Goal: Task Accomplishment & Management: Complete application form

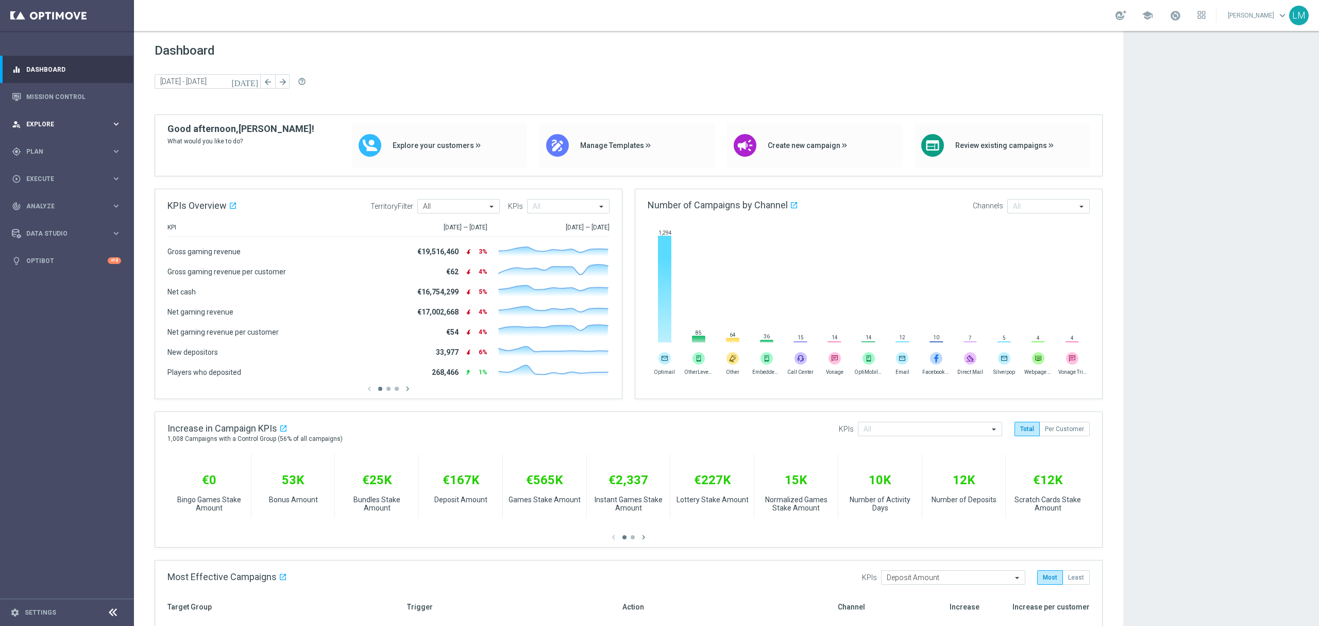
click at [83, 116] on div "person_search Explore keyboard_arrow_right" at bounding box center [66, 123] width 133 height 27
click at [85, 100] on link "Mission Control" at bounding box center [73, 96] width 95 height 27
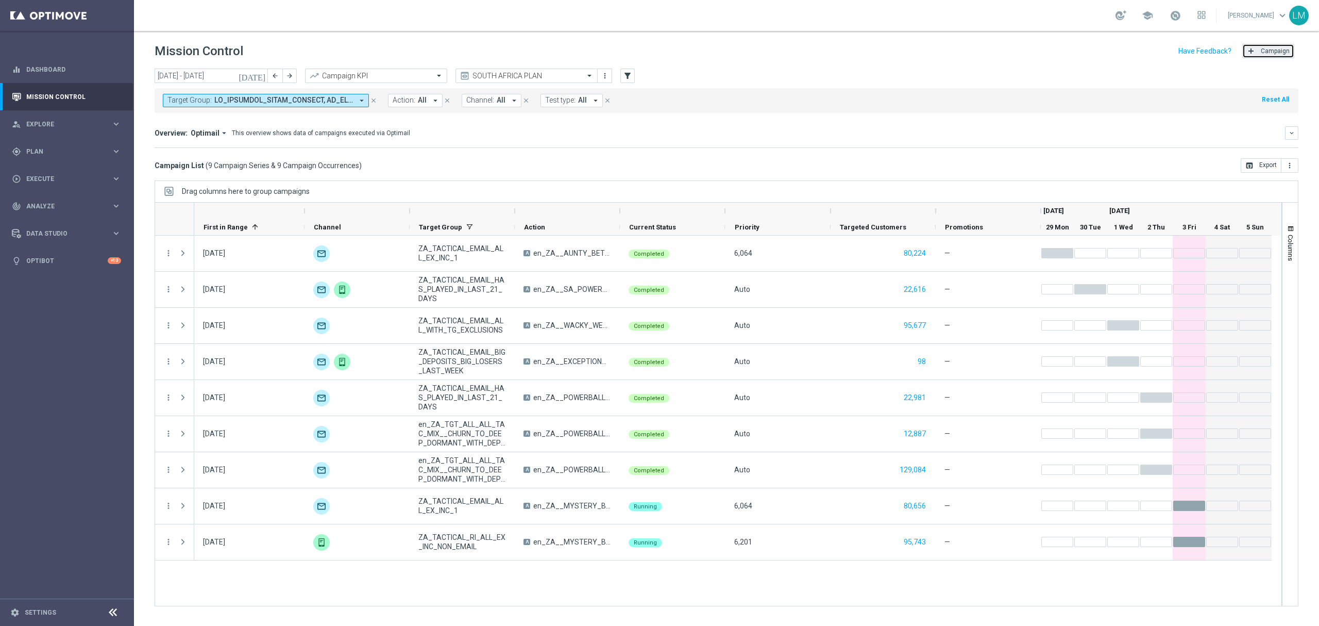
click at [1266, 48] on span "Campaign" at bounding box center [1275, 50] width 29 height 7
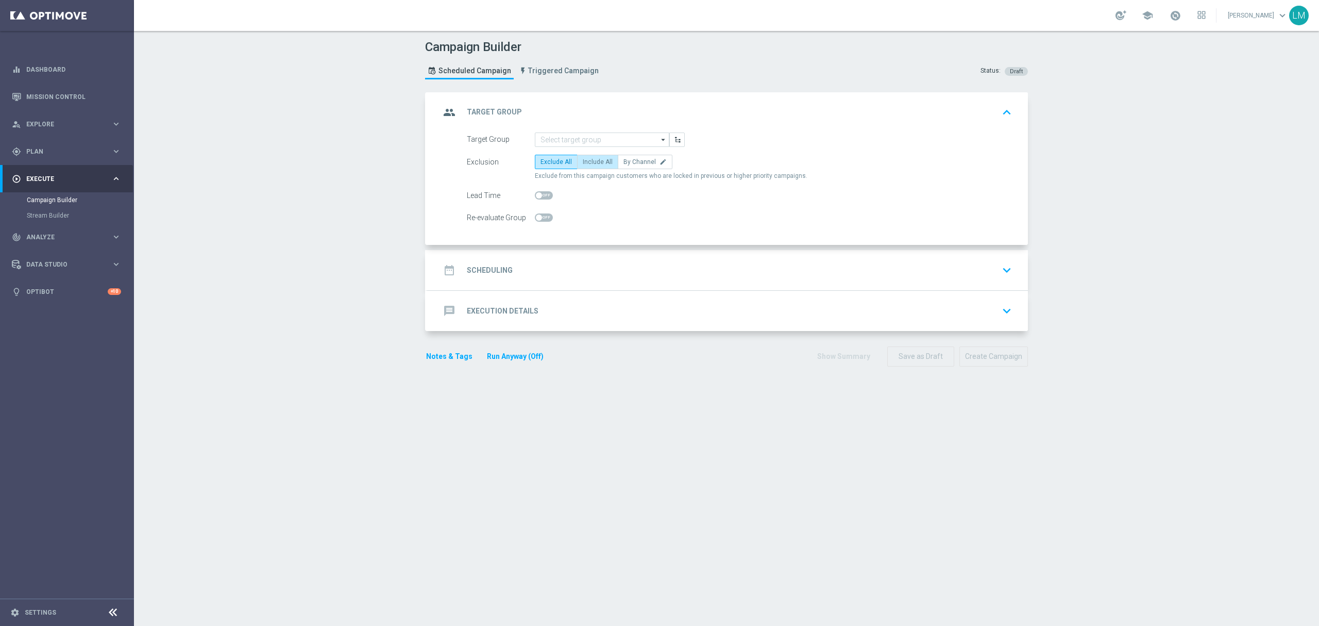
click at [594, 157] on label "Include All" at bounding box center [597, 162] width 41 height 14
click at [590, 160] on input "Include All" at bounding box center [586, 163] width 7 height 7
radio input "true"
click at [591, 136] on input at bounding box center [602, 139] width 135 height 14
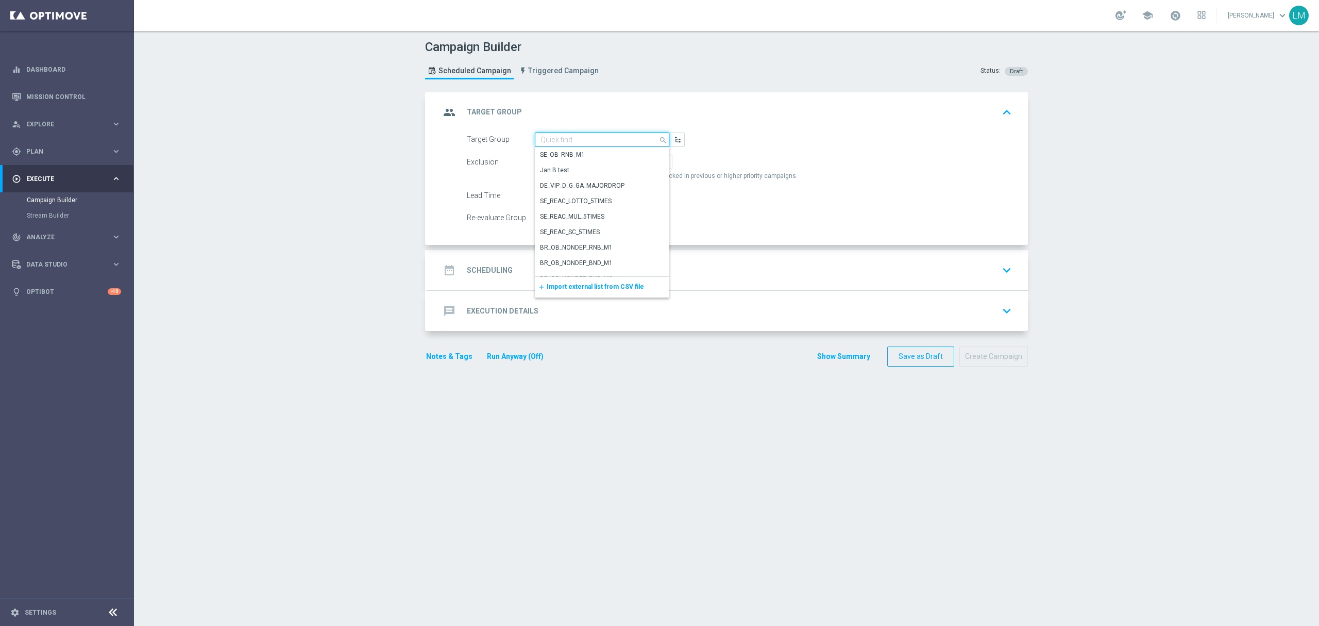
paste input "ZA_TACTICAL_EMAIL_ALL_EXCEPT_DORMANTS"
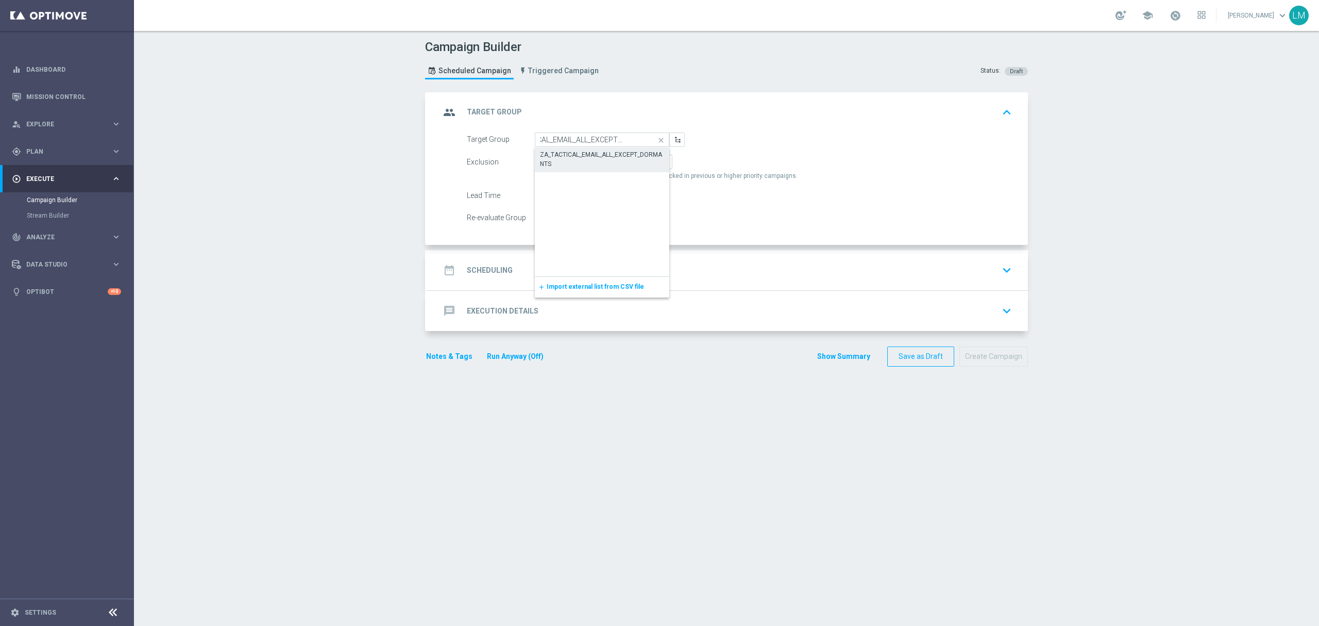
click at [594, 152] on div "ZA_TACTICAL_EMAIL_ALL_EXCEPT_DORMANTS" at bounding box center [602, 159] width 125 height 19
type input "ZA_TACTICAL_EMAIL_ALL_EXCEPT_DORMANTS"
click at [623, 258] on div "date_range Scheduling keyboard_arrow_down" at bounding box center [728, 270] width 600 height 40
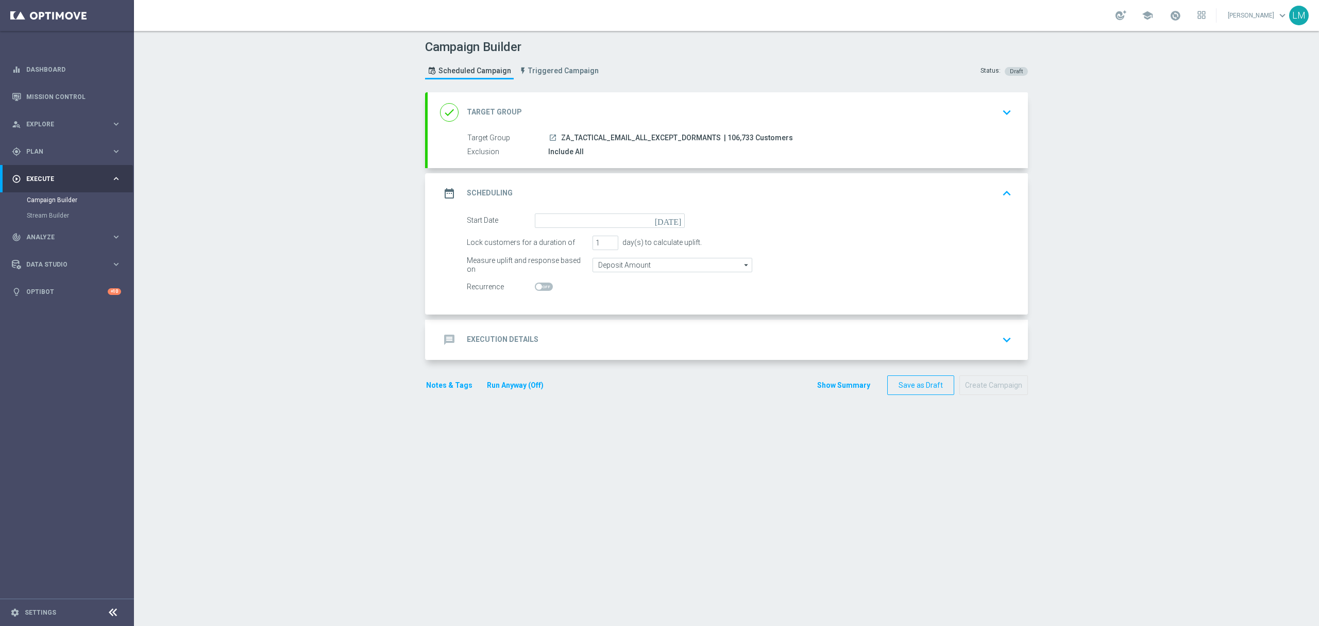
click at [671, 223] on icon "today" at bounding box center [670, 218] width 30 height 11
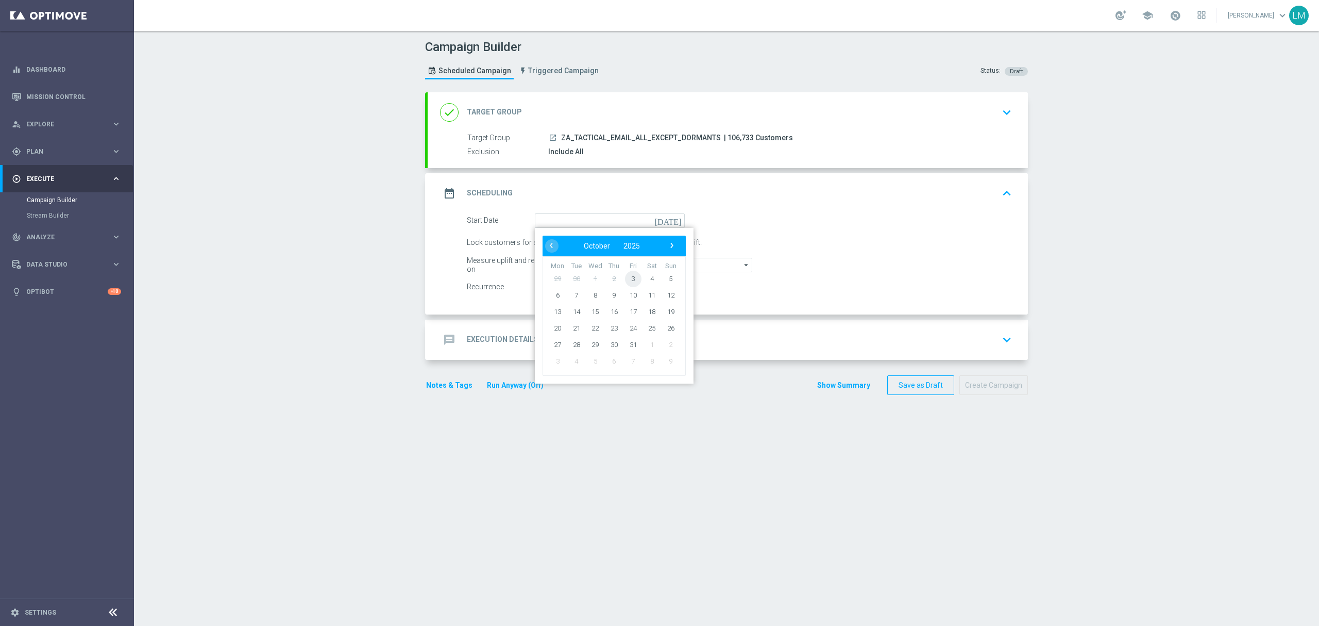
click at [630, 278] on span "3" at bounding box center [633, 278] width 16 height 16
type input "03 Oct 2025"
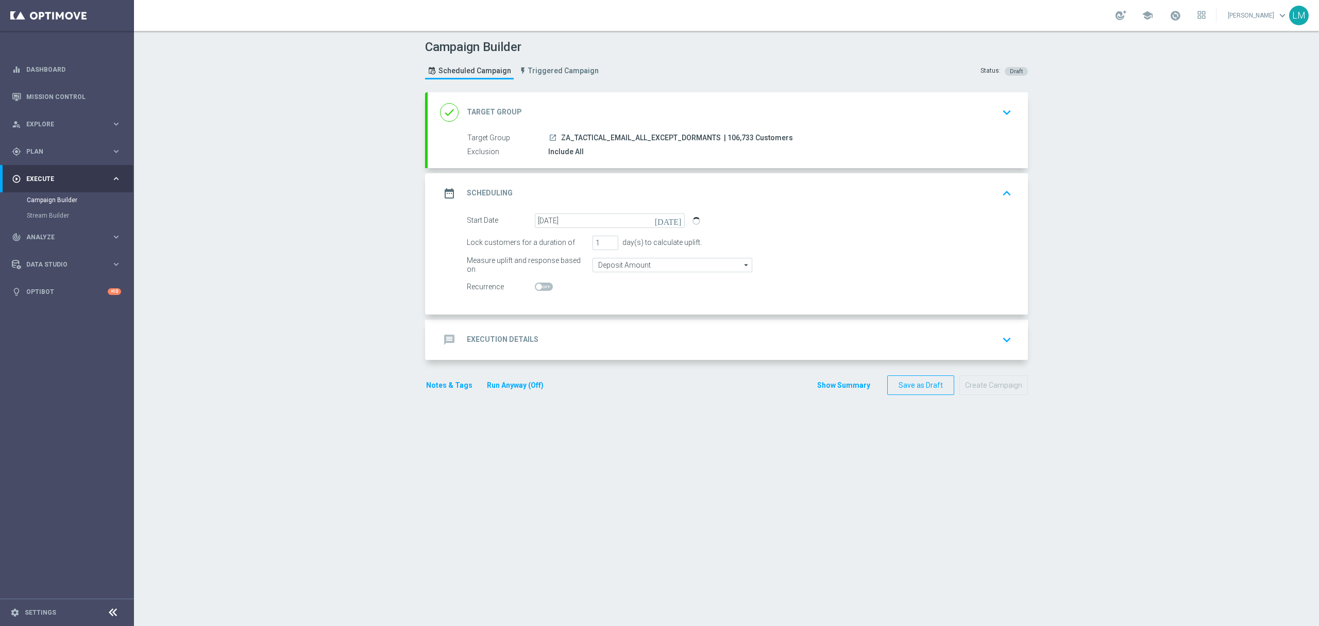
click at [626, 334] on div "message Execution Details keyboard_arrow_down" at bounding box center [728, 340] width 576 height 20
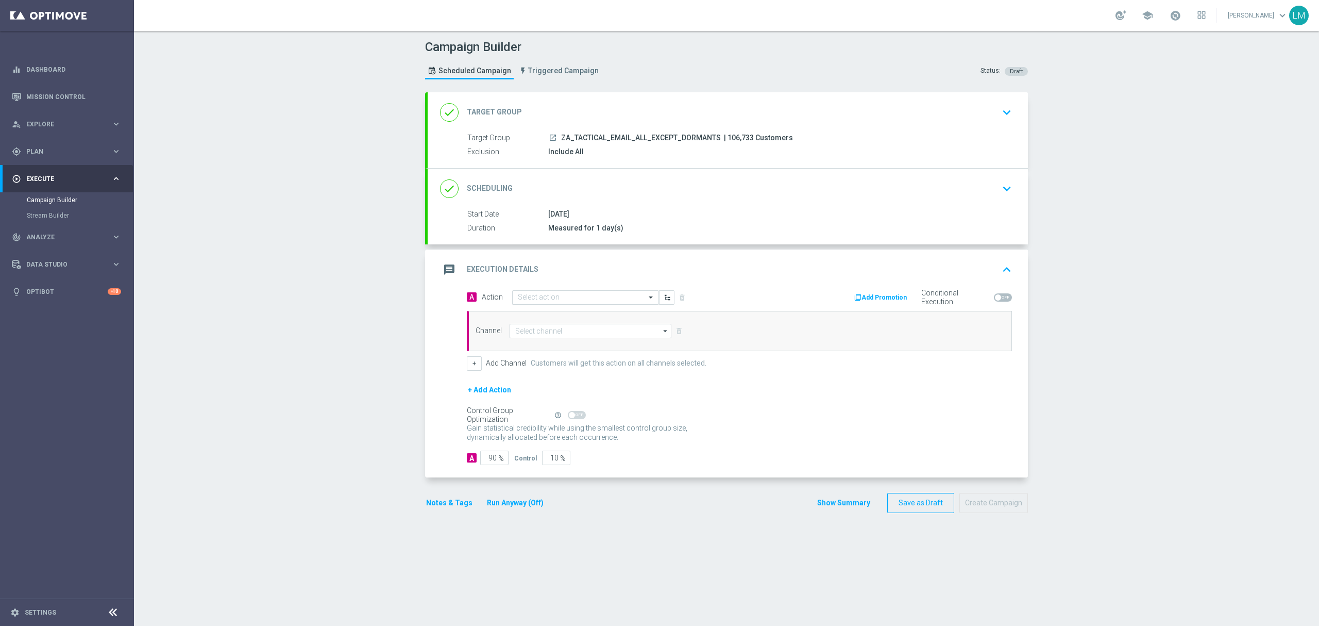
click at [604, 297] on input "text" at bounding box center [575, 297] width 115 height 9
click at [570, 297] on input "text" at bounding box center [575, 297] width 115 height 9
paste input "en_ZA__NEW_GAMES_LAUNCH_MAILER__EMT_ALL_EM_TAC_LT"
type input "en_ZA__NEW_GAMES_LAUNCH_MAILER__EMT_ALL_EM_TAC_LT"
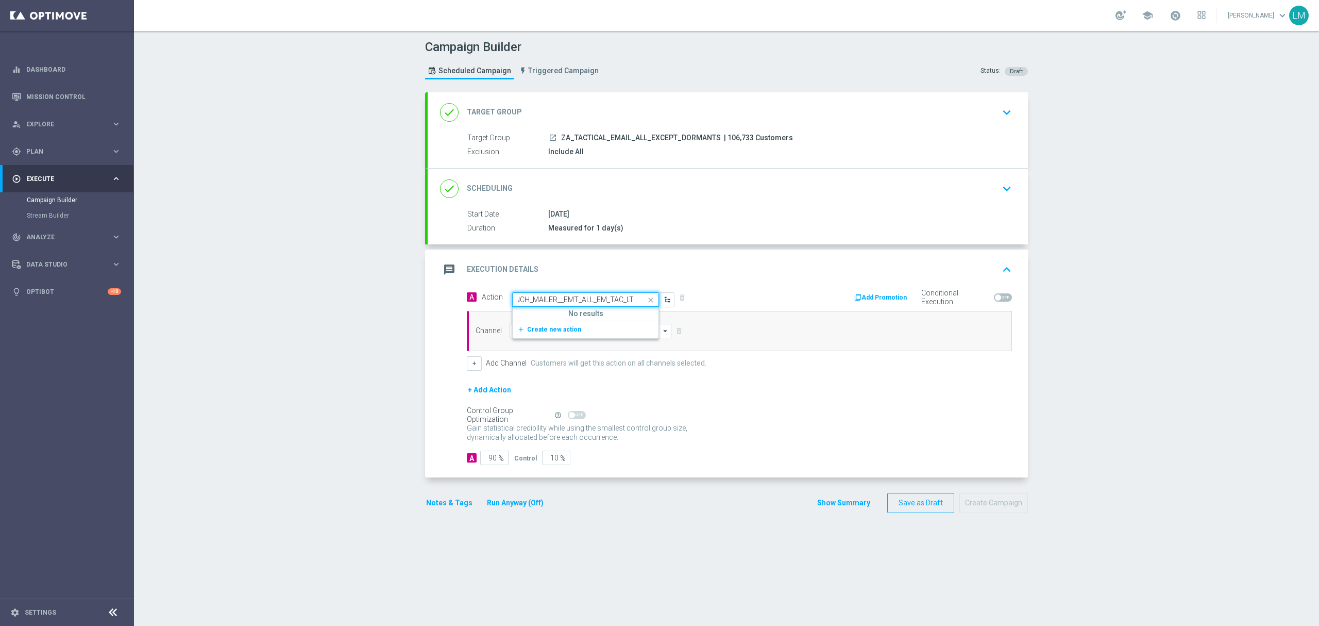
click at [559, 322] on div "add_new Create new action" at bounding box center [586, 330] width 146 height 18
click at [556, 330] on span "Create new action" at bounding box center [554, 329] width 54 height 7
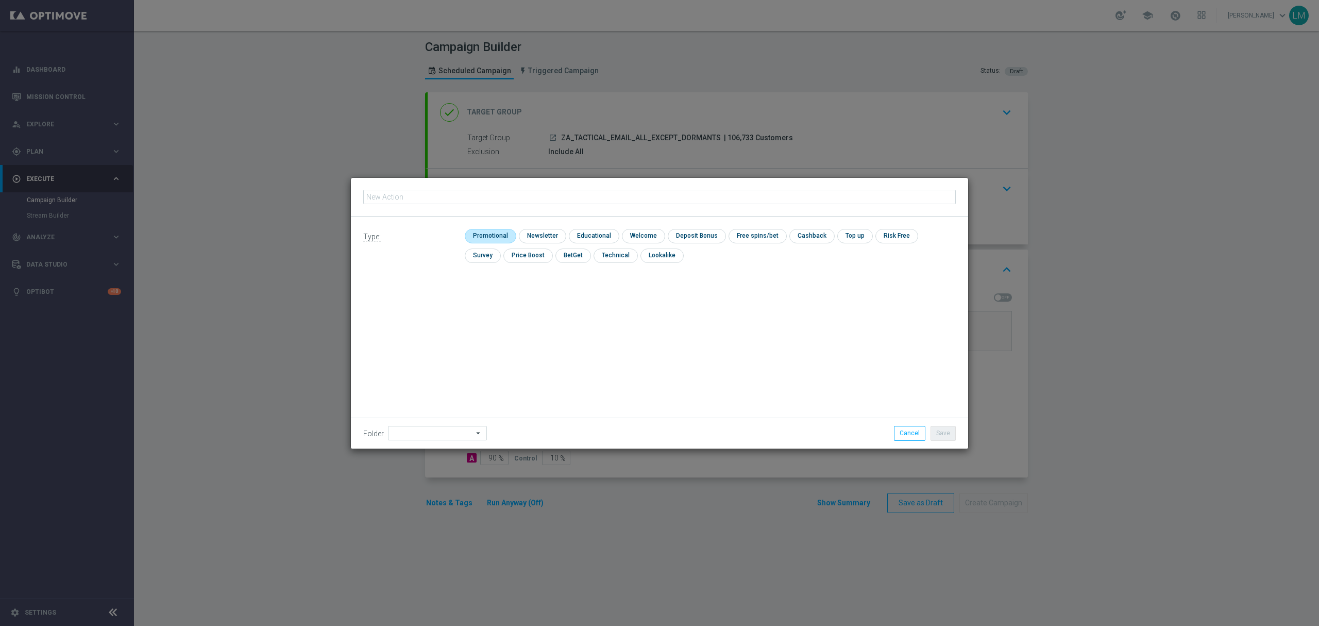
type input "en_ZA__NEW_GAMES_LAUNCH_MAILER__EMT_ALL_EM_TAC_LT"
click at [528, 234] on input "checkbox" at bounding box center [541, 236] width 45 height 14
checkbox input "true"
click at [942, 434] on button "Save" at bounding box center [943, 433] width 25 height 14
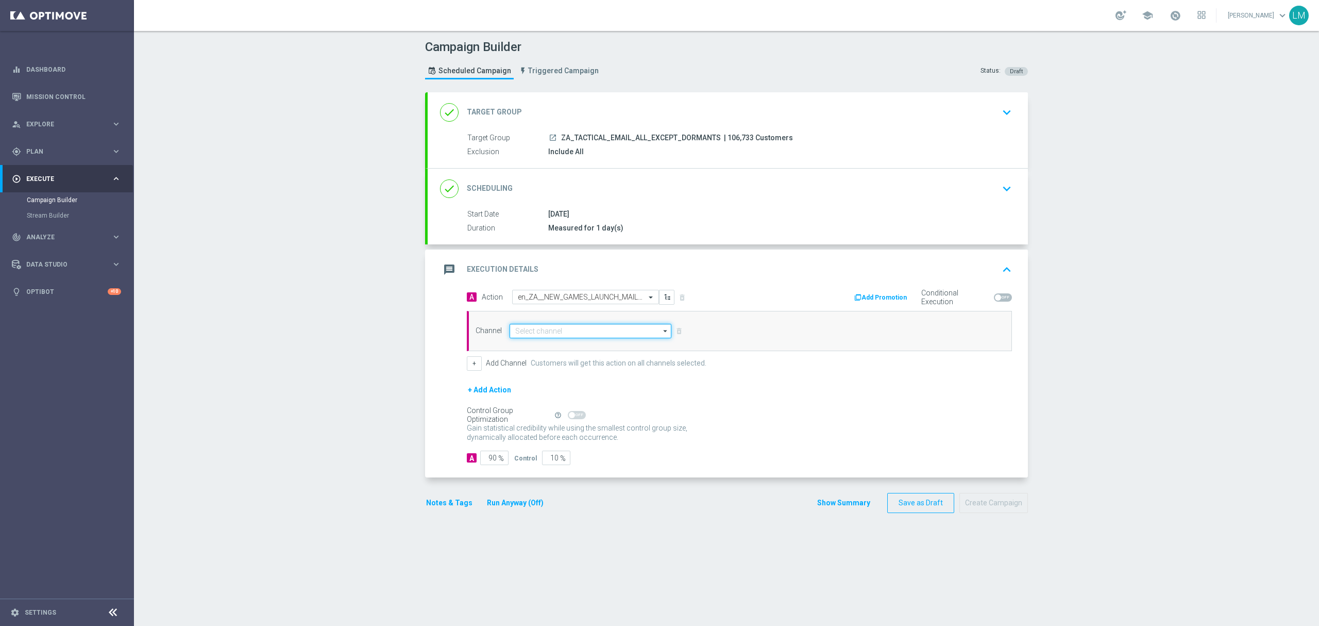
click at [613, 337] on input at bounding box center [591, 331] width 162 height 14
click at [553, 370] on div "Optimail" at bounding box center [586, 377] width 153 height 14
type input "Optimail"
click at [547, 463] on input "10" at bounding box center [556, 457] width 28 height 14
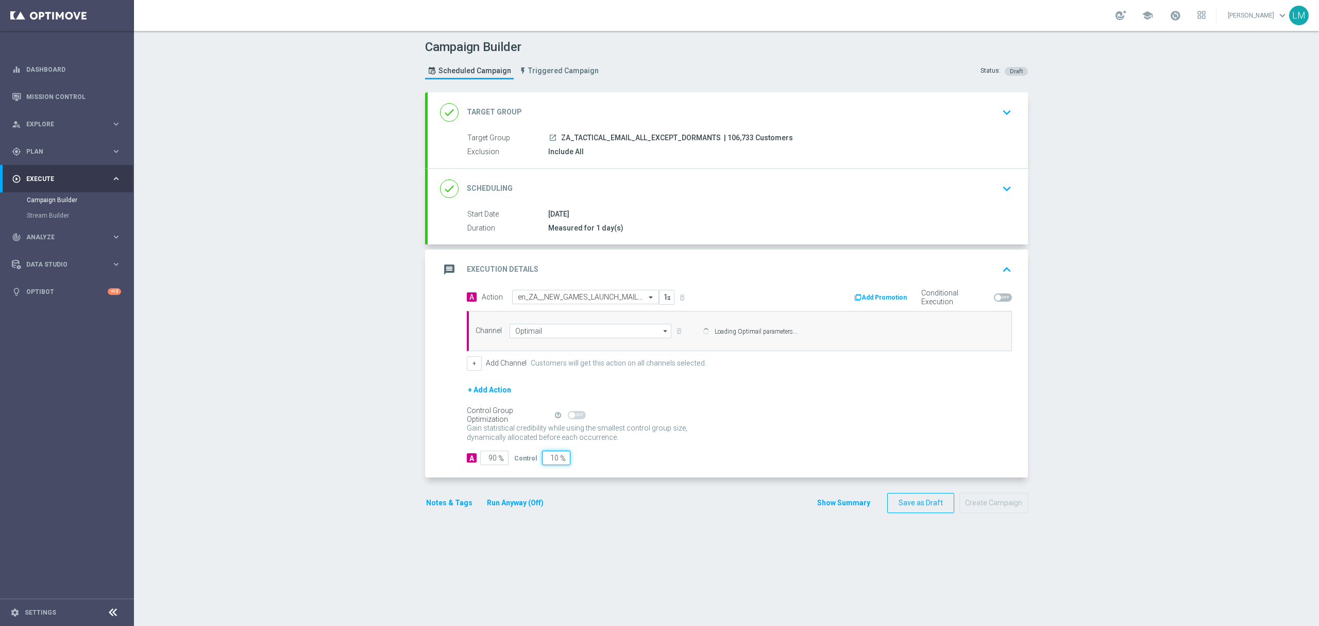
type input "5"
type input "95"
type input "5"
click at [776, 431] on div "Gain statistical credibility while using the smallest control group size, dynam…" at bounding box center [739, 433] width 545 height 25
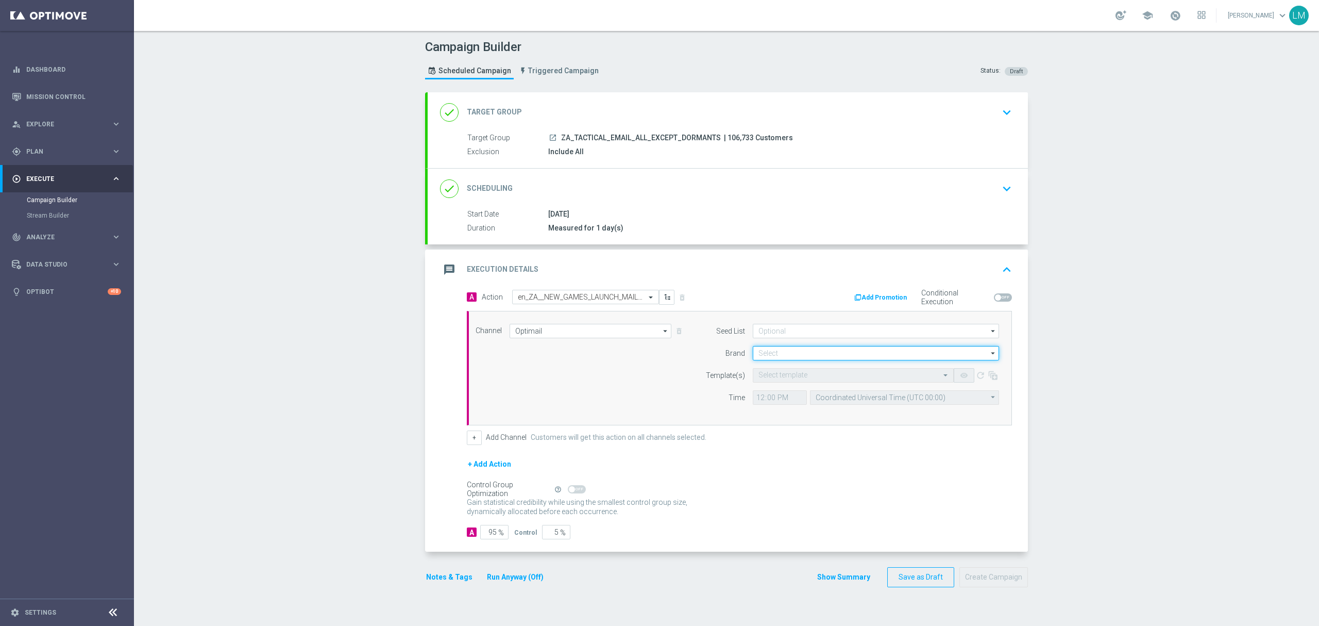
click at [786, 348] on input at bounding box center [876, 353] width 246 height 14
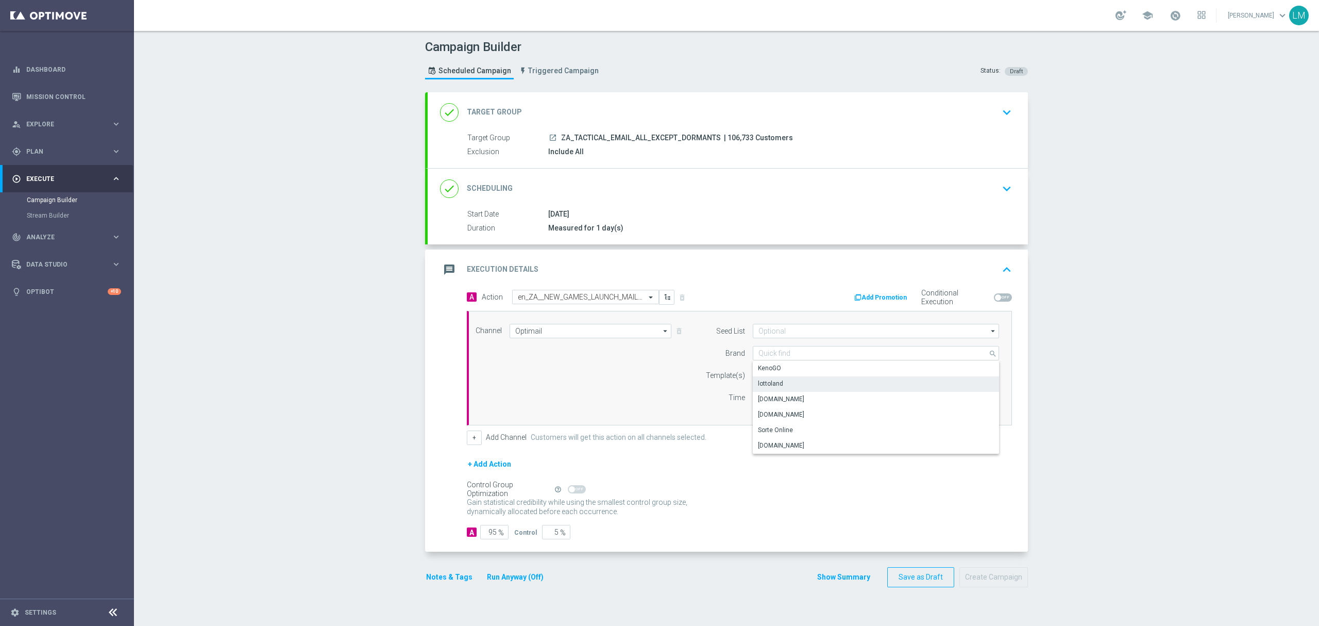
click at [780, 381] on div "lottoland" at bounding box center [876, 383] width 247 height 14
type input "lottoland"
click at [778, 378] on input "text" at bounding box center [843, 375] width 169 height 9
paste input "en_ZA__NEW_GAMES_LAUNCH_MAILER__EMT_ALL_EM_TAC_LT"
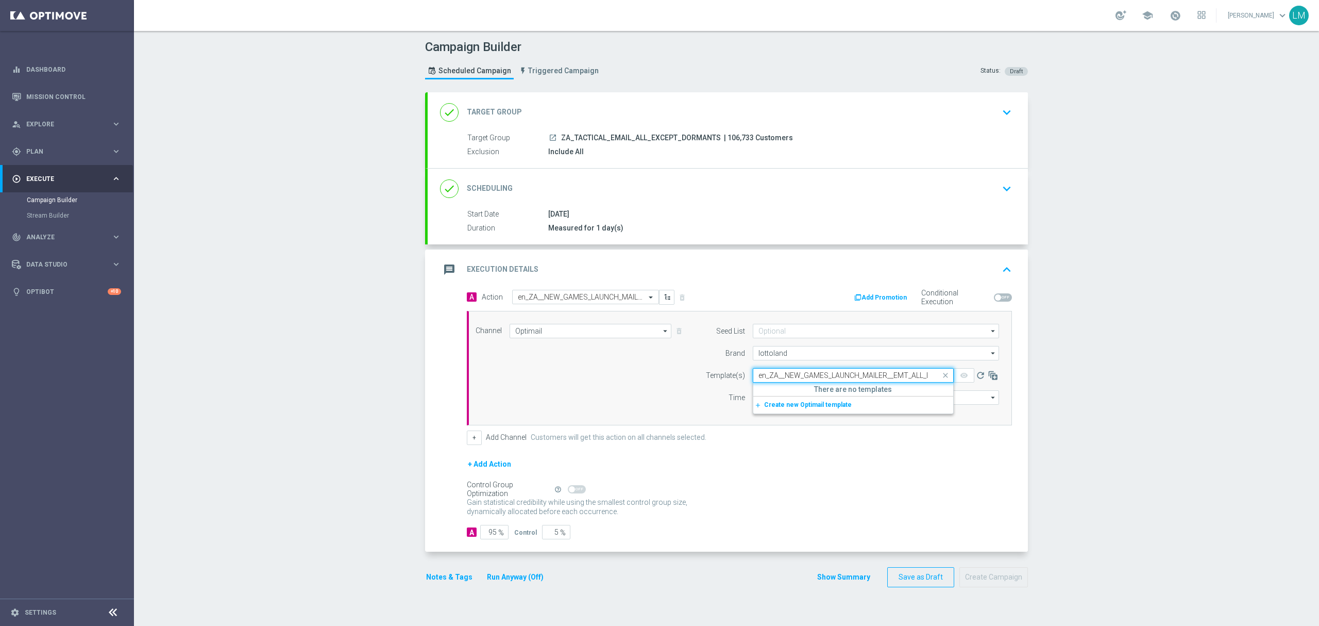
scroll to position [0, 36]
click at [761, 372] on input "en_ZA__NEW_GAMES_LAUNCH_MAILER__EMT_ALL_EM_TAC_LT" at bounding box center [843, 375] width 169 height 9
click at [776, 393] on label "en_ZA__NEW_GAMES_LAUNCH_MAILER__EMT_ALL_EM_TAC_LT" at bounding box center [848, 391] width 178 height 9
type input "en_ZA__NEW_GAMES_LAUNCH_MAILER__EMT_ALL_EM_TAC_LT"
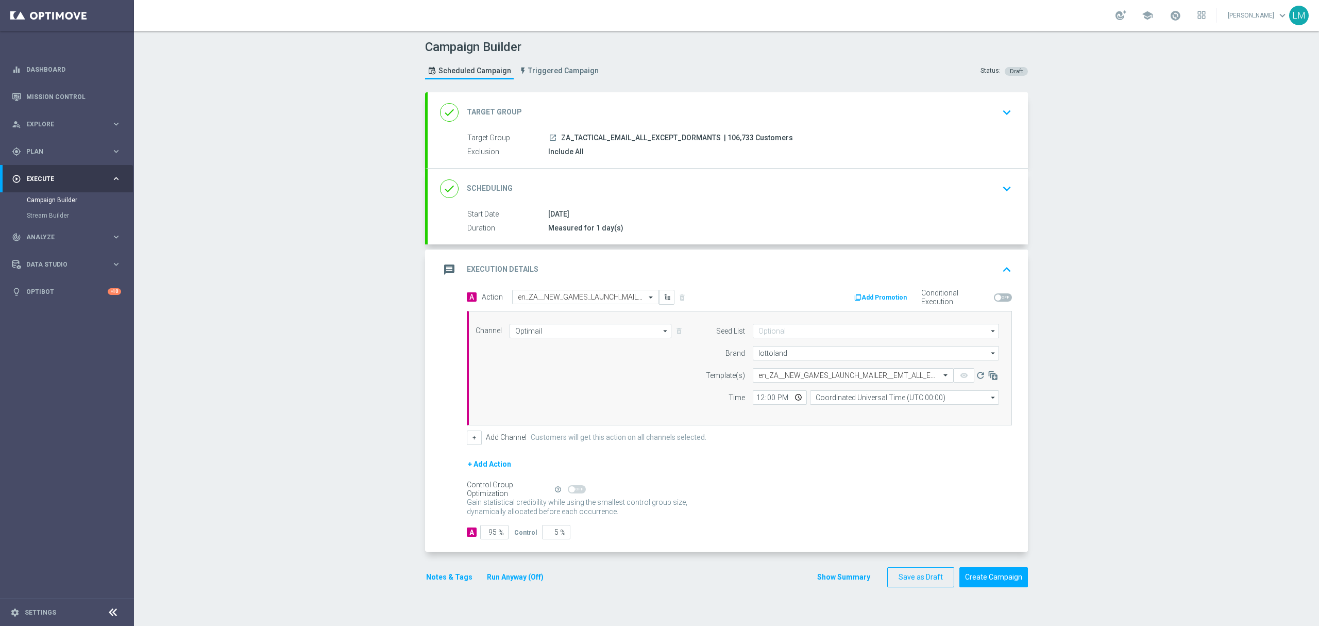
scroll to position [0, 0]
click at [954, 377] on button "remove_red_eye" at bounding box center [964, 375] width 21 height 14
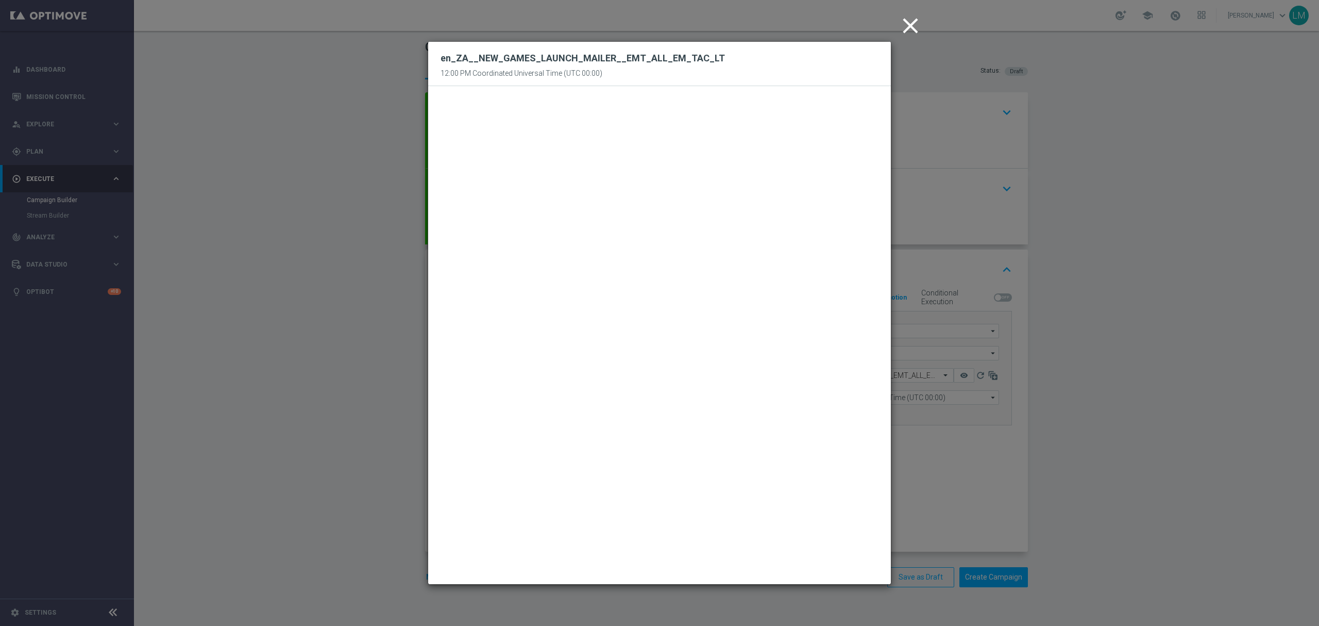
click at [913, 22] on icon "close" at bounding box center [911, 26] width 26 height 26
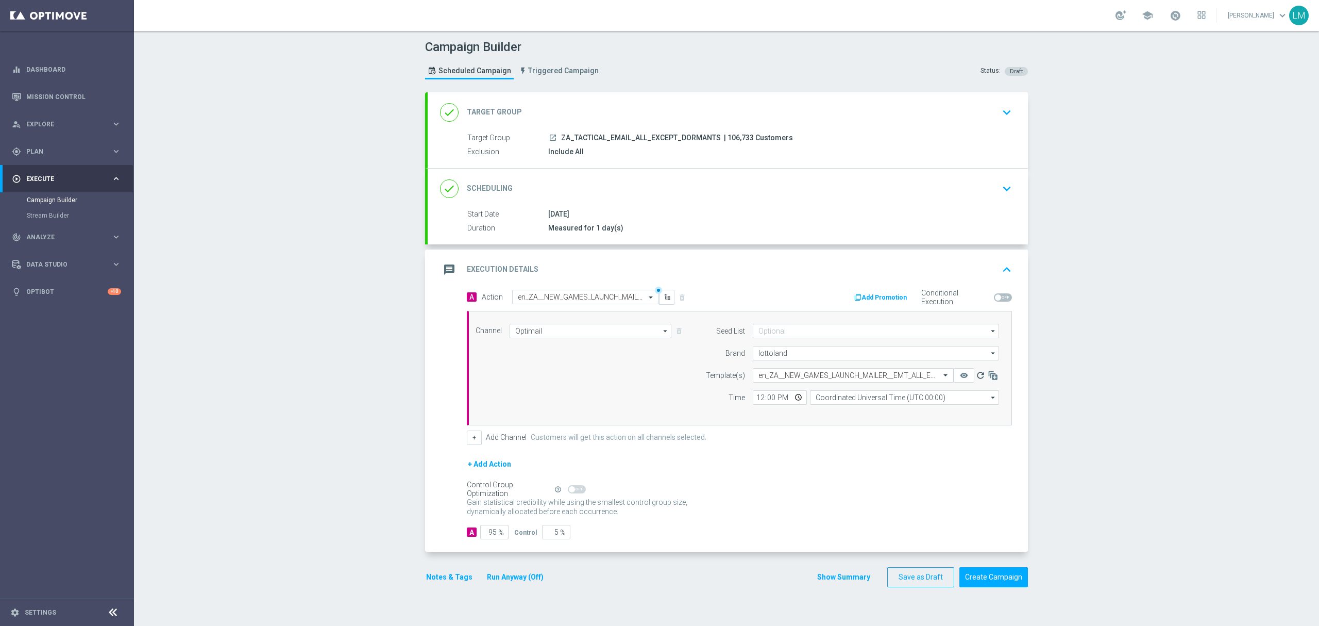
click at [976, 375] on icon "refresh" at bounding box center [981, 375] width 10 height 10
click at [954, 376] on button "remove_red_eye" at bounding box center [964, 375] width 21 height 14
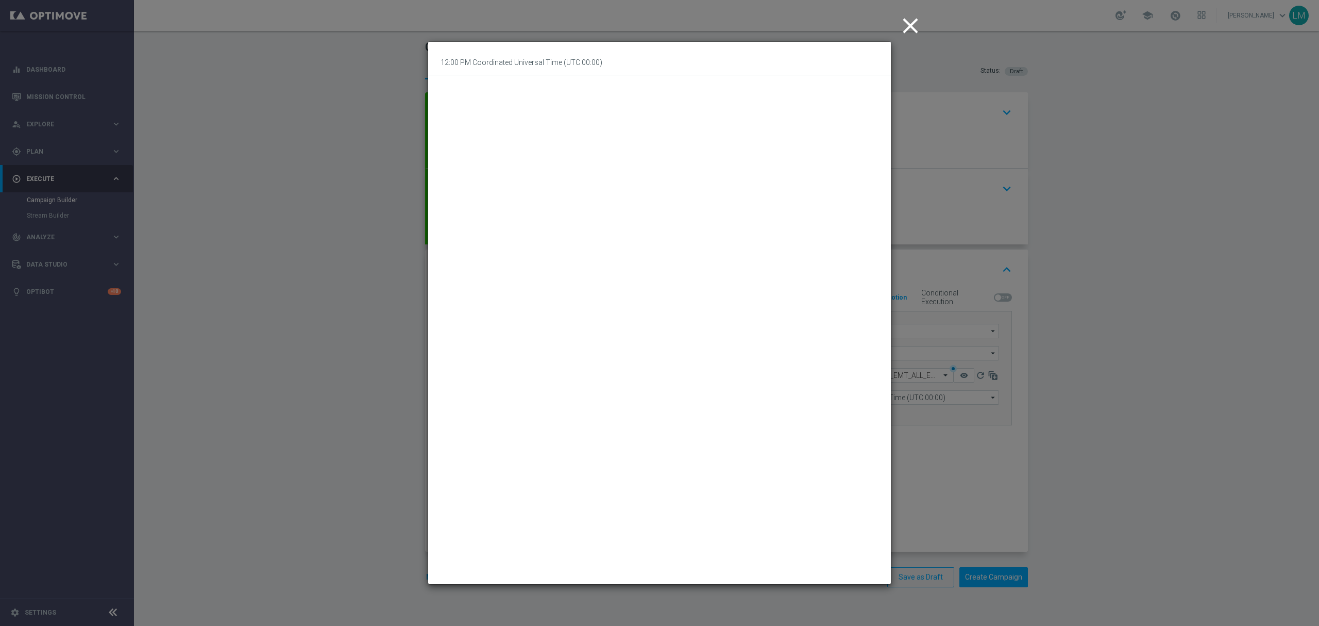
click at [912, 25] on icon "close" at bounding box center [911, 26] width 26 height 26
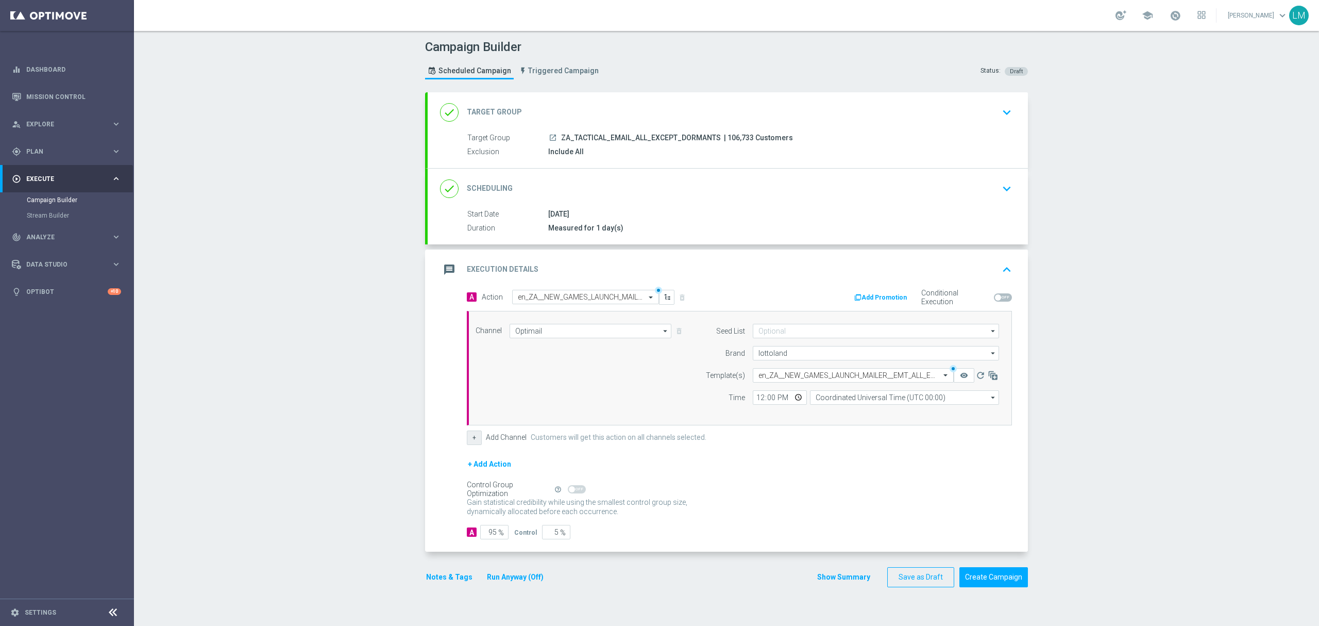
click at [467, 442] on button "+" at bounding box center [474, 437] width 15 height 14
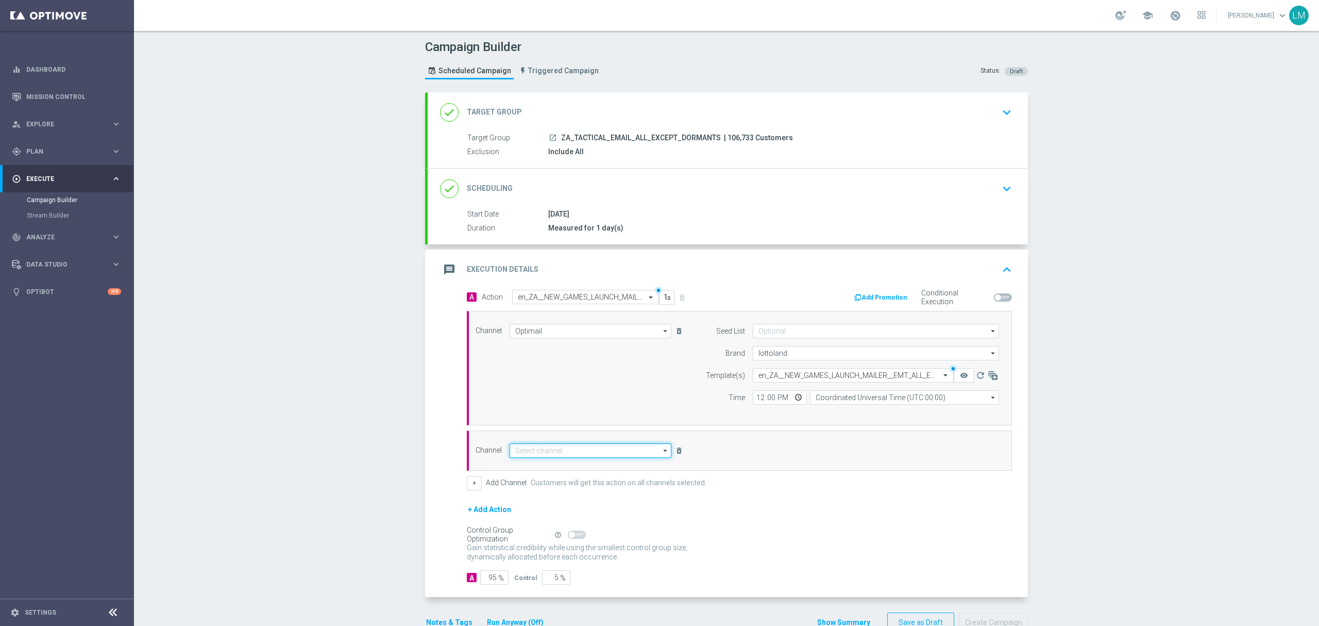
click at [539, 458] on input at bounding box center [591, 450] width 162 height 14
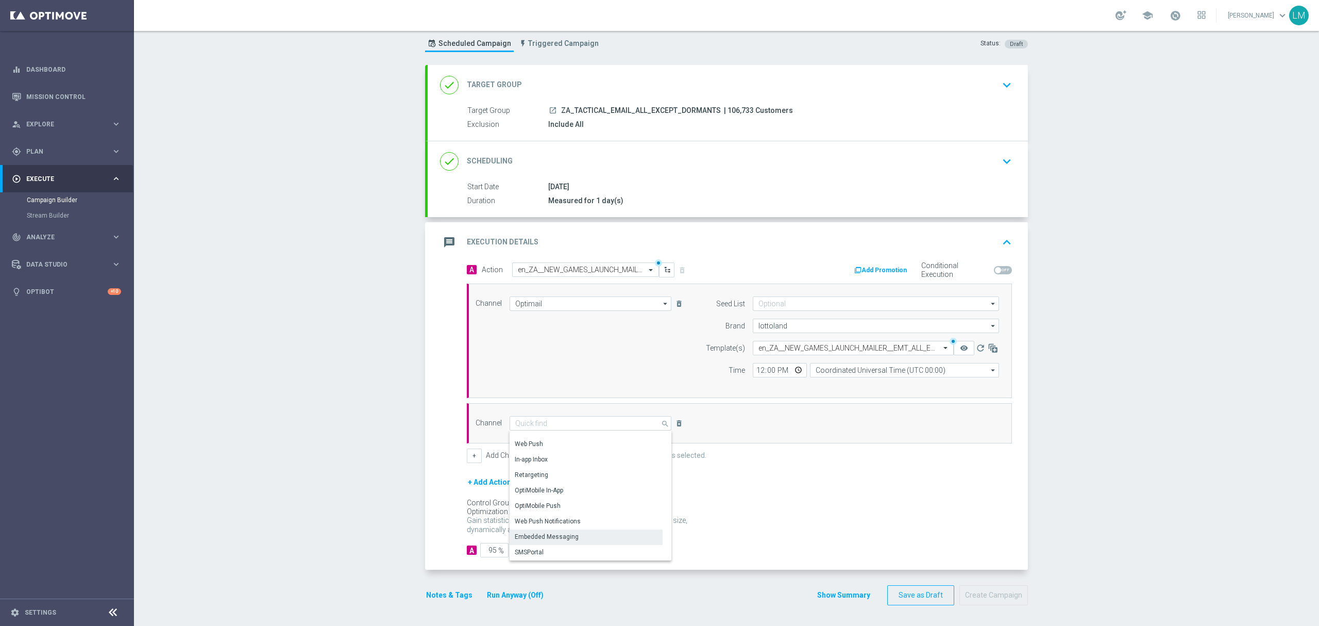
click at [568, 541] on div "Embedded Messaging" at bounding box center [586, 536] width 153 height 14
type input "Embedded Messaging"
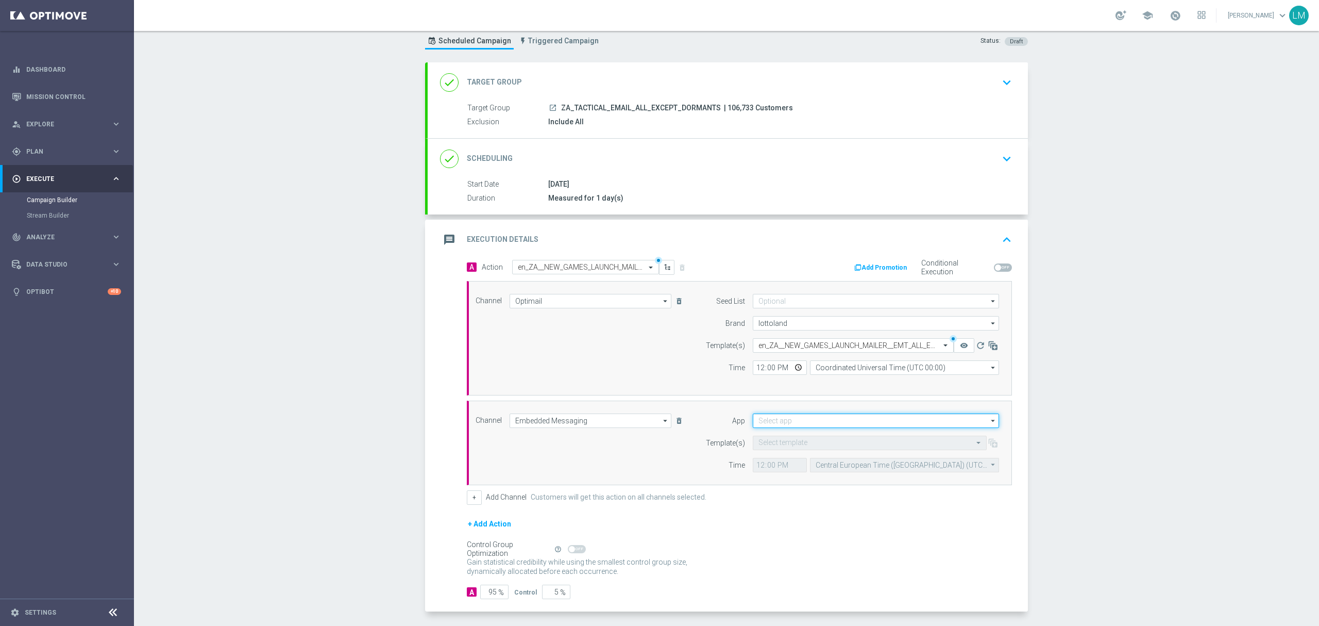
click at [781, 427] on input at bounding box center [876, 420] width 246 height 14
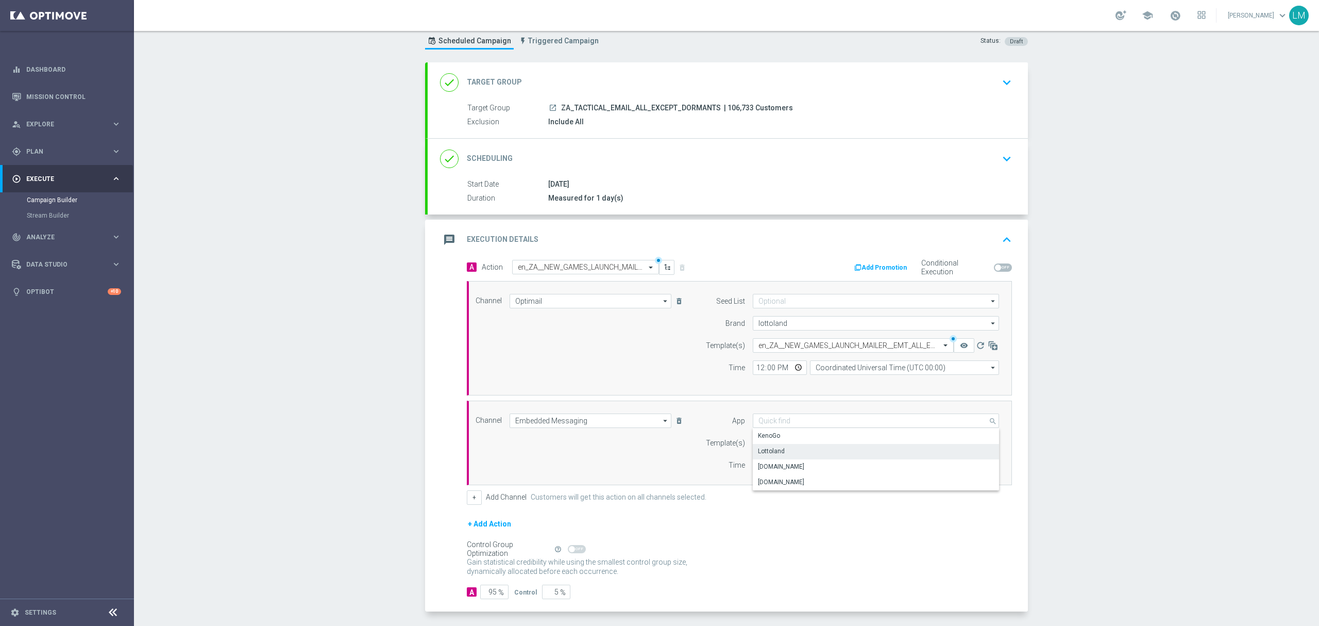
click at [782, 456] on div "Lottoland" at bounding box center [876, 451] width 247 height 14
type input "Lottoland"
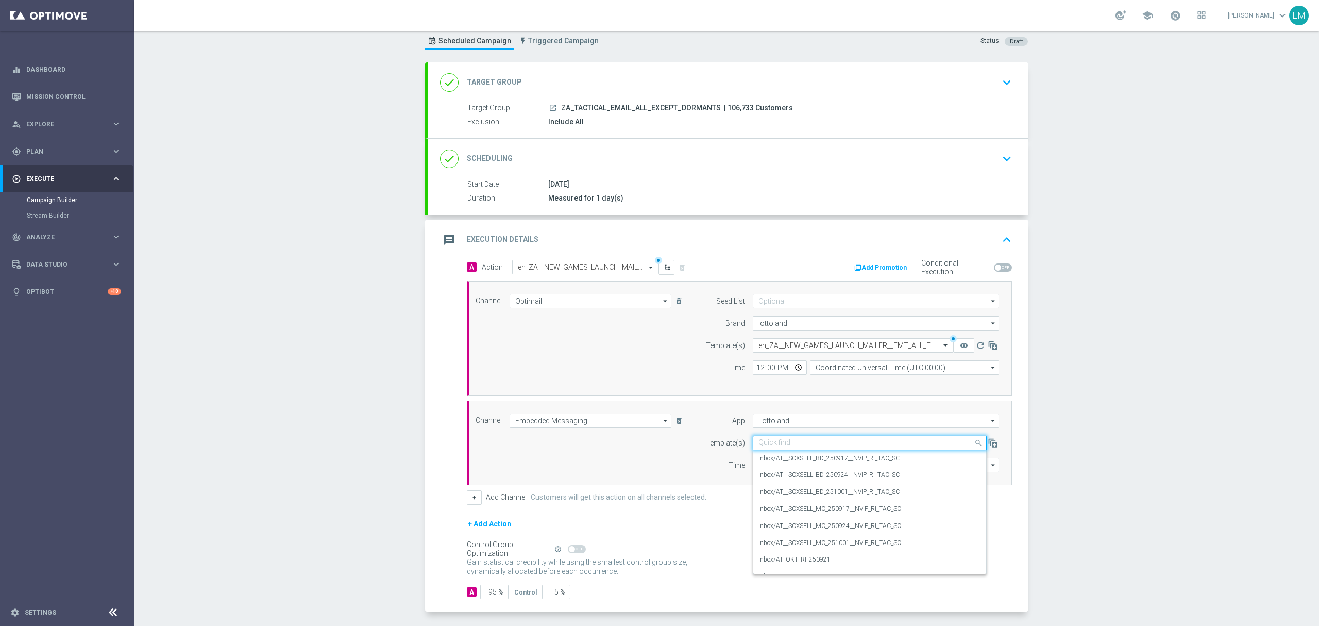
click at [778, 447] on input "text" at bounding box center [860, 443] width 202 height 9
paste input "en_ZA__NEW_GAMES_LAUNCH_MAILER__ALL_RI_TAC_LT"
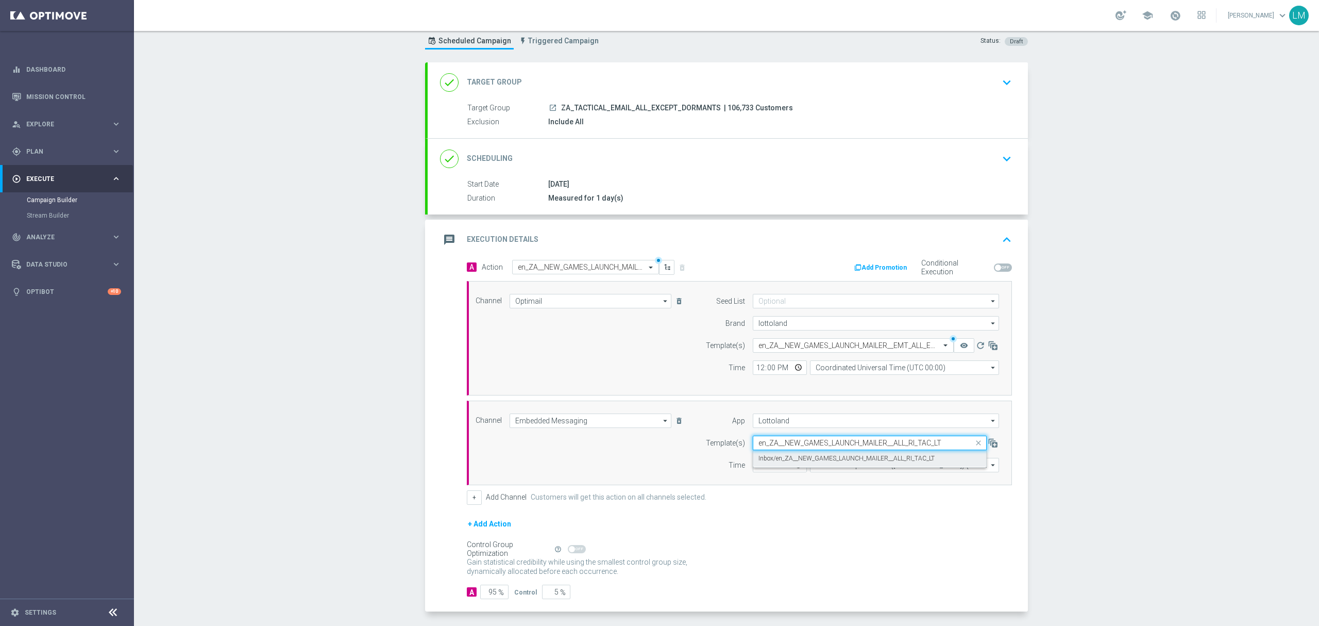
click at [809, 465] on div "Inbox/en_ZA__NEW_GAMES_LAUNCH_MAILER__ALL_RI_TAC_LT" at bounding box center [870, 458] width 223 height 17
type input "en_ZA__NEW_GAMES_LAUNCH_MAILER__ALL_RI_TAC_LT"
click at [792, 466] on input "12:00" at bounding box center [780, 465] width 54 height 14
type input "18:00"
click at [693, 466] on div "Time" at bounding box center [719, 465] width 53 height 14
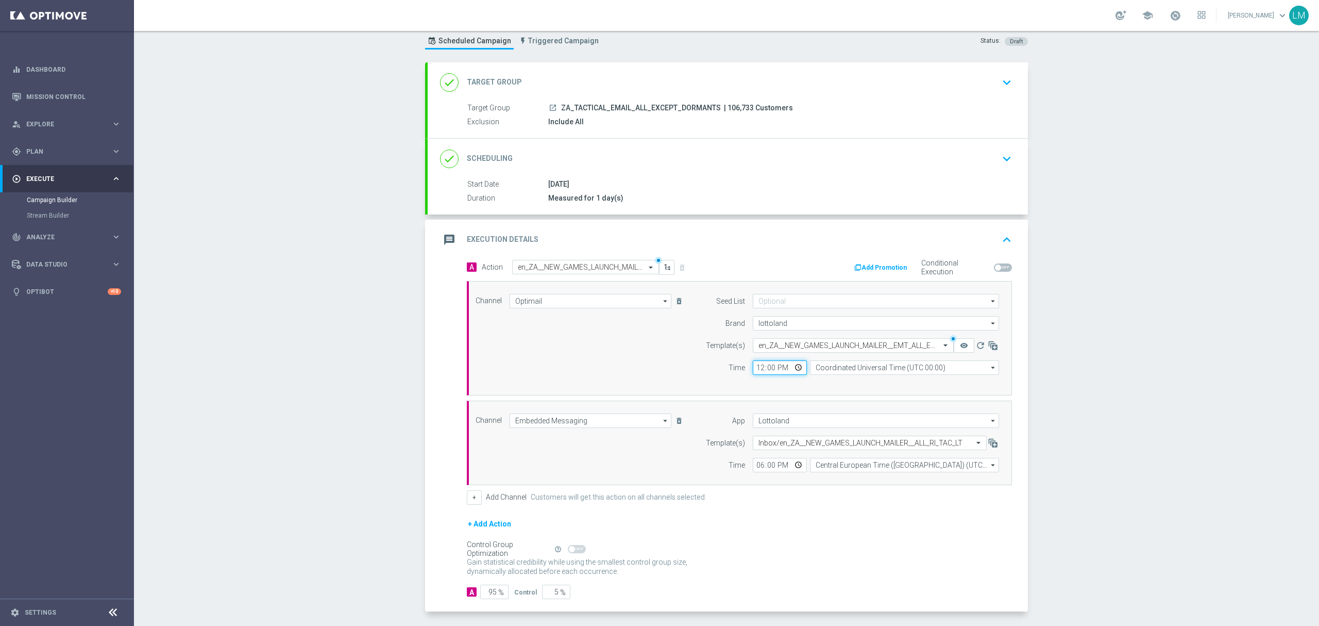
click at [798, 369] on input "12:00" at bounding box center [780, 367] width 54 height 14
click at [796, 370] on input "12:00" at bounding box center [780, 367] width 54 height 14
click at [678, 461] on div "Channel Embedded Messaging Embedded Messaging arrow_drop_down Drag here to set …" at bounding box center [737, 442] width 539 height 59
click at [792, 369] on input "18:00" at bounding box center [780, 367] width 54 height 14
click at [685, 343] on div "Channel Optimail Optimail arrow_drop_down Drag here to set row groups Drag here…" at bounding box center [737, 338] width 539 height 89
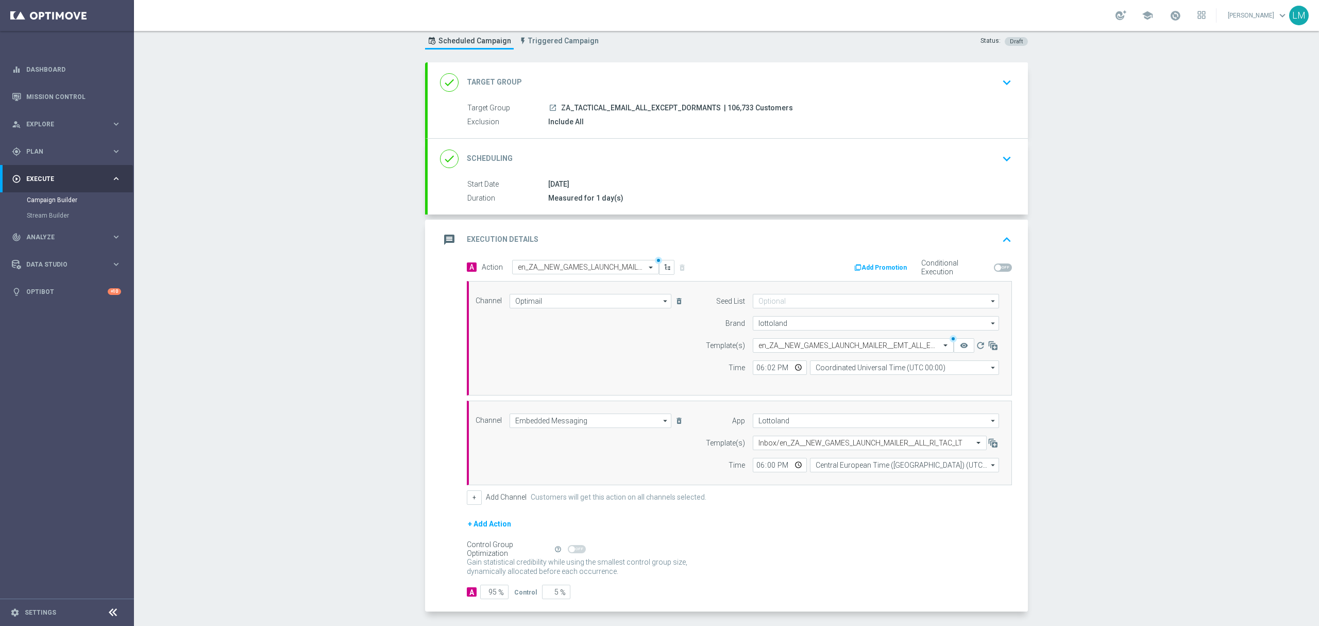
type input "18:02"
click at [793, 464] on input "18:00" at bounding box center [780, 465] width 54 height 14
click at [853, 526] on div "+ Add Action" at bounding box center [739, 530] width 545 height 26
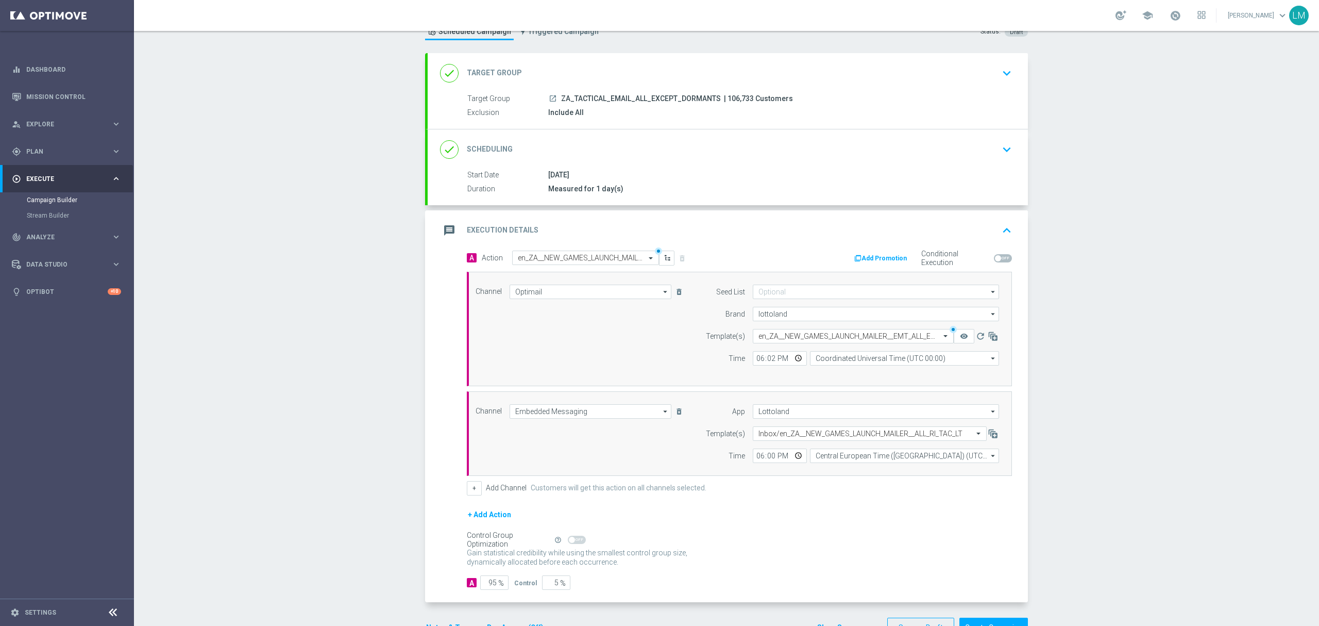
scroll to position [6, 0]
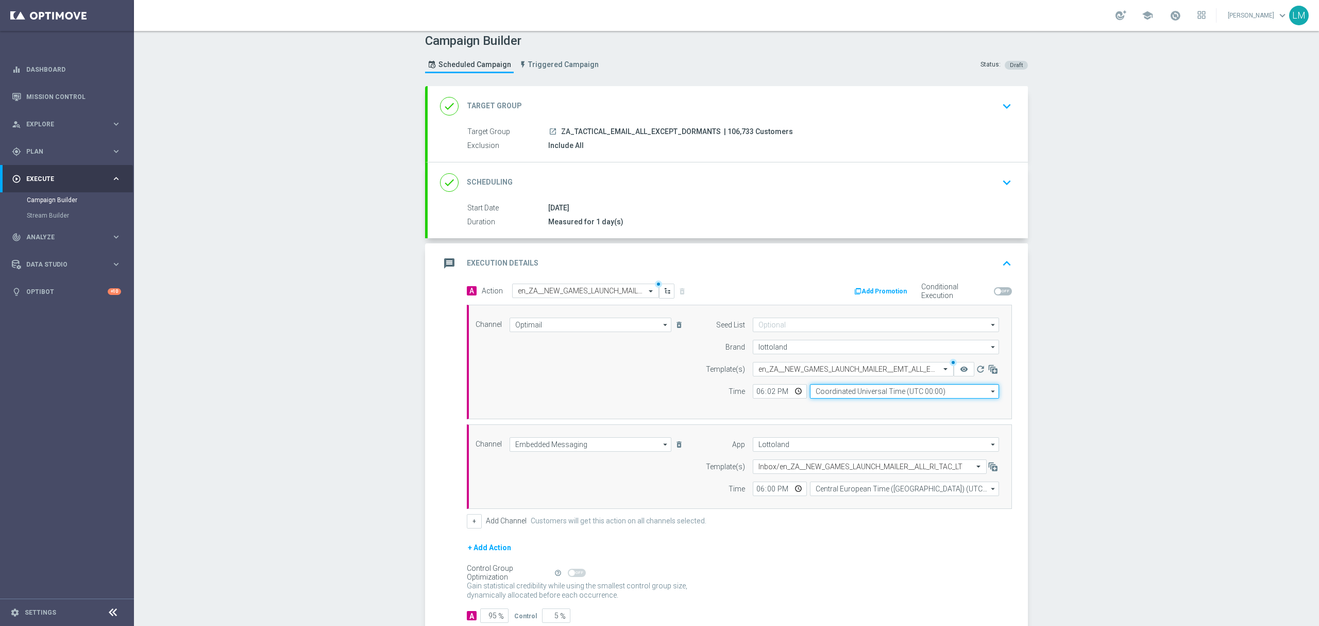
click at [849, 394] on input "Coordinated Universal Time (UTC 00:00)" at bounding box center [904, 391] width 189 height 14
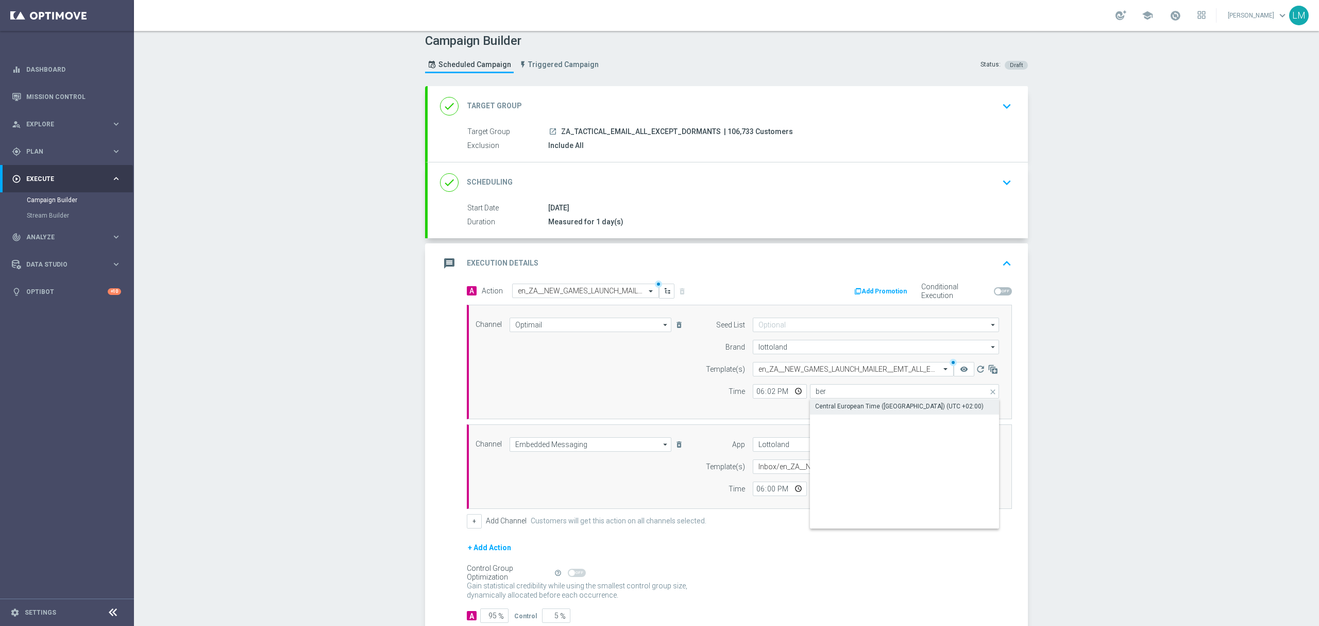
click at [872, 411] on div "Central European Time ([GEOGRAPHIC_DATA]) (UTC +02:00)" at bounding box center [899, 405] width 169 height 9
type input "Central European Time ([GEOGRAPHIC_DATA]) (UTC +02:00)"
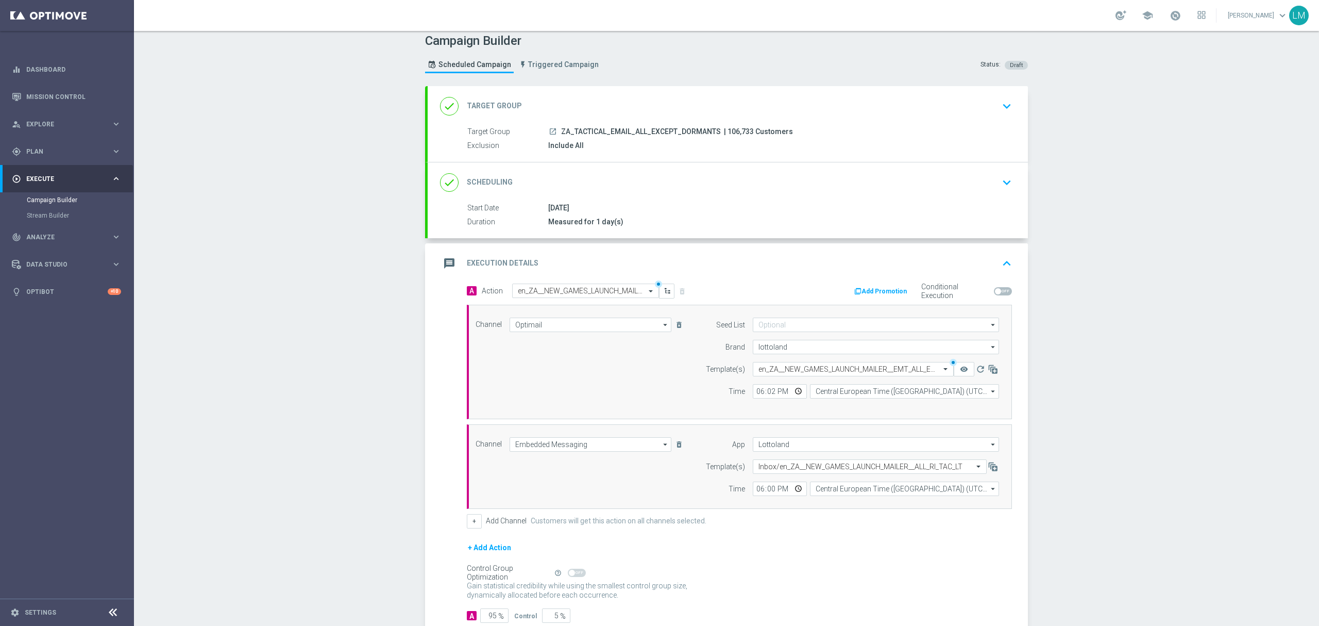
click at [433, 367] on div "A Action Select action en_ZA__NEW_GAMES_LAUNCH_MAILER__EMT_ALL_EM_TAC_LT delete…" at bounding box center [728, 459] width 600 height 352
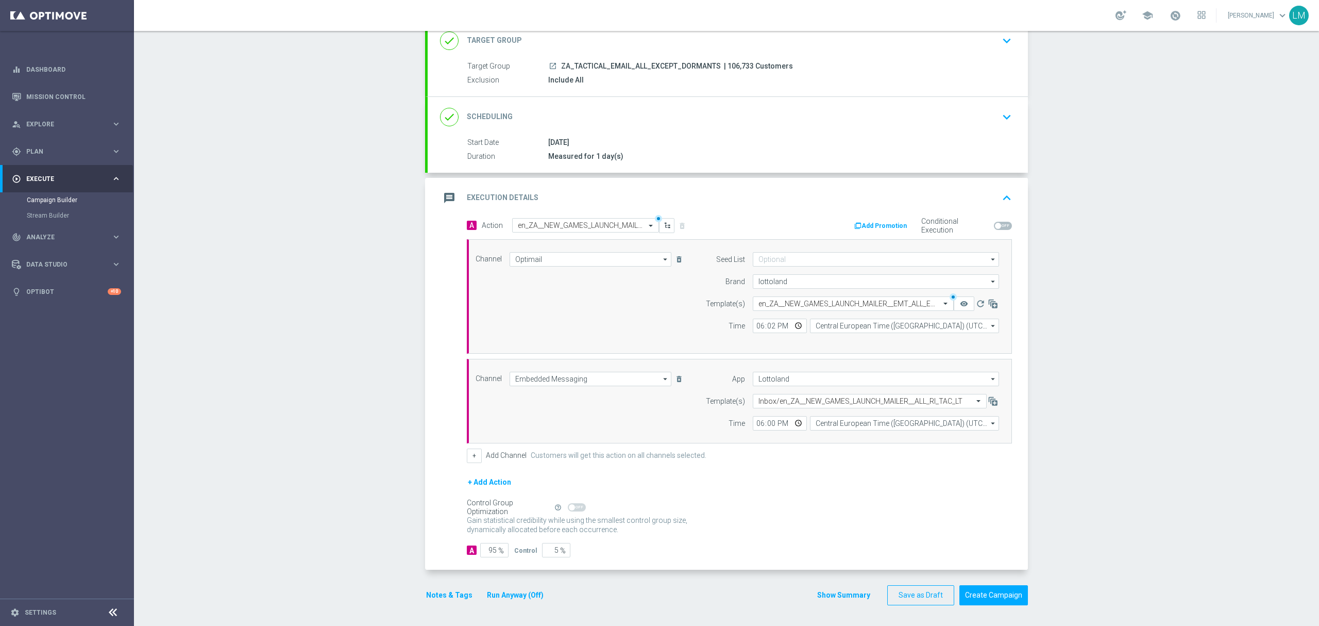
scroll to position [75, 0]
click at [1011, 601] on button "Create Campaign" at bounding box center [994, 595] width 69 height 20
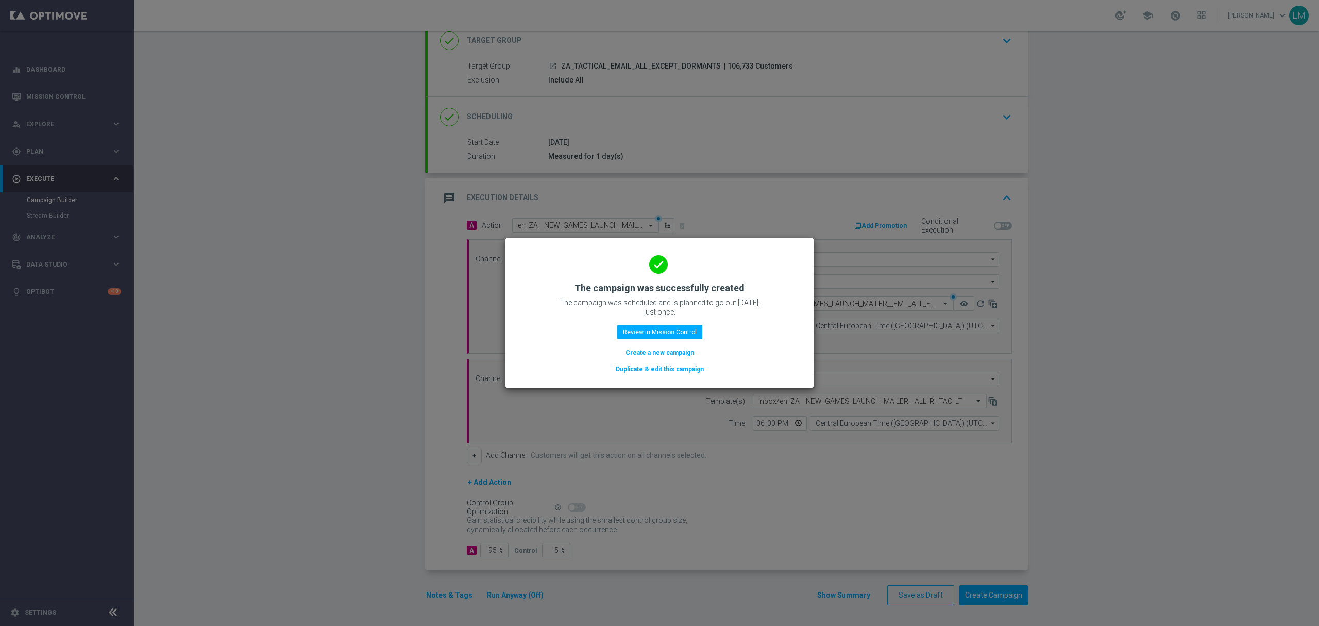
click at [669, 350] on button "Create a new campaign" at bounding box center [660, 352] width 71 height 11
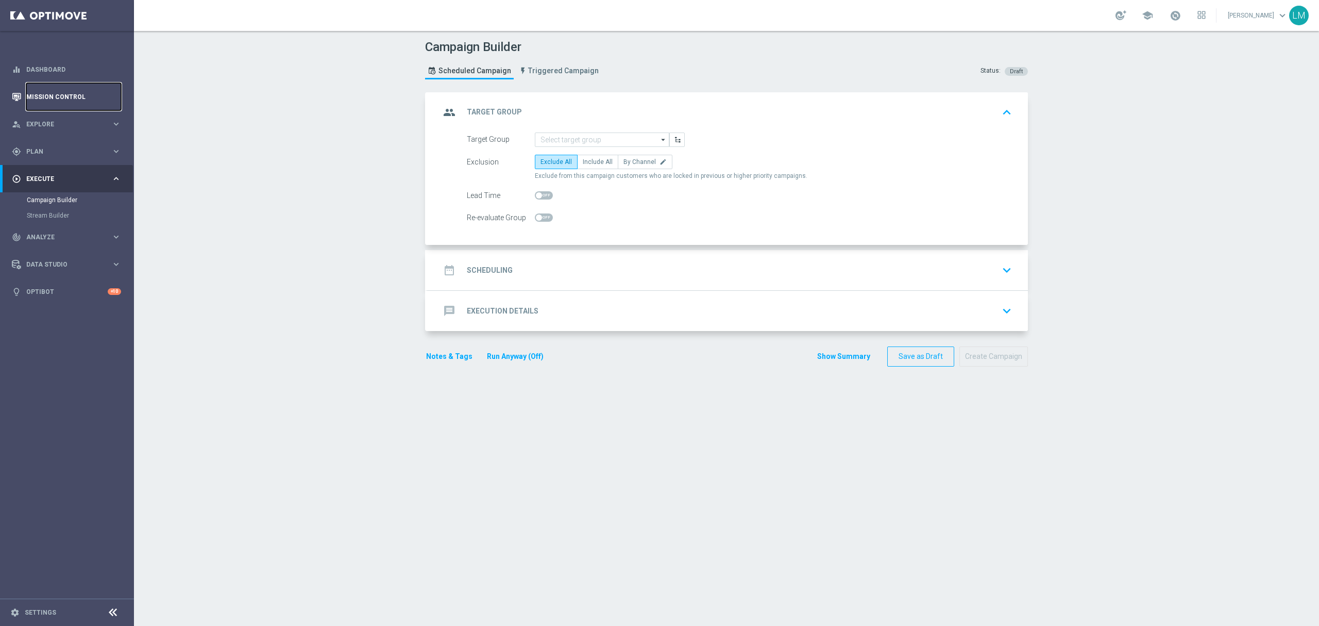
drag, startPoint x: 83, startPoint y: 89, endPoint x: 81, endPoint y: 95, distance: 6.4
click at [85, 89] on link "Mission Control" at bounding box center [73, 96] width 95 height 27
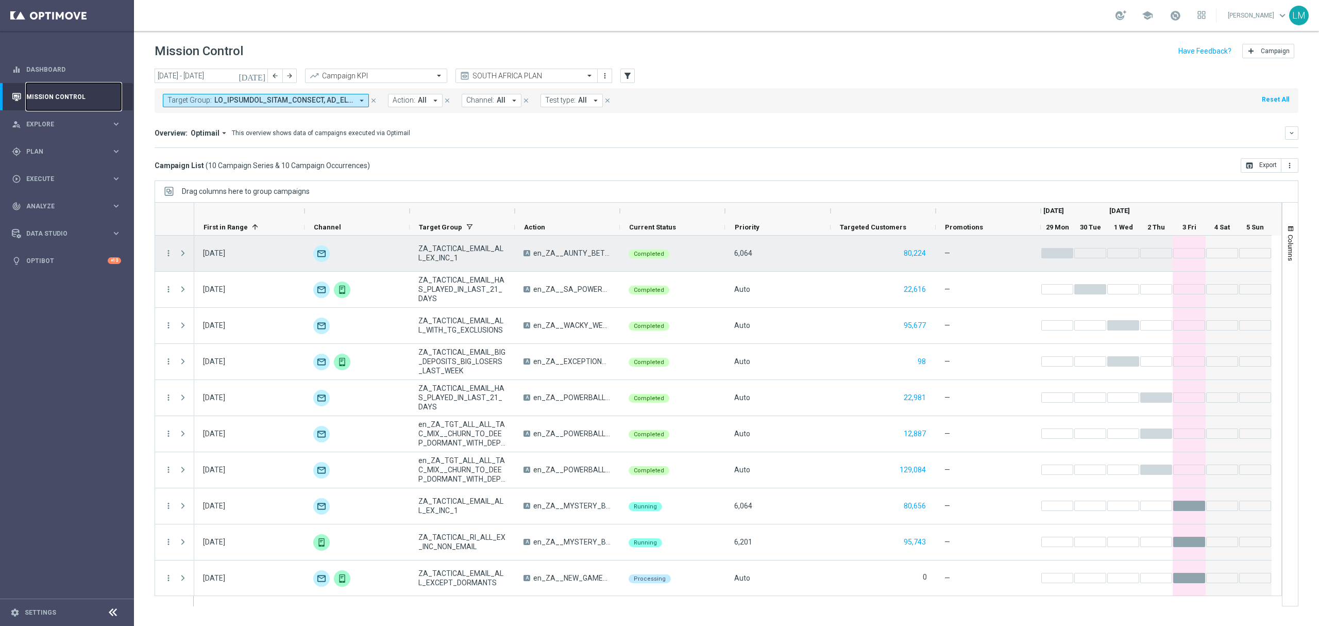
scroll to position [1, 0]
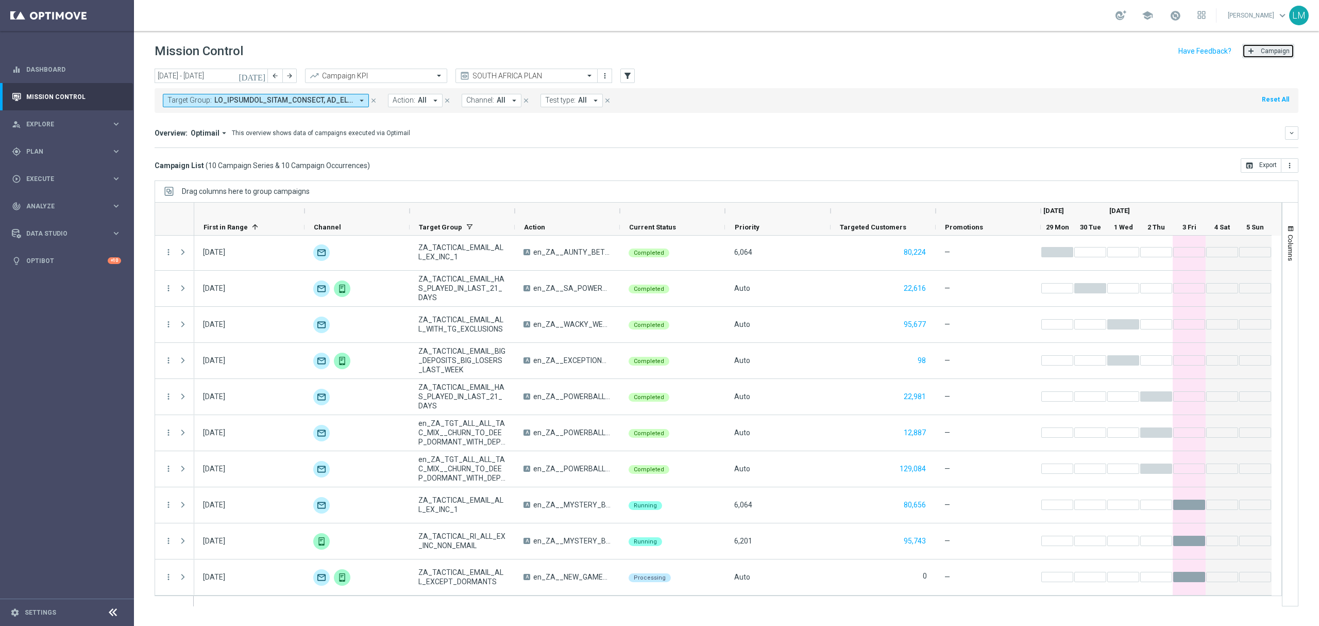
click at [1269, 51] on span "Campaign" at bounding box center [1275, 50] width 29 height 7
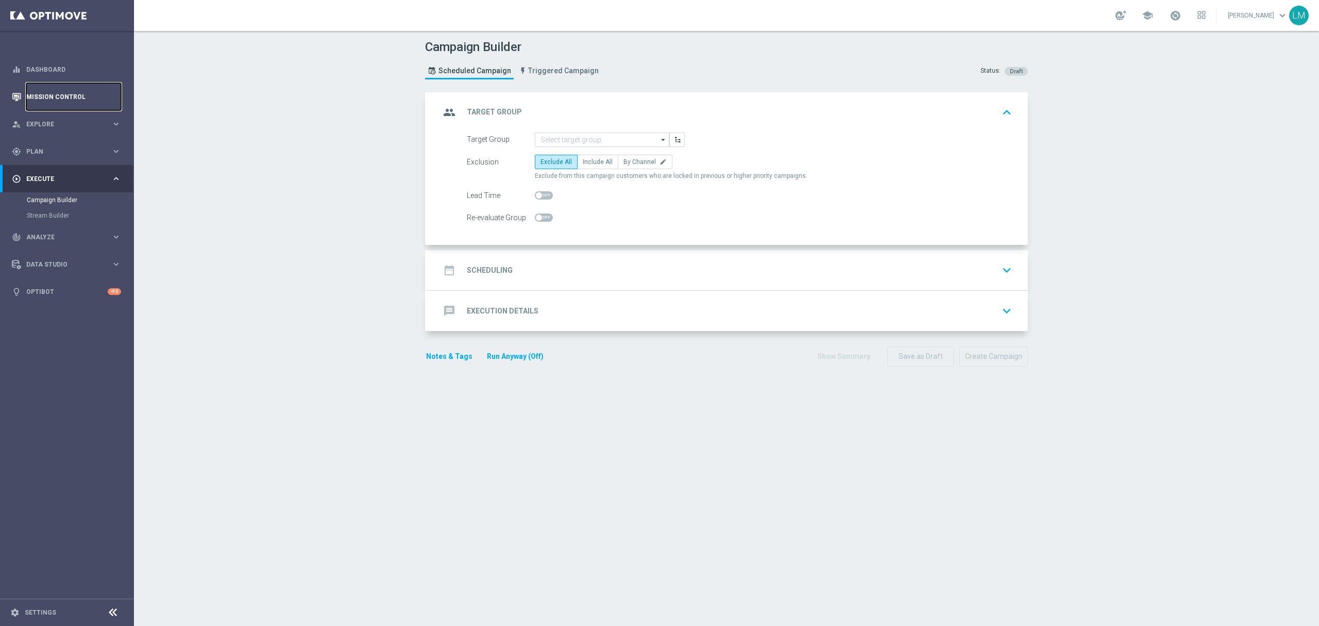
click at [54, 96] on link "Mission Control" at bounding box center [73, 96] width 95 height 27
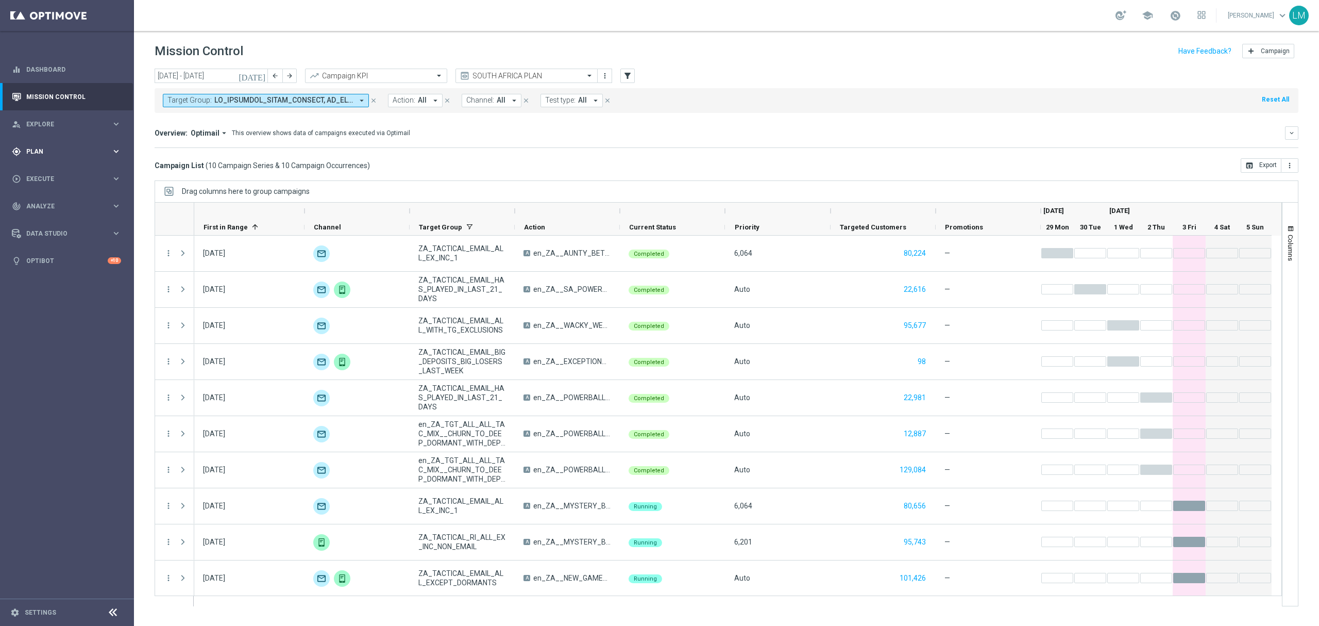
click at [97, 141] on div "gps_fixed Plan keyboard_arrow_right" at bounding box center [66, 151] width 133 height 27
click at [73, 172] on link "Target Groups" at bounding box center [67, 173] width 80 height 8
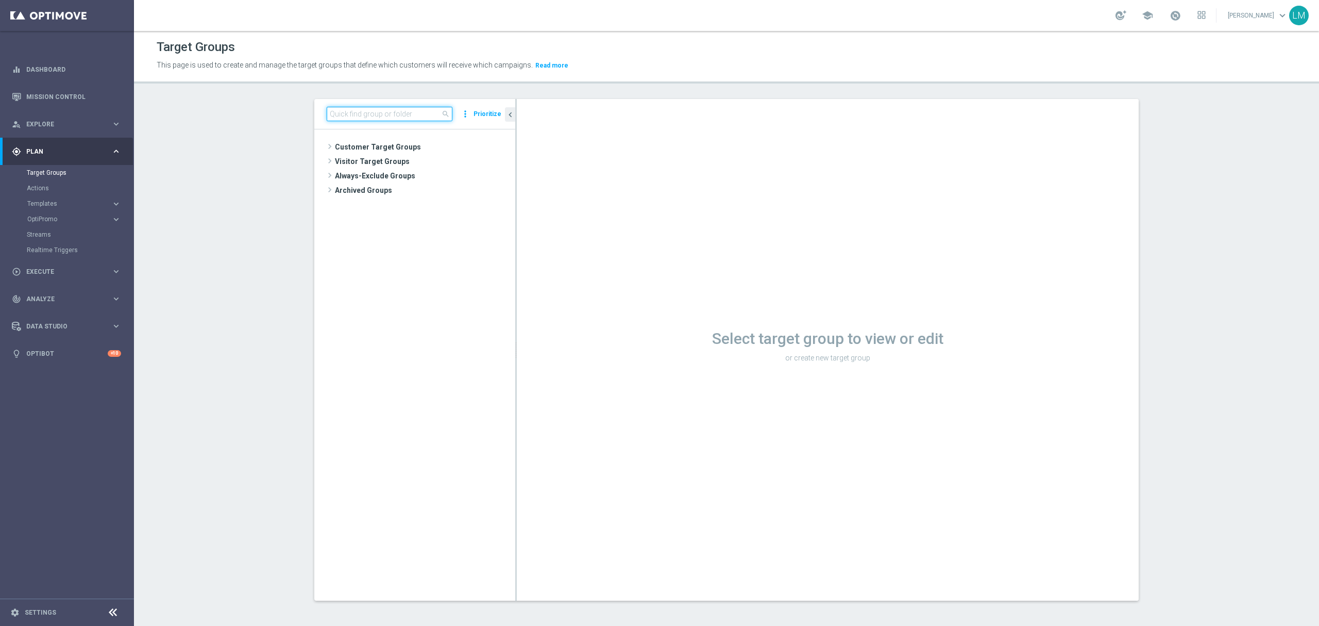
click at [385, 115] on input at bounding box center [390, 114] width 126 height 14
paste input "ZA_TACTICAL_EMAIL_GAMES_XSELL_2025"
type input "ZA_TACTICAL_EMAIL_GAMES_XSELL_2025"
click at [398, 186] on div "insert_drive_file ZA_TACTICAL_EMAIL_GAMES_XSELL_2025" at bounding box center [429, 190] width 126 height 14
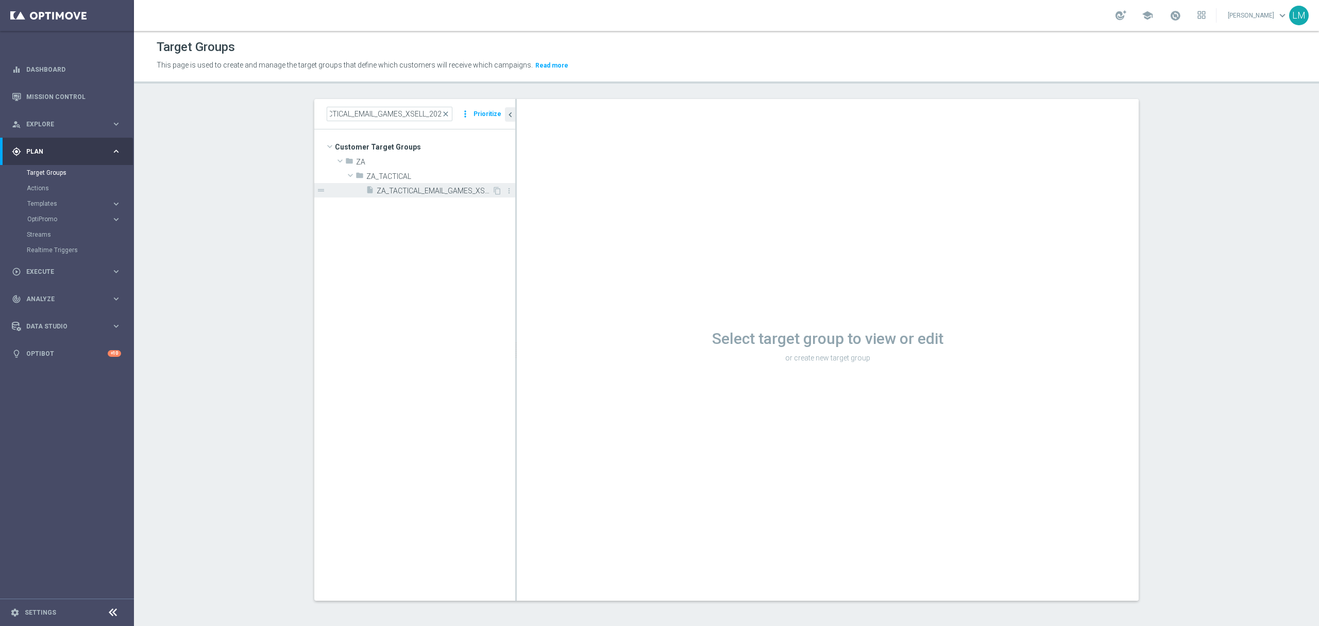
scroll to position [0, 0]
click at [493, 191] on icon "content_copy" at bounding box center [497, 191] width 8 height 8
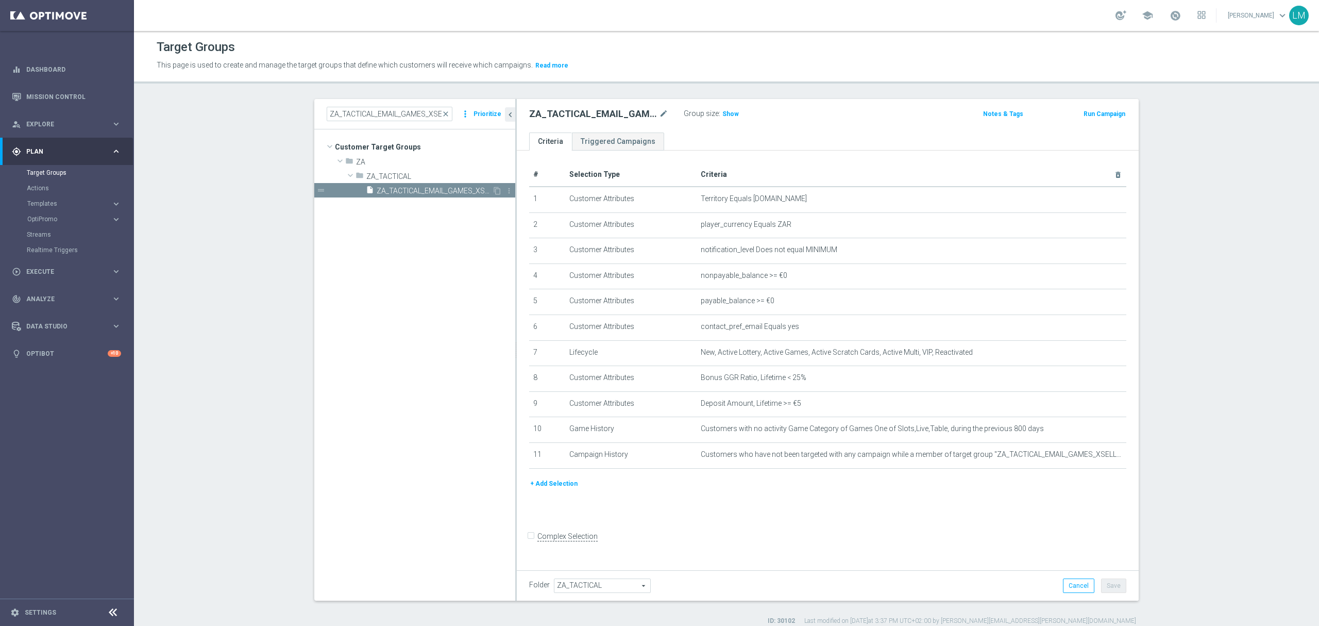
click at [435, 187] on span "ZA_TACTICAL_EMAIL_GAMES_XSELL_2025" at bounding box center [434, 191] width 115 height 9
click at [493, 190] on icon "content_copy" at bounding box center [497, 191] width 8 height 8
click at [104, 94] on link "Mission Control" at bounding box center [73, 96] width 95 height 27
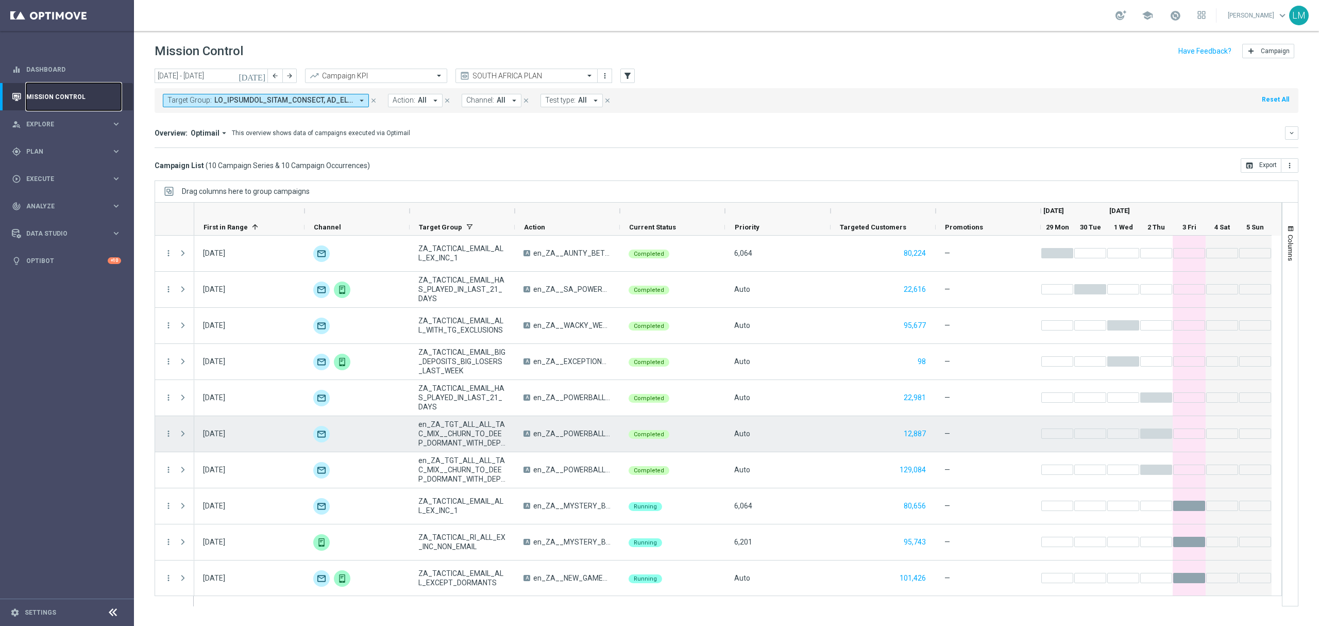
scroll to position [1, 0]
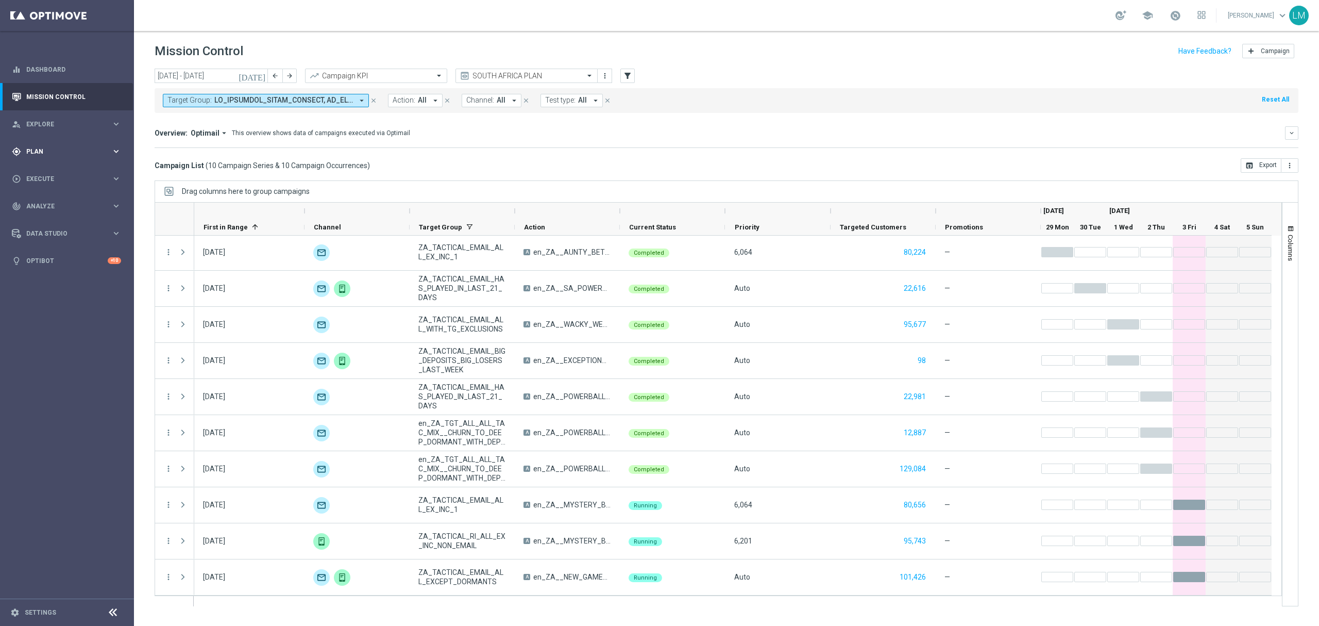
click at [62, 157] on div "gps_fixed Plan keyboard_arrow_right" at bounding box center [66, 151] width 133 height 27
click at [67, 175] on link "Target Groups" at bounding box center [67, 173] width 80 height 8
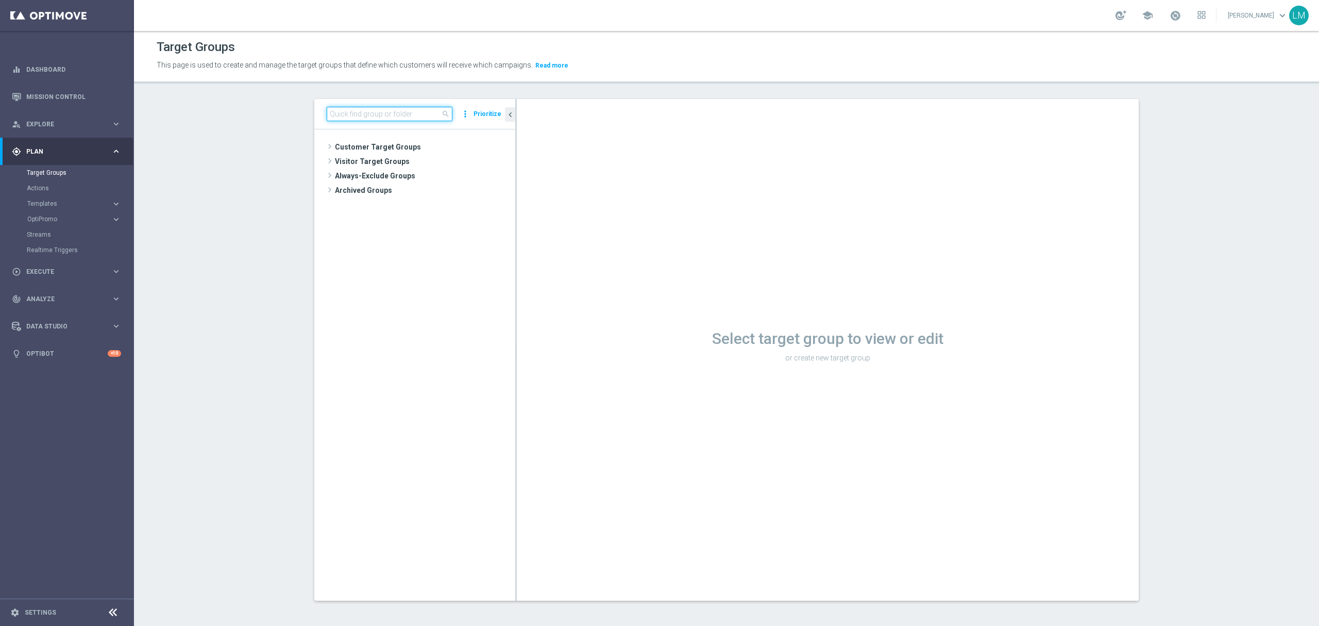
click at [332, 114] on input at bounding box center [390, 114] width 126 height 14
paste input "ZA_TACTICAL_EMAIL_GAMES_XSELL_2025"
type input "ZA_TACTICAL_EMAIL_GAMES_XSELL_2025"
click at [421, 189] on span "Copy of ZA_TACTICAL_EMAIL_GAMES_XSELL_2025" at bounding box center [434, 191] width 115 height 9
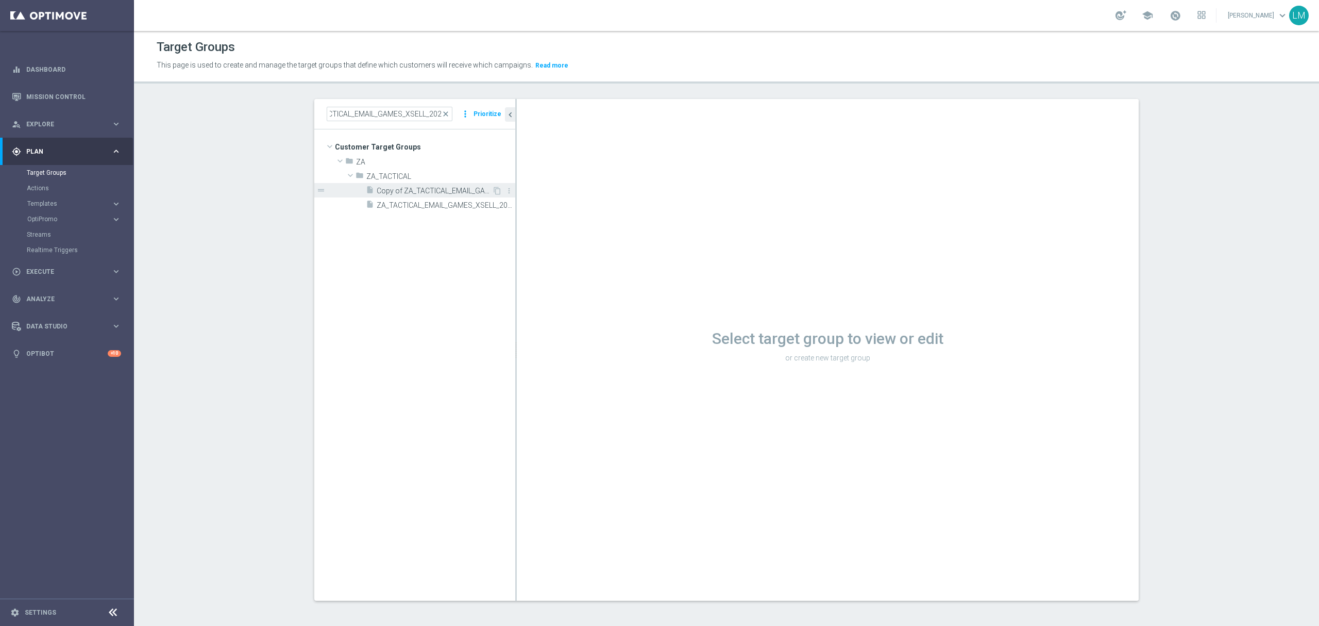
scroll to position [0, 0]
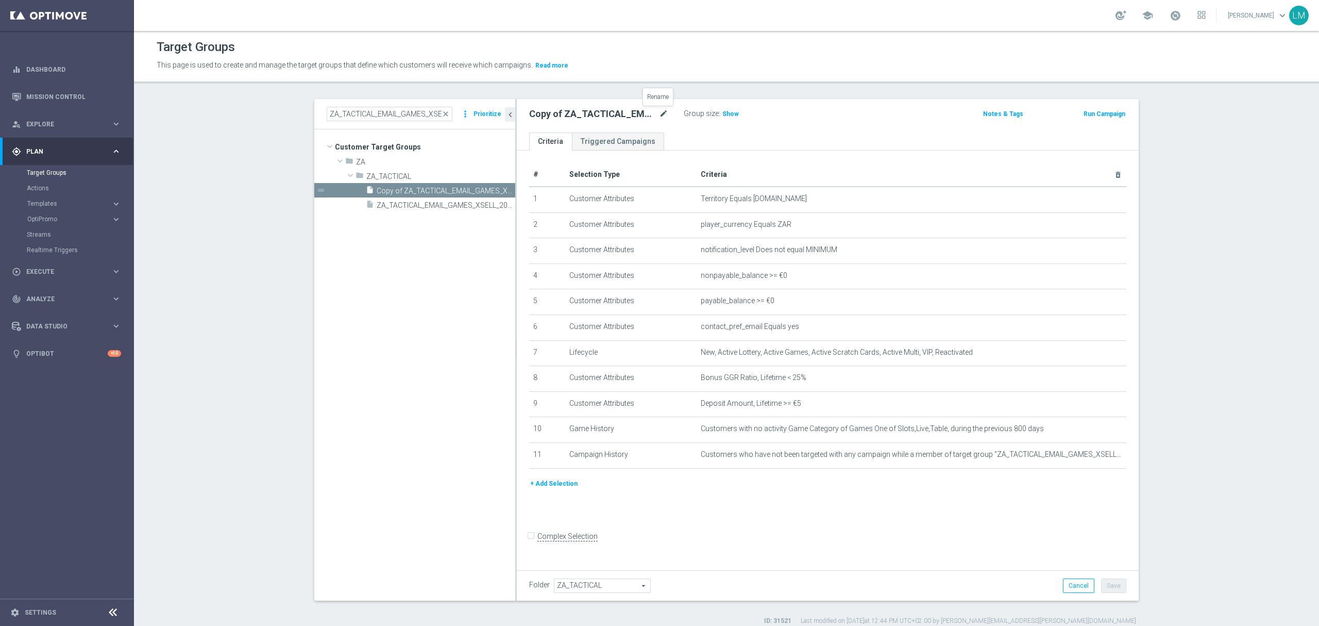
click at [659, 120] on icon "mode_edit" at bounding box center [663, 114] width 9 height 12
click at [575, 111] on input "Copy of ZA_TACTICAL_EMAIL_GAMES_XSELL_2025" at bounding box center [598, 115] width 139 height 14
drag, startPoint x: 561, startPoint y: 116, endPoint x: 493, endPoint y: 127, distance: 69.4
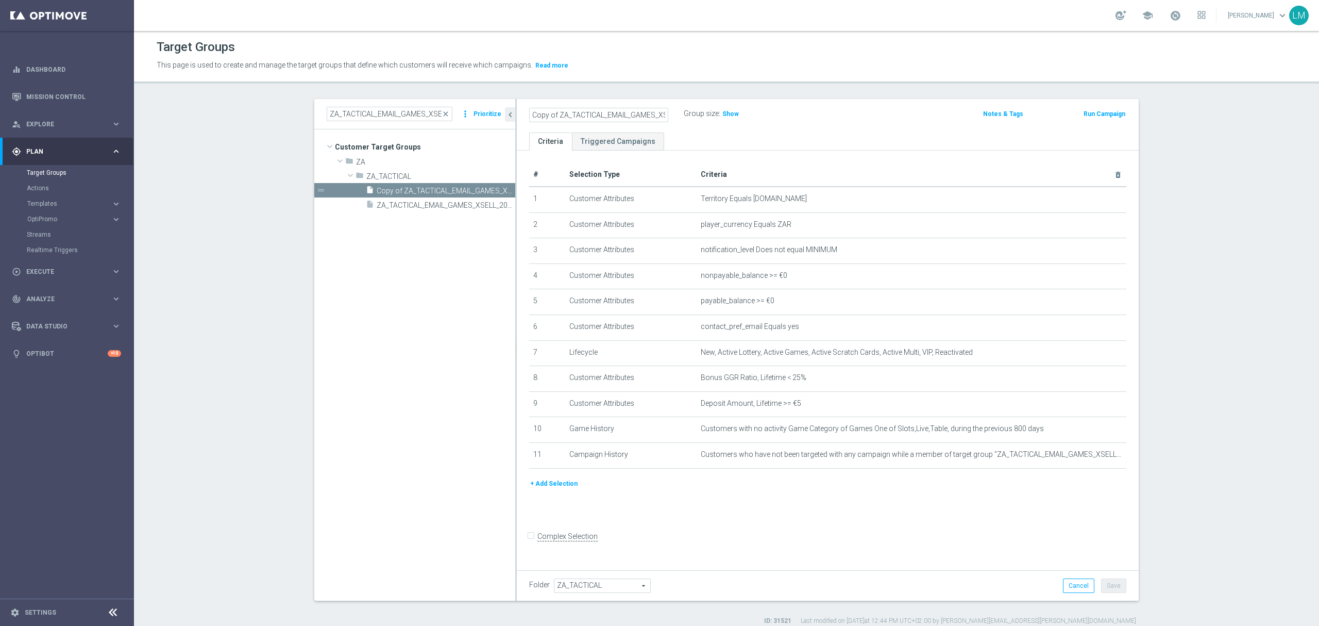
click at [493, 127] on as-split "ZA_TACTICAL_EMAIL_GAMES_XSELL_2025 close more_vert Prioritize Customer Target G…" at bounding box center [726, 349] width 825 height 501
click at [543, 118] on input "Copy of ZA_TACTICAL_EMAIL_GAMES_XSELL_2025" at bounding box center [598, 115] width 139 height 14
drag, startPoint x: 555, startPoint y: 118, endPoint x: 462, endPoint y: 122, distance: 92.8
click at [462, 122] on as-split "ZA_TACTICAL_EMAIL_GAMES_XSELL_2025 close more_vert Prioritize Customer Target G…" at bounding box center [726, 349] width 825 height 501
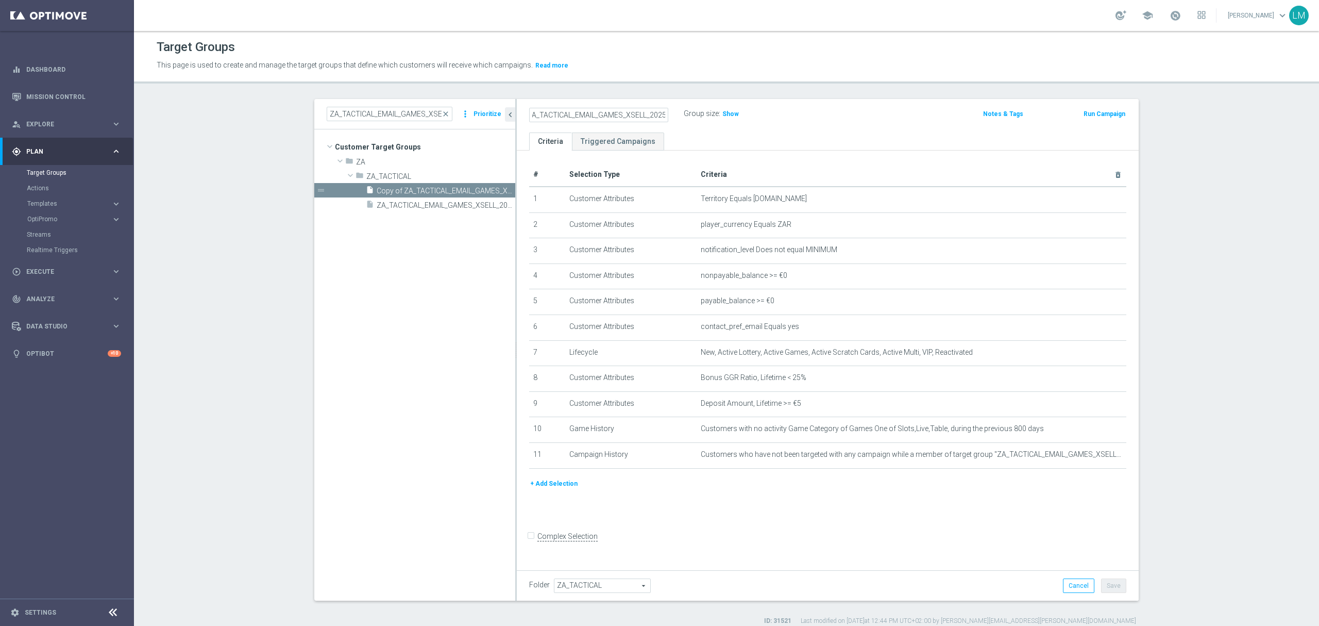
drag, startPoint x: 633, startPoint y: 118, endPoint x: 658, endPoint y: 111, distance: 26.1
click at [658, 111] on input "ZA_TACTICAL_EMAIL_GAMES_XSELL_2025" at bounding box center [598, 115] width 139 height 14
click at [650, 112] on input "ZA_TACTICAL_EMAIL_GAMES_XSELL_2025" at bounding box center [598, 115] width 139 height 14
click at [658, 115] on input "ZA_TACTICAL_EMAIL_GAMES_XSELL_2025" at bounding box center [598, 115] width 139 height 14
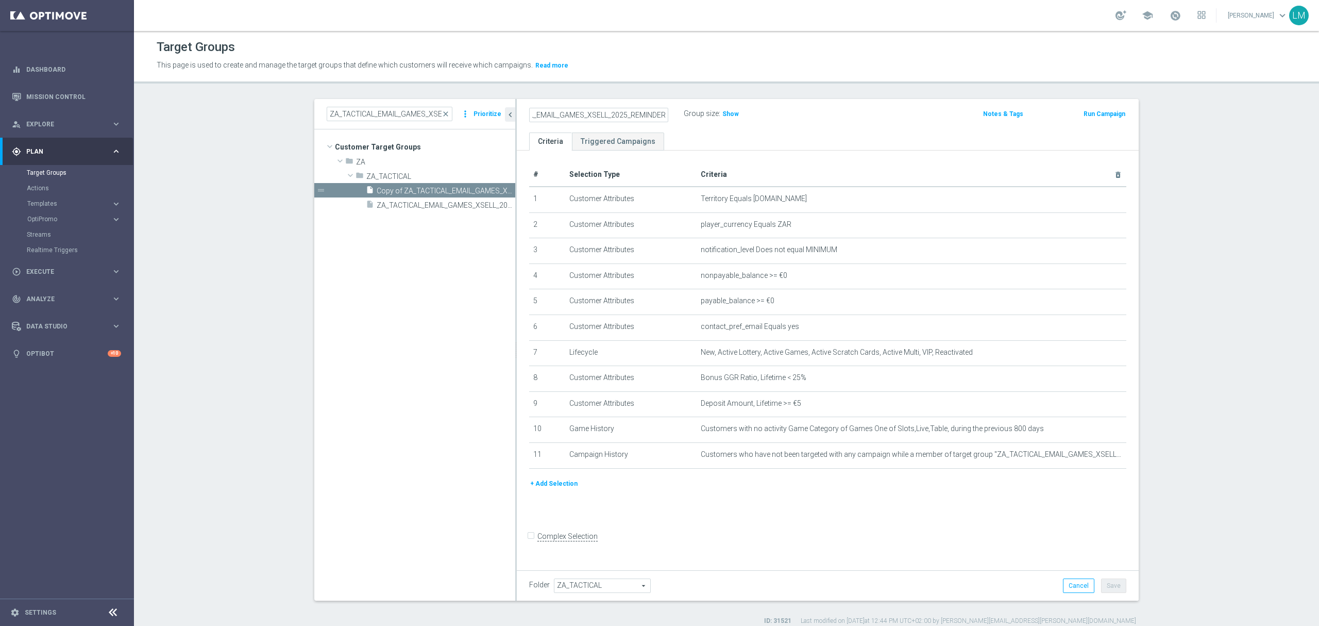
type input "ZA_TACTICAL_EMAIL_GAMES_XSELL_2025_REMINDER"
click at [1089, 459] on icon "mode_edit" at bounding box center [1093, 454] width 8 height 8
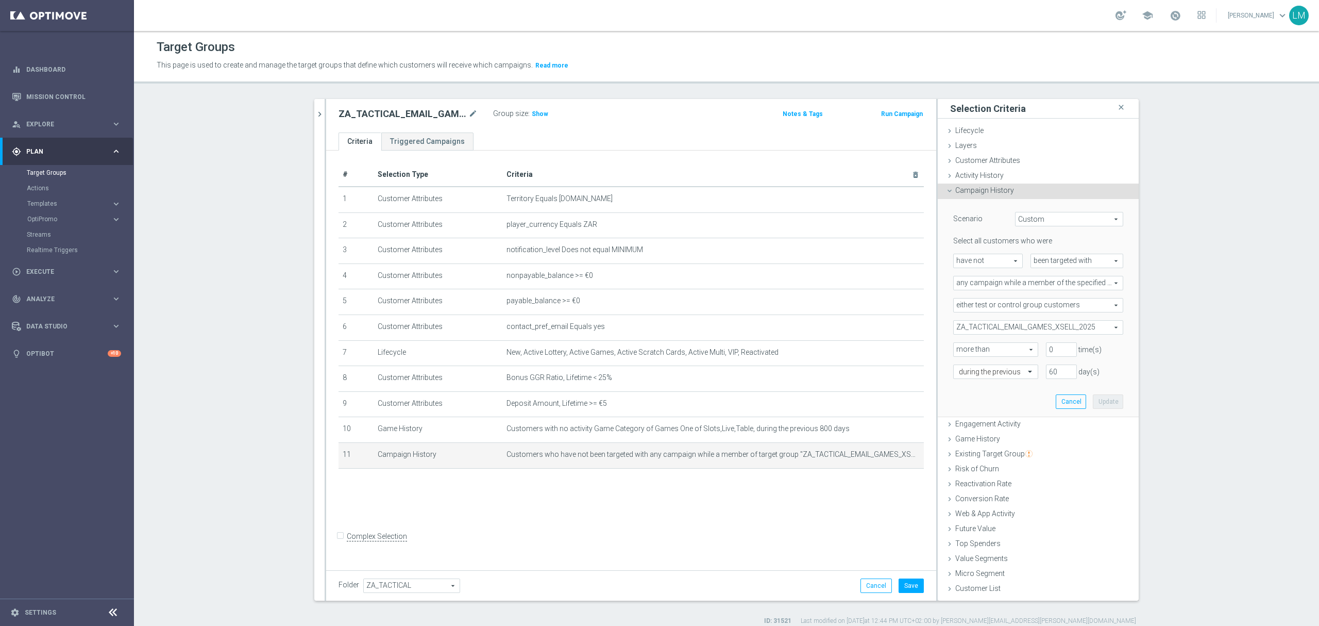
click at [994, 261] on span "have not" at bounding box center [988, 260] width 69 height 13
click at [985, 278] on span "have" at bounding box center [988, 276] width 58 height 8
type input "have"
click at [1001, 375] on input "text" at bounding box center [985, 371] width 53 height 9
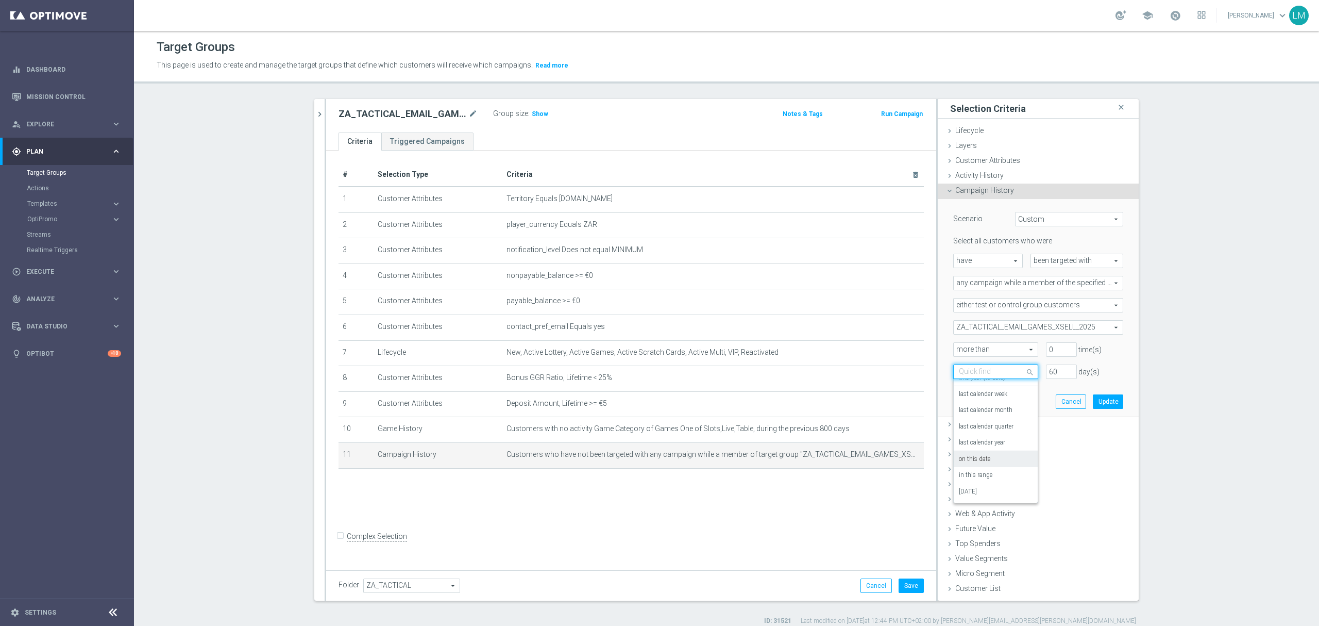
click at [985, 458] on label "on this date" at bounding box center [974, 459] width 31 height 8
click at [1100, 394] on icon "[DATE]" at bounding box center [1108, 392] width 30 height 11
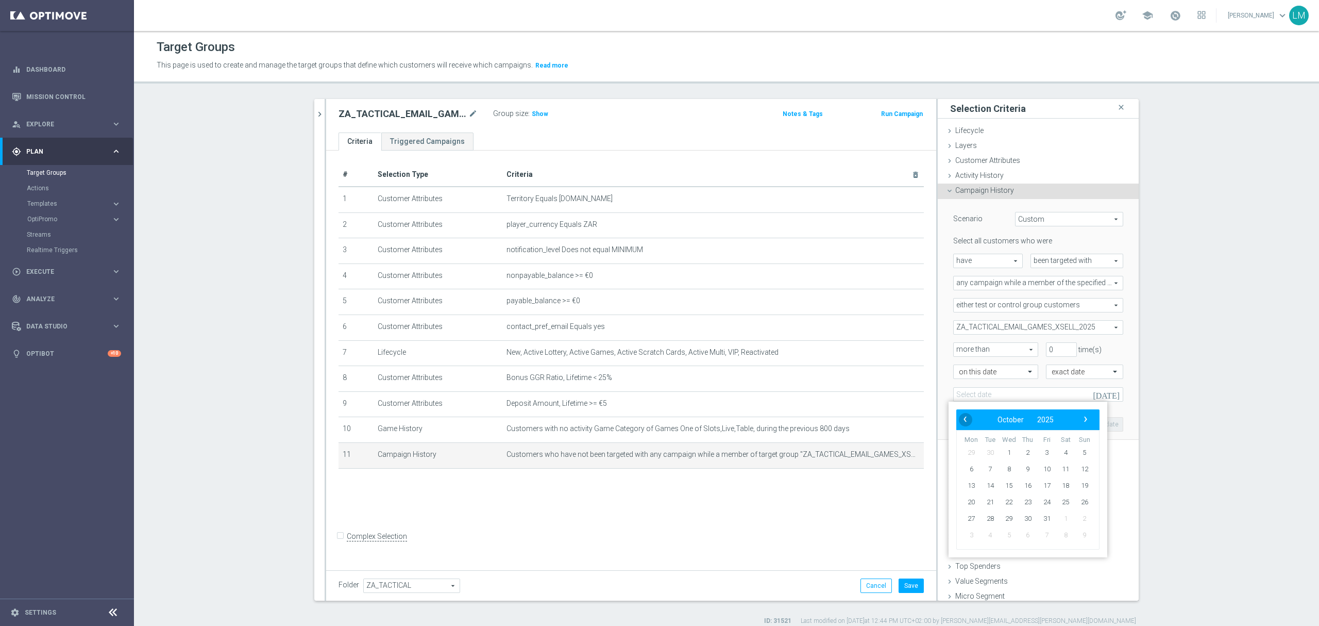
click at [961, 415] on span "‹" at bounding box center [965, 418] width 13 height 13
click at [1066, 505] on span "27" at bounding box center [1065, 502] width 16 height 16
type input "27 Sep 2025"
click at [1095, 422] on button "Update" at bounding box center [1108, 424] width 30 height 14
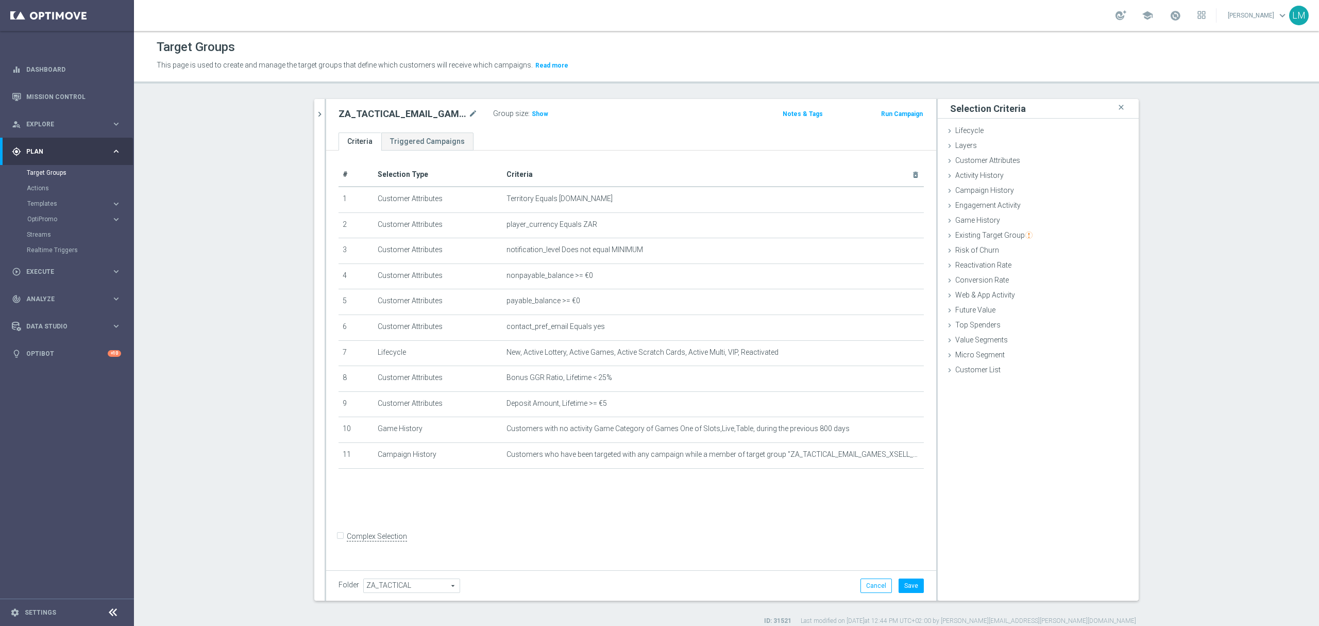
click at [532, 108] on div "Group size : Show" at bounding box center [544, 113] width 103 height 12
click at [534, 112] on span "Show" at bounding box center [540, 113] width 16 height 7
click at [899, 580] on button "Save" at bounding box center [911, 585] width 25 height 14
click at [468, 116] on icon "mode_edit" at bounding box center [472, 114] width 9 height 12
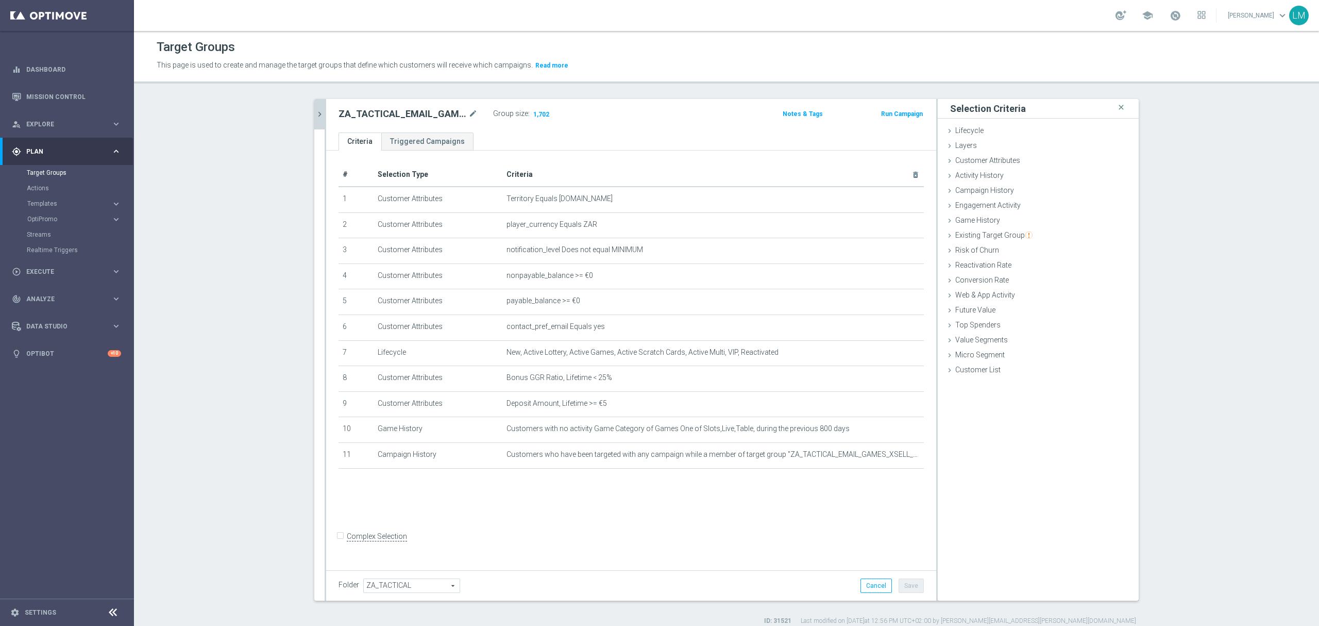
click at [314, 120] on button "chevron_right" at bounding box center [319, 114] width 10 height 30
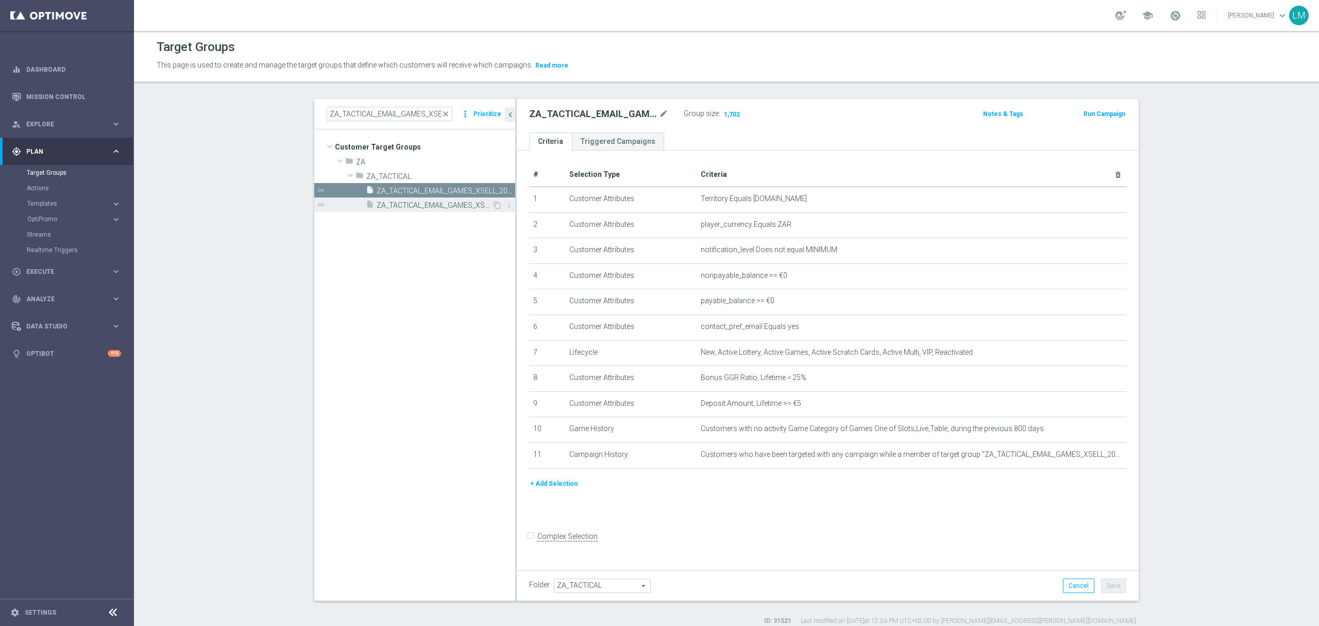
click at [434, 208] on span "ZA_TACTICAL_EMAIL_GAMES_XSELL_2025" at bounding box center [434, 205] width 115 height 9
click at [728, 108] on h3 "Show" at bounding box center [730, 113] width 19 height 11
click at [429, 194] on span "ZA_TACTICAL_EMAIL_GAMES_XSELL_2025_REMINDER" at bounding box center [434, 191] width 115 height 9
click at [77, 103] on link "Mission Control" at bounding box center [73, 96] width 95 height 27
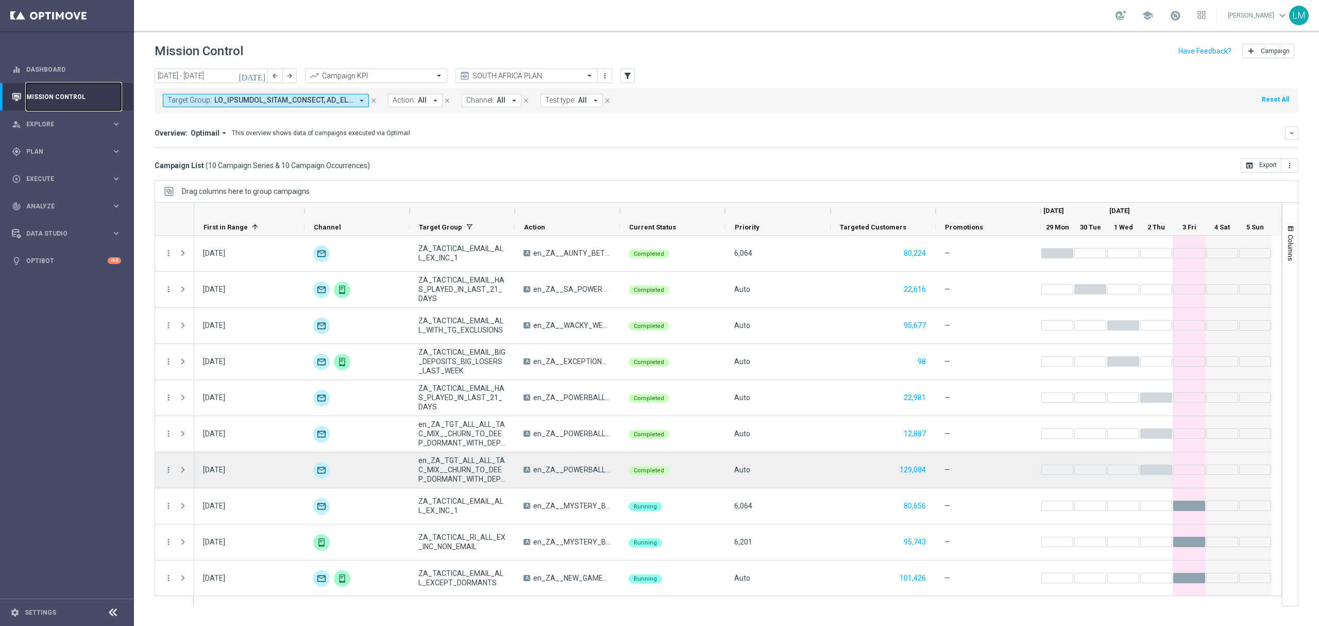
scroll to position [1, 0]
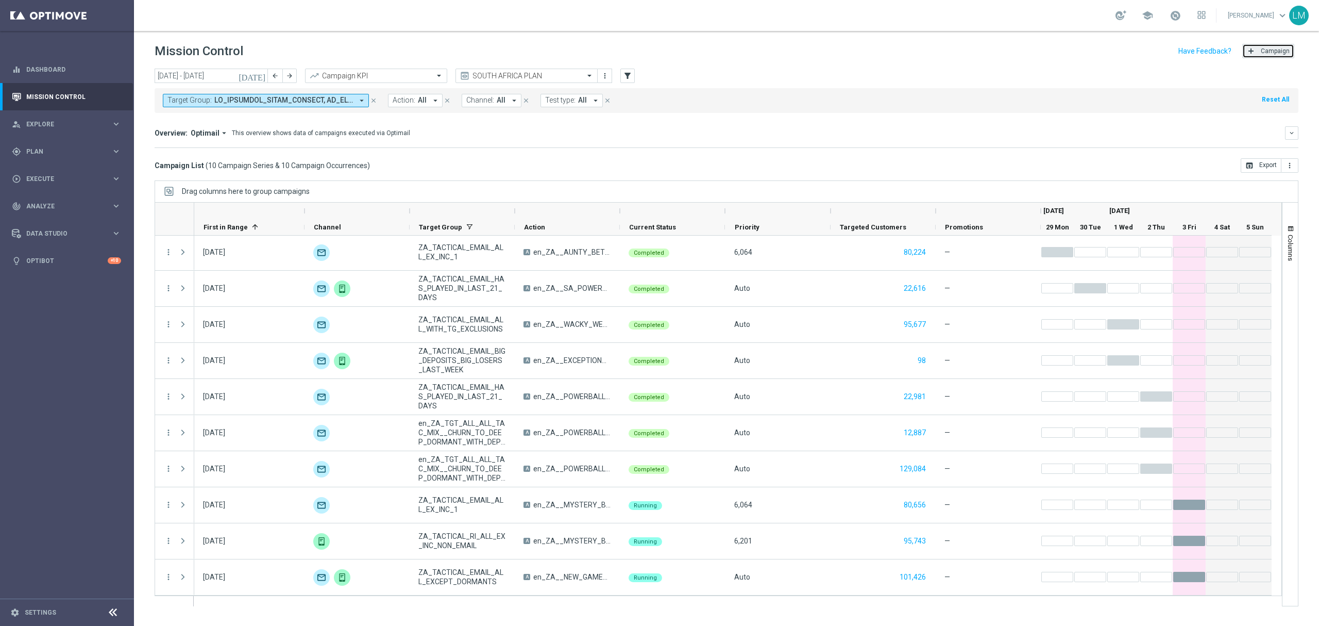
click at [1269, 58] on button "add Campaign" at bounding box center [1268, 51] width 52 height 14
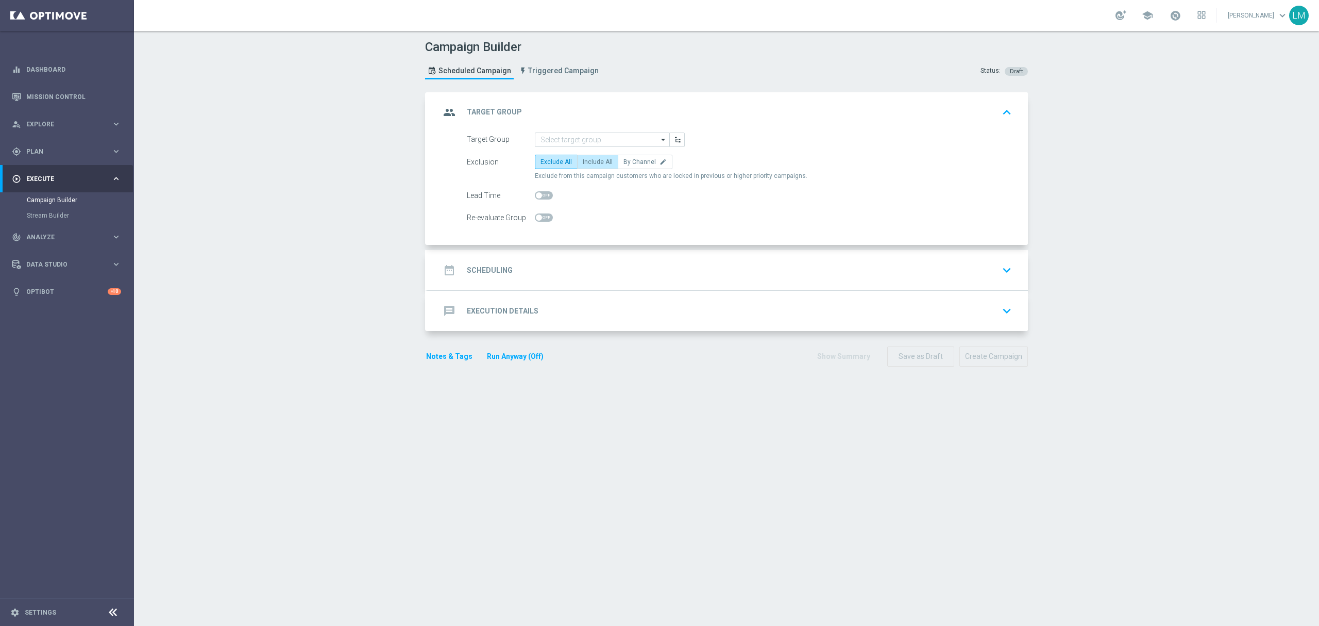
click at [602, 165] on label "Include All" at bounding box center [597, 162] width 41 height 14
click at [590, 165] on input "Include All" at bounding box center [586, 163] width 7 height 7
radio input "true"
click at [581, 137] on input at bounding box center [602, 139] width 135 height 14
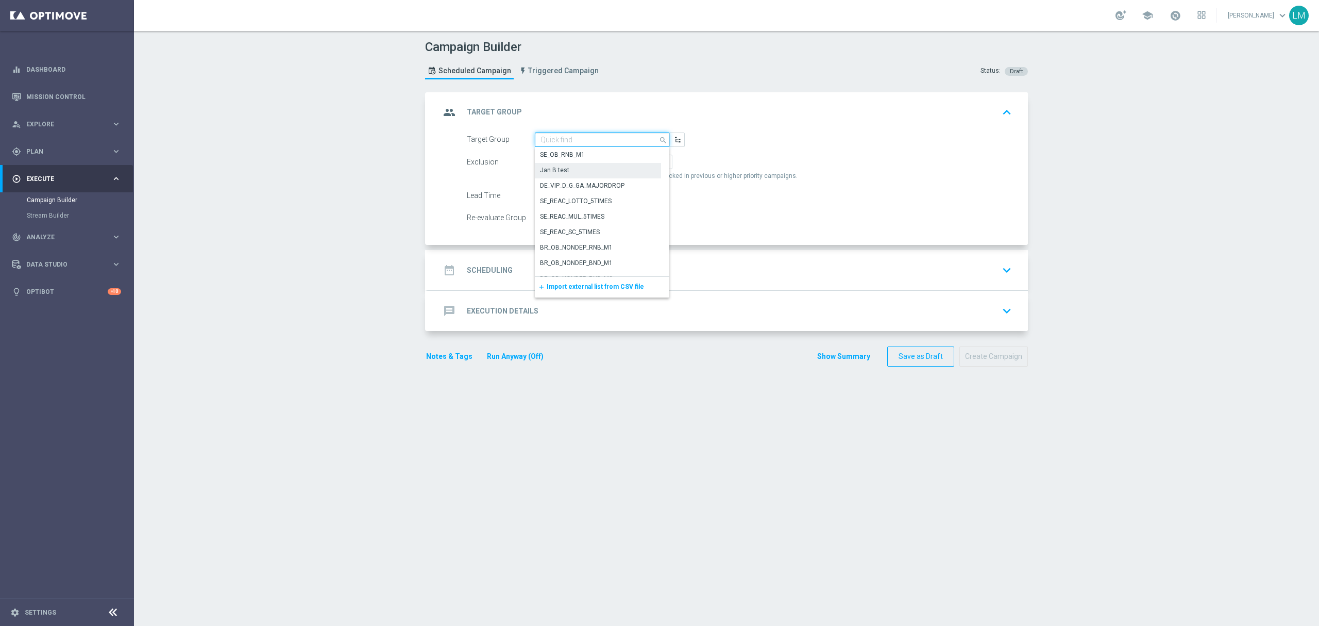
paste input "en_ZA__GAMES_XSELL_FREE_SPINS_DROP_GATES_OF_OLYMPUS_LAST_CHANCE__EMT_ALL_EM_TAC…"
type input "en_ZA__GAMES_XSELL_FREE_SPINS_DROP_GATES_OF_OLYMPUS_LAST_CHANCE__EMT_ALL_EM_TAC…"
click at [99, 89] on link "Mission Control" at bounding box center [73, 96] width 95 height 27
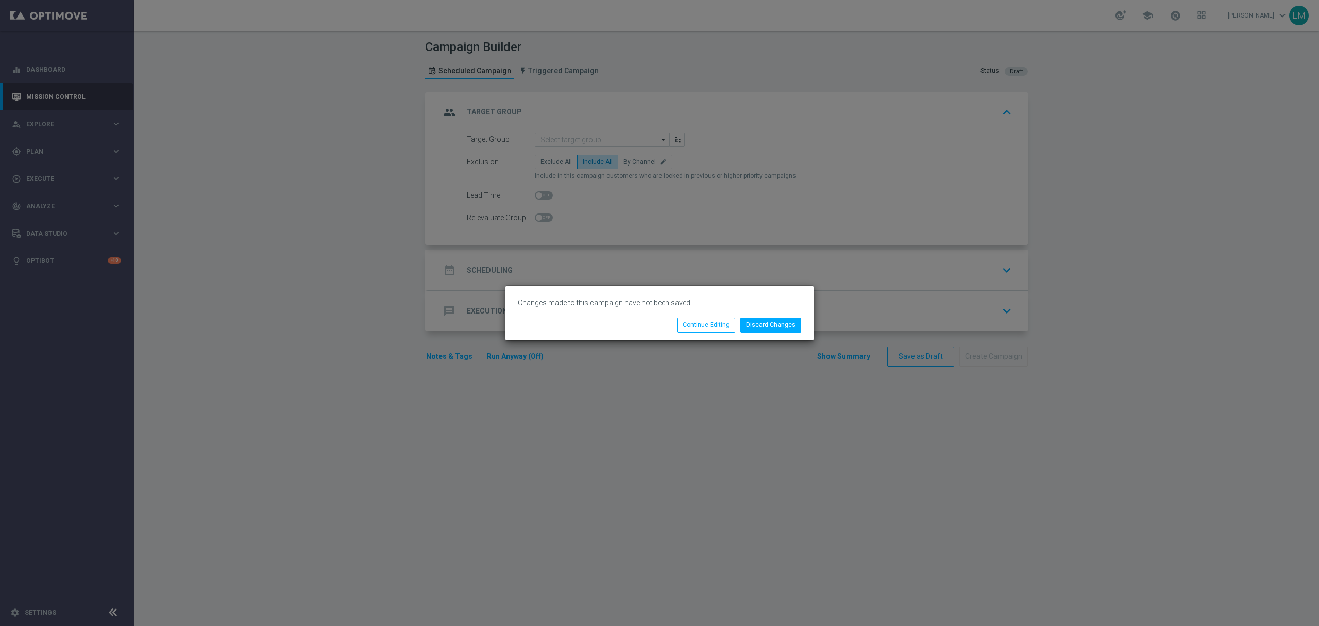
click at [757, 333] on div "Discard Changes Continue Editing" at bounding box center [660, 325] width 308 height 30
click at [762, 327] on button "Discard Changes" at bounding box center [771, 324] width 61 height 14
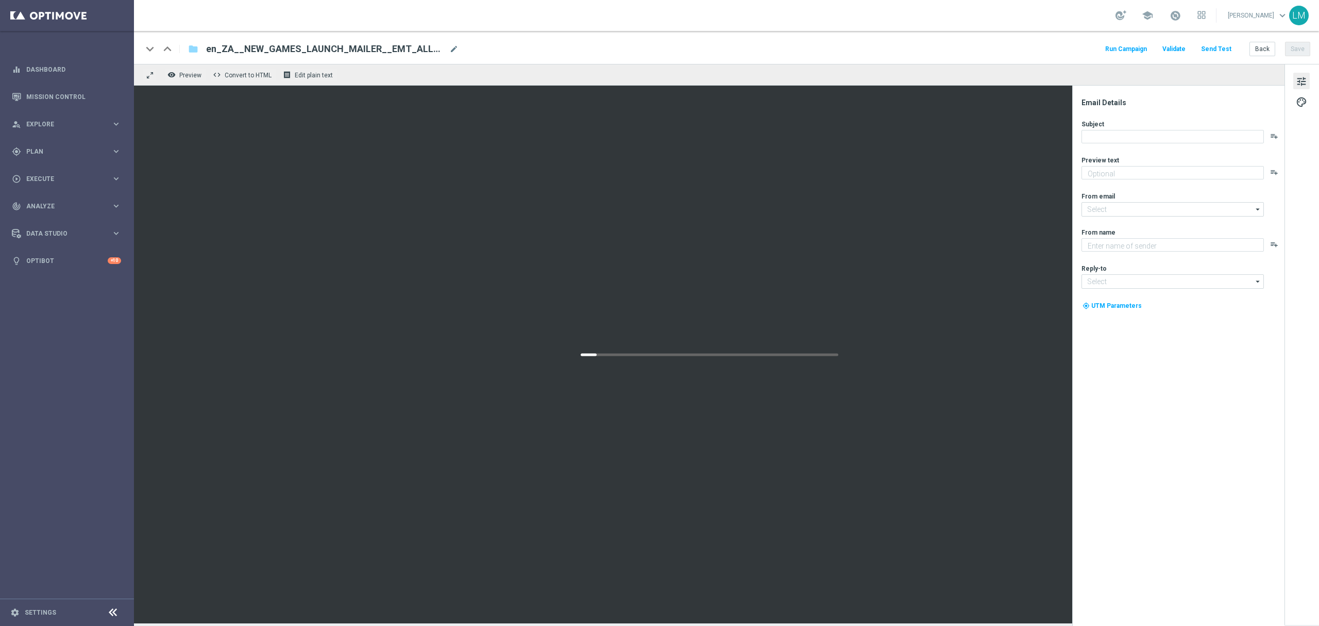
type textarea "Exciting times!"
type input "mail@crm.lottoland.com"
type textarea "Lottoland"
type input "support@lottoland.co.za"
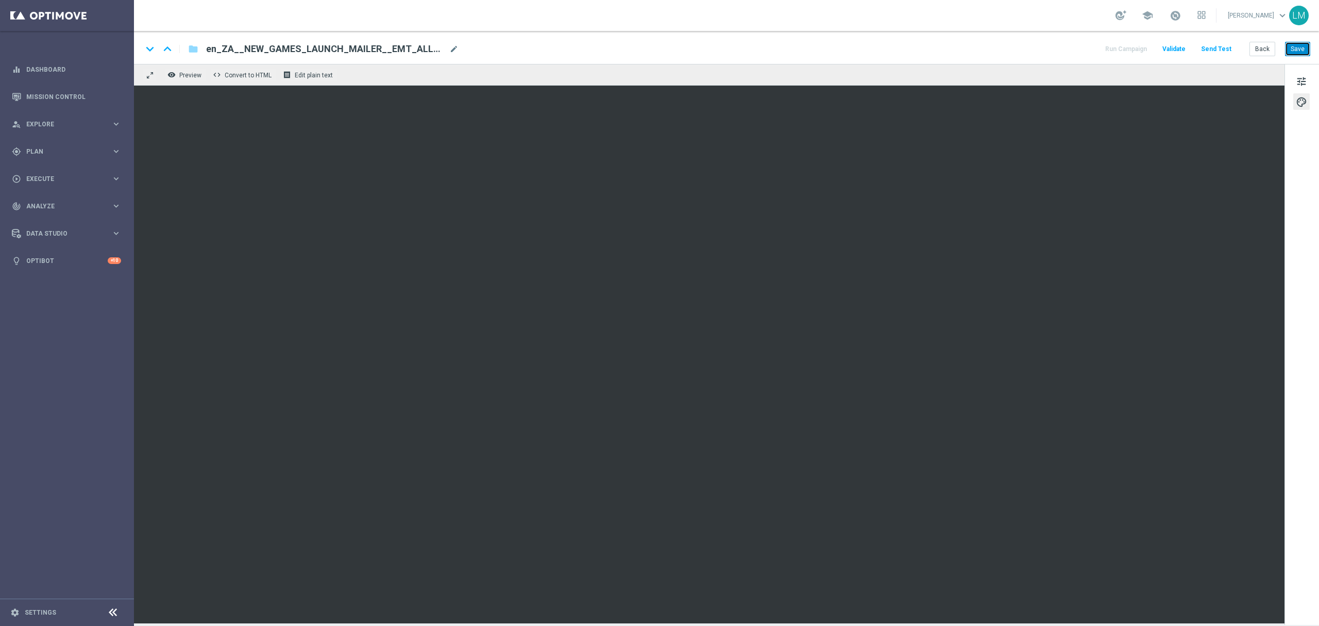
click at [1290, 52] on button "Save" at bounding box center [1297, 49] width 25 height 14
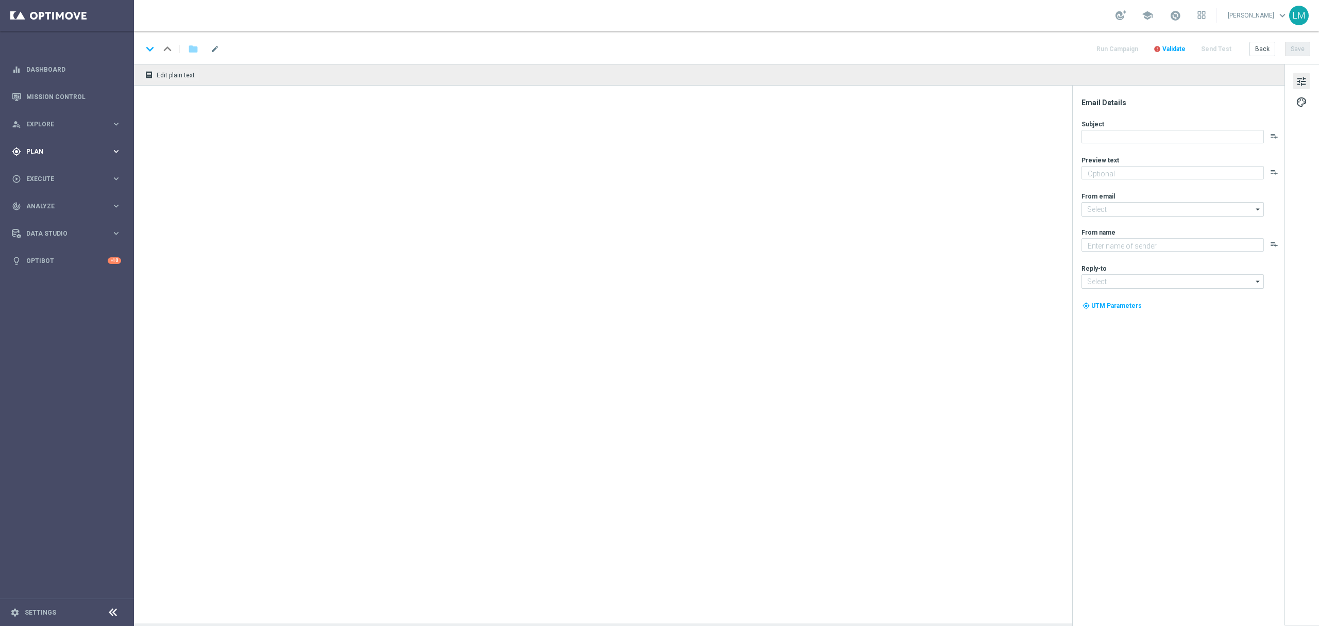
type textarea "One last push for the Title 👀"
type textarea "Lottoland"
type input "[EMAIL_ADDRESS][DOMAIN_NAME]"
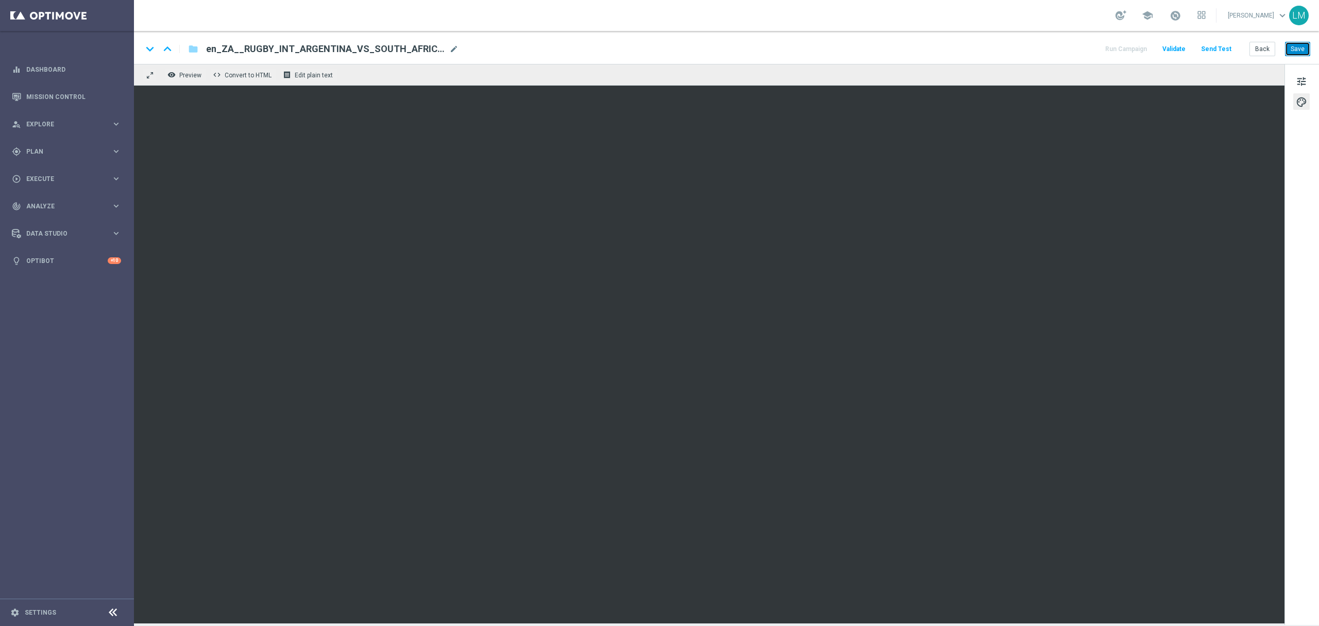
click at [1299, 54] on button "Save" at bounding box center [1297, 49] width 25 height 14
click at [1219, 53] on button "Send Test" at bounding box center [1216, 49] width 33 height 14
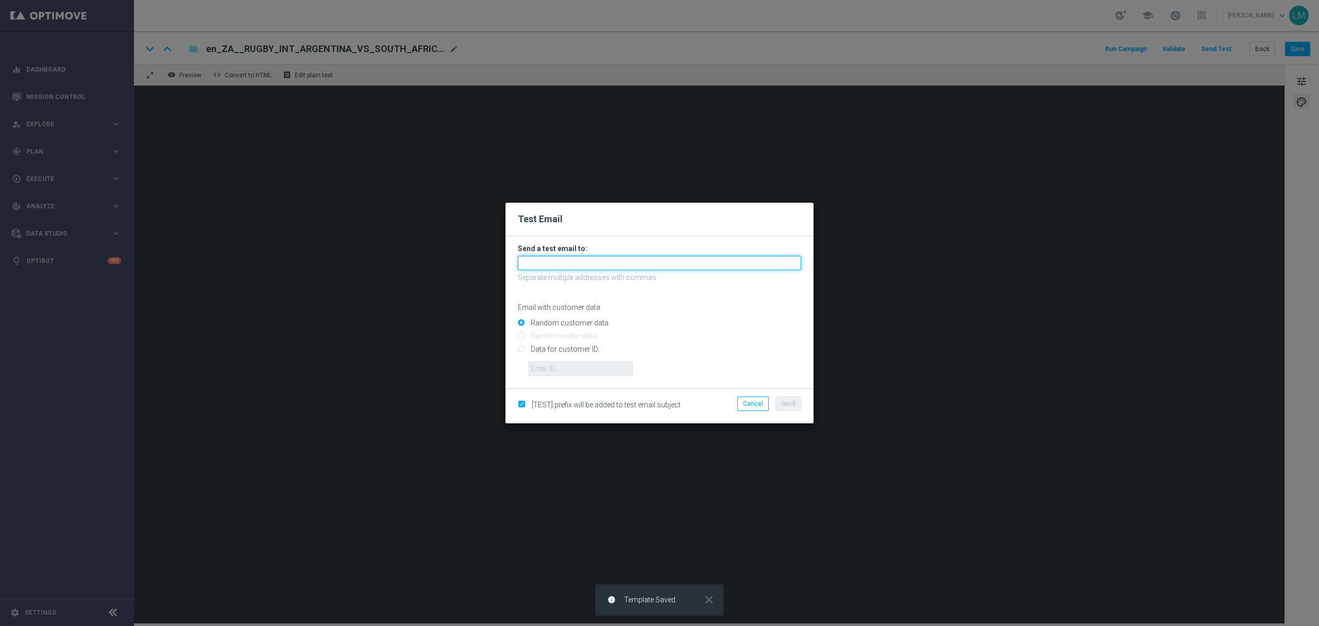
click at [606, 269] on input "text" at bounding box center [659, 263] width 283 height 14
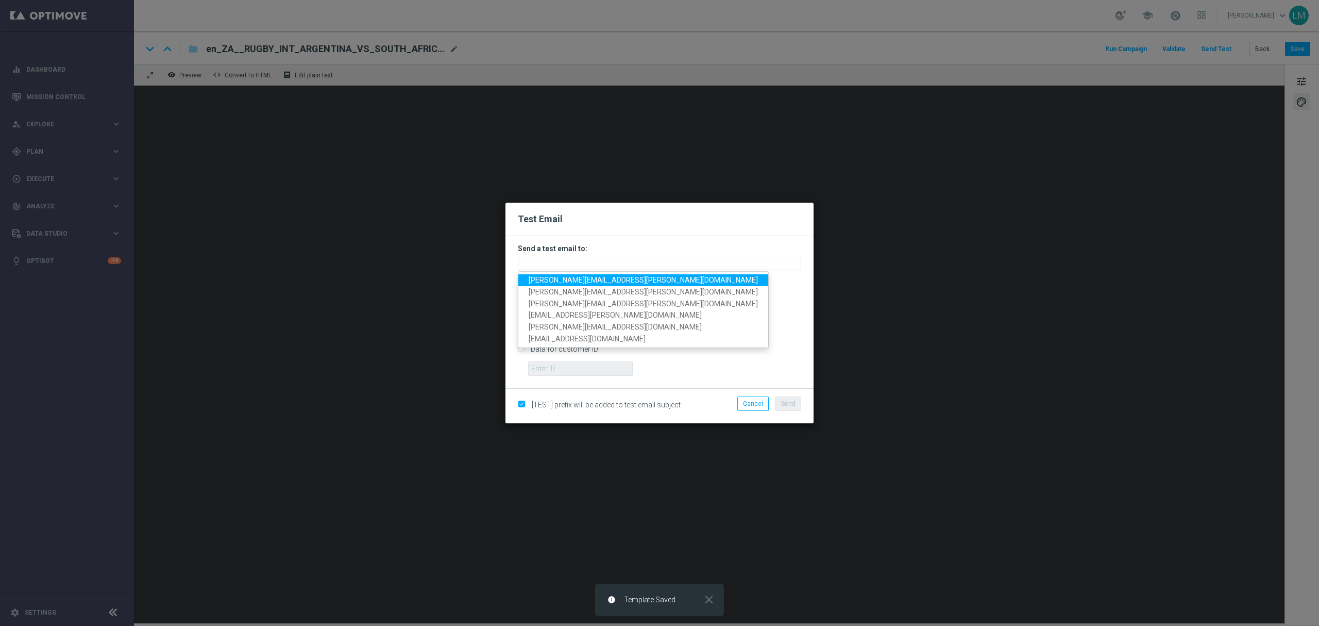
click at [598, 276] on span "[PERSON_NAME][EMAIL_ADDRESS][PERSON_NAME][DOMAIN_NAME]" at bounding box center [643, 280] width 229 height 8
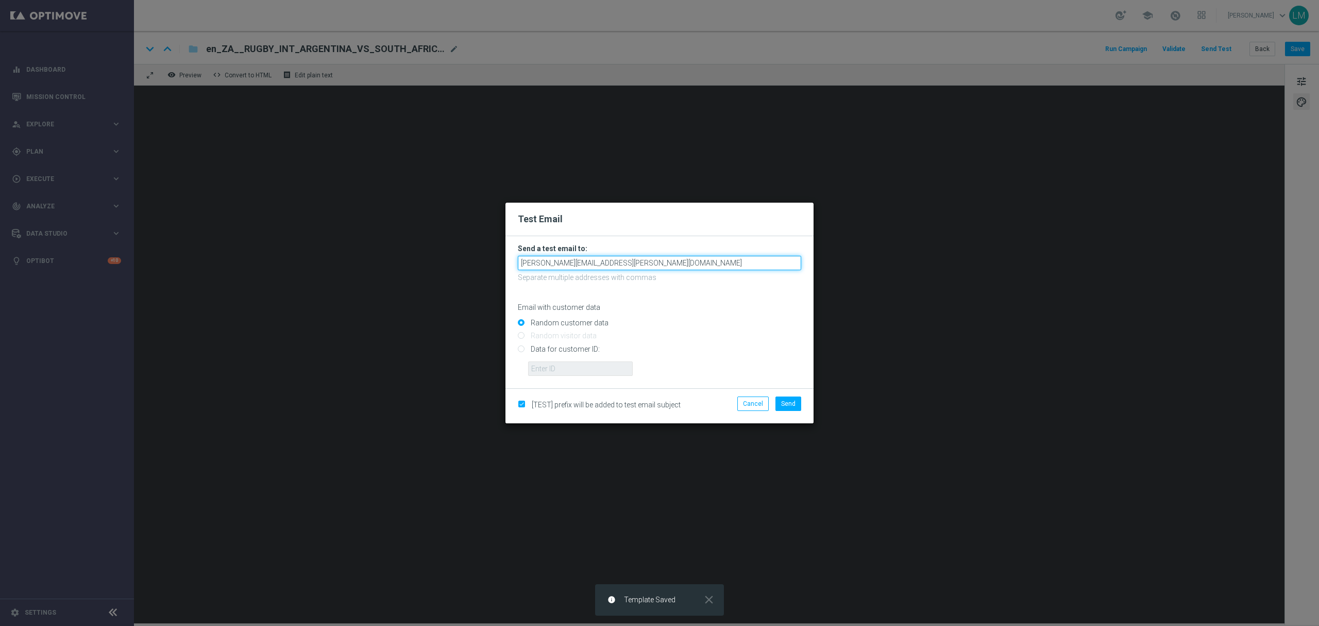
click at [630, 263] on input "[PERSON_NAME][EMAIL_ADDRESS][PERSON_NAME][DOMAIN_NAME]" at bounding box center [659, 263] width 283 height 14
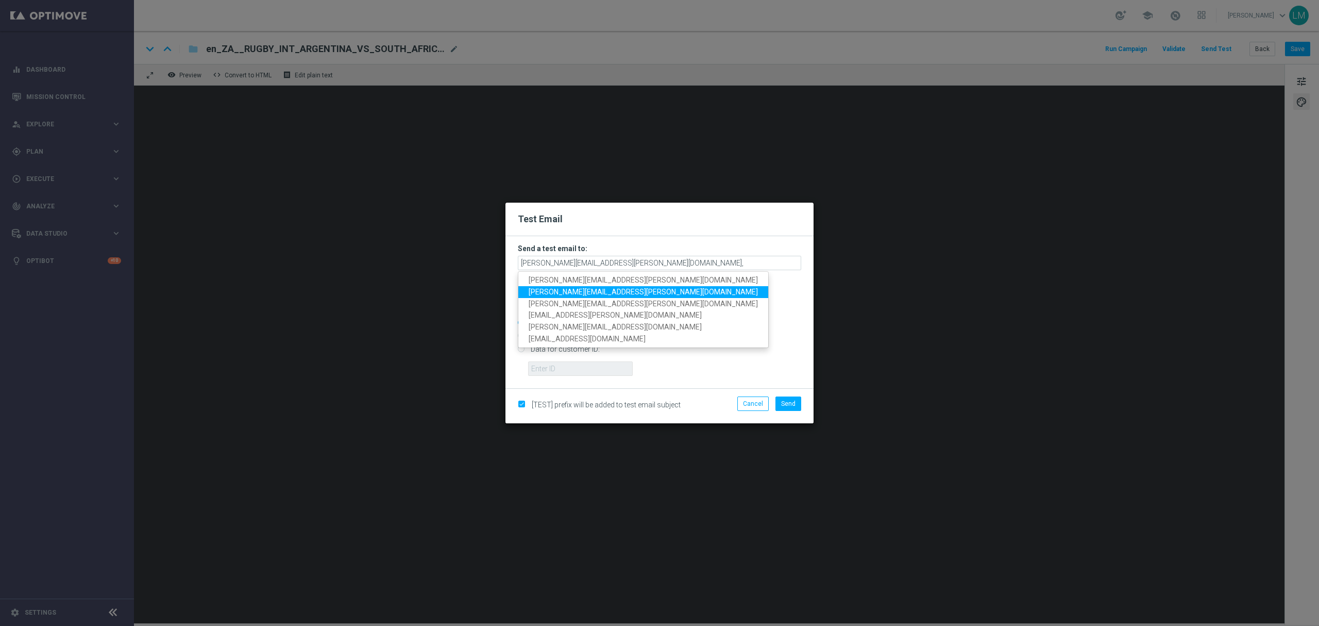
click at [586, 289] on span "[PERSON_NAME][EMAIL_ADDRESS][PERSON_NAME][DOMAIN_NAME]" at bounding box center [643, 292] width 229 height 8
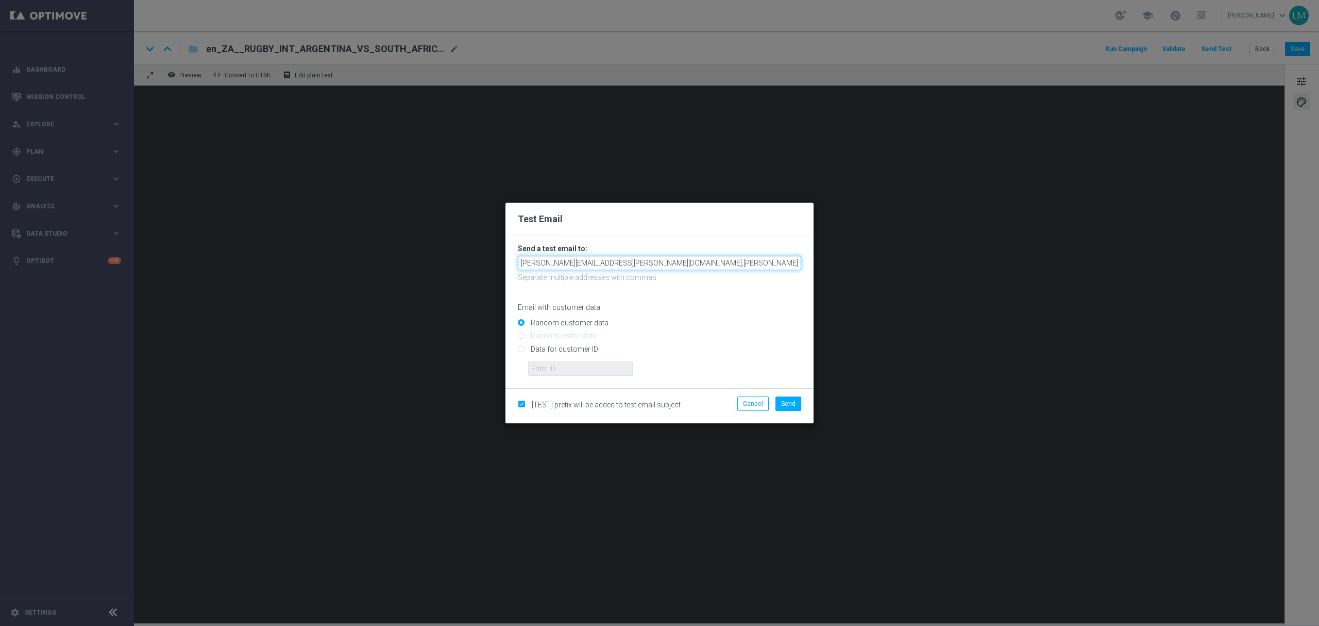
click at [751, 263] on input "[PERSON_NAME][EMAIL_ADDRESS][PERSON_NAME][DOMAIN_NAME],[PERSON_NAME][DOMAIN_NAM…" at bounding box center [659, 263] width 283 height 14
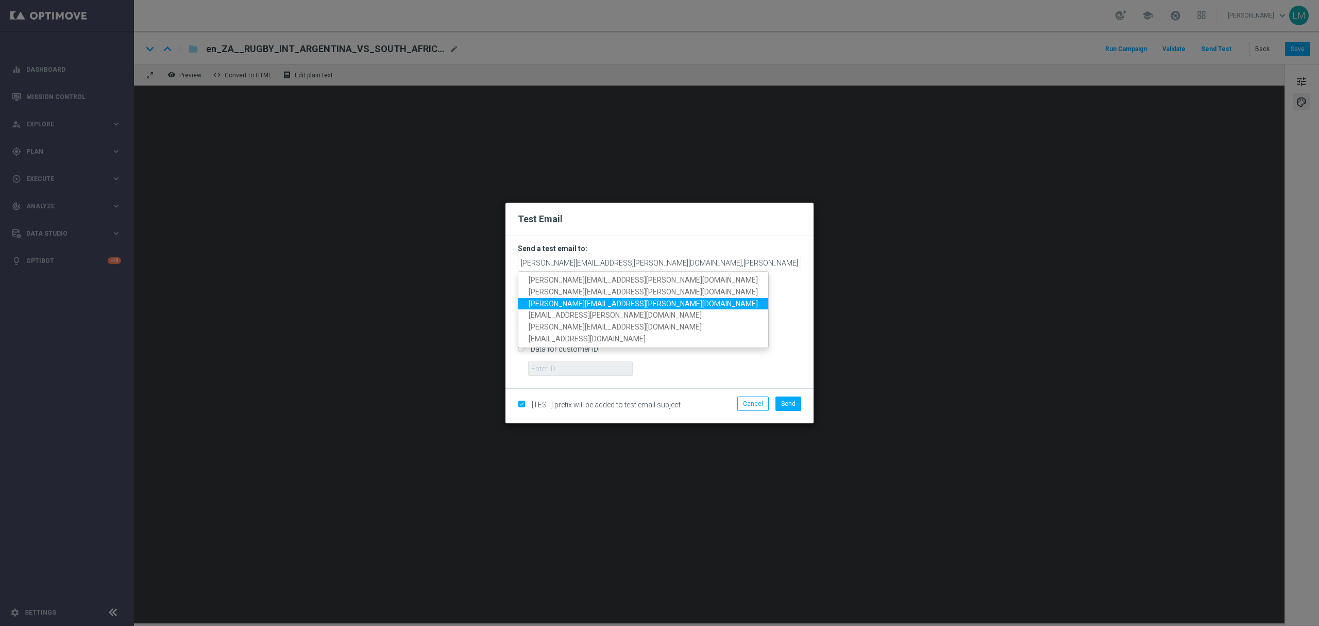
click at [581, 304] on span "[PERSON_NAME][EMAIL_ADDRESS][PERSON_NAME][DOMAIN_NAME]" at bounding box center [643, 303] width 229 height 8
type input "[PERSON_NAME][EMAIL_ADDRESS][PERSON_NAME][DOMAIN_NAME],[PERSON_NAME][DOMAIN_NAM…"
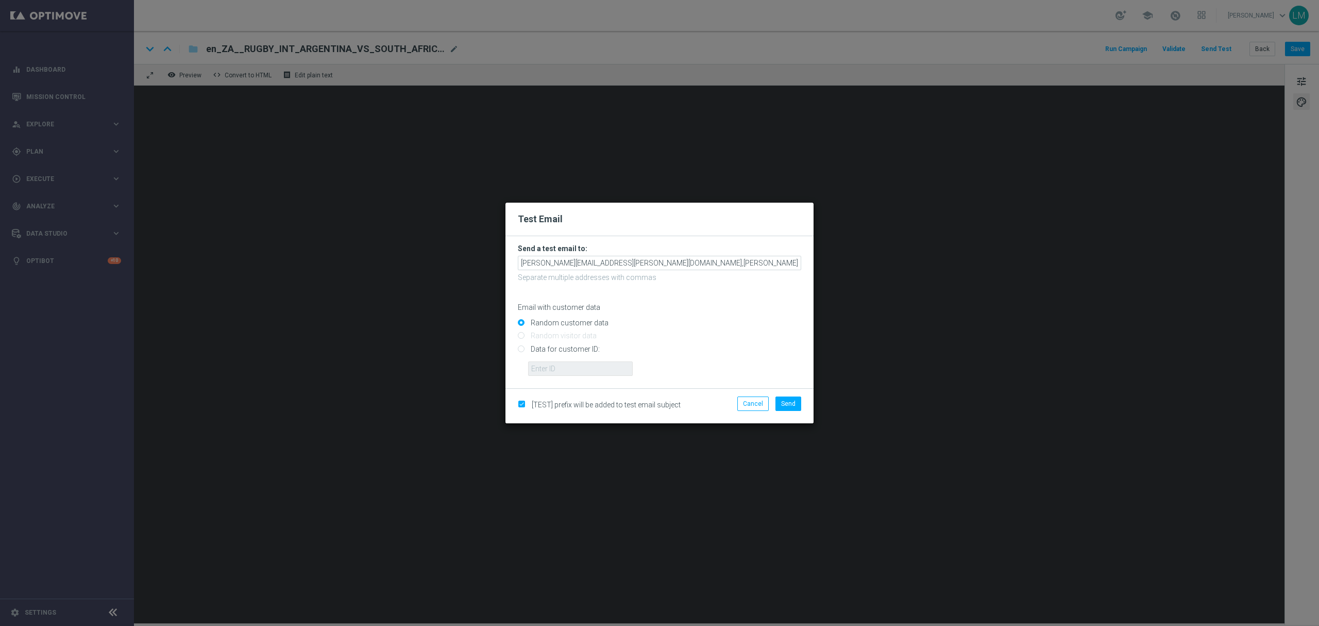
click at [580, 347] on input "Data for customer ID:" at bounding box center [659, 353] width 283 height 14
radio input "true"
drag, startPoint x: 582, startPoint y: 369, endPoint x: 586, endPoint y: 375, distance: 7.4
click at [582, 369] on input "text" at bounding box center [580, 368] width 105 height 14
type input "10505907"
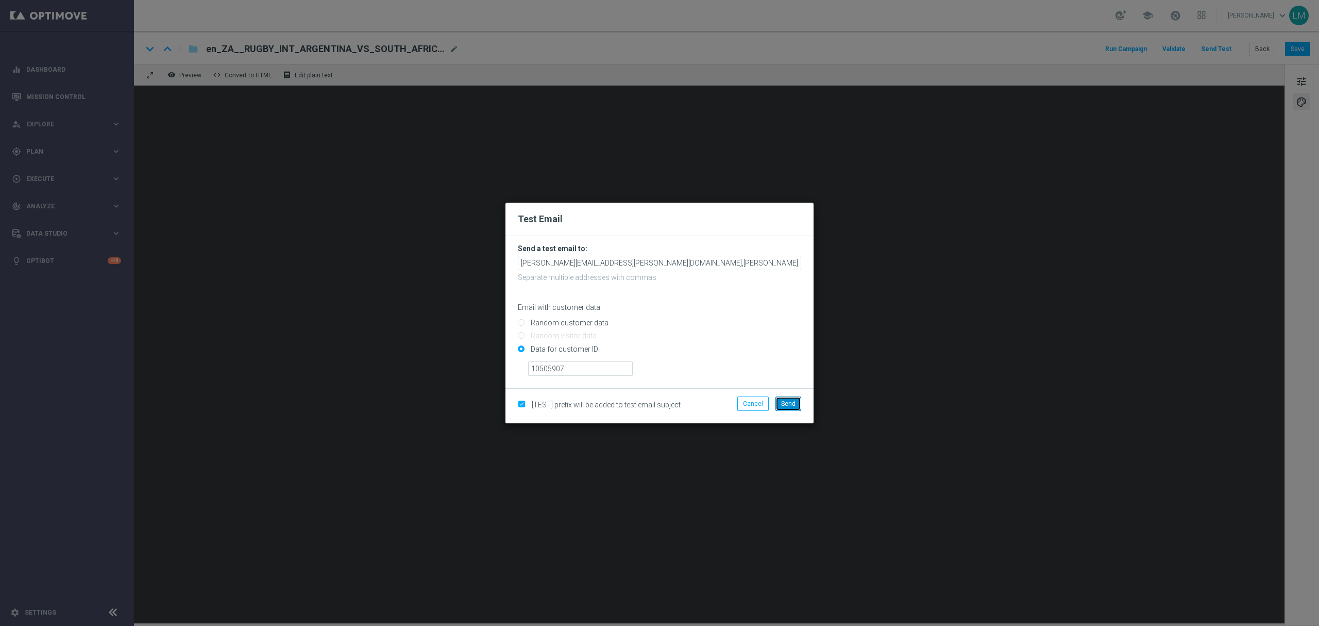
click at [794, 404] on span "Send" at bounding box center [788, 403] width 14 height 7
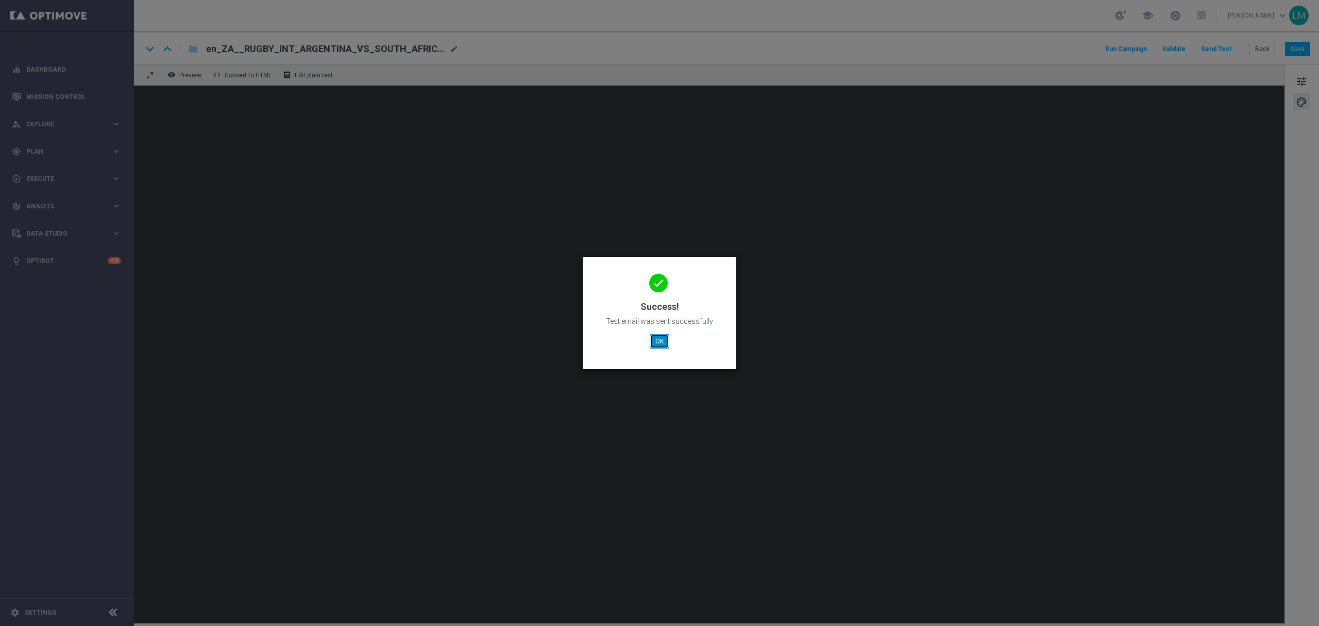
click at [654, 344] on button "OK" at bounding box center [660, 341] width 20 height 14
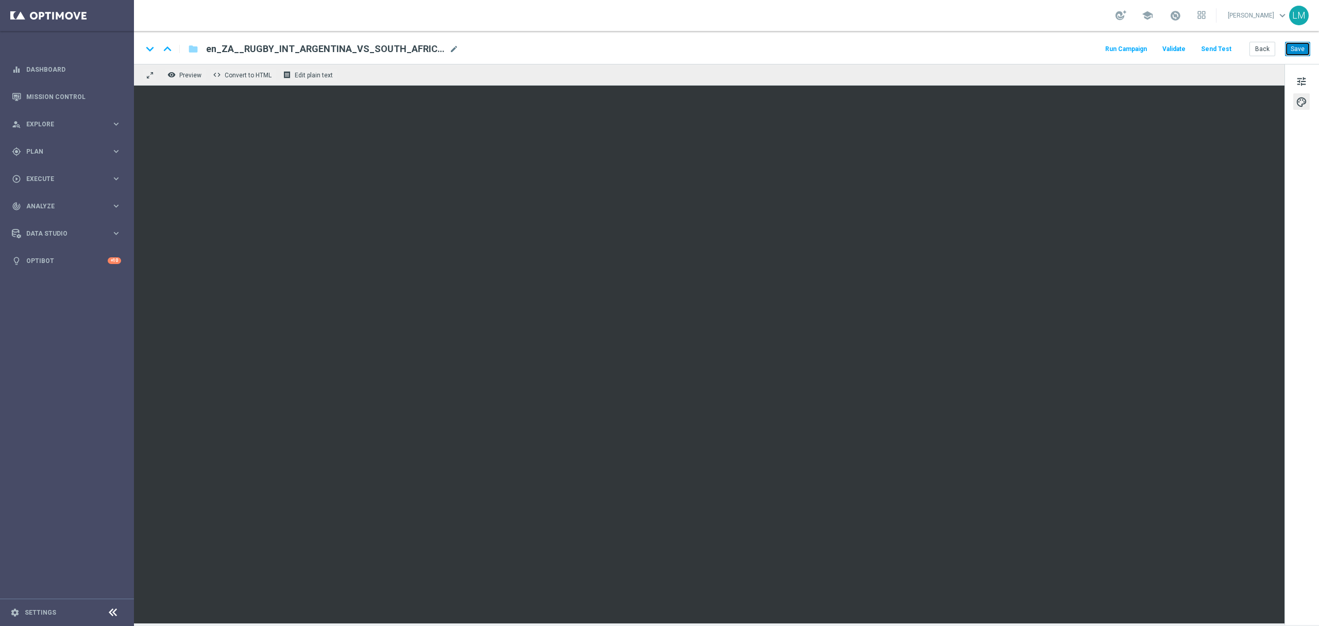
click at [1298, 51] on button "Save" at bounding box center [1297, 49] width 25 height 14
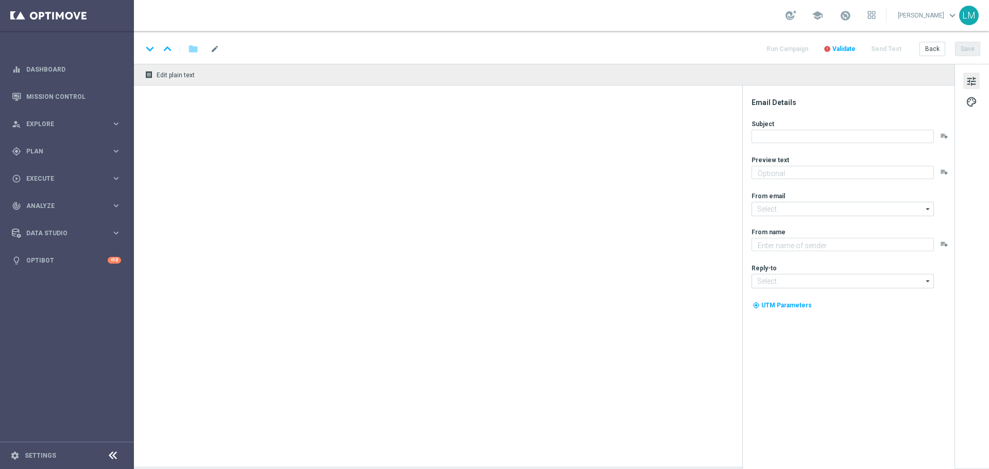
type textarea "[GEOGRAPHIC_DATA] goes MEGA!"
type textarea "Lottoland"
type input "[EMAIL_ADDRESS][DOMAIN_NAME]"
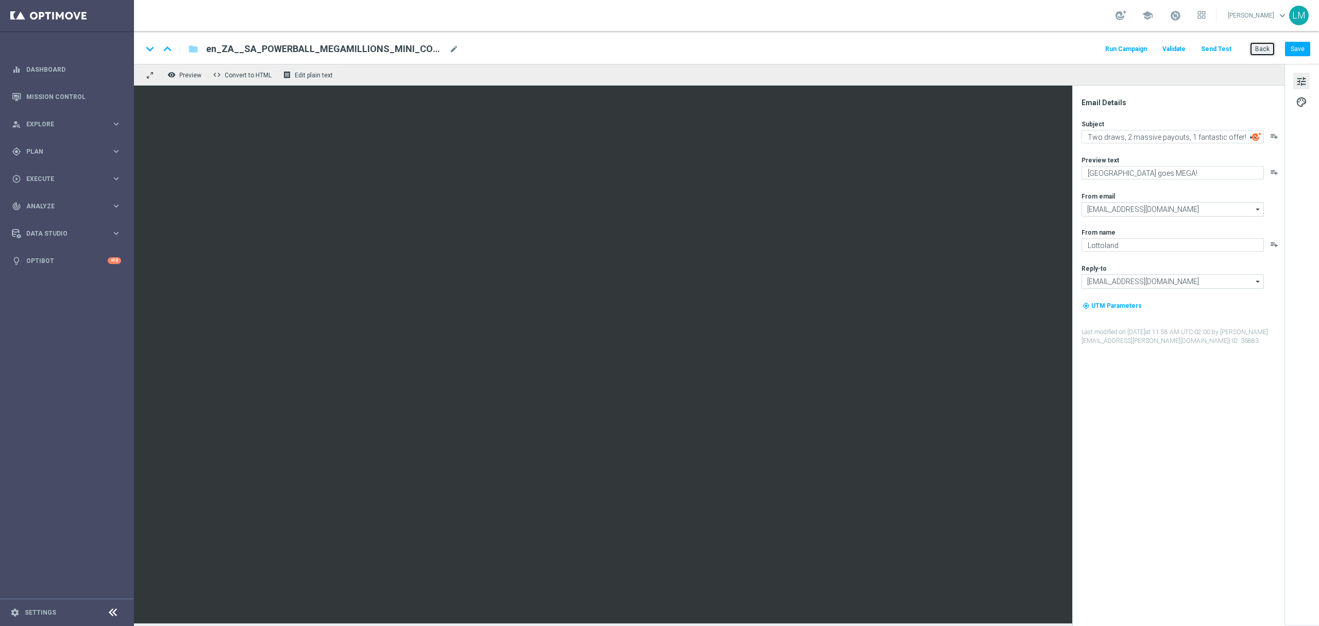
click at [989, 50] on button "Back" at bounding box center [1263, 49] width 26 height 14
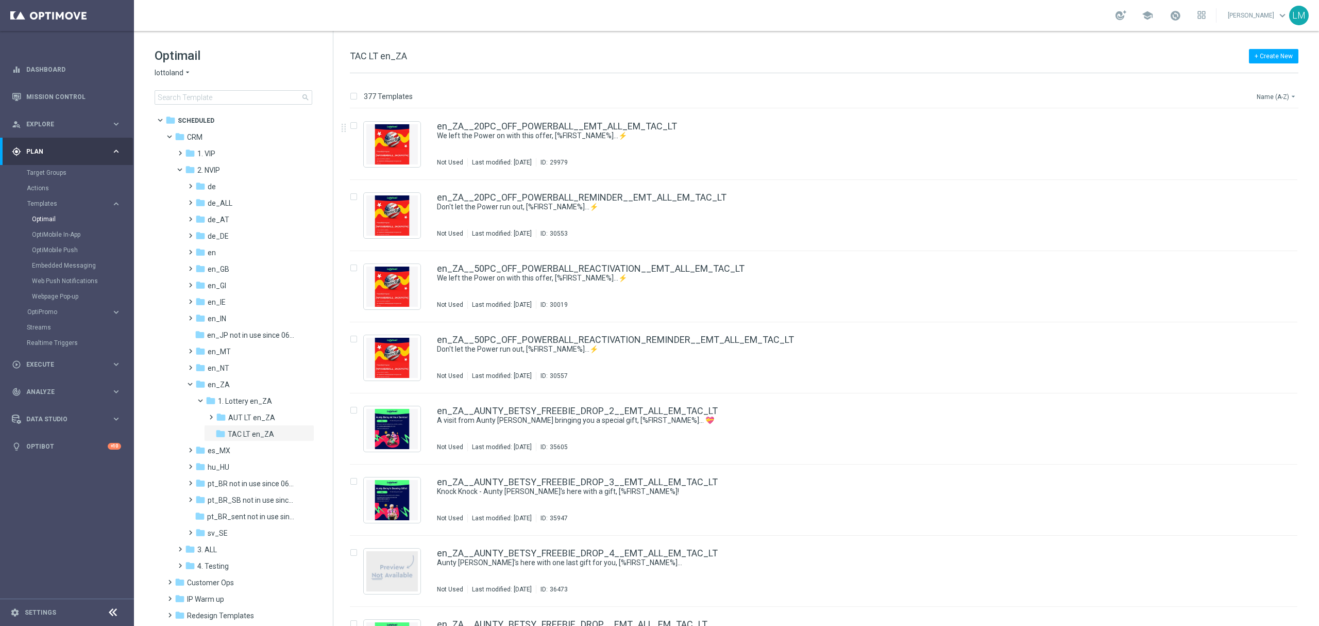
click at [989, 100] on button "Name (A-Z) arrow_drop_down" at bounding box center [1277, 96] width 43 height 12
click at [989, 136] on div "Date Modified (Newest)" at bounding box center [1257, 143] width 82 height 14
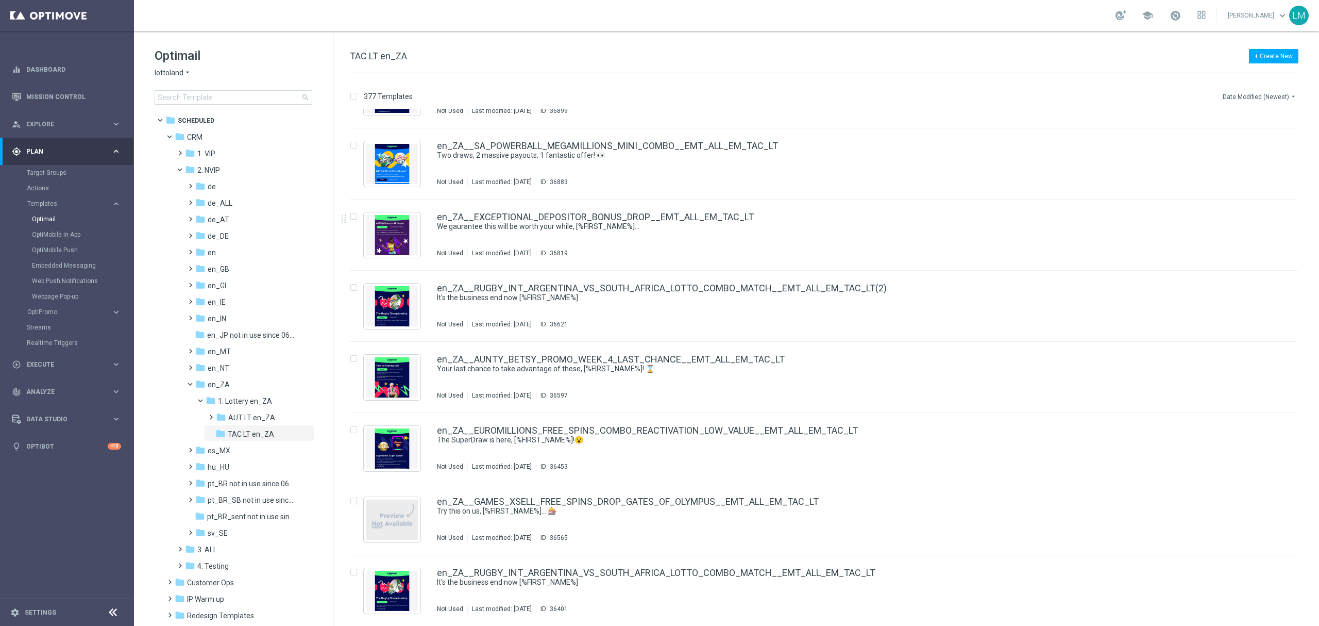
scroll to position [618, 0]
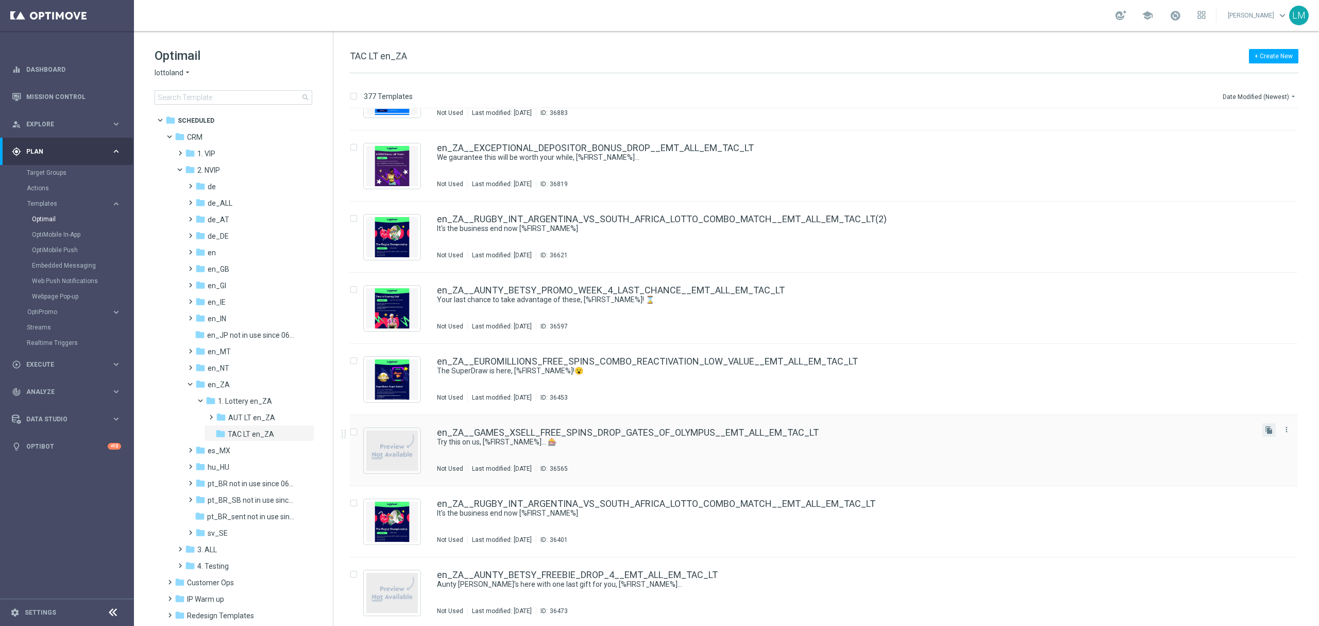
click at [989, 435] on button "file_copy" at bounding box center [1269, 429] width 13 height 13
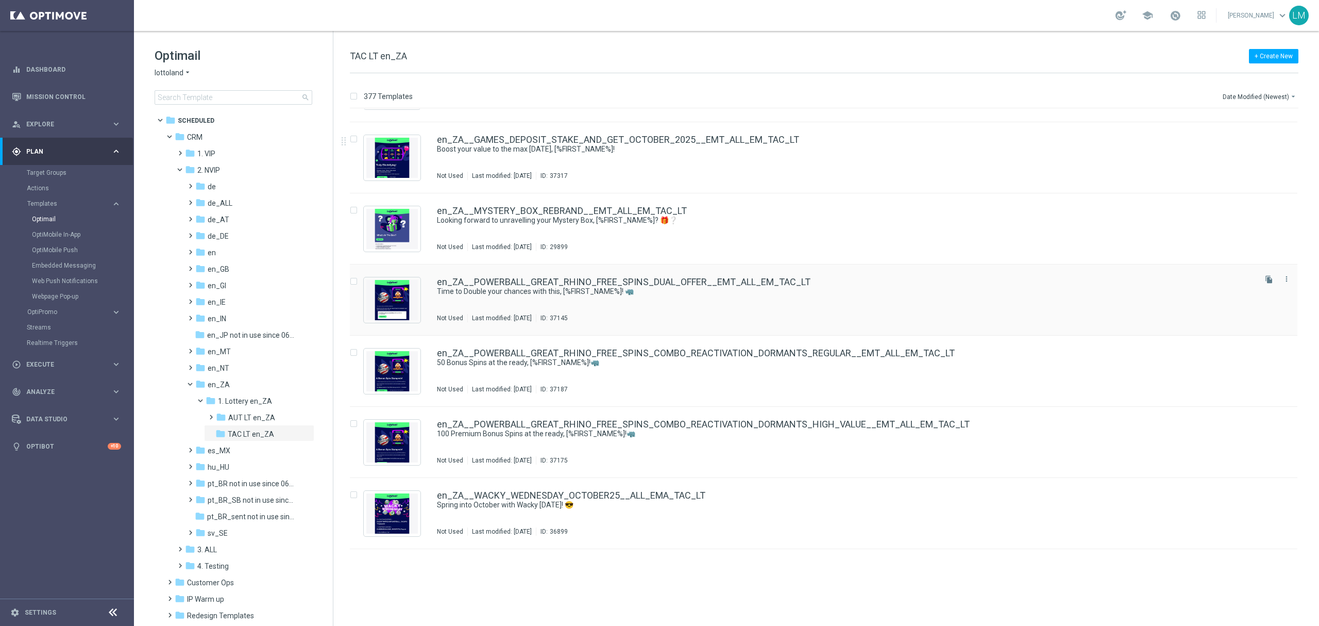
scroll to position [0, 0]
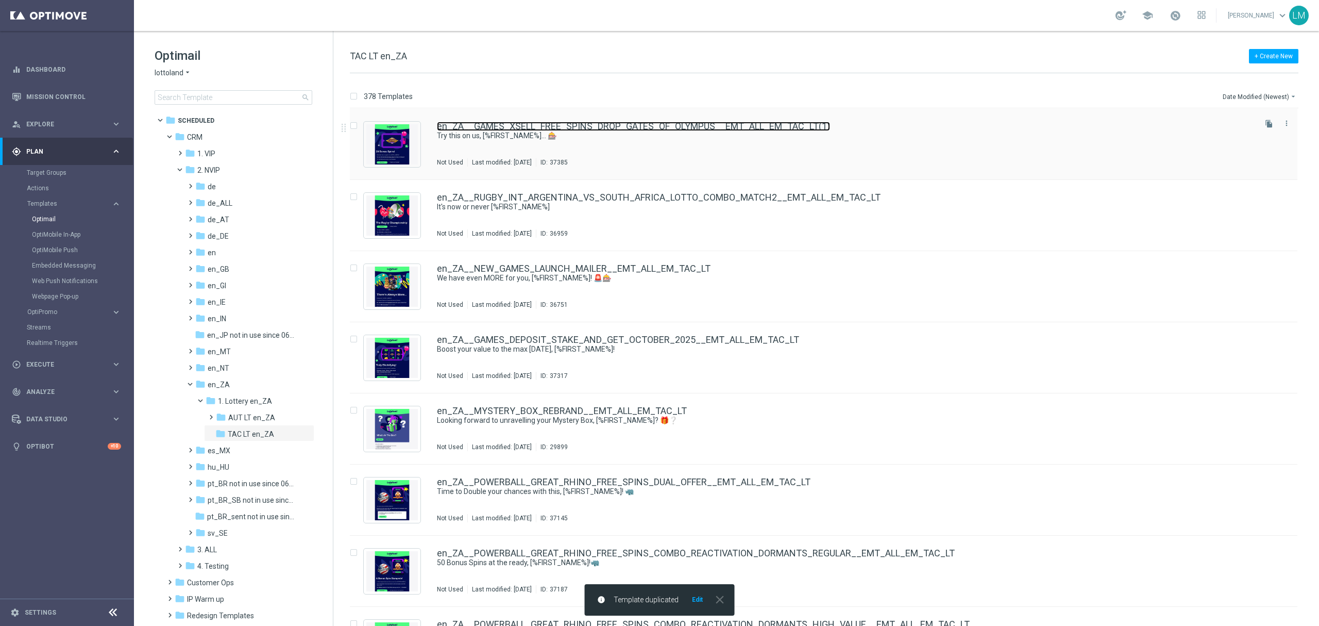
click at [713, 125] on link "en_ZA__GAMES_XSELL_FREE_SPINS_DROP_GATES_OF_OLYMPUS__EMT_ALL_EM_TAC_LT(1)" at bounding box center [633, 126] width 393 height 9
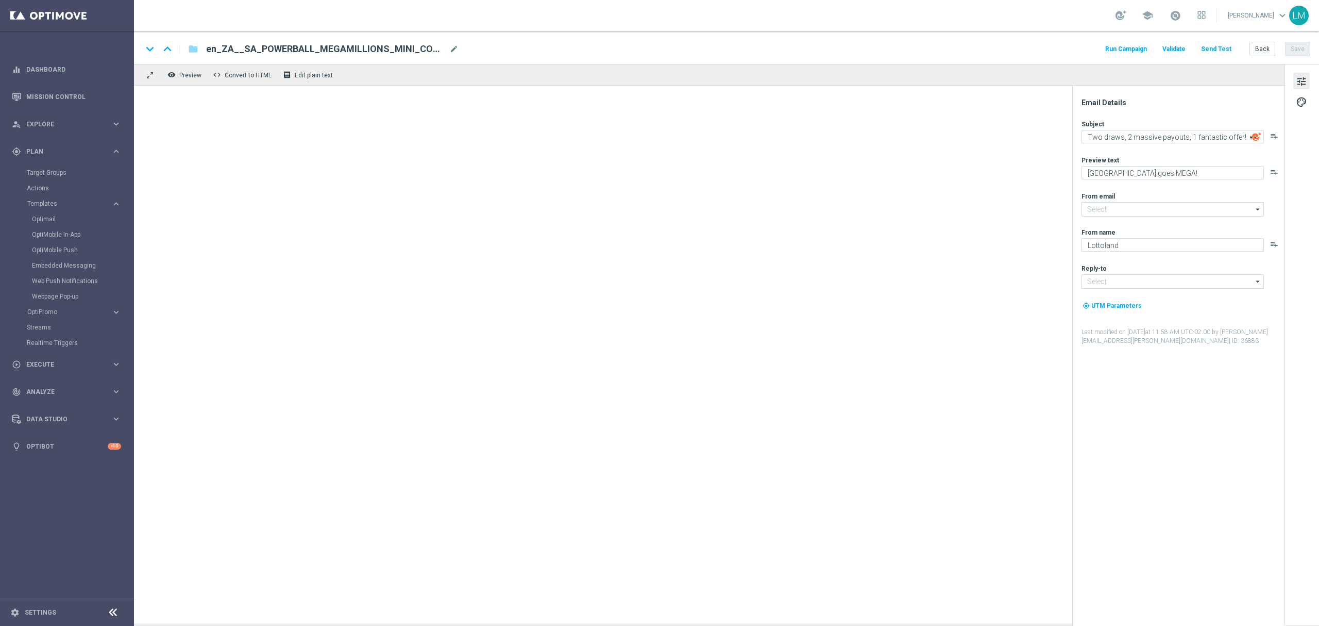
type input "[EMAIL_ADDRESS][DOMAIN_NAME]"
type textarea "Try this on us, [%FIRST_NAME%]... 🎰"
type textarea "It's all fun with Games!"
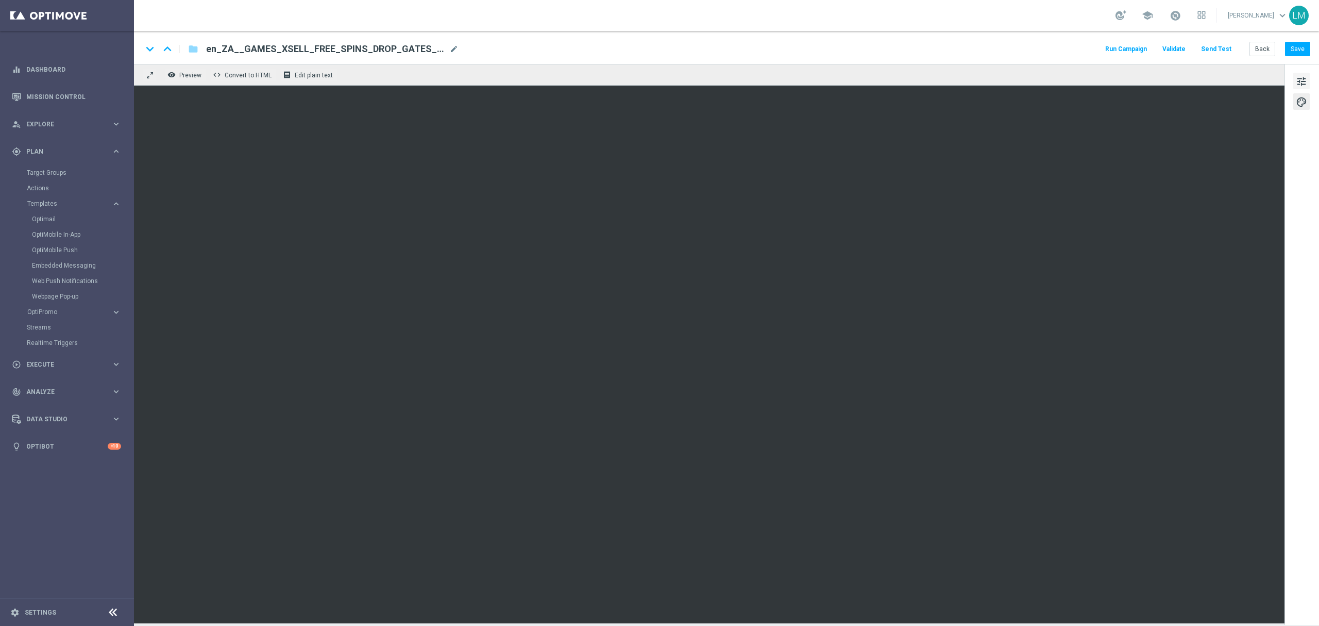
click at [989, 77] on button "tune" at bounding box center [1302, 81] width 16 height 16
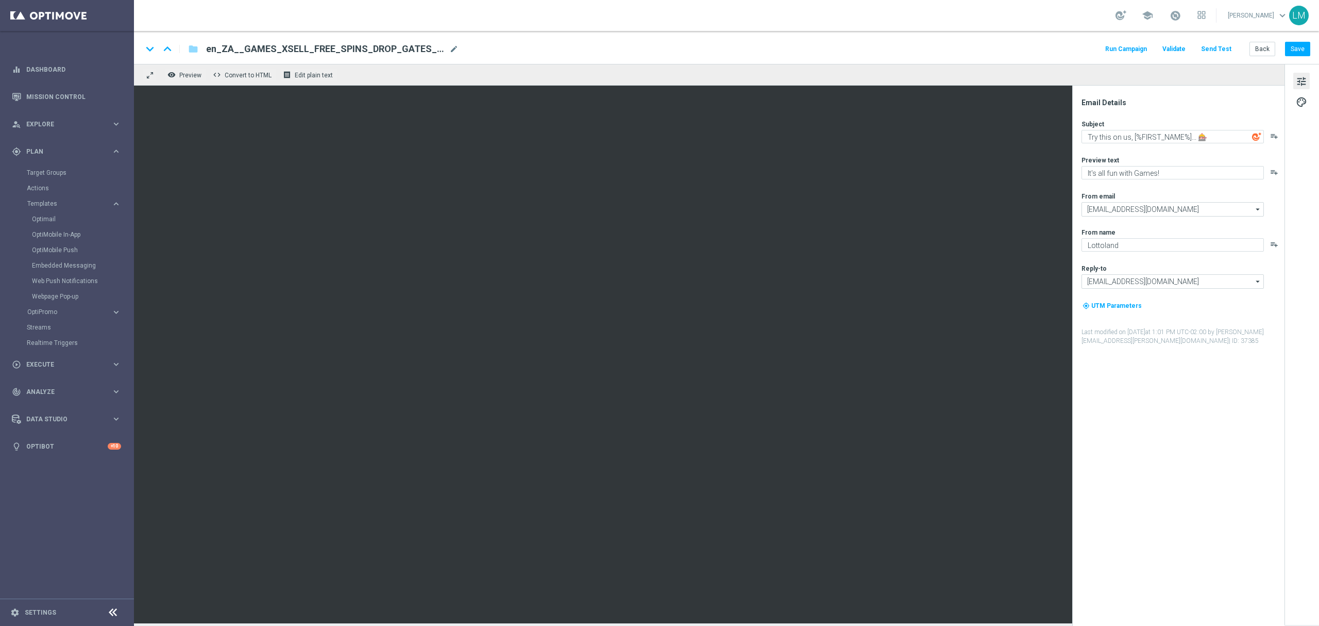
click at [989, 143] on div "Subject Try this on us, [%FIRST_NAME%]... 🎰 playlist_add Preview text It's all …" at bounding box center [1183, 233] width 202 height 226
click at [989, 134] on textarea "Your last chance to claim your FREE Bonus Spins, [%FIRST_NAME%]... 🎰" at bounding box center [1173, 139] width 182 height 18
paste textarea "Last chance to try your completely free"
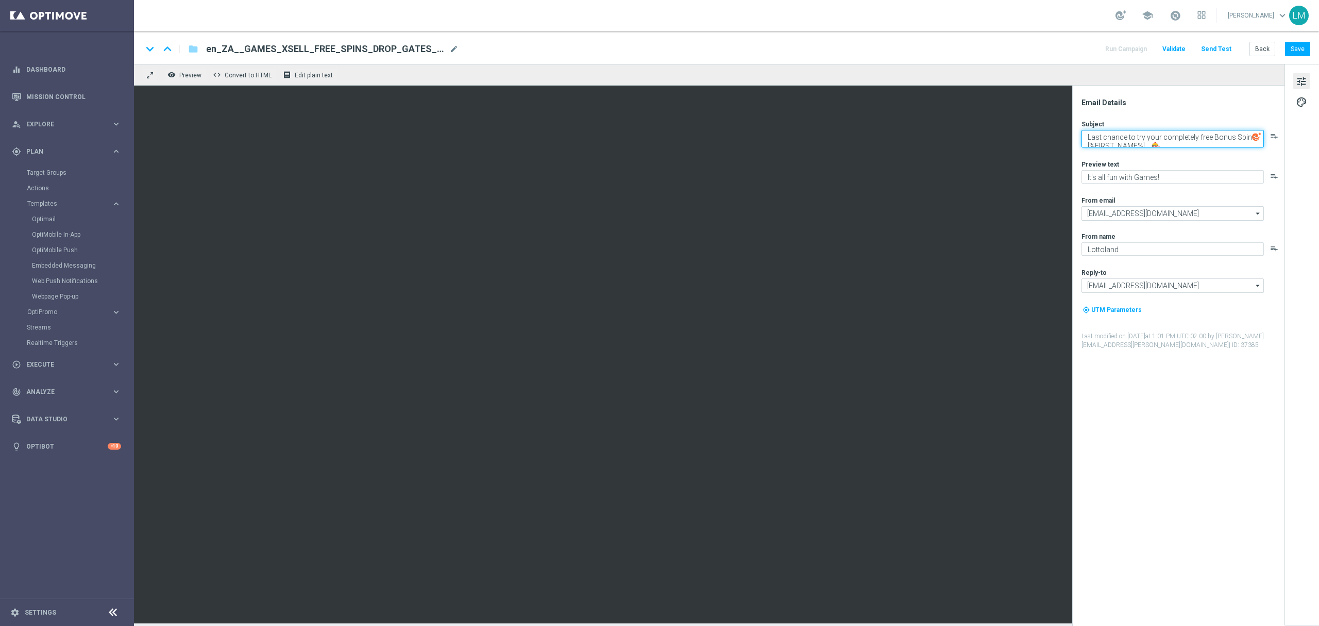
scroll to position [4, 0]
type textarea "Last chance to try your completely free Bonus Spins, [%FIRST_NAME%]... 🎰"
click at [989, 151] on div "Subject Last chance to try your completely free Bonus Spins, [%FIRST_NAME%]... …" at bounding box center [1183, 235] width 202 height 230
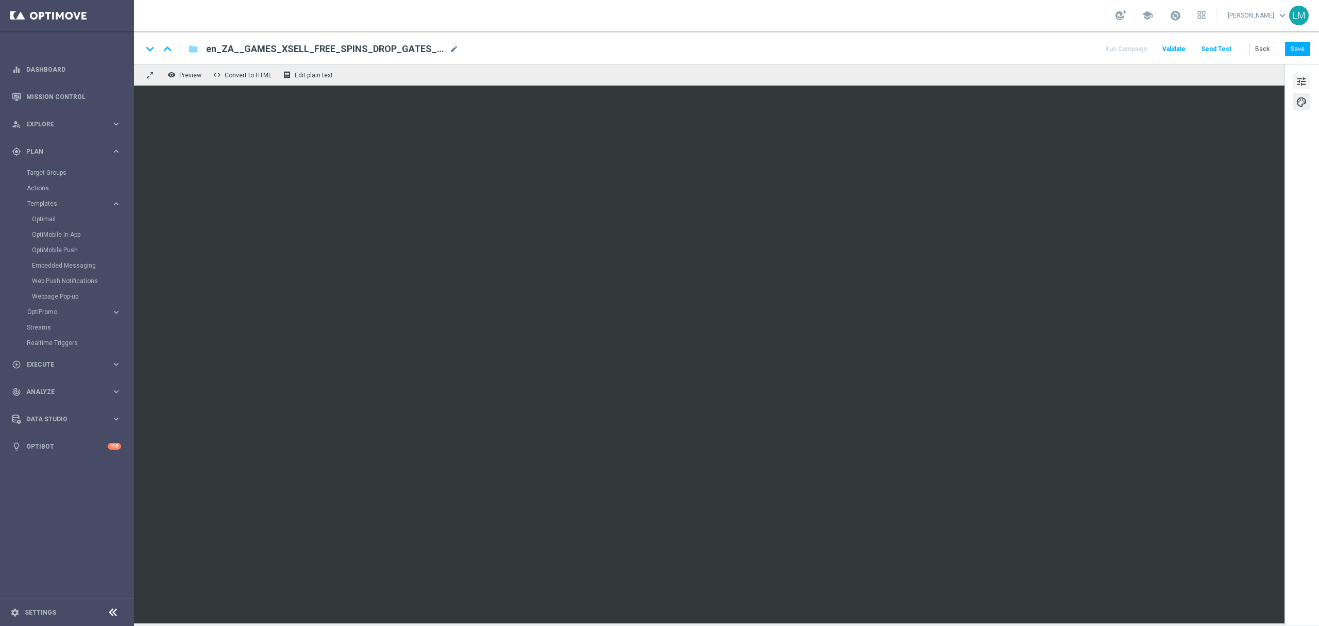
click at [989, 81] on span "tune" at bounding box center [1301, 81] width 11 height 13
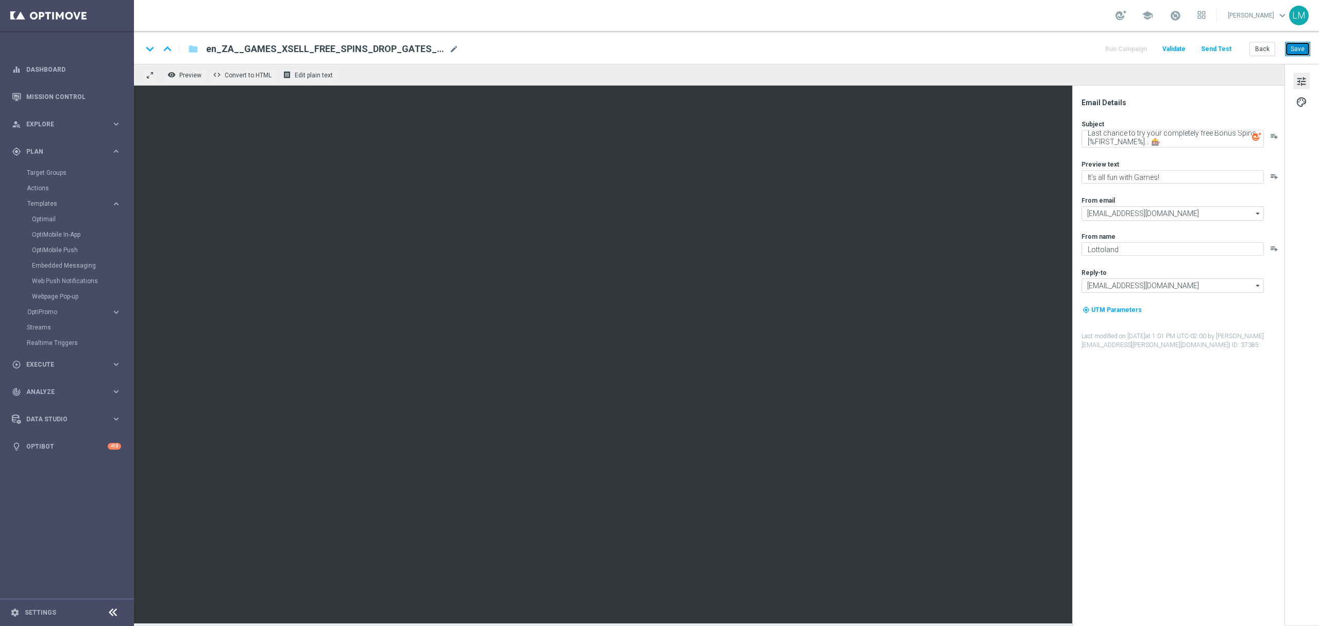
click at [989, 54] on button "Save" at bounding box center [1297, 49] width 25 height 14
click at [989, 45] on button "Send Test" at bounding box center [1216, 49] width 33 height 14
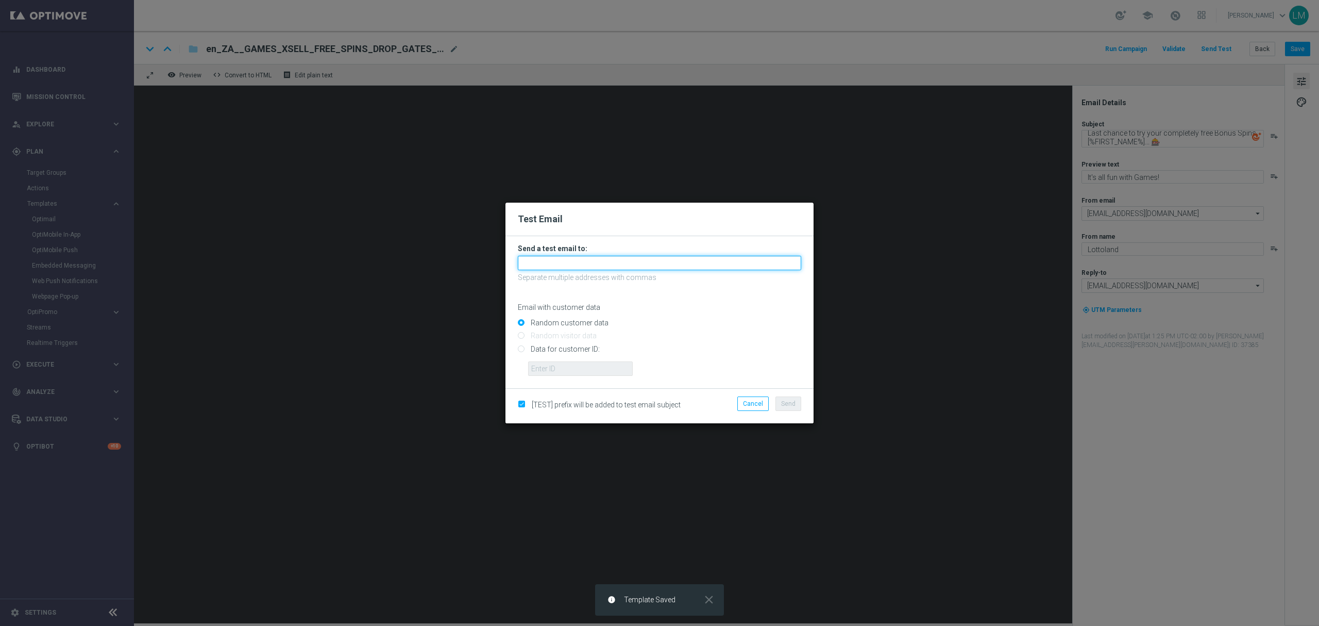
click at [577, 260] on input "text" at bounding box center [659, 263] width 283 height 14
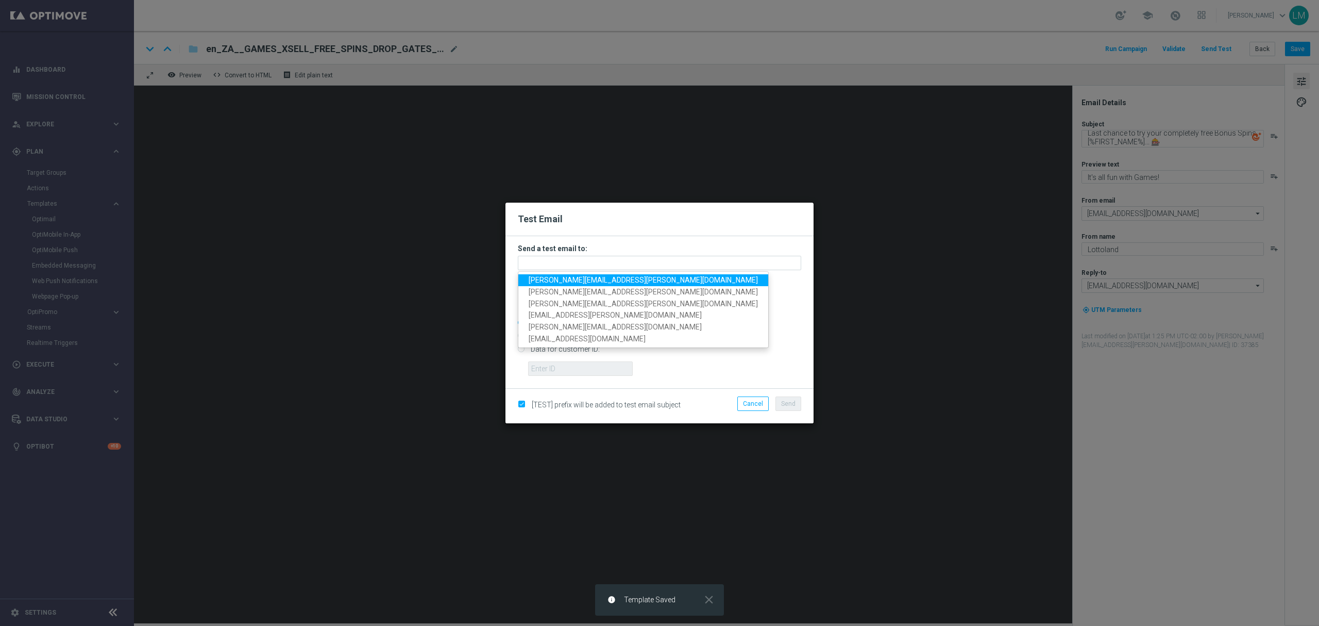
click at [582, 281] on span "[PERSON_NAME][EMAIL_ADDRESS][PERSON_NAME][DOMAIN_NAME]" at bounding box center [643, 280] width 229 height 8
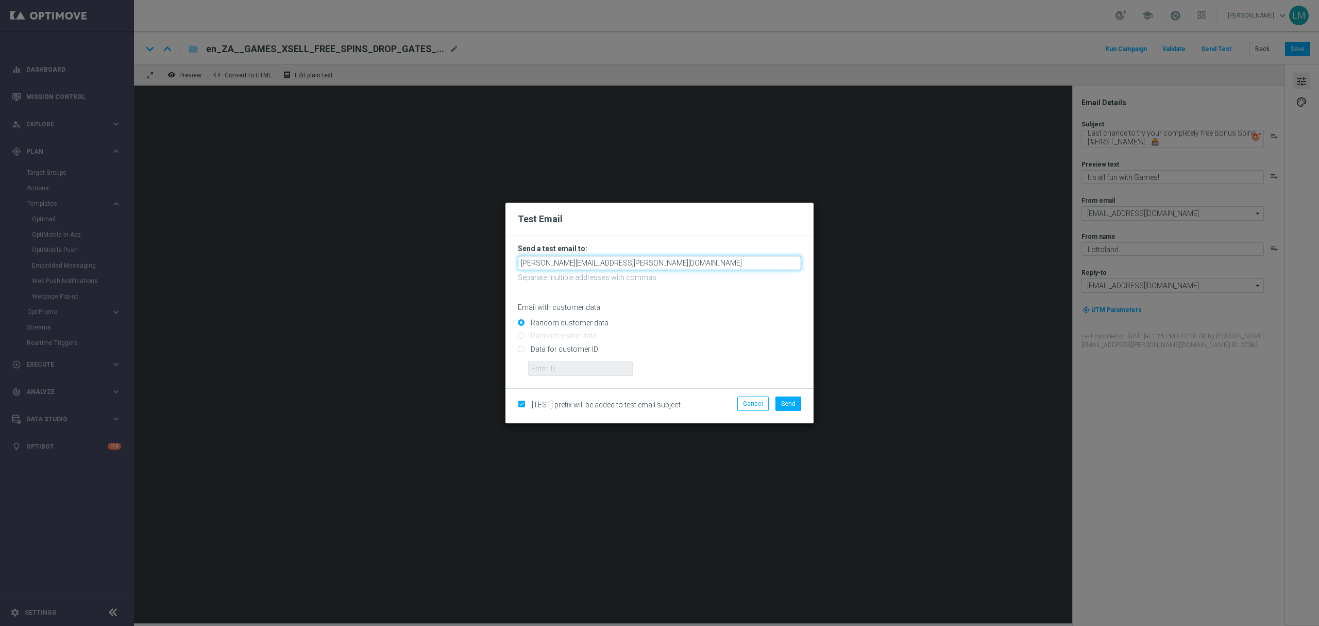
click at [631, 266] on input "[PERSON_NAME][EMAIL_ADDRESS][PERSON_NAME][DOMAIN_NAME]" at bounding box center [659, 263] width 283 height 14
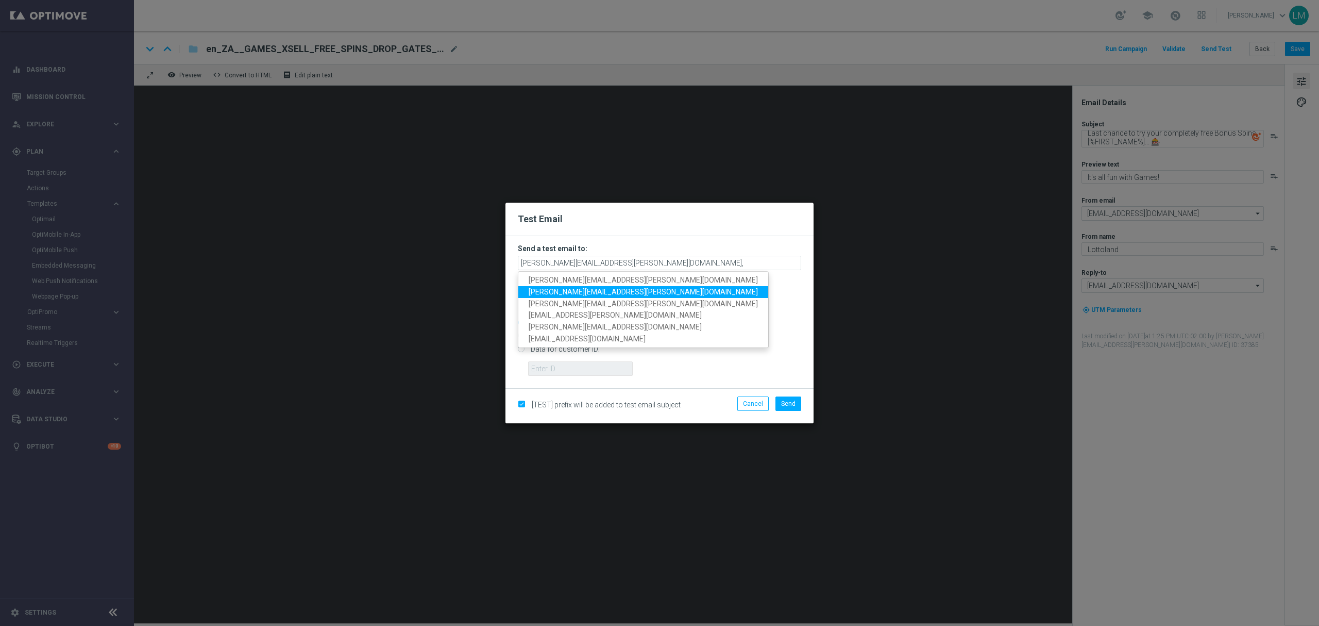
click at [603, 286] on link "[PERSON_NAME][EMAIL_ADDRESS][PERSON_NAME][DOMAIN_NAME]" at bounding box center [643, 292] width 250 height 12
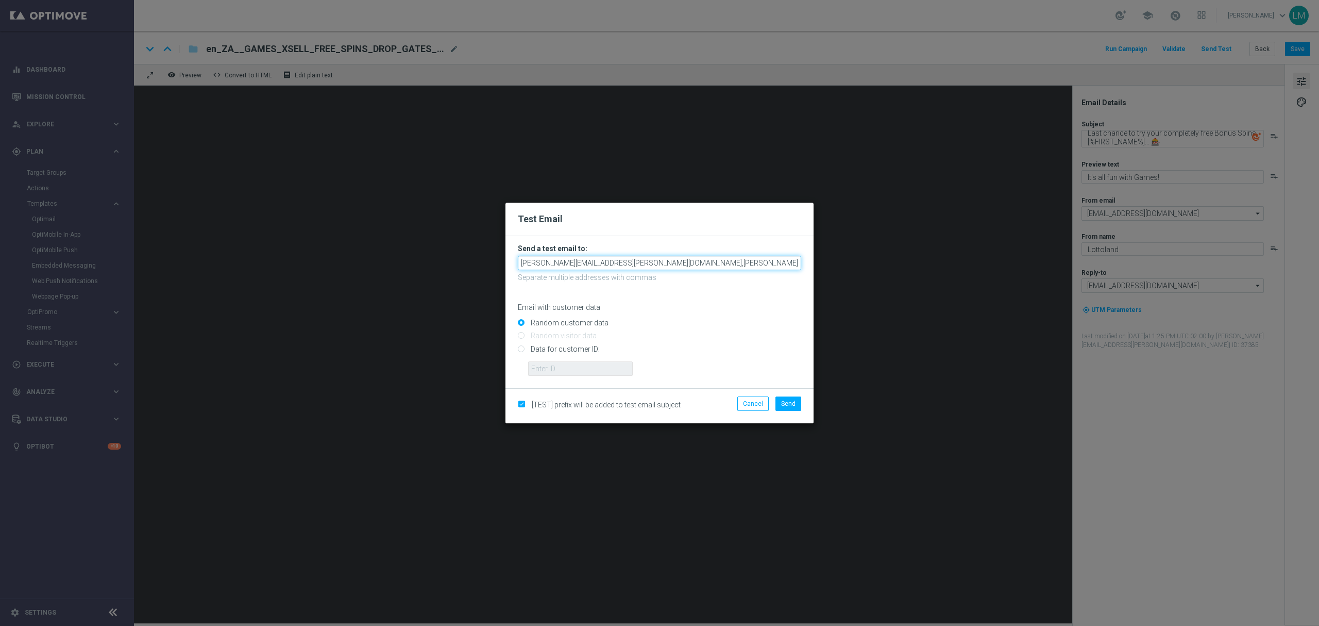
click at [724, 262] on input "[PERSON_NAME][EMAIL_ADDRESS][PERSON_NAME][DOMAIN_NAME],[PERSON_NAME][DOMAIN_NAM…" at bounding box center [659, 263] width 283 height 14
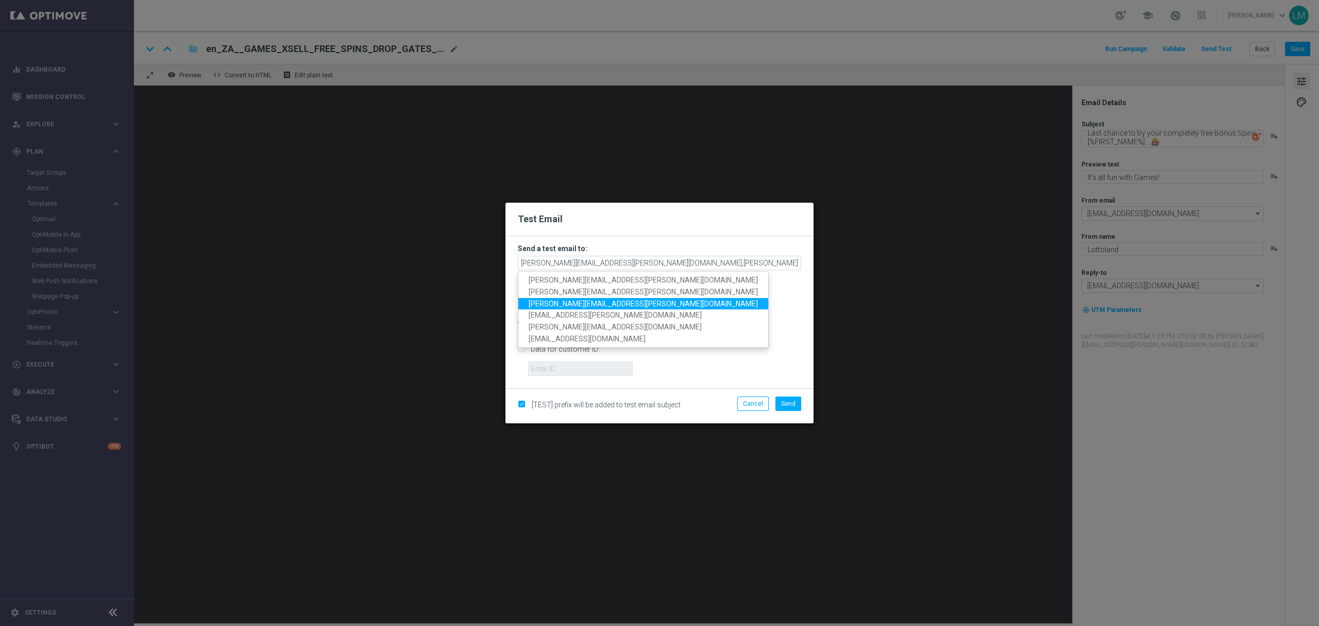
click at [595, 306] on span "millie.purcell@lottoland.com" at bounding box center [643, 303] width 229 height 8
type input "leslie.martinez@lottoland.com,ricky.hubbard@lottoland.com,millie.purcell@lottol…"
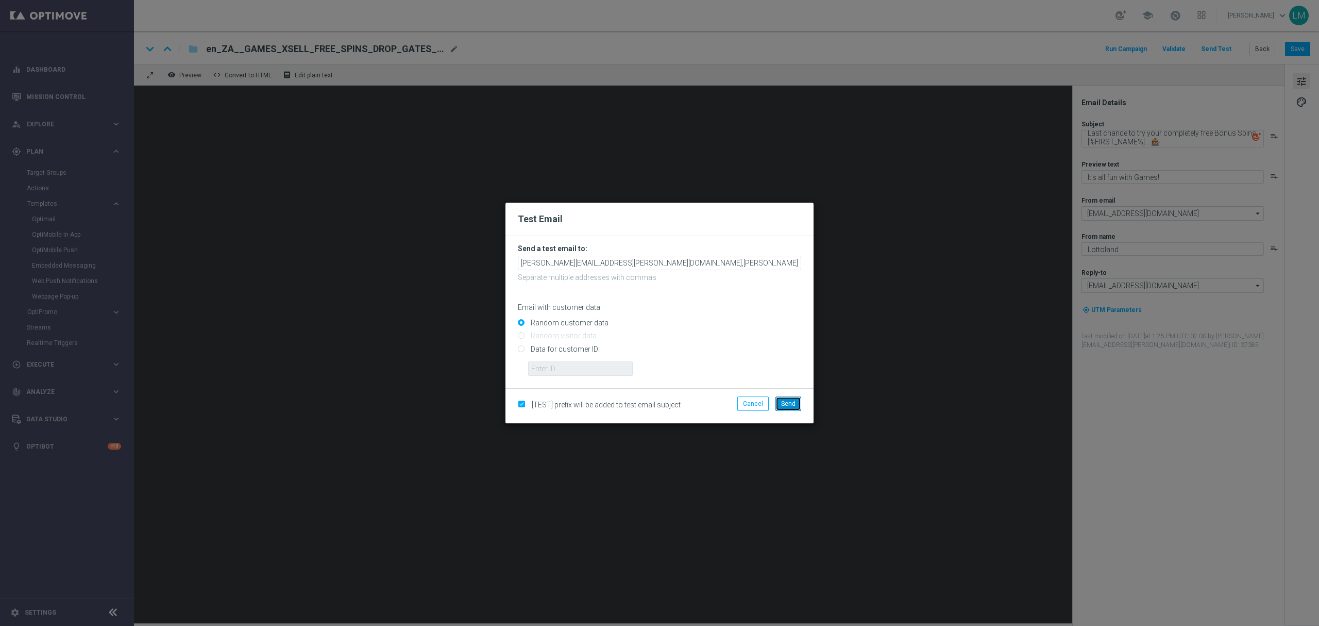
click at [784, 400] on span "Send" at bounding box center [788, 403] width 14 height 7
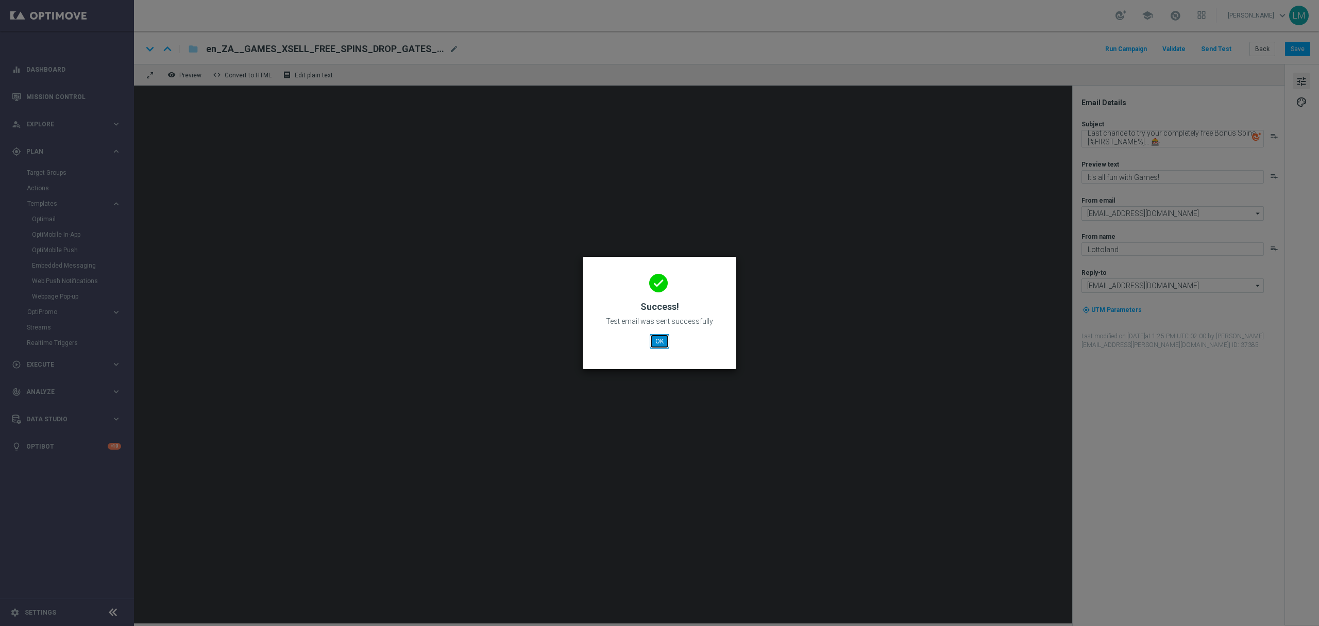
click at [658, 343] on button "OK" at bounding box center [660, 341] width 20 height 14
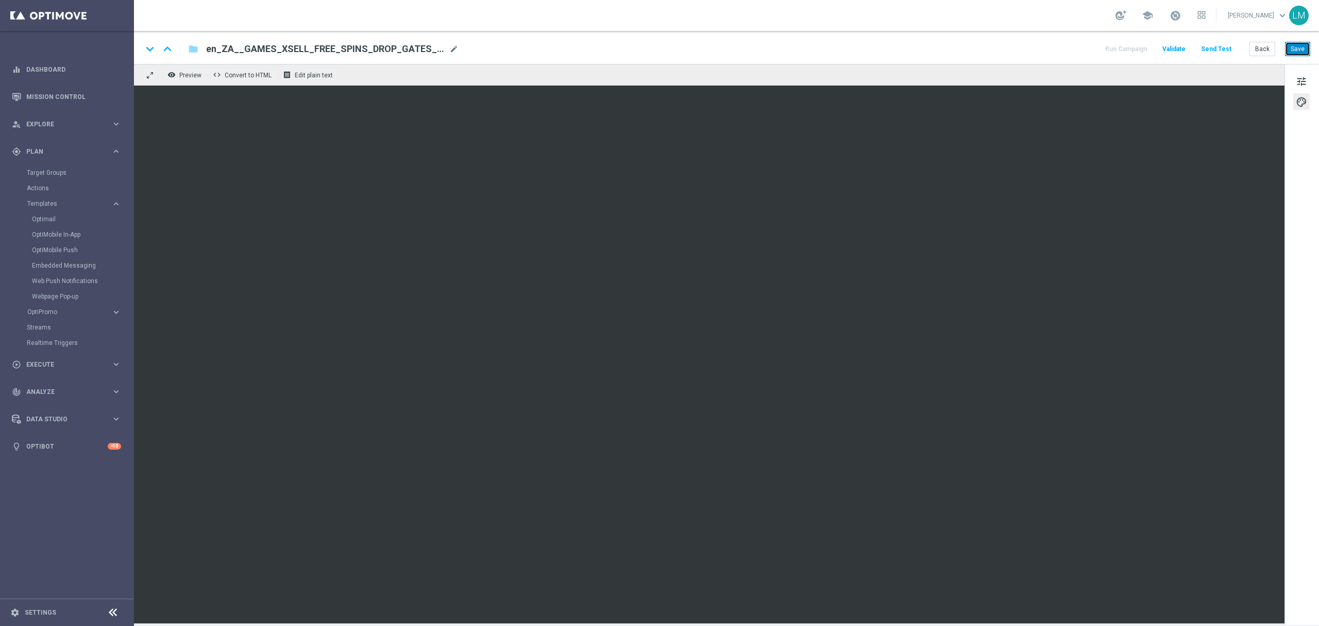
click at [989, 48] on button "Save" at bounding box center [1297, 49] width 25 height 14
click at [989, 46] on button "Send Test" at bounding box center [1216, 49] width 33 height 14
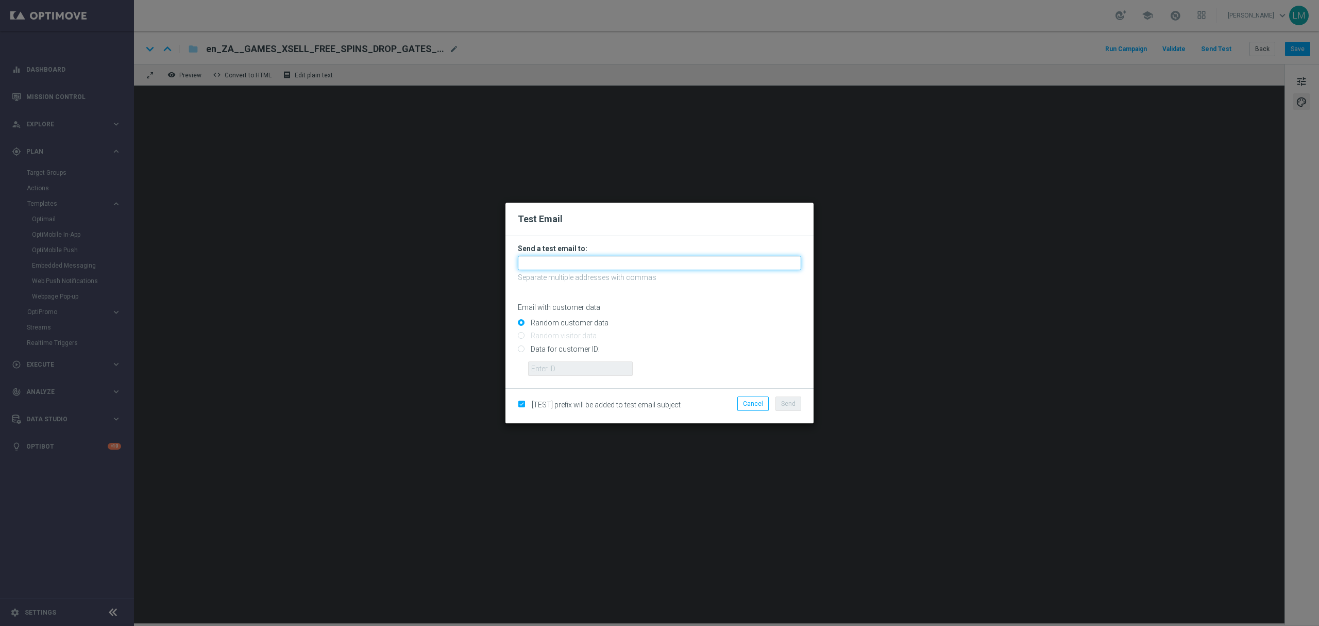
click at [540, 266] on input "text" at bounding box center [659, 263] width 283 height 14
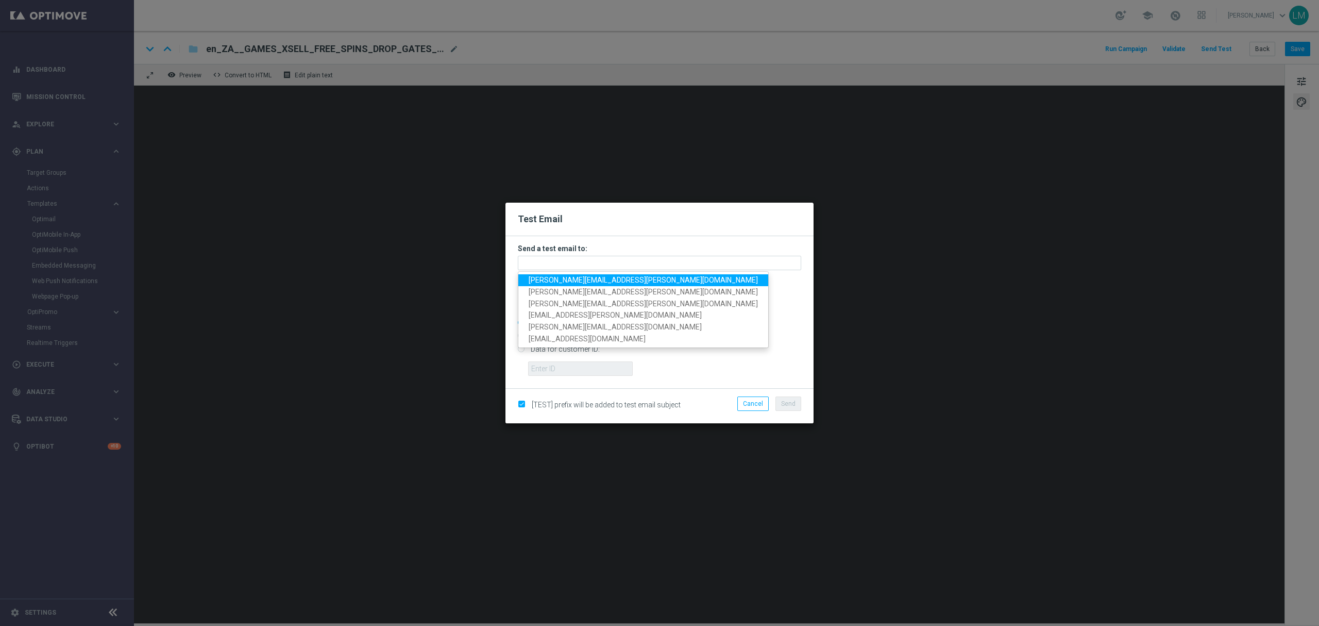
click at [551, 277] on span "leslie.martinez@lottoland.com" at bounding box center [643, 280] width 229 height 8
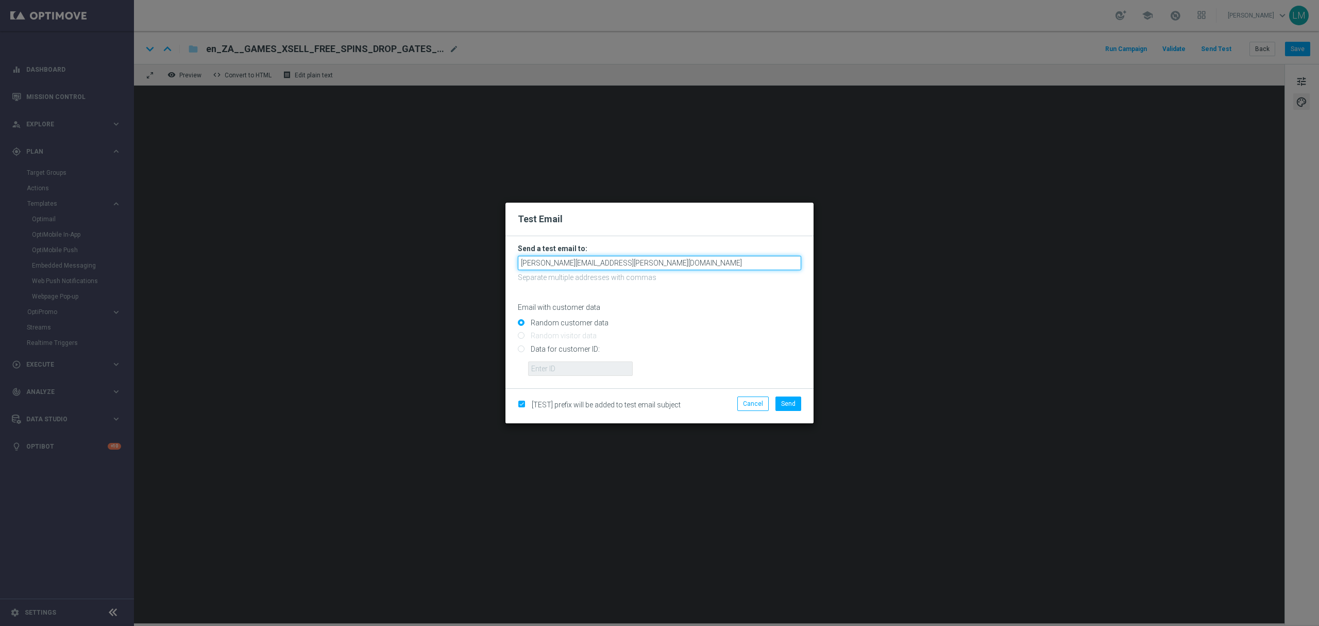
click at [625, 262] on input "leslie.martinez@lottoland.com" at bounding box center [659, 263] width 283 height 14
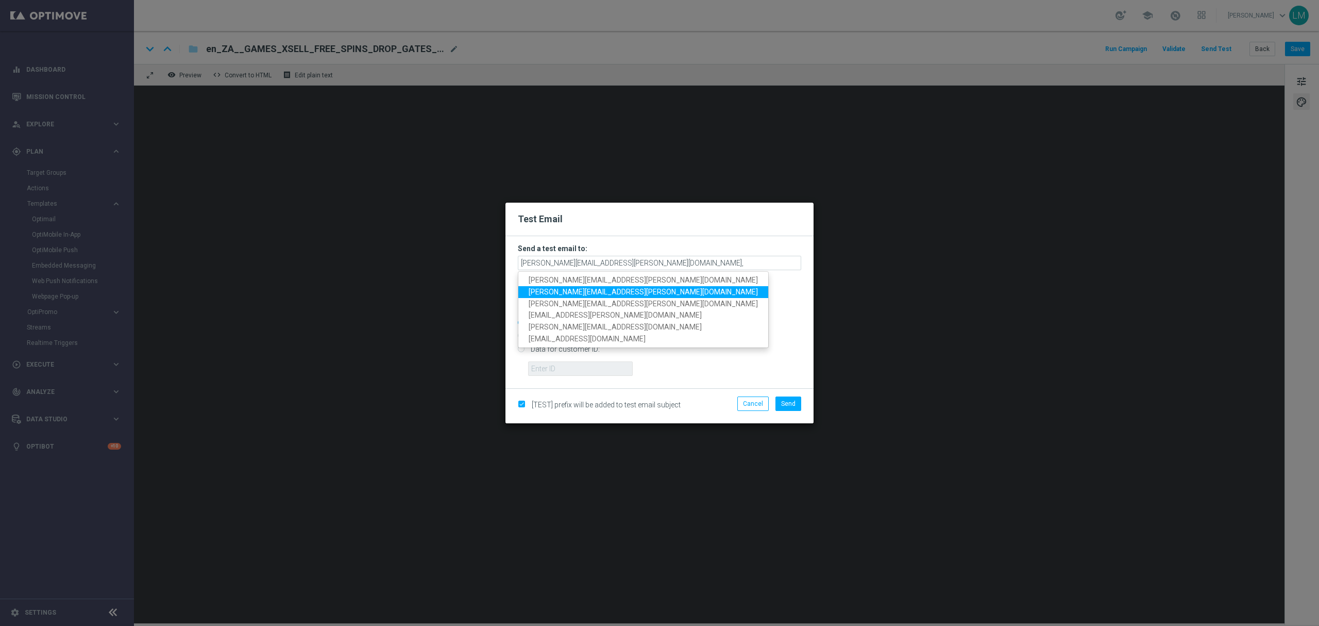
click at [611, 293] on span "ricky.hubbard@lottoland.com" at bounding box center [643, 292] width 229 height 8
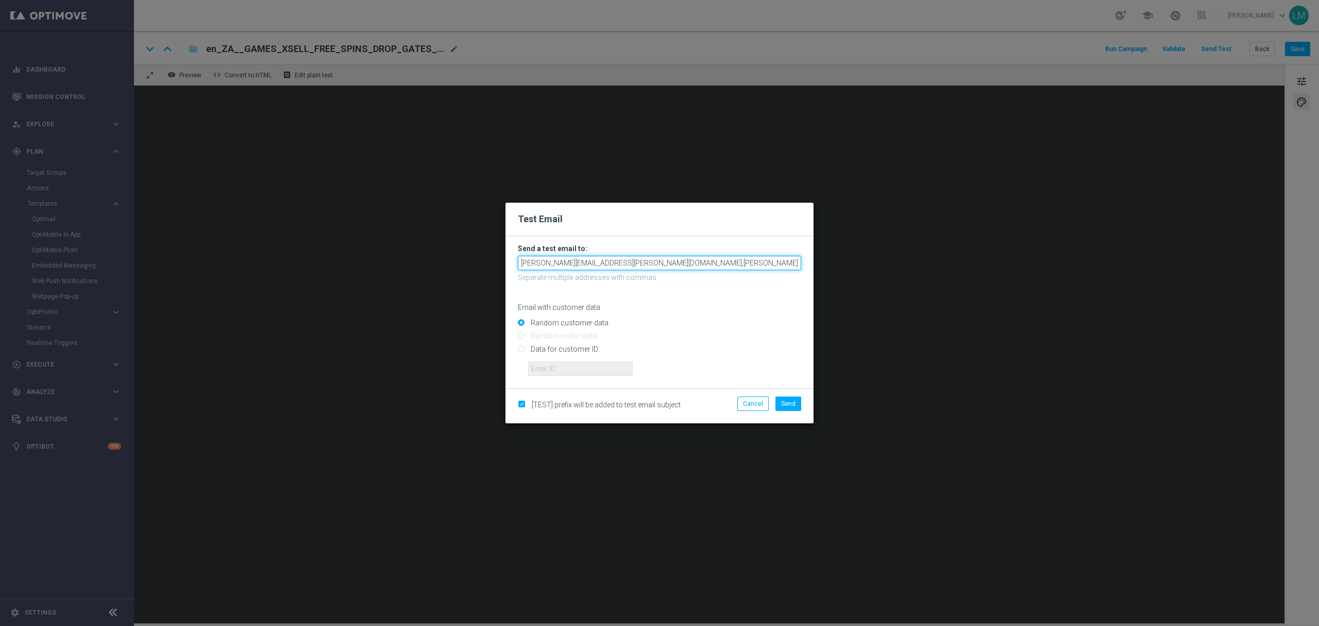
click at [732, 264] on input "leslie.martinez@lottoland.com,ricky.hubbard@lottoland.com" at bounding box center [659, 263] width 283 height 14
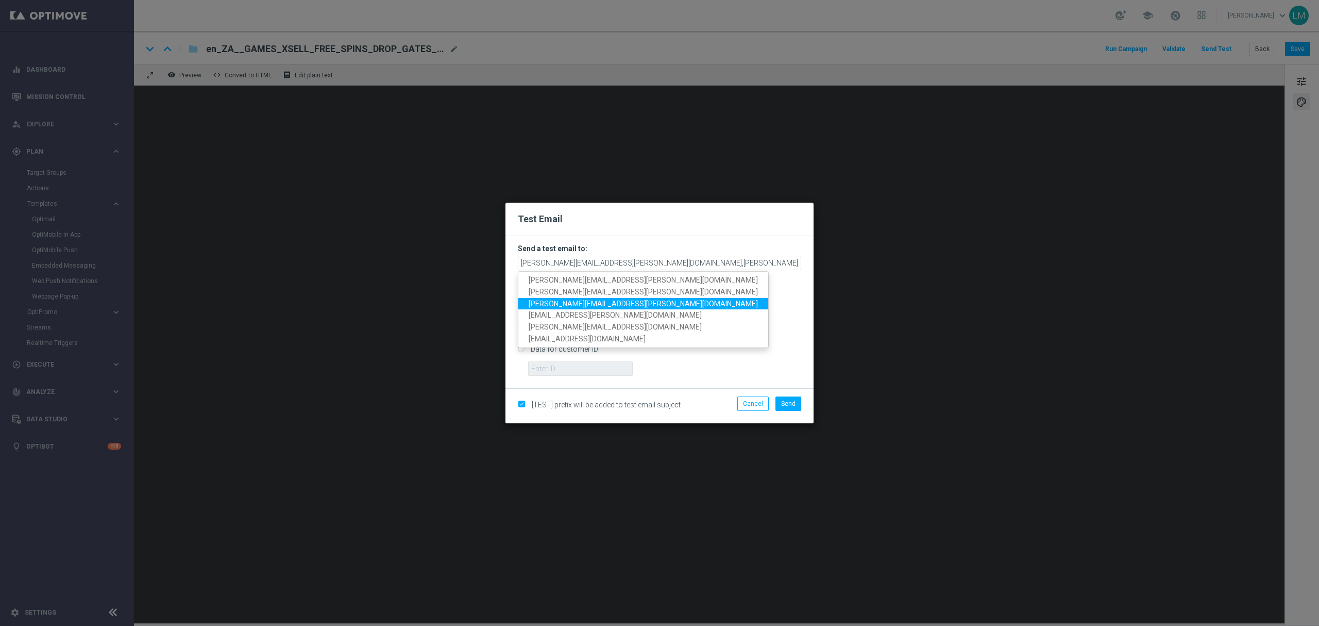
click at [602, 304] on span "millie.purcell@lottoland.com" at bounding box center [643, 303] width 229 height 8
type input "leslie.martinez@lottoland.com,ricky.hubbard@lottoland.com,millie.purcell@lottol…"
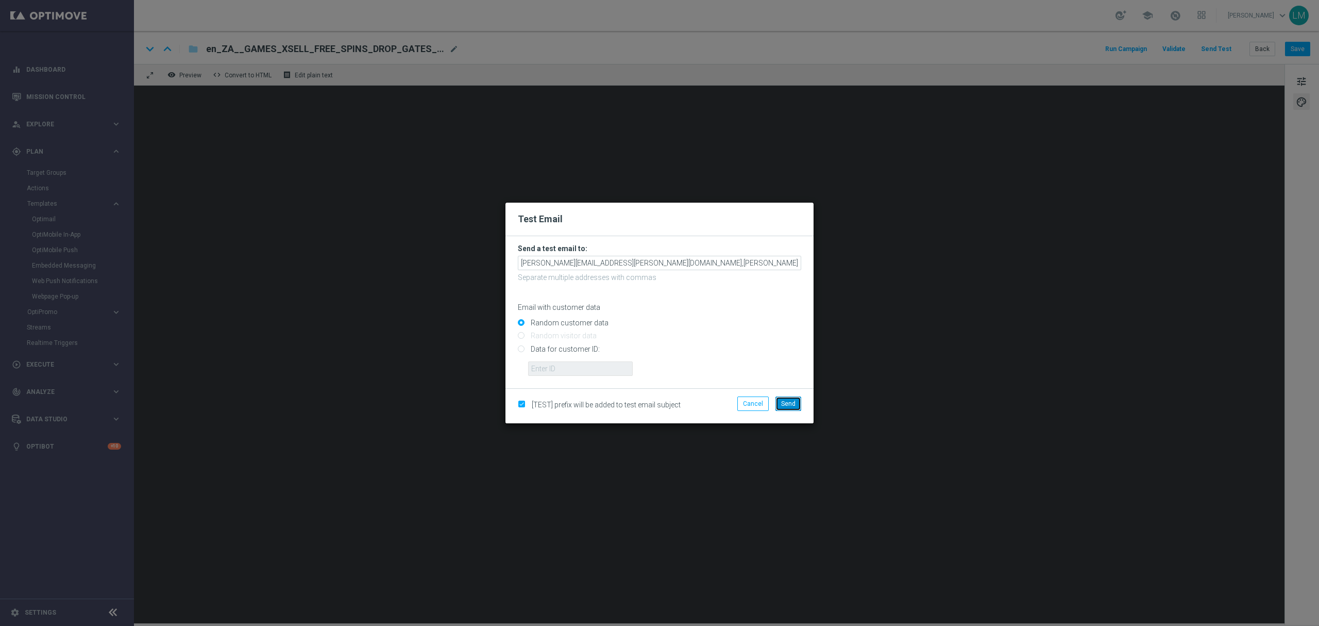
click at [797, 403] on button "Send" at bounding box center [789, 403] width 26 height 14
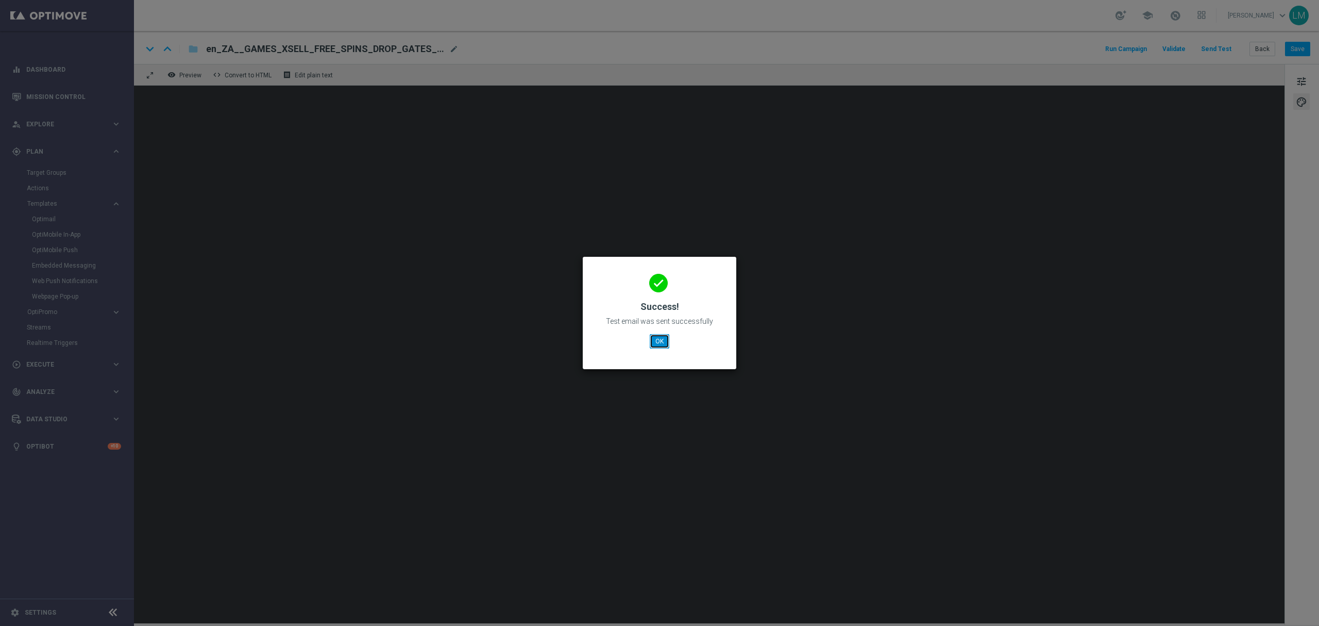
click at [661, 344] on button "OK" at bounding box center [660, 341] width 20 height 14
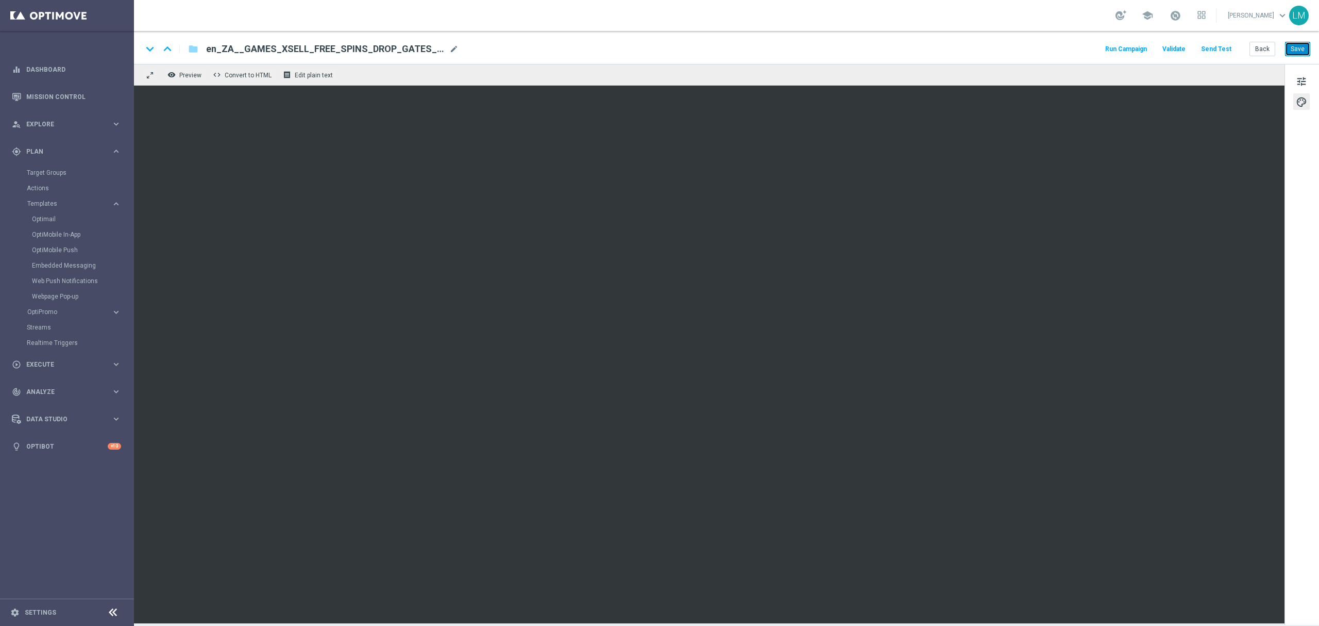
click at [989, 52] on button "Save" at bounding box center [1297, 49] width 25 height 14
click at [452, 49] on span "mode_edit" at bounding box center [453, 48] width 9 height 9
paste input "LAST_CHANCE__EMT_ALL_EM_TAC_LT"
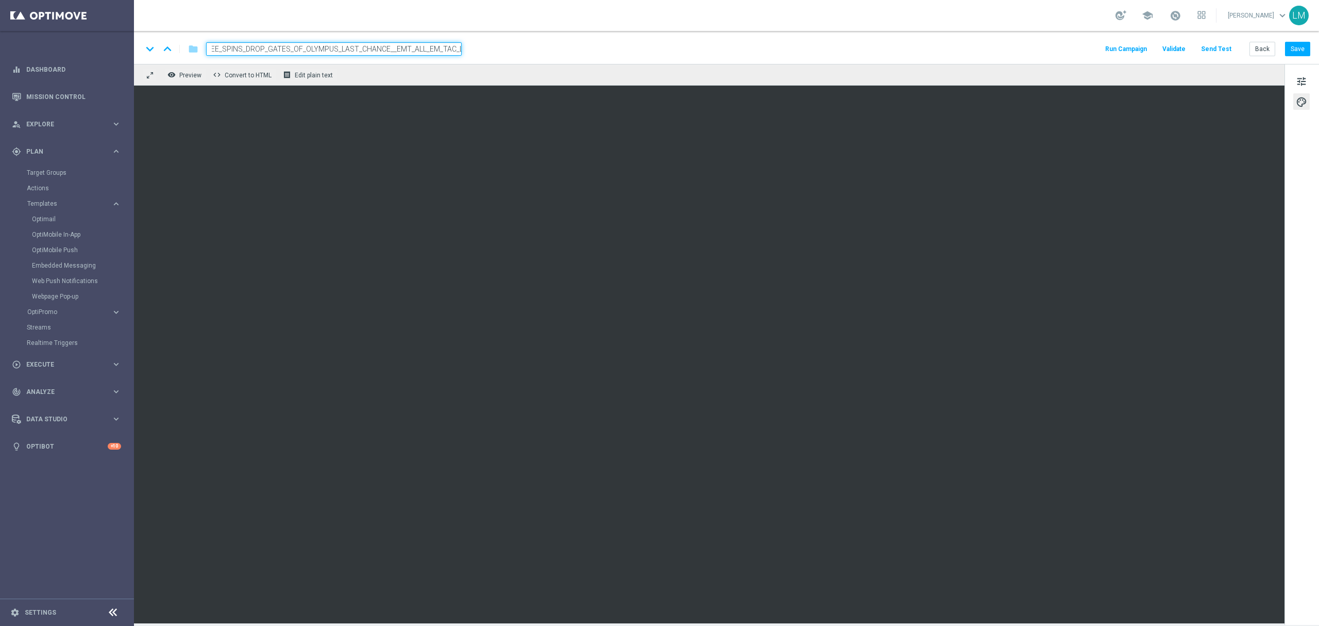
type input "en_ZA__GAMES_XSELL_FREE_SPINS_DROP_GATES_OF_OLYMPUS_LAST_CHANCE__EMT_ALL_EM_TAC…"
click at [466, 56] on div "keyboard_arrow_down keyboard_arrow_up folder en_ZA__GAMES_XSELL_FREE_SPINS_DROP…" at bounding box center [726, 47] width 1185 height 33
click at [448, 42] on input "en_ZA__GAMES_XSELL_FREE_SPINS_DROP_GATES_OF_OLYMPUS_LAST_CHANCE__EMT_ALL_EM_TAC…" at bounding box center [334, 48] width 256 height 13
click at [435, 54] on input "en_ZA__GAMES_XSELL_FREE_SPINS_DROP_GATES_OF_OLYMPUS_LAST_CHANCE__EMT_ALL_EM_TAC…" at bounding box center [334, 48] width 256 height 13
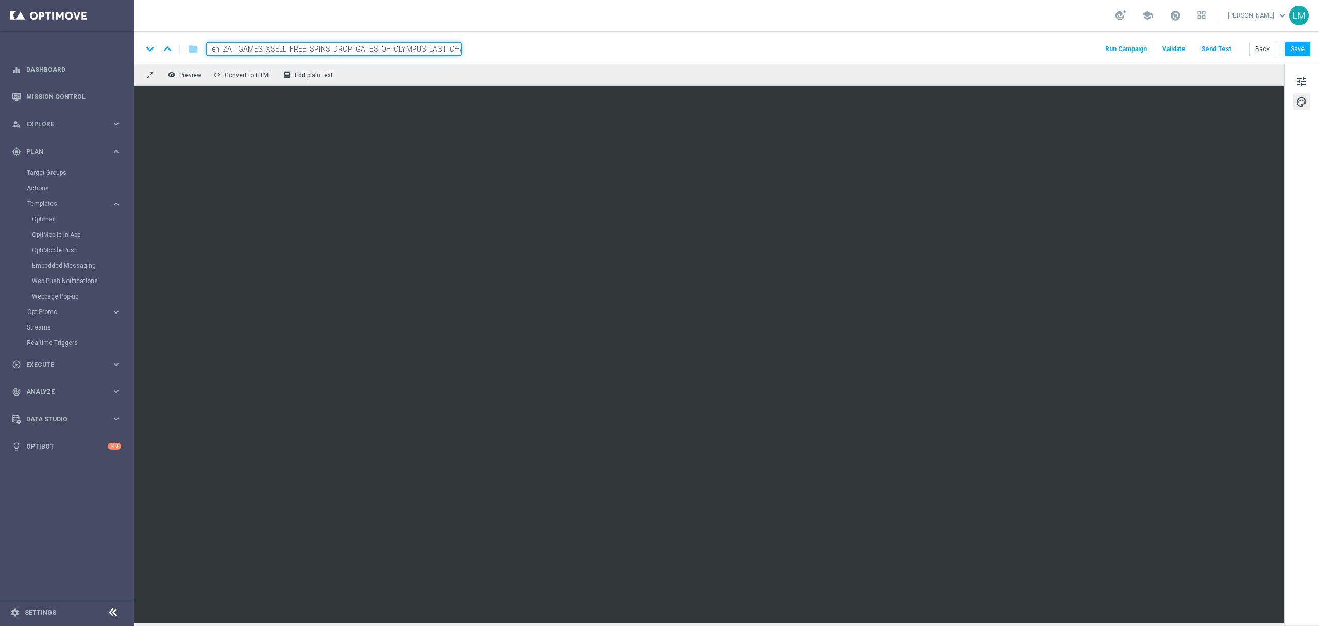
click at [436, 77] on div "remove_red_eye Preview code Convert to HTML receipt Edit plain text" at bounding box center [709, 75] width 1151 height 22
click at [989, 51] on button "Save" at bounding box center [1297, 49] width 25 height 14
click at [989, 53] on button "Save" at bounding box center [1297, 49] width 25 height 14
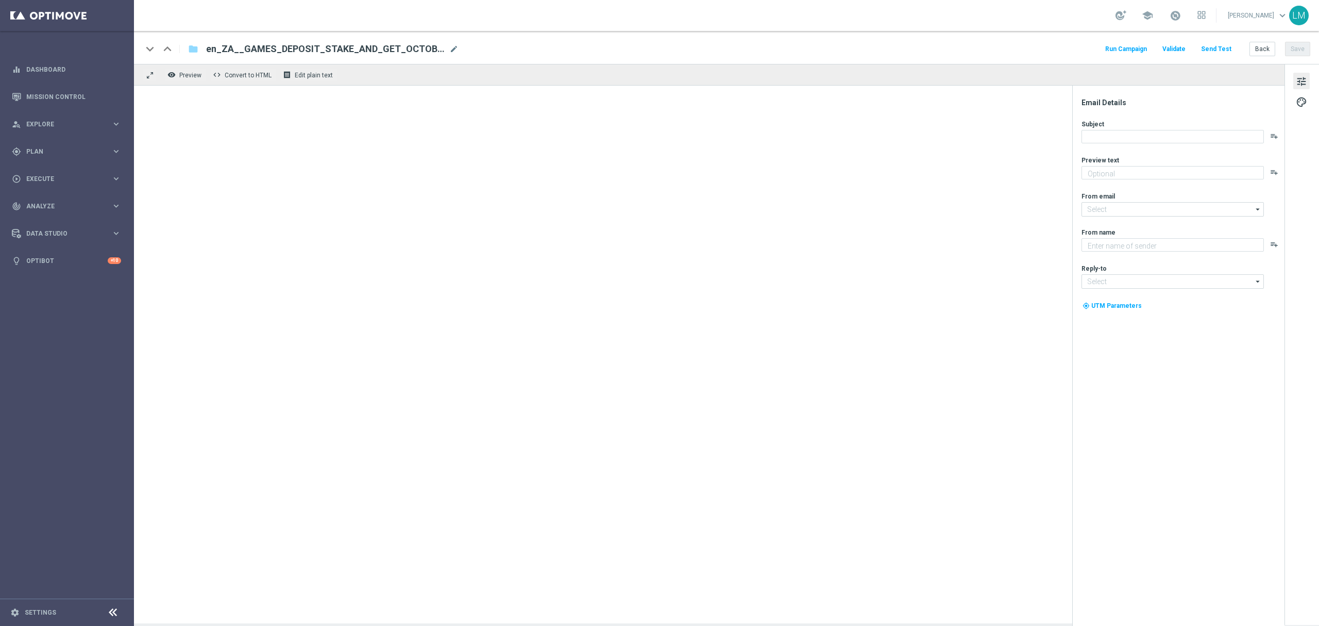
type textarea "Earn up to 50 BONUS SPINS with your next deposit!"
type input "[EMAIL_ADDRESS][DOMAIN_NAME]"
type textarea "Lottoland"
type input "[EMAIL_ADDRESS][DOMAIN_NAME]"
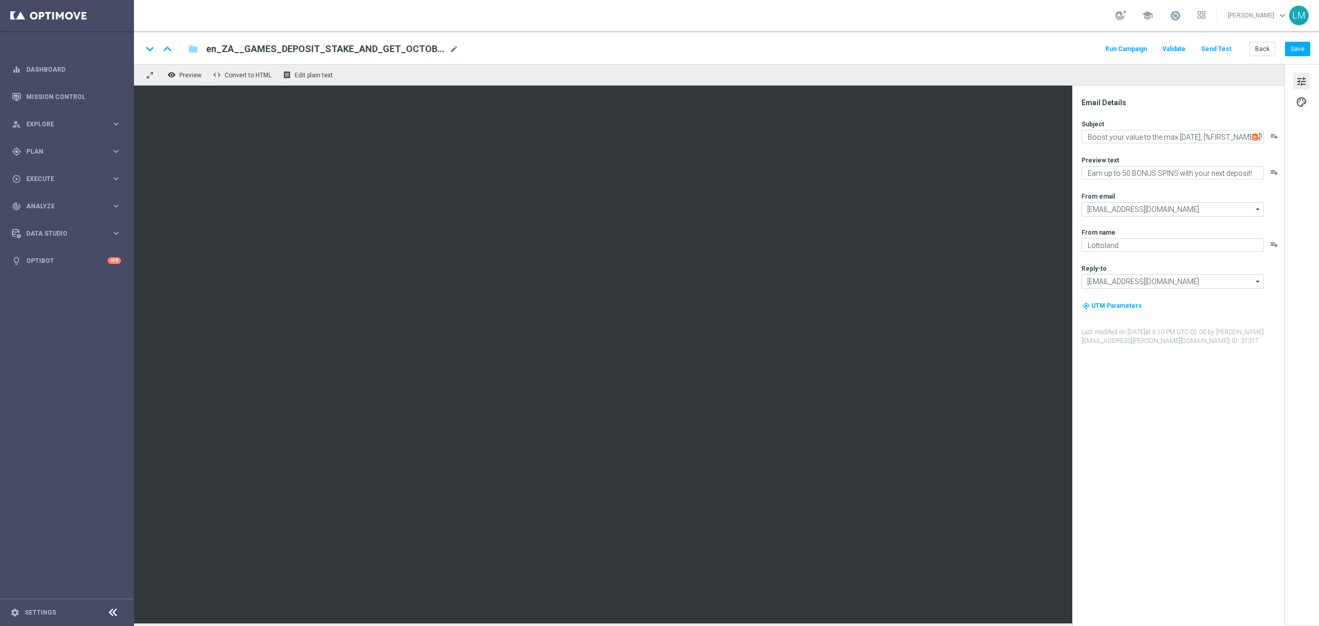
click at [1302, 81] on span "tune" at bounding box center [1301, 81] width 11 height 13
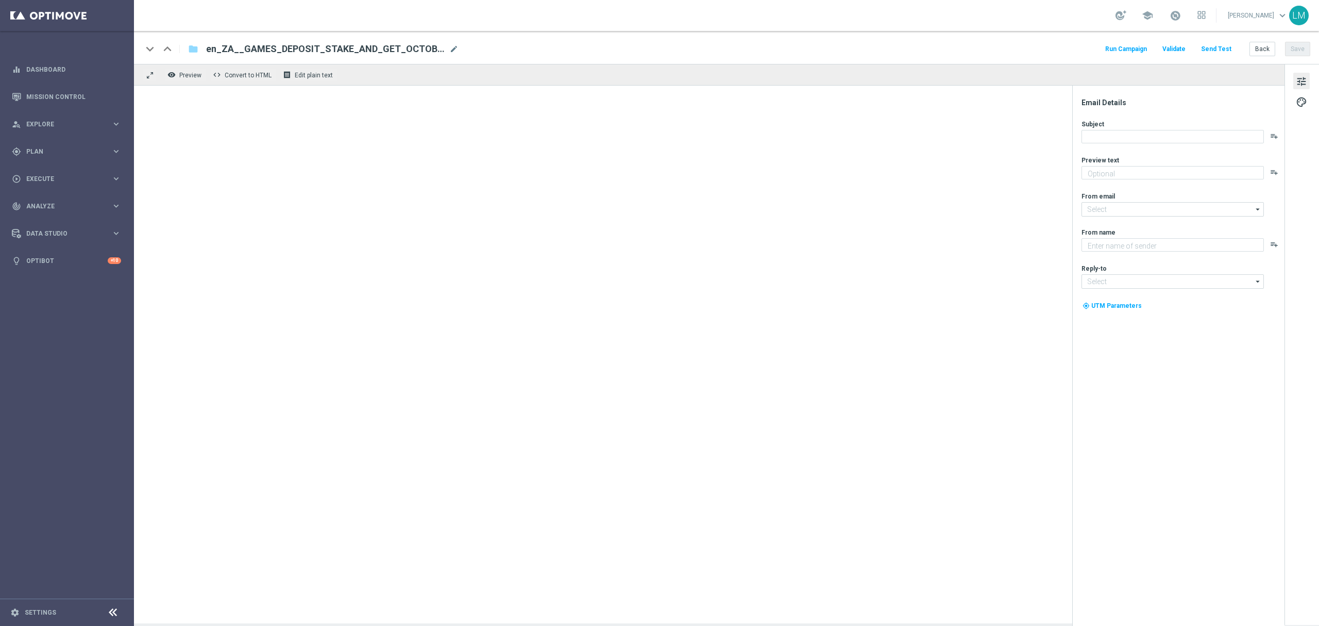
type textarea "Earn up to 50 BONUS SPINS with your next deposit!"
type input "[EMAIL_ADDRESS][DOMAIN_NAME]"
type textarea "Lottoland"
type input "[EMAIL_ADDRESS][DOMAIN_NAME]"
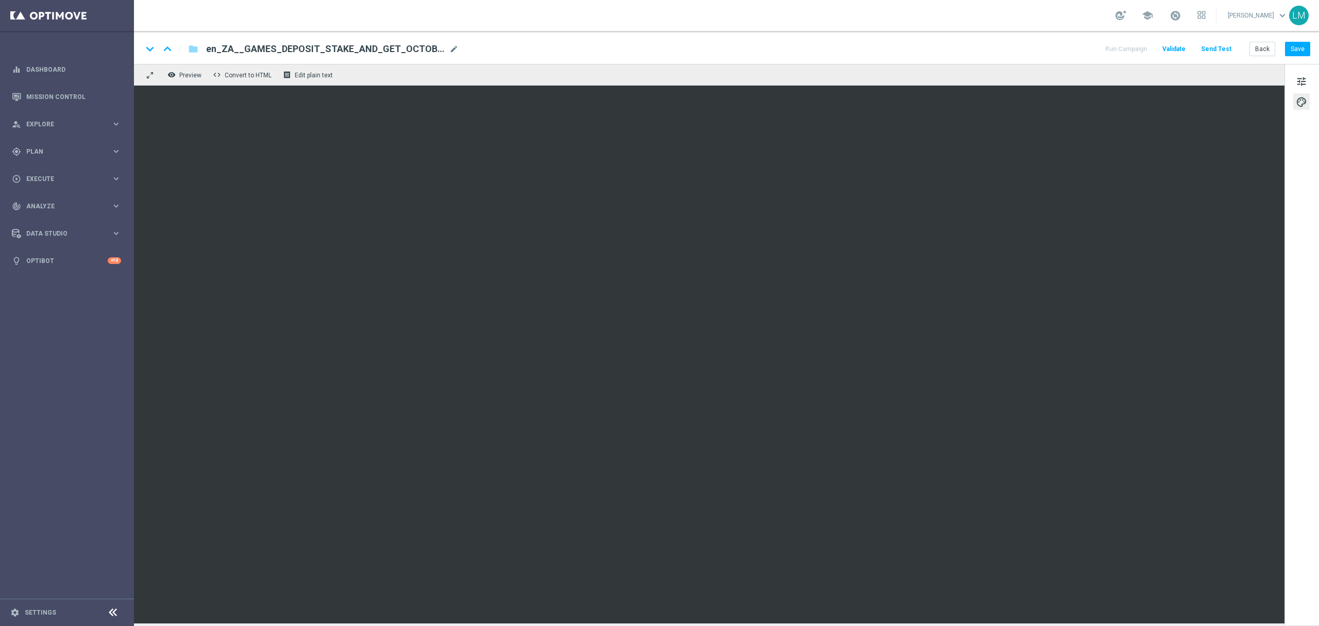
click at [1304, 90] on div "tune palette" at bounding box center [1302, 344] width 35 height 561
click at [1304, 88] on span "tune" at bounding box center [1301, 81] width 11 height 13
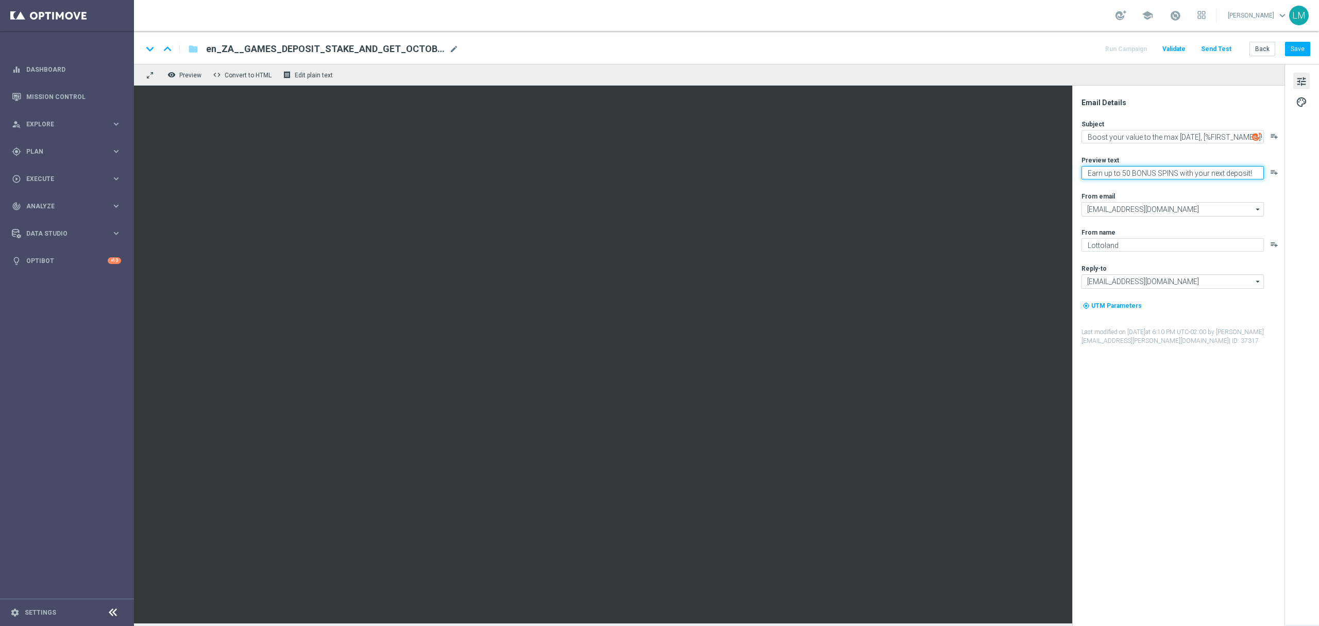
click at [1175, 166] on textarea "Earn up to 50 BONUS SPINS with your next deposit!" at bounding box center [1173, 172] width 182 height 13
click at [1175, 170] on textarea "Earn up to 50 BONUS SPINS with your next deposit!" at bounding box center [1173, 172] width 182 height 13
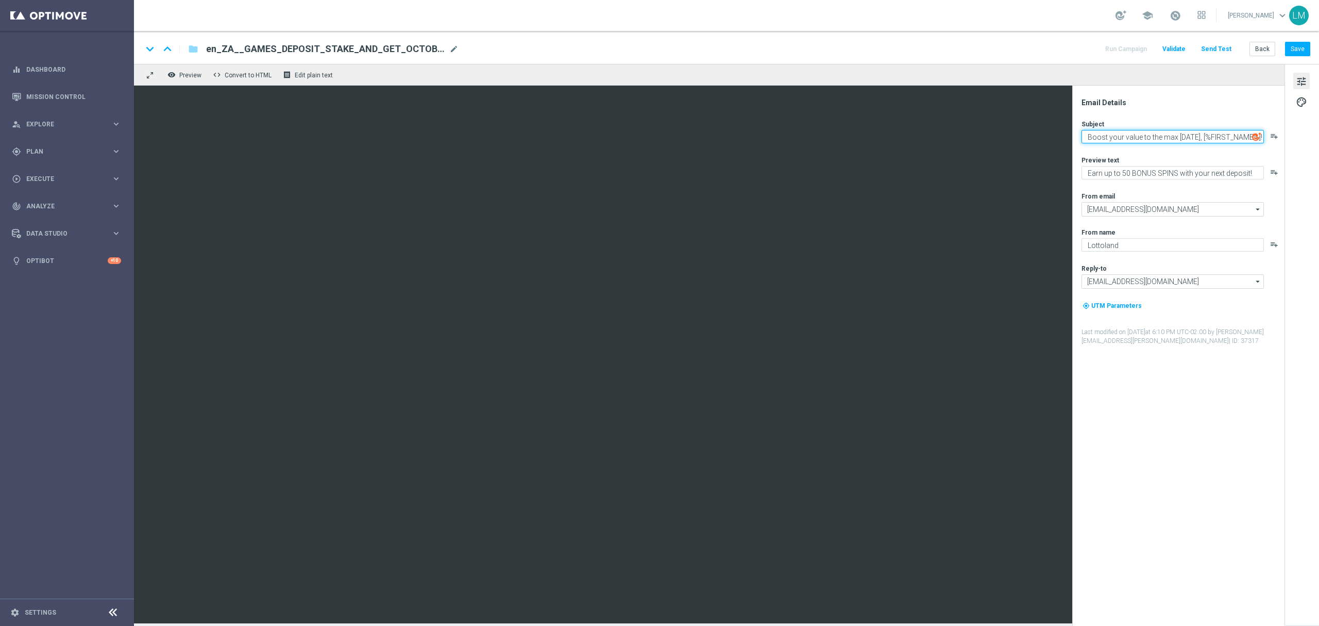
click at [1099, 141] on textarea "Boost your value to the max [DATE], [%FIRST_NAME%]!" at bounding box center [1173, 136] width 182 height 13
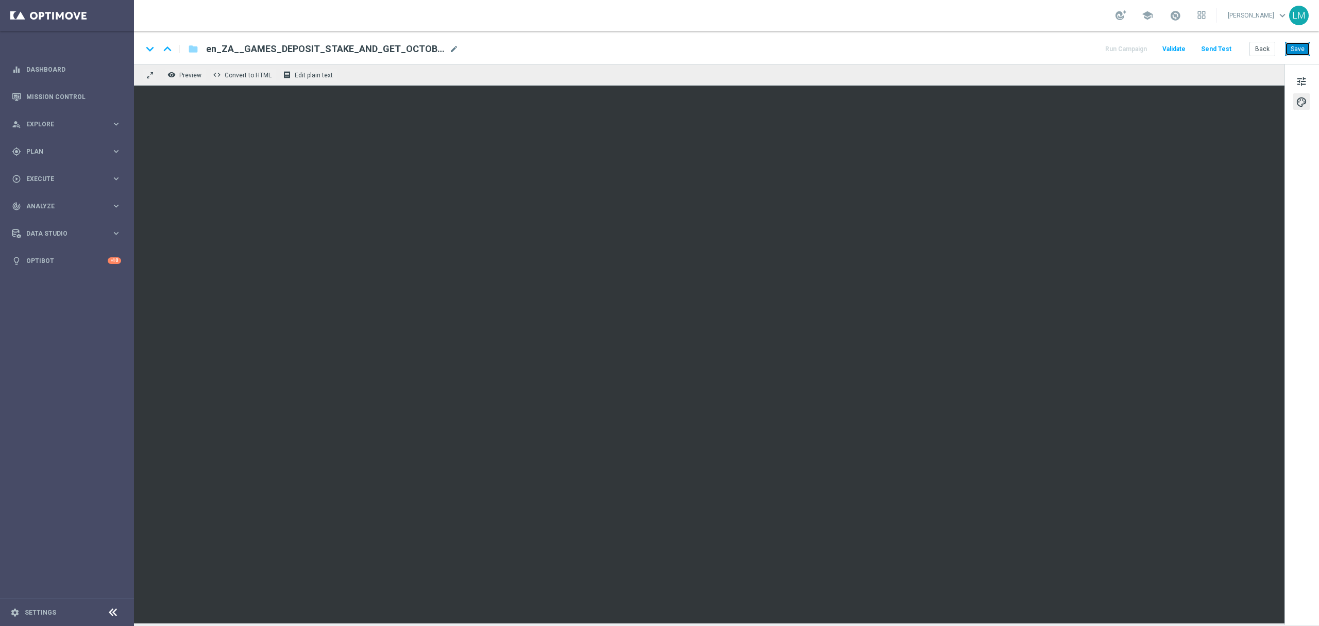
click at [1305, 52] on button "Save" at bounding box center [1297, 49] width 25 height 14
click at [1303, 50] on button "Save" at bounding box center [1297, 49] width 25 height 14
click at [1225, 48] on button "Send Test" at bounding box center [1216, 49] width 33 height 14
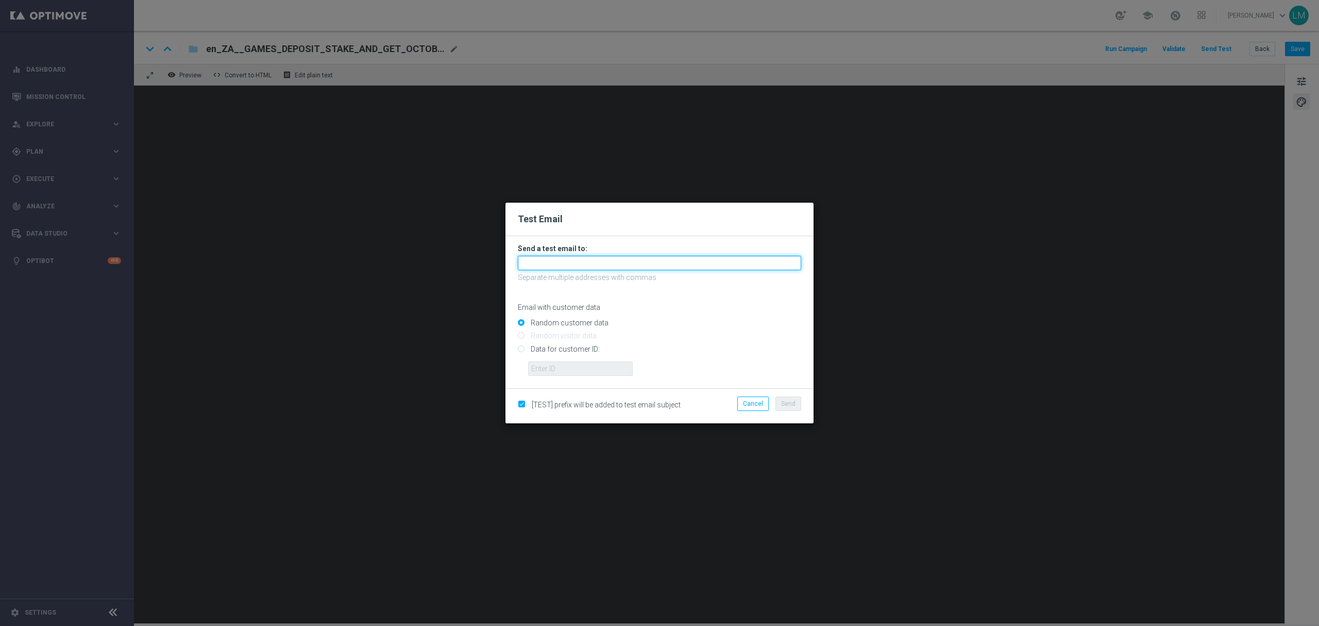
click at [557, 266] on input "text" at bounding box center [659, 263] width 283 height 14
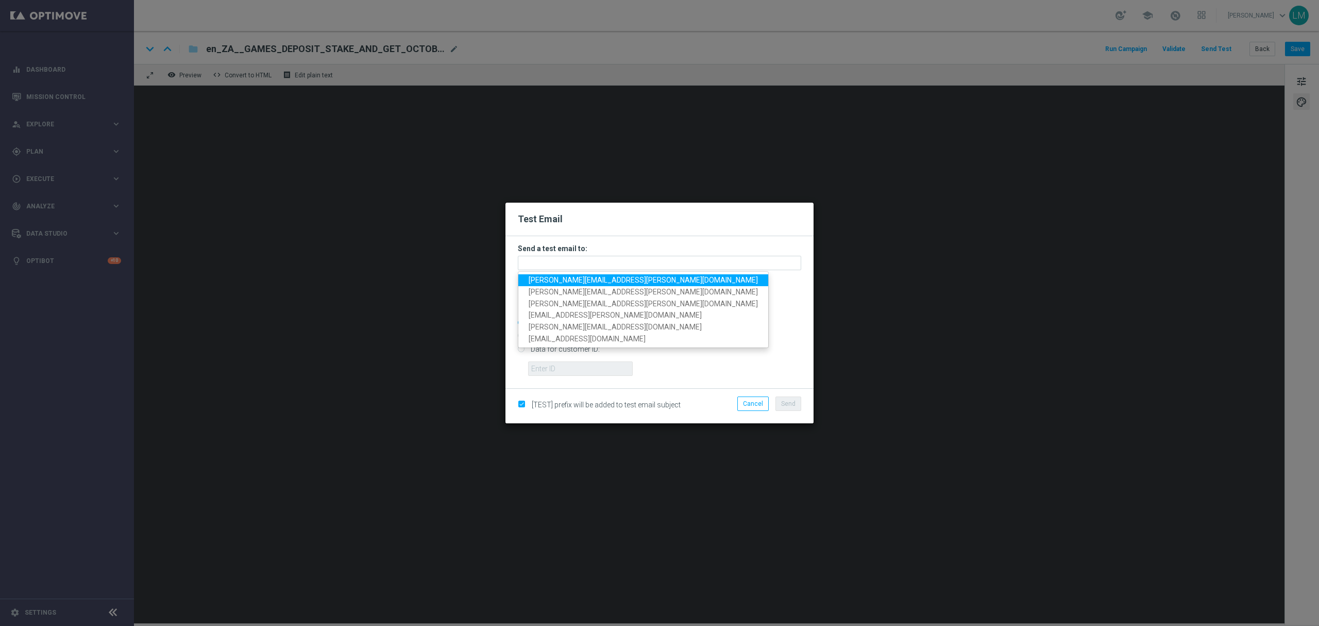
click at [561, 276] on span "leslie.martinez@lottoland.com" at bounding box center [643, 280] width 229 height 8
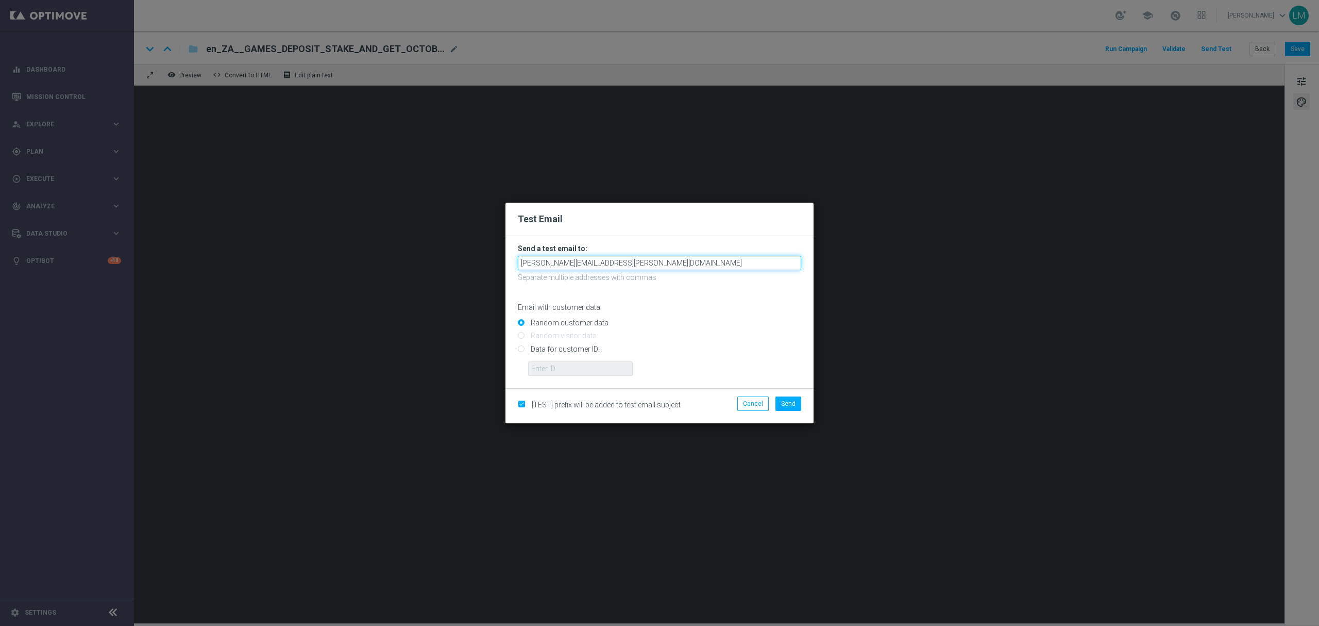
click at [620, 262] on input "leslie.martinez@lottoland.com" at bounding box center [659, 263] width 283 height 14
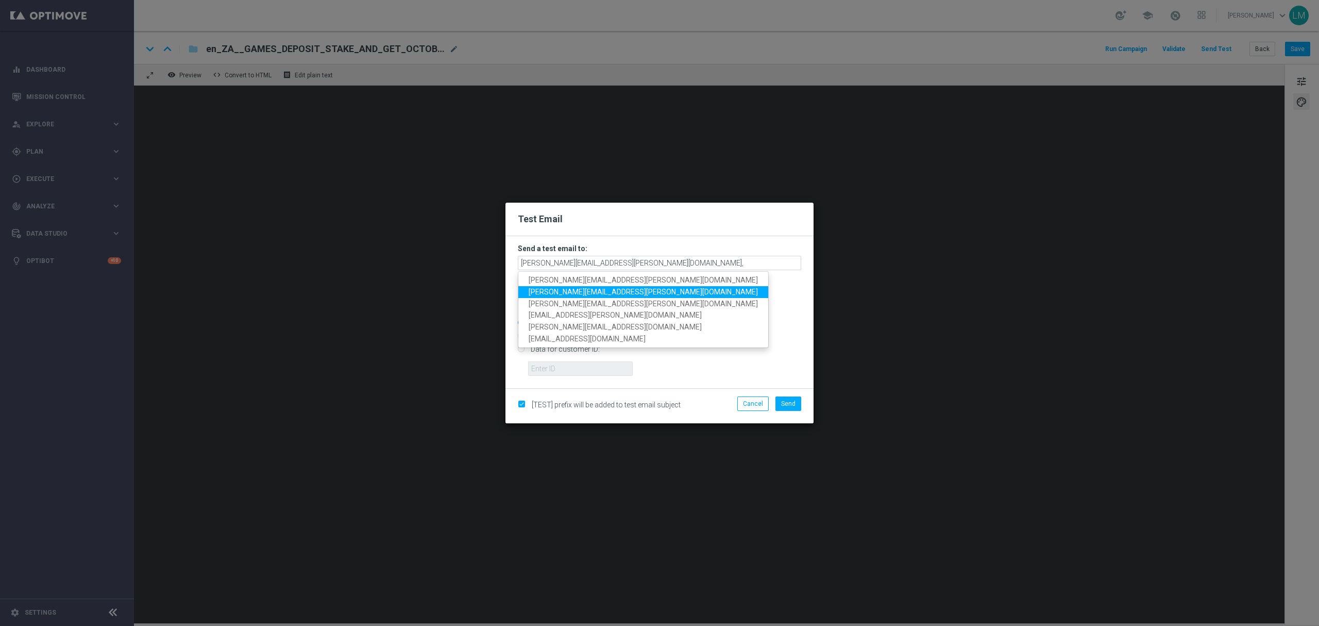
click at [623, 293] on span "ricky.hubbard@lottoland.com" at bounding box center [643, 292] width 229 height 8
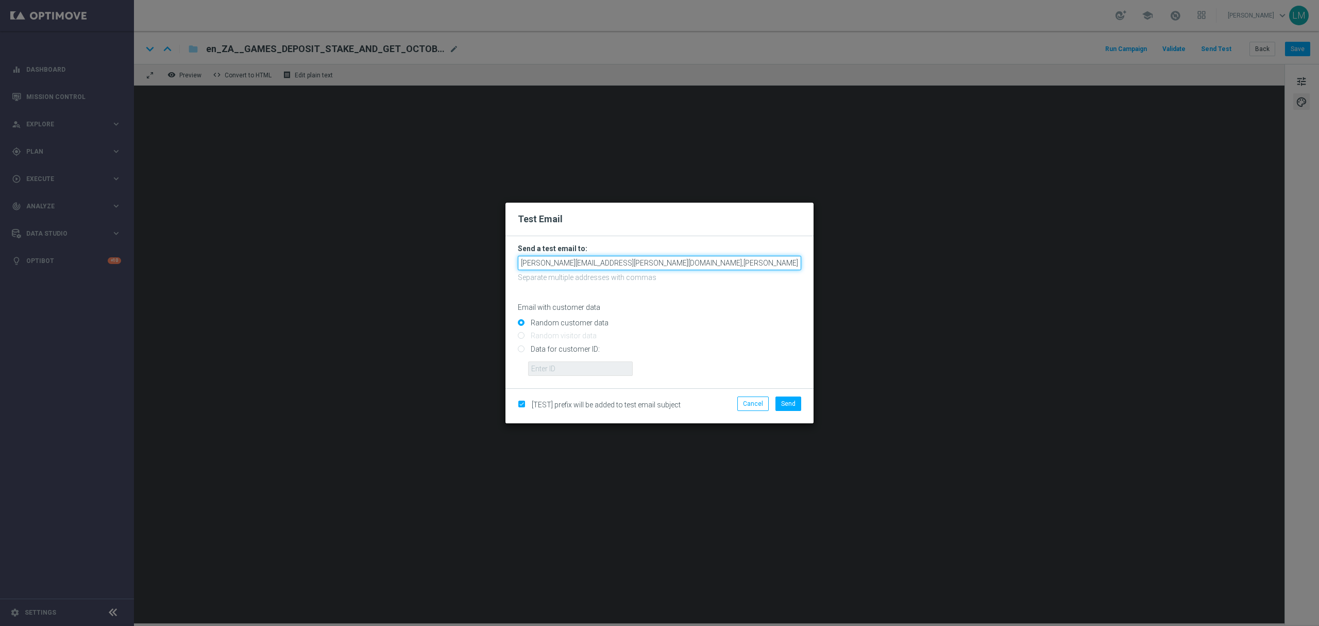
click at [734, 259] on input "leslie.martinez@lottoland.com,ricky.hubbard@lottoland.com" at bounding box center [659, 263] width 283 height 14
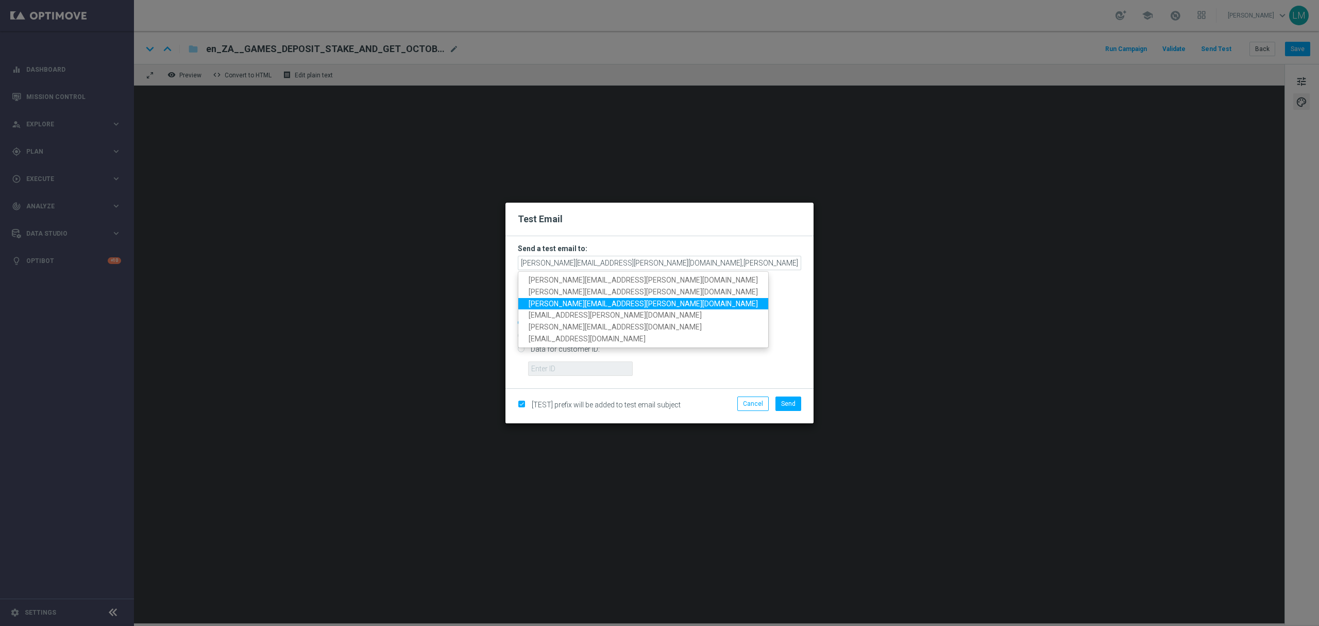
click at [574, 299] on span "millie.purcell@lottoland.com" at bounding box center [643, 303] width 229 height 8
type input "leslie.martinez@lottoland.com,ricky.hubbard@lottoland.com,millie.purcell@lottol…"
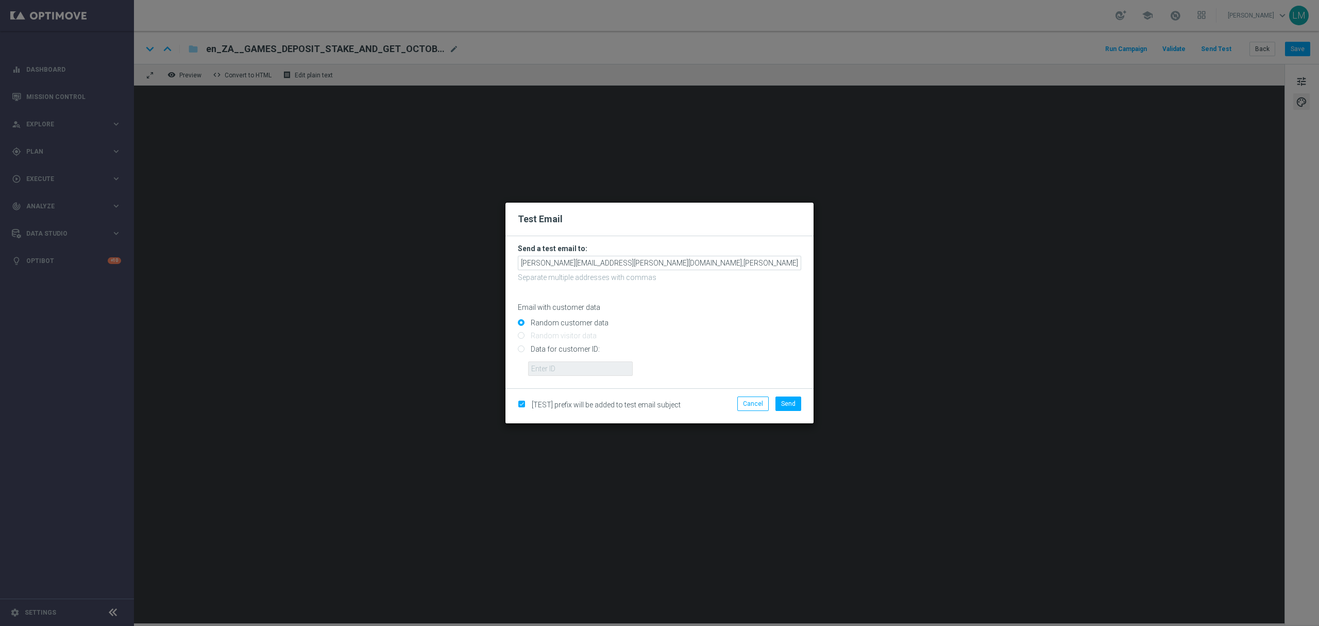
click at [581, 346] on input "Data for customer ID:" at bounding box center [659, 353] width 283 height 14
radio input "true"
click at [584, 364] on input "text" at bounding box center [580, 368] width 105 height 14
type input "10505907"
click at [793, 400] on span "Send" at bounding box center [788, 403] width 14 height 7
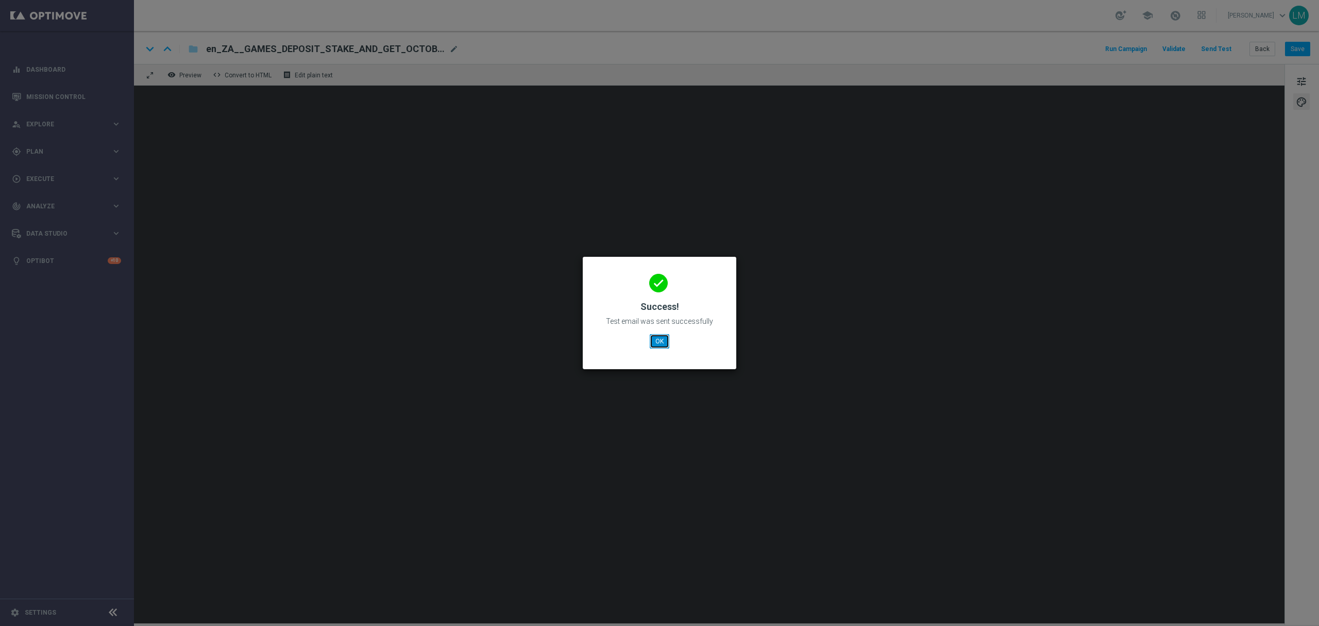
click at [656, 341] on button "OK" at bounding box center [660, 341] width 20 height 14
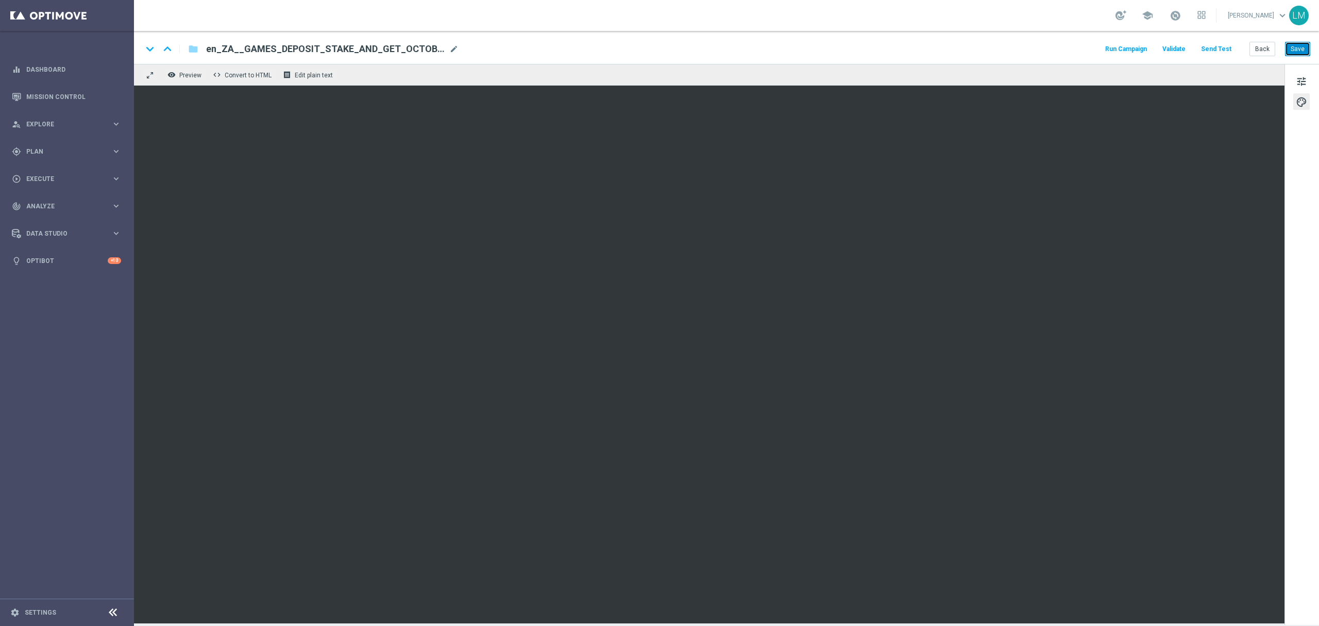
click at [1289, 48] on button "Save" at bounding box center [1297, 49] width 25 height 14
click at [1290, 55] on button "Save" at bounding box center [1297, 49] width 25 height 14
click at [1285, 48] on div "Back Save" at bounding box center [1280, 49] width 61 height 14
click at [1289, 48] on button "Save" at bounding box center [1297, 49] width 25 height 14
click at [1301, 79] on span "tune" at bounding box center [1301, 81] width 11 height 13
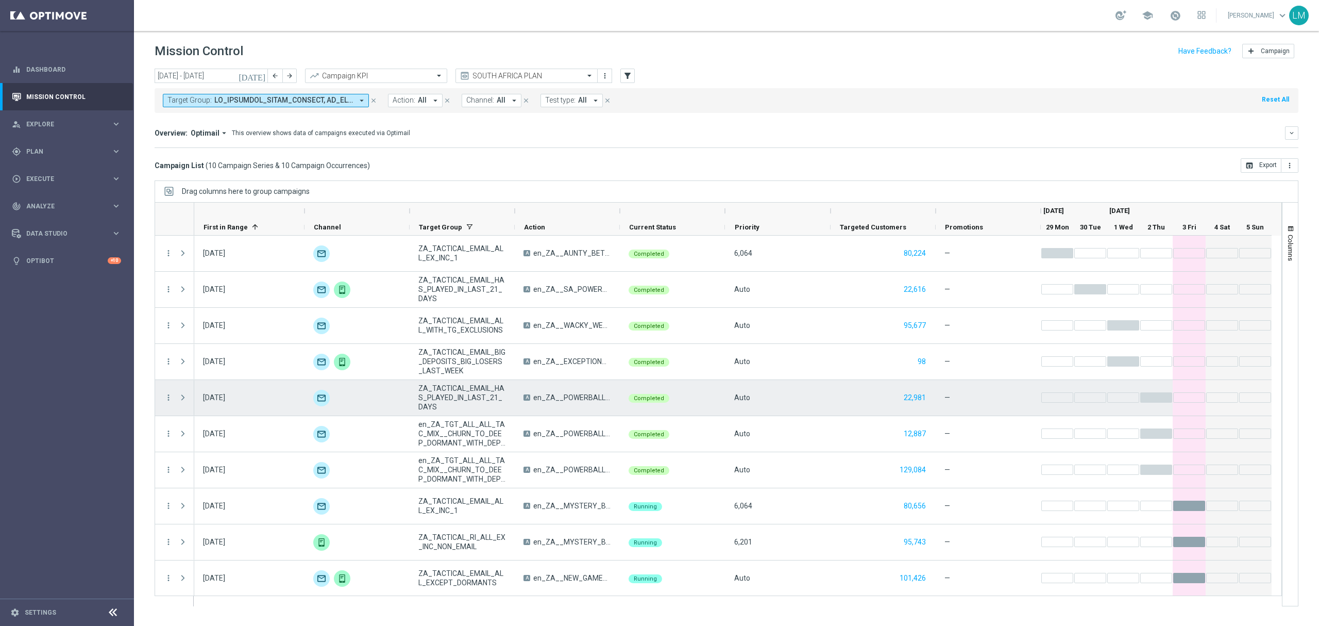
scroll to position [1, 0]
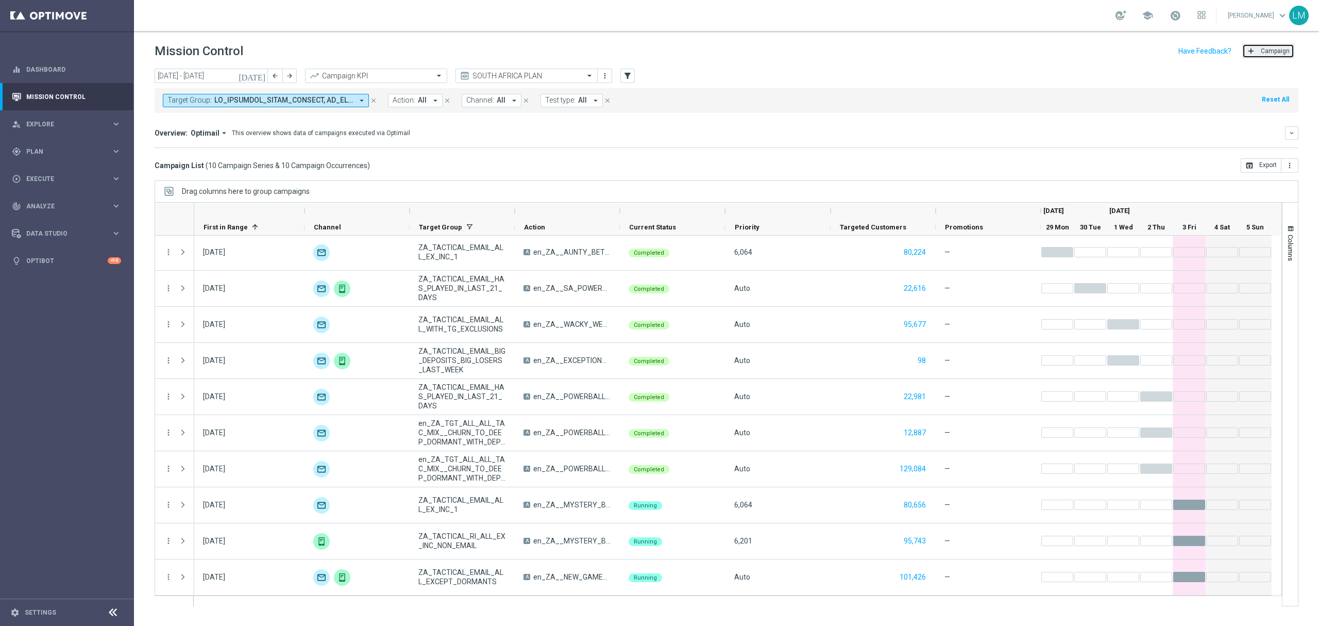
click at [1288, 52] on span "Campaign" at bounding box center [1275, 50] width 29 height 7
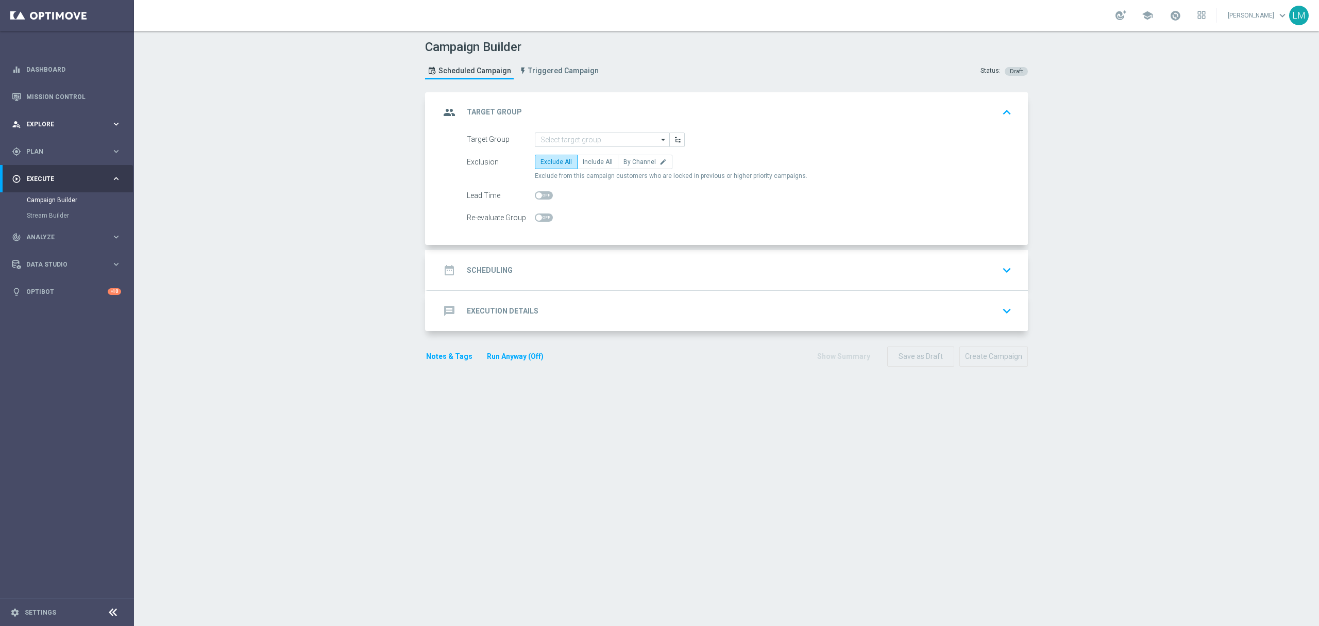
click at [85, 122] on span "Explore" at bounding box center [68, 124] width 85 height 6
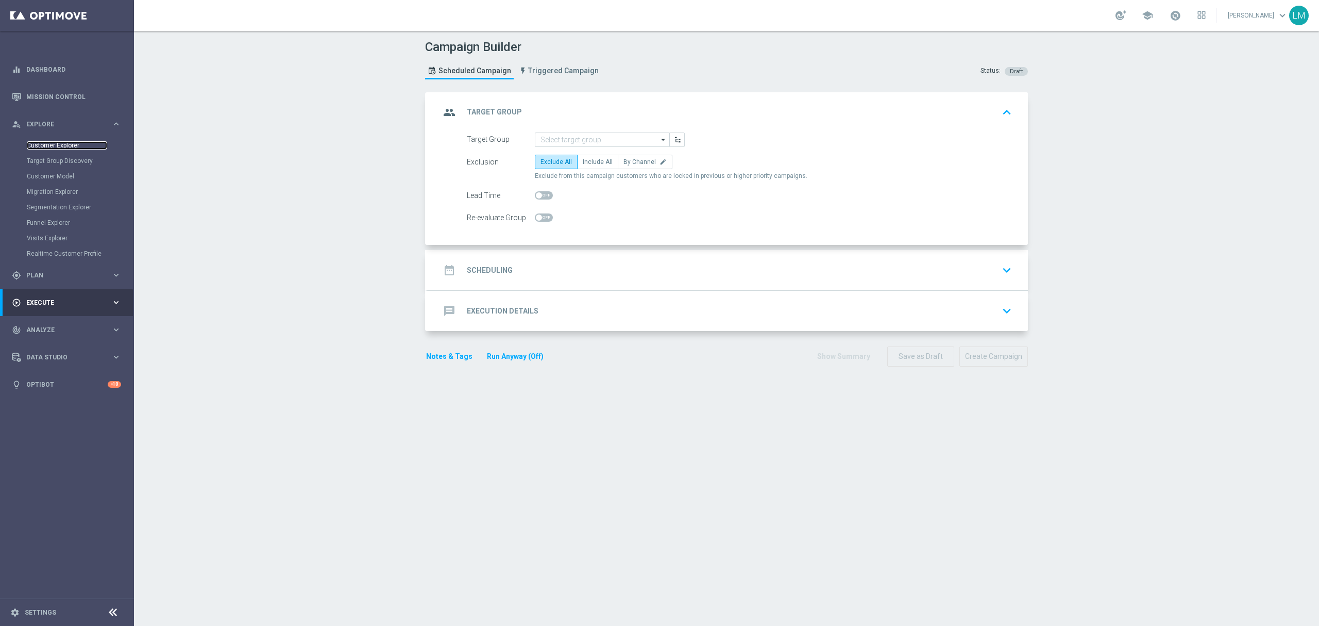
click at [71, 142] on link "Customer Explorer" at bounding box center [67, 145] width 80 height 8
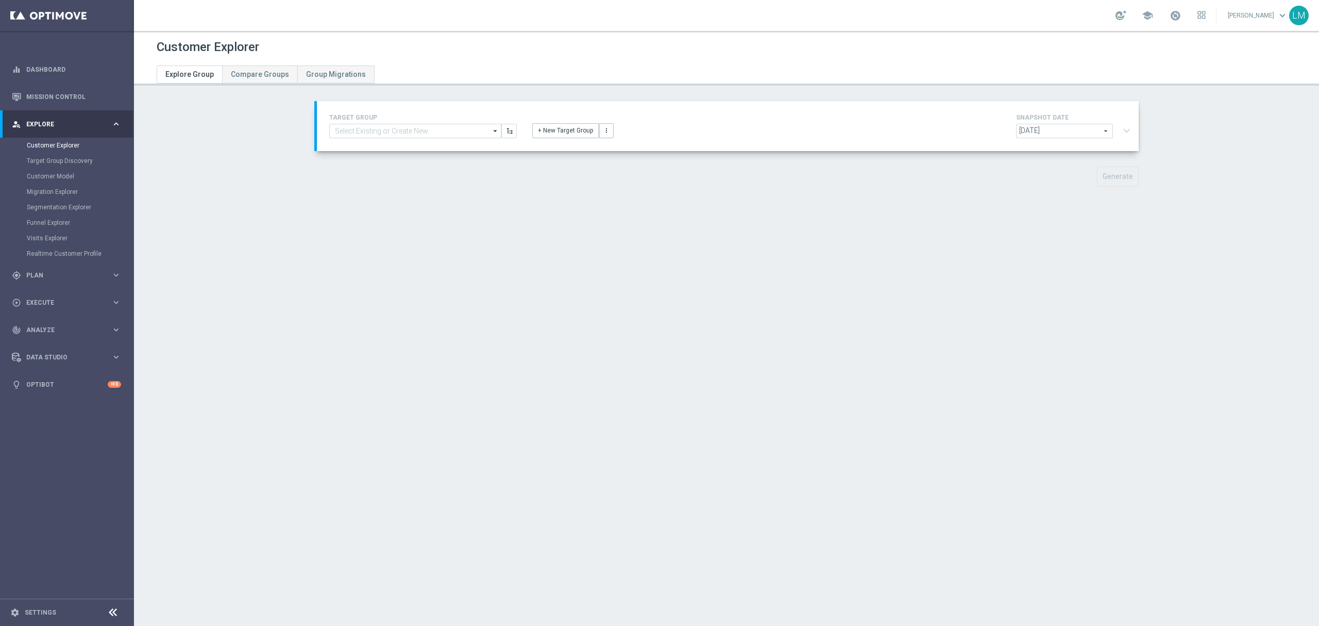
click at [422, 142] on div "TARGET GROUP arrow_drop_down Drag here to set row groups Drag here to set colum…" at bounding box center [728, 126] width 822 height 50
click at [421, 138] on opti-search-list "arrow_drop_down Drag here to set row groups Drag here to set column labels Show…" at bounding box center [415, 131] width 172 height 14
click at [421, 136] on input at bounding box center [415, 131] width 172 height 14
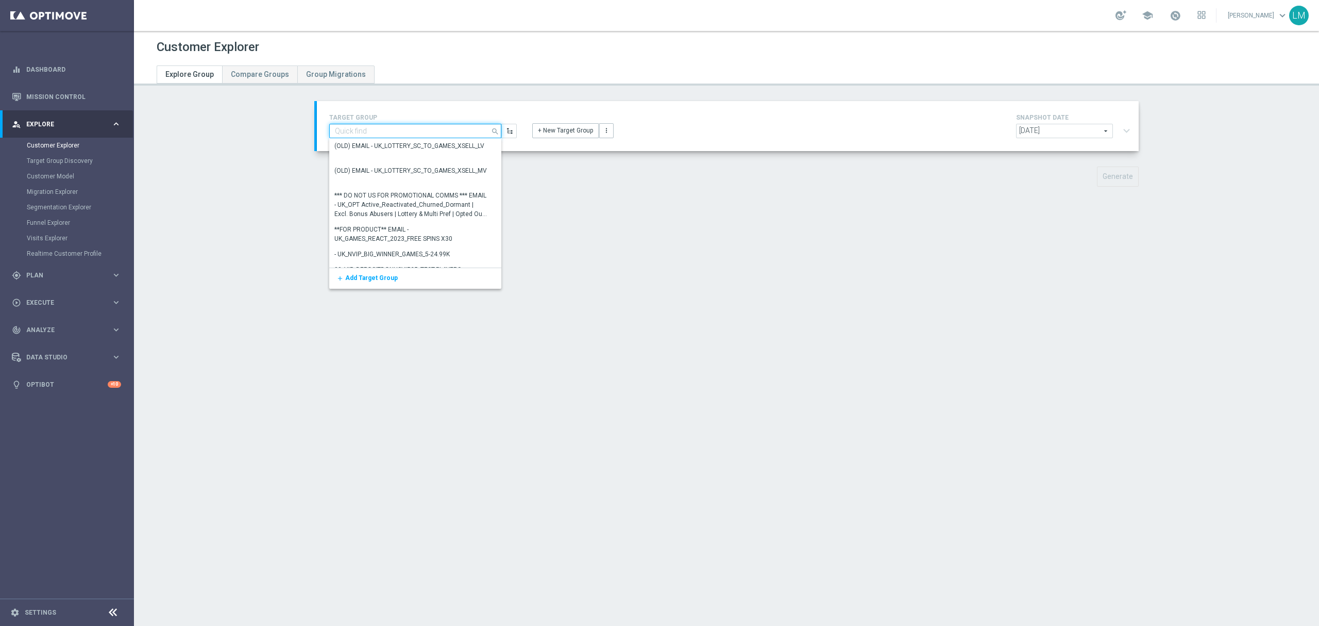
paste input "ZA_TACTICAL_EMAIL_ALL_WITH_TG_EXCLUSIONS_2"
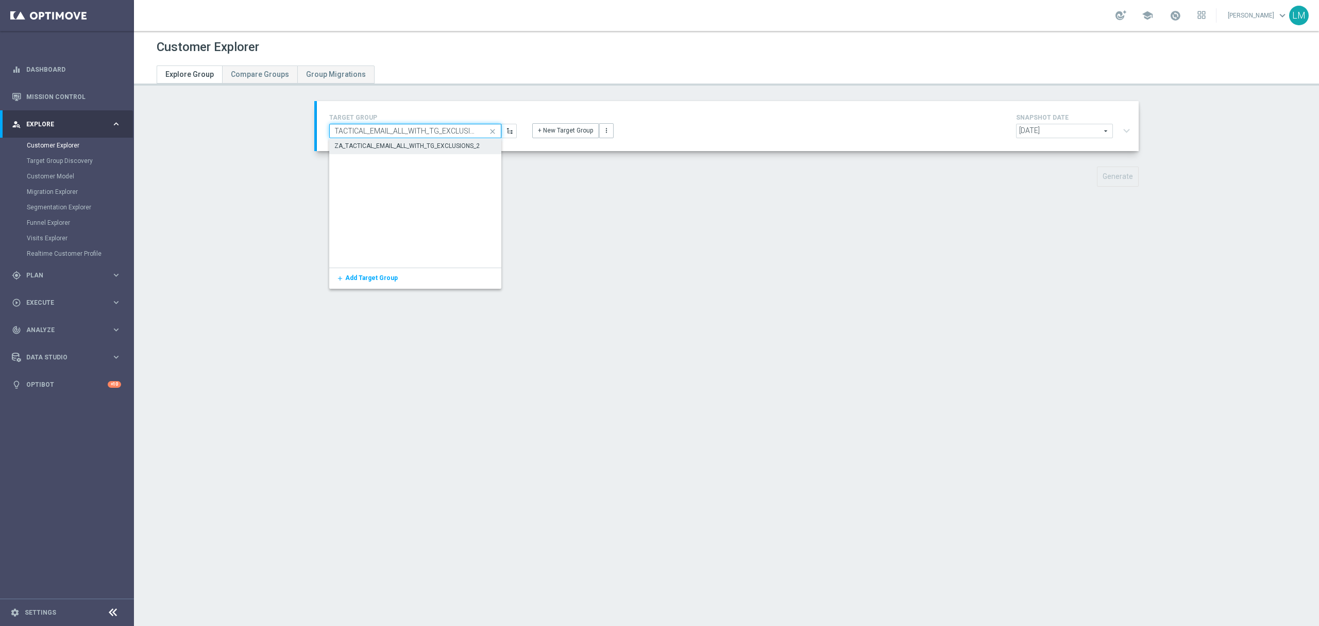
type input "ZA_TACTICAL_EMAIL_ALL_WITH_TG_EXCLUSIONS_2"
click at [414, 145] on div "ZA_TACTICAL_EMAIL_ALL_WITH_TG_EXCLUSIONS_2" at bounding box center [406, 145] width 145 height 9
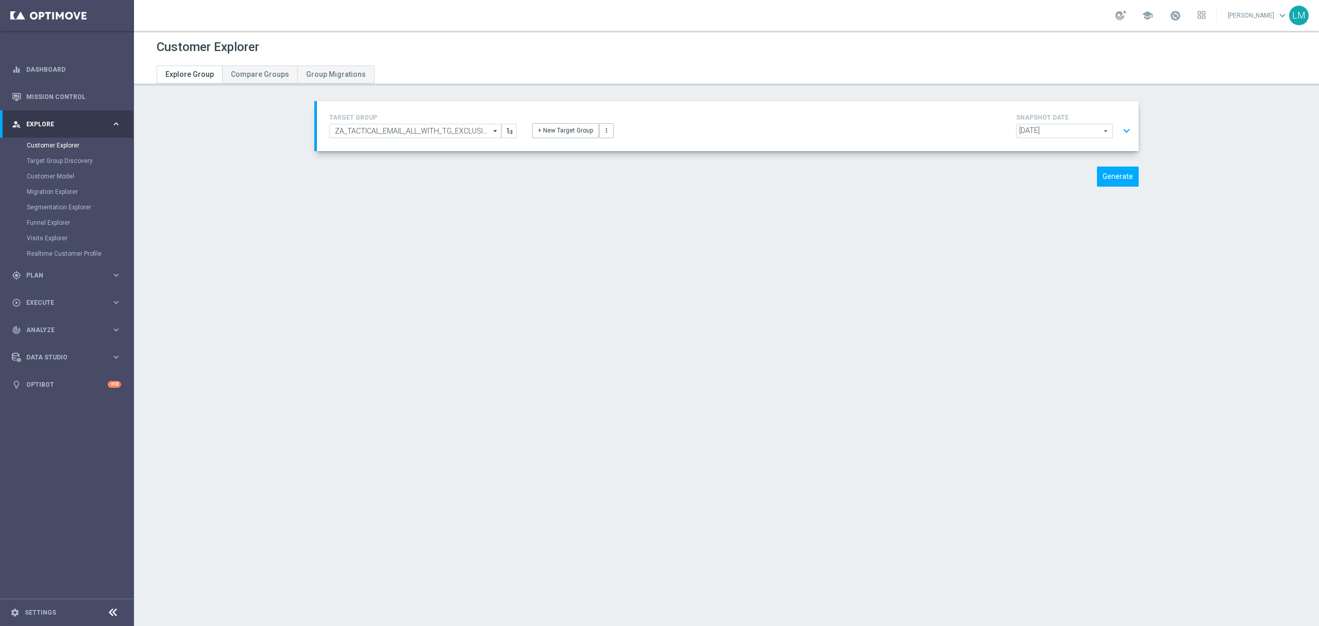
click at [1124, 132] on button "expand_more" at bounding box center [1126, 131] width 15 height 20
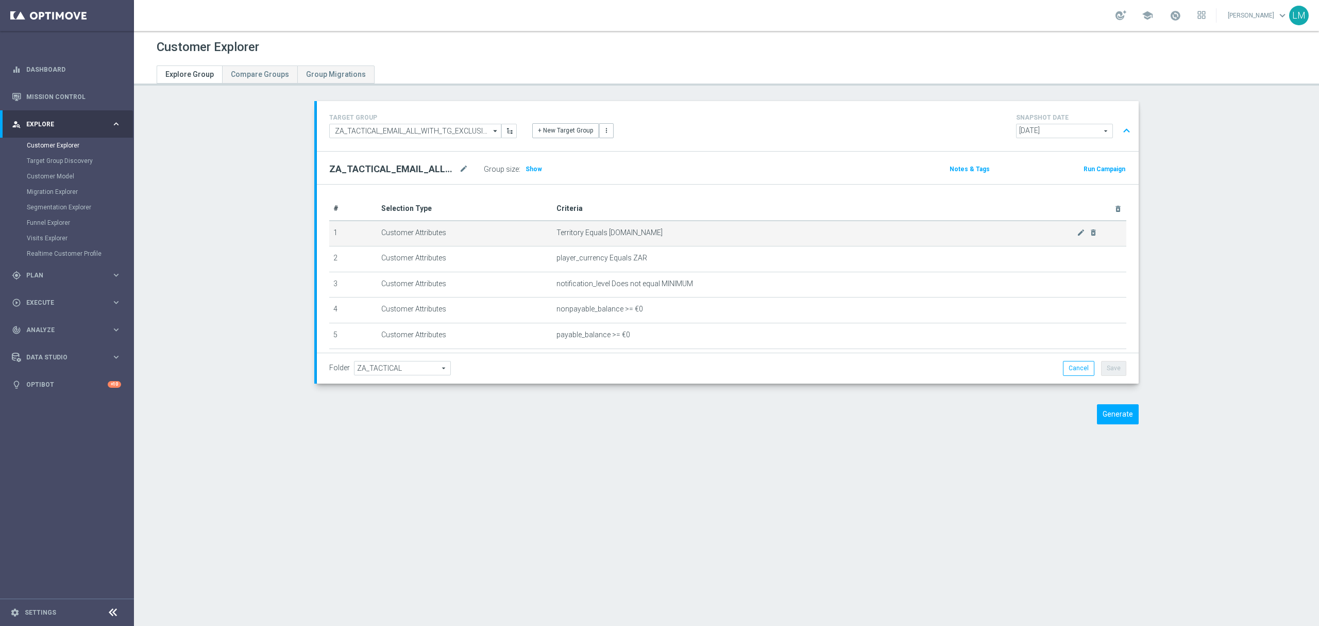
scroll to position [135, 0]
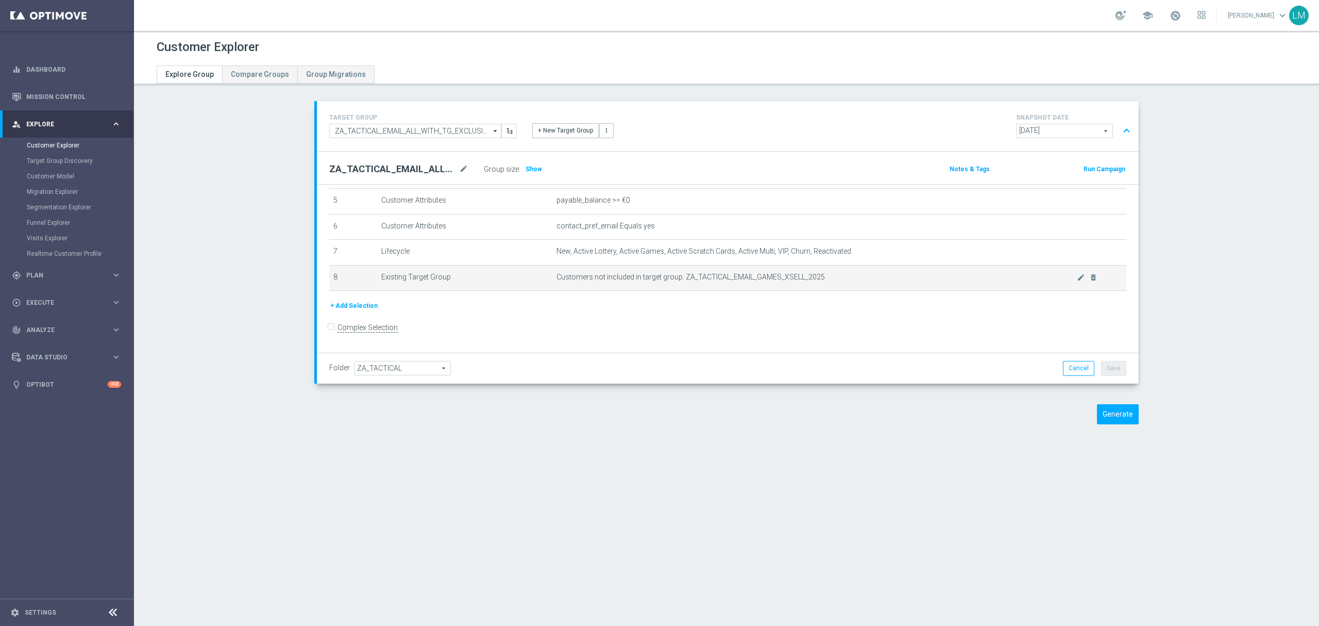
click at [1057, 281] on span "Customers not included in target group: ZA_TACTICAL_EMAIL_GAMES_XSELL_2025" at bounding box center [817, 277] width 520 height 9
click at [1077, 281] on icon "mode_edit" at bounding box center [1081, 277] width 8 height 8
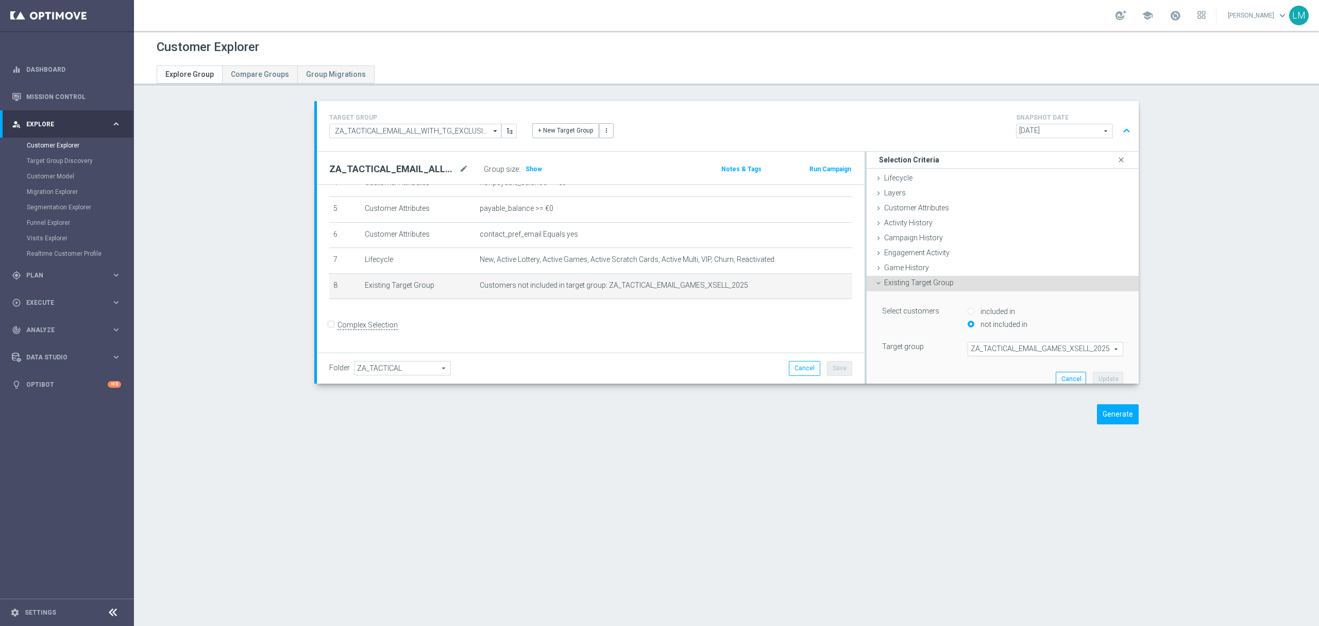
scroll to position [124, 0]
click at [984, 353] on span "ZA_TACTICAL_EMAIL_GAMES_XSELL_2025" at bounding box center [1045, 348] width 155 height 13
click at [990, 351] on input "search" at bounding box center [1046, 349] width 156 height 14
paste input "ZA_TACTICAL_EMAIL_GAMES_XSELL_2025_REMINDER"
type input "ZA_TACTICAL_EMAIL_GAMES_XSELL_2025_REMINDER"
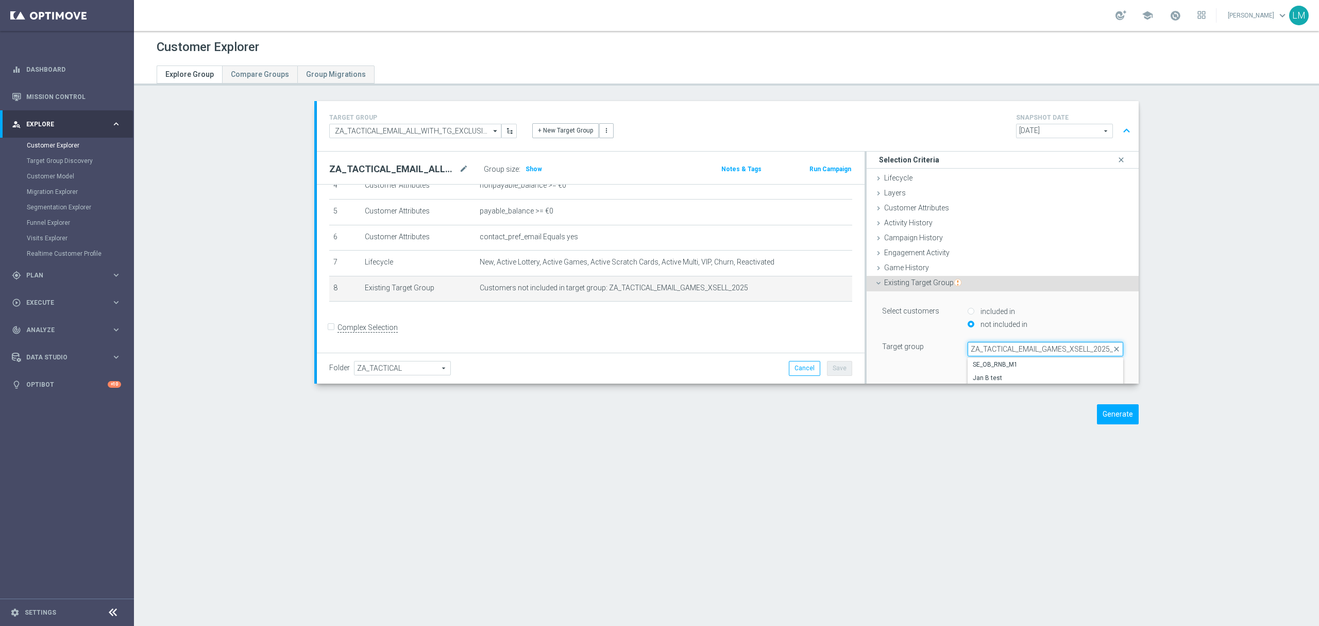
scroll to position [0, 40]
click at [999, 363] on span "ZA_TACTICAL_EMAIL_GAMES_XSELL_2025_REMINDER" at bounding box center [1045, 364] width 145 height 8
type input "ZA_TACTICAL_EMAIL_GAMES_XSELL_2025_REMINDER"
click at [1093, 375] on button "Update" at bounding box center [1108, 379] width 30 height 14
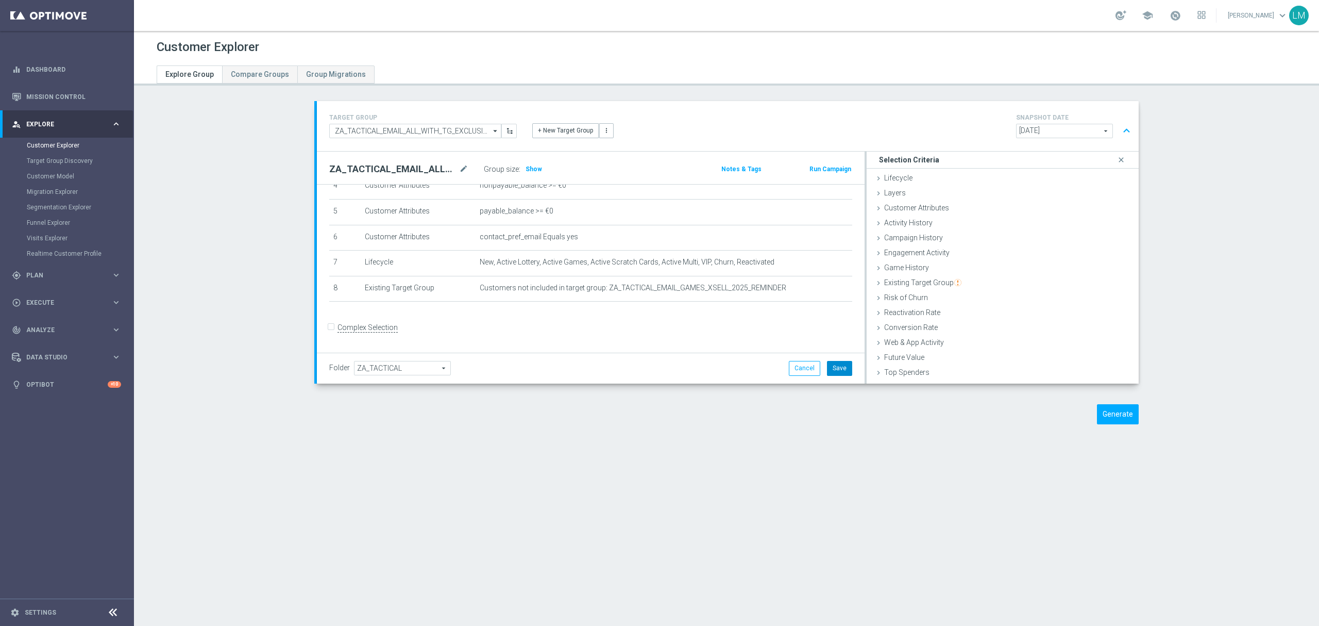
click at [845, 372] on button "Save" at bounding box center [839, 368] width 25 height 14
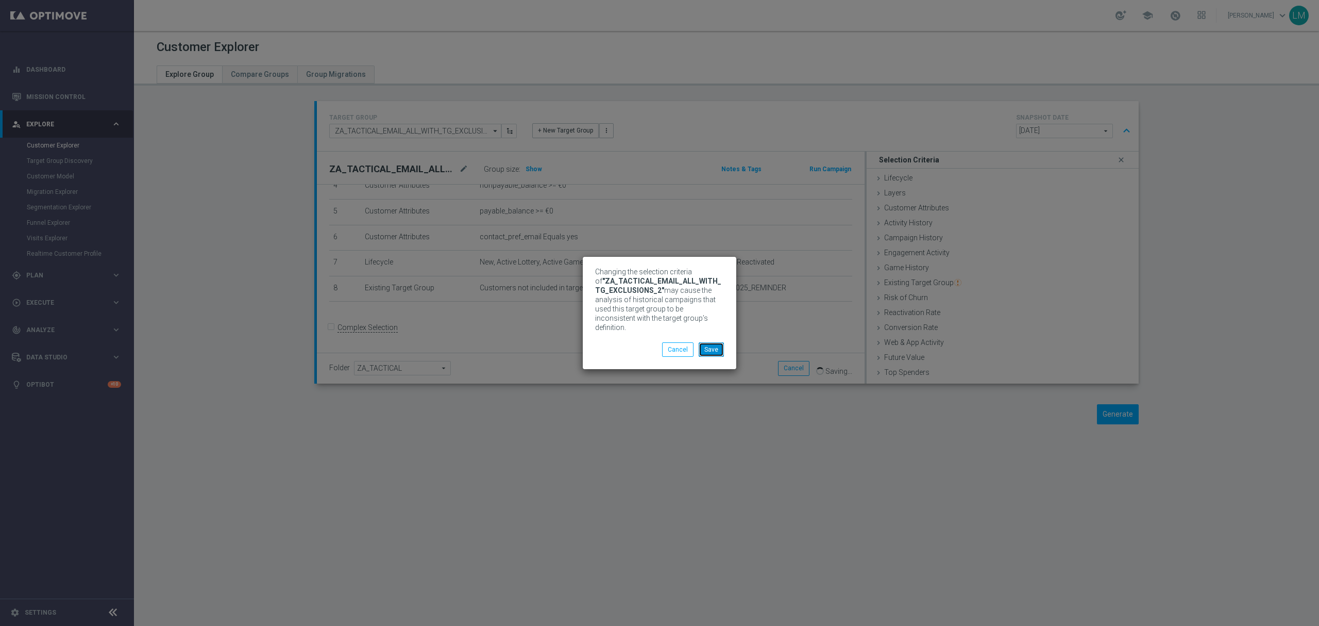
click at [718, 351] on button "Save" at bounding box center [711, 349] width 25 height 14
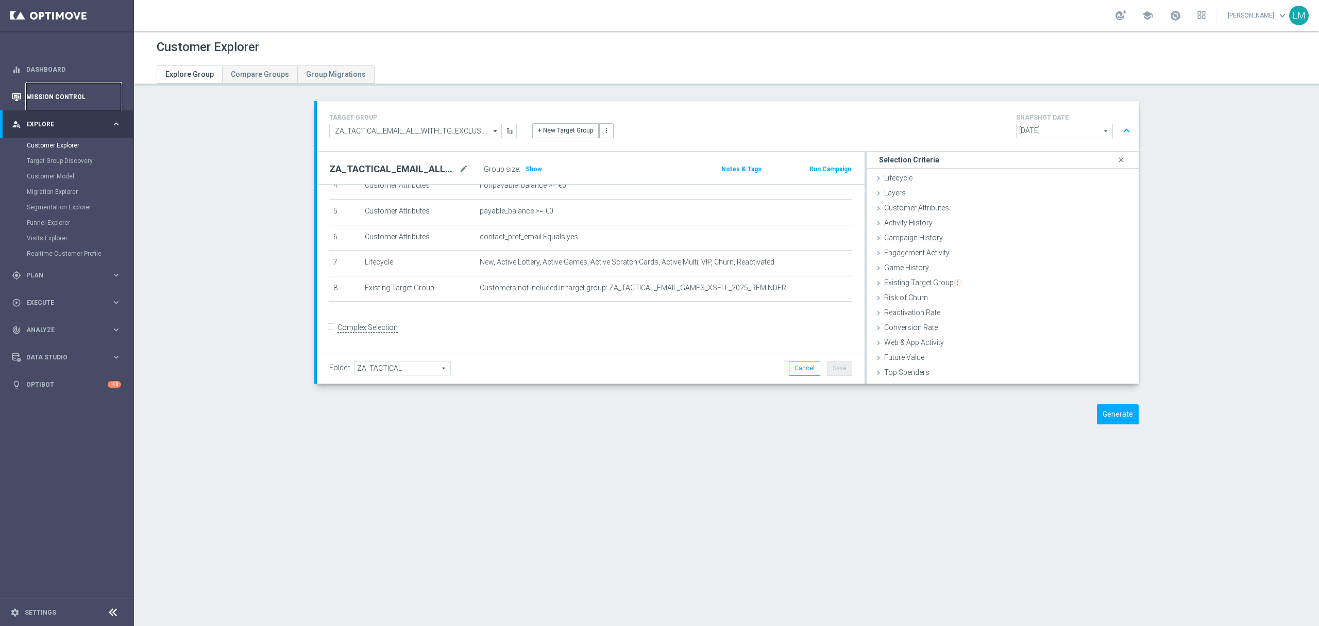
click at [91, 100] on link "Mission Control" at bounding box center [73, 96] width 95 height 27
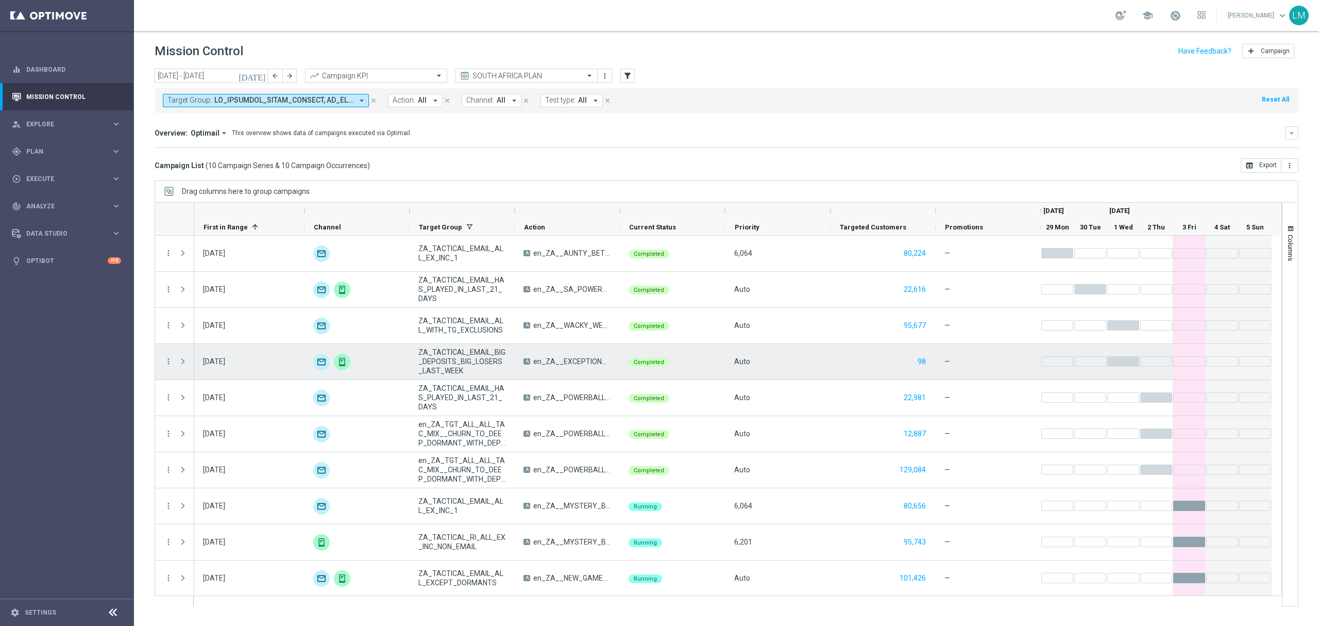
scroll to position [1, 0]
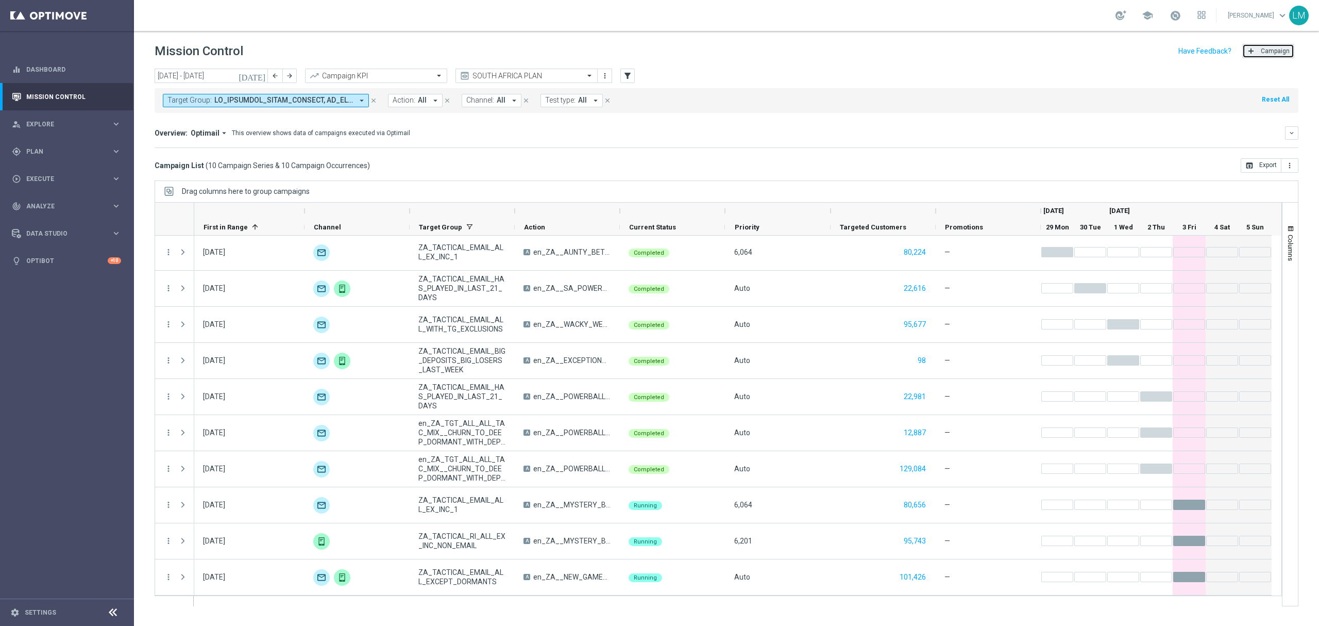
click at [1270, 54] on span "Campaign" at bounding box center [1275, 50] width 29 height 7
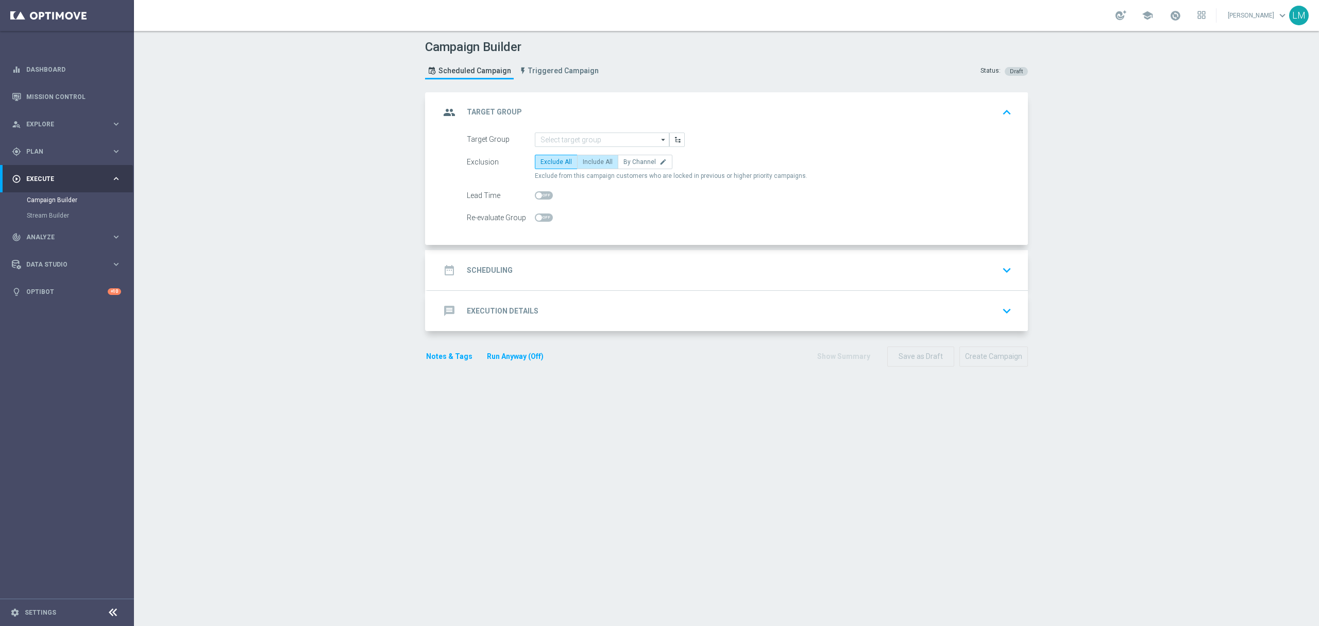
click at [586, 159] on span "Include All" at bounding box center [598, 161] width 30 height 7
click at [586, 160] on input "Include All" at bounding box center [586, 163] width 7 height 7
radio input "true"
click at [586, 139] on input at bounding box center [602, 139] width 135 height 14
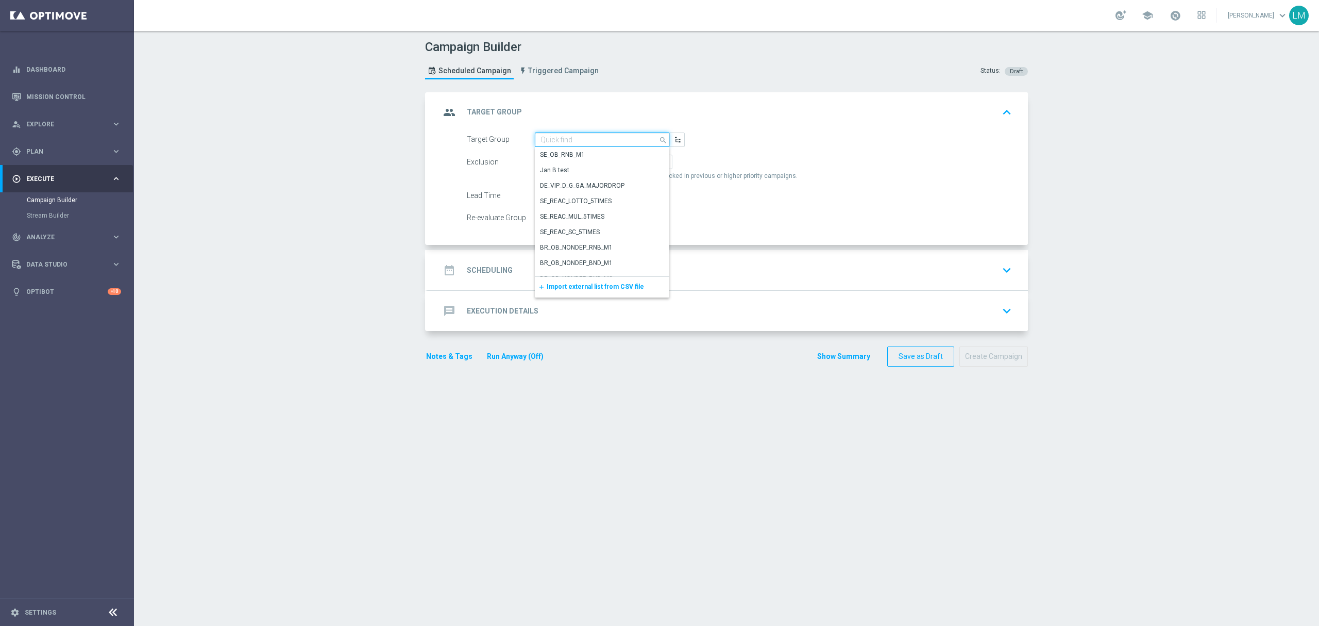
paste input "ZA_TACTICAL_EMAIL_GAMES_XSELL_2025_REMINDER"
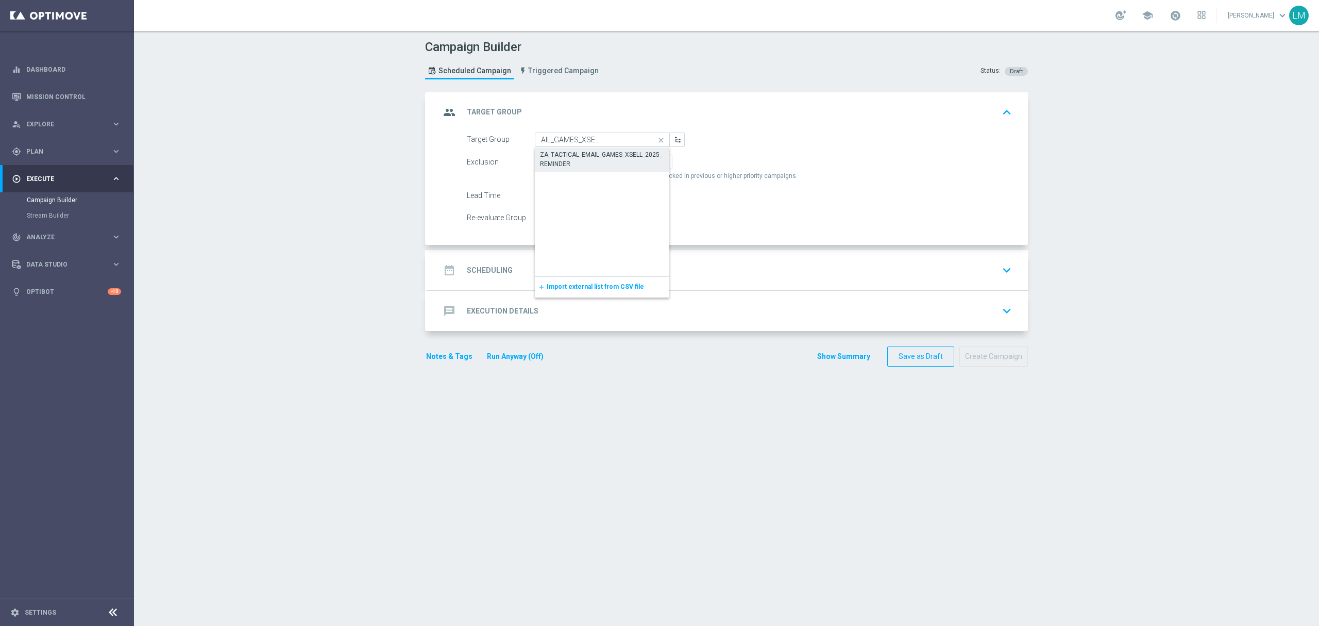
click at [581, 152] on div "ZA_TACTICAL_EMAIL_GAMES_XSELL_2025_REMINDER" at bounding box center [602, 159] width 125 height 19
type input "ZA_TACTICAL_EMAIL_GAMES_XSELL_2025_REMINDER"
click at [588, 256] on div "date_range Scheduling keyboard_arrow_down" at bounding box center [728, 270] width 600 height 40
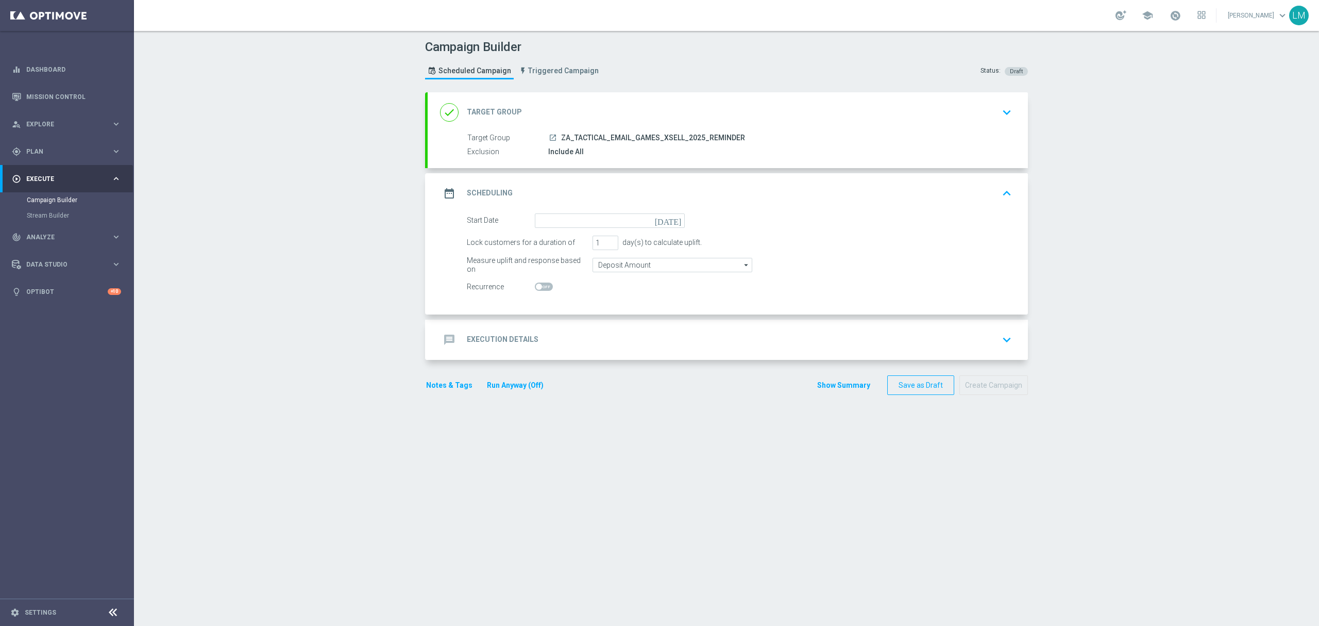
click at [677, 220] on icon "[DATE]" at bounding box center [670, 218] width 30 height 11
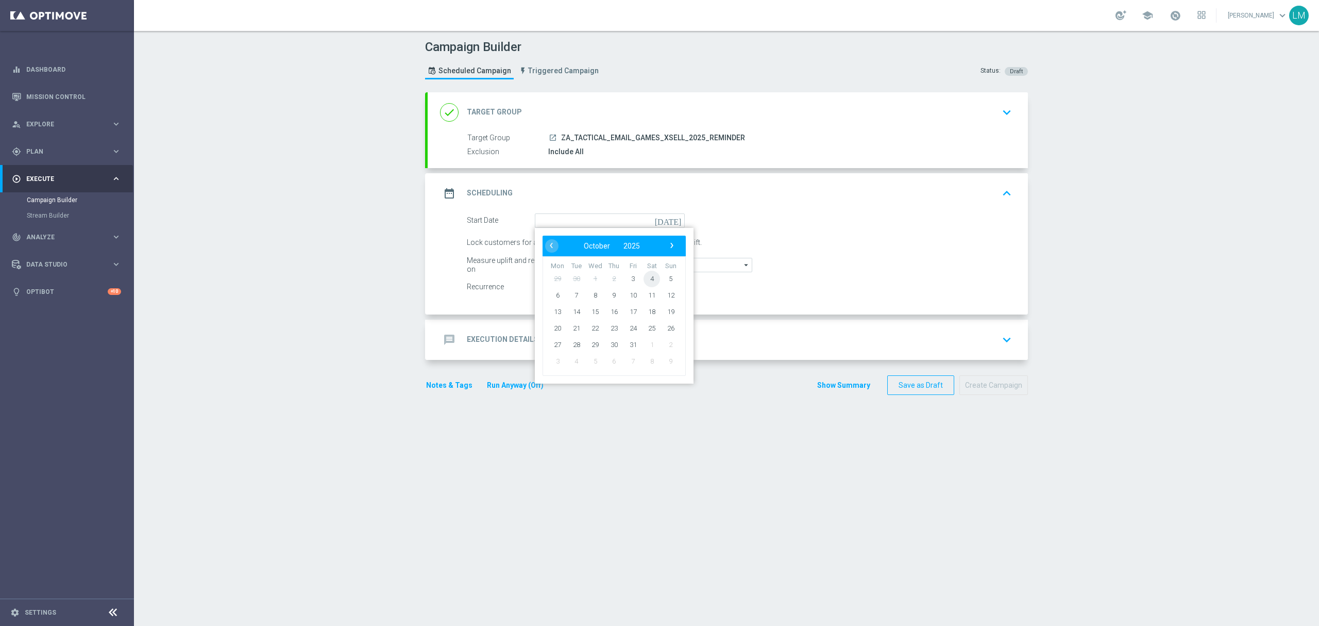
click at [648, 276] on span "4" at bounding box center [652, 278] width 16 height 16
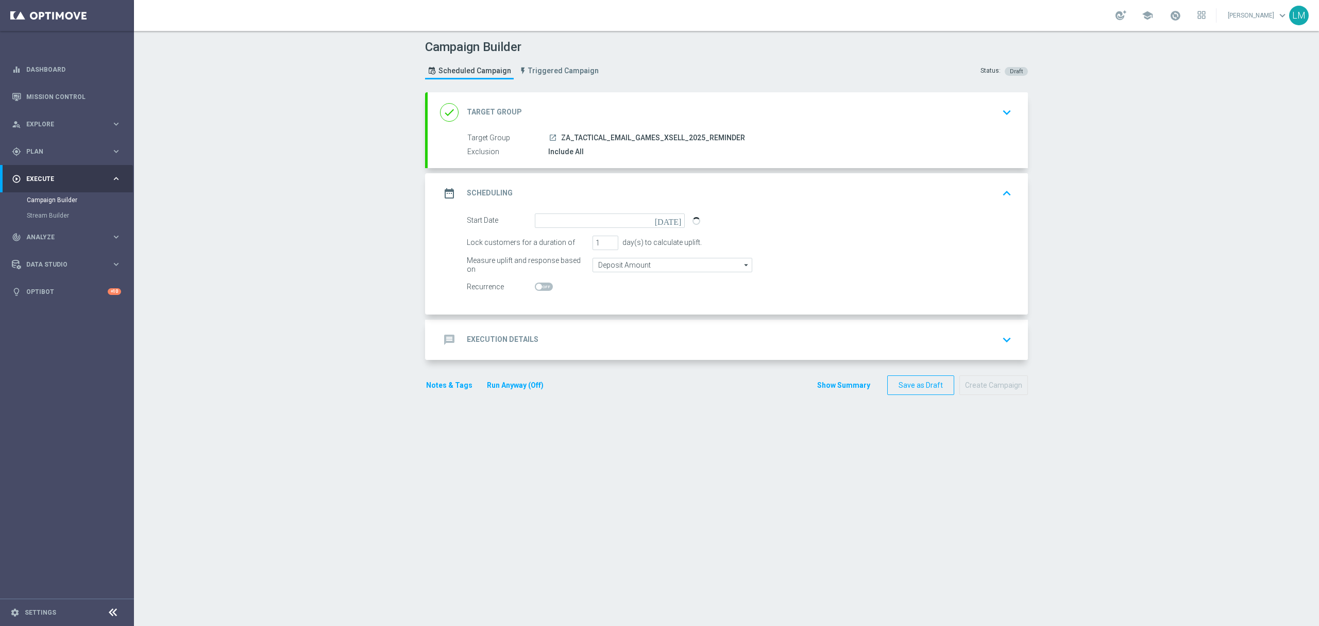
type input "[DATE]"
click at [586, 339] on div "message Execution Details keyboard_arrow_down" at bounding box center [728, 340] width 576 height 20
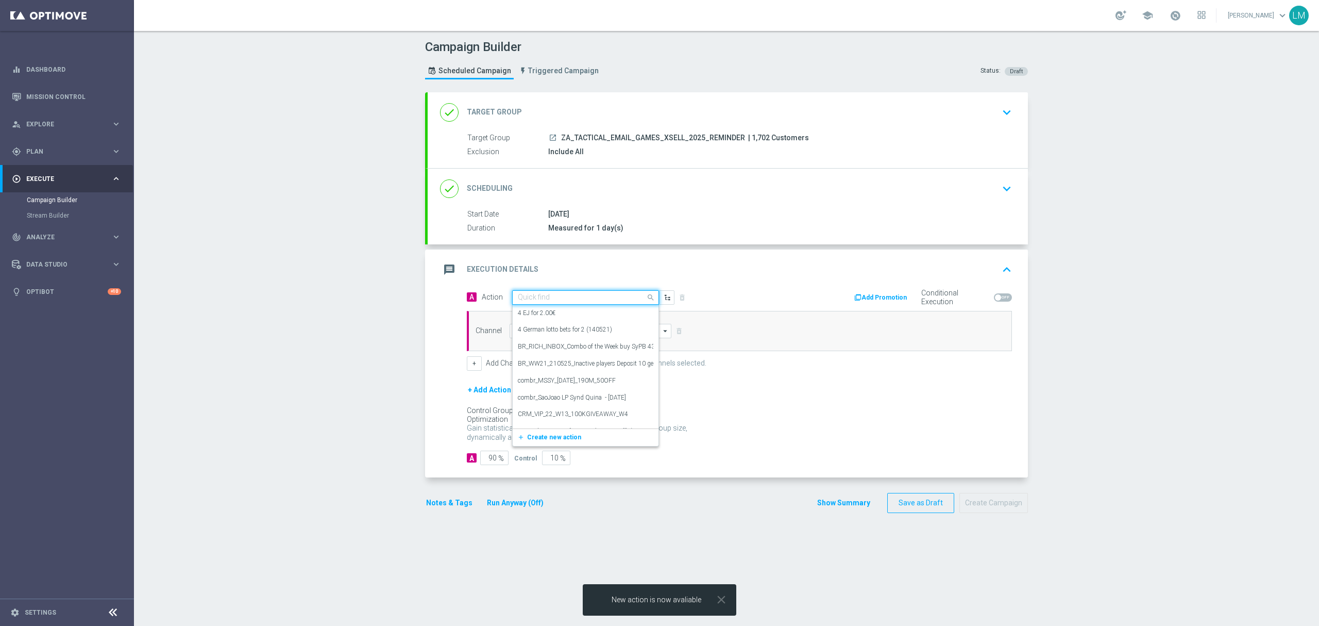
click at [545, 295] on input "text" at bounding box center [575, 297] width 115 height 9
paste input "en_ZA__GAMES_XSELL_FREE_SPINS_DROP_GATES_OF_OLYMPUS_LAST_CHANCE__EMT_ALL_EM_TAC…"
type input "en_ZA__GAMES_XSELL_FREE_SPINS_DROP_GATES_OF_OLYMPUS_LAST_CHANCE__EMT_ALL_EM_TAC…"
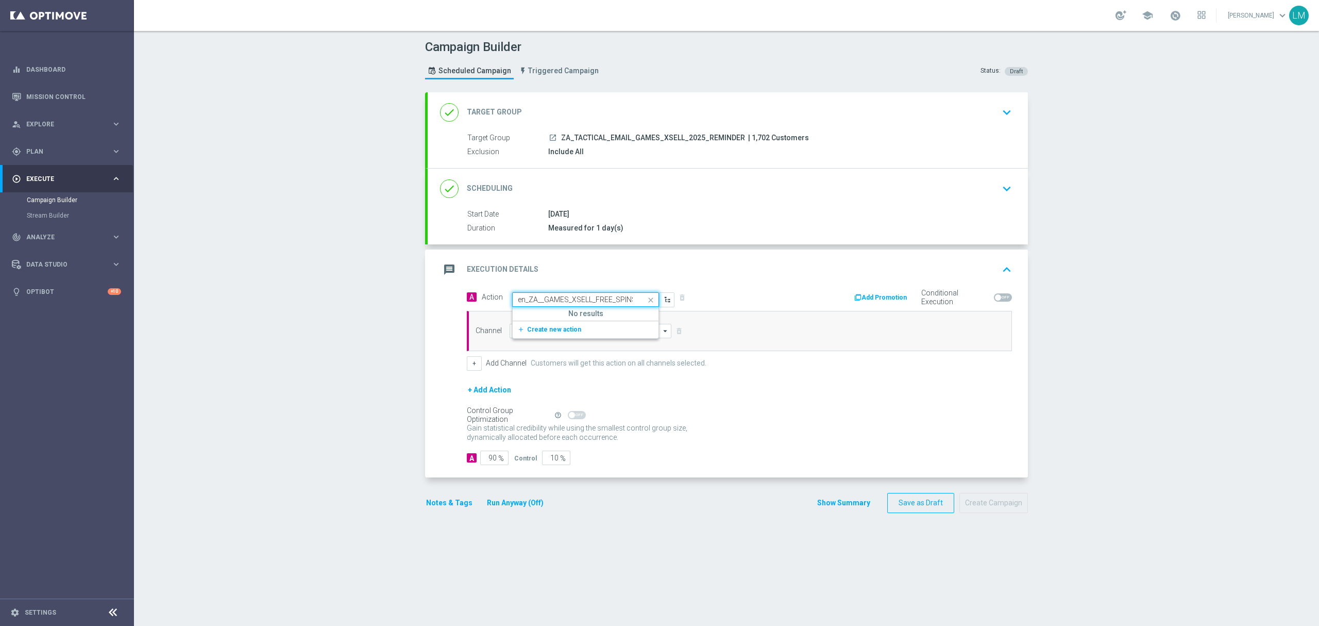
scroll to position [0, 223]
click at [547, 332] on span "Create new action" at bounding box center [554, 329] width 54 height 7
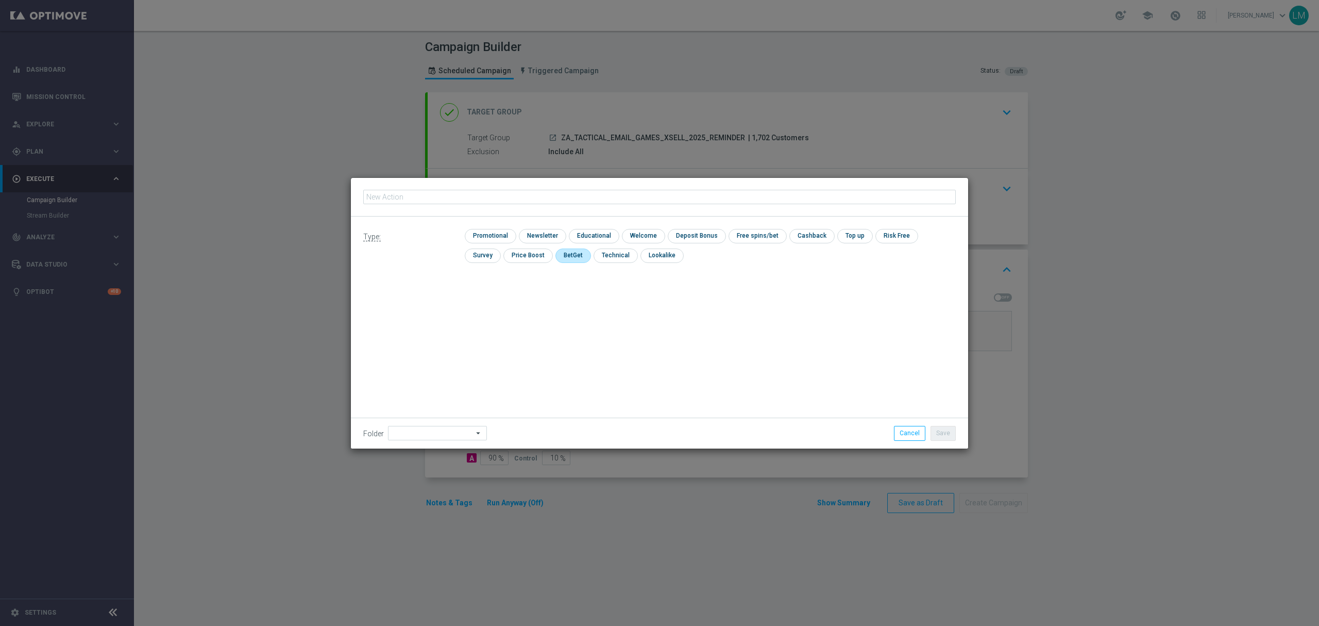
type input "en_ZA__GAMES_XSELL_FREE_SPINS_DROP_GATES_OF_OLYMPUS_LAST_CHANCE__EMT_ALL_EM_TAC…"
click at [503, 236] on input "checkbox" at bounding box center [489, 236] width 49 height 14
checkbox input "true"
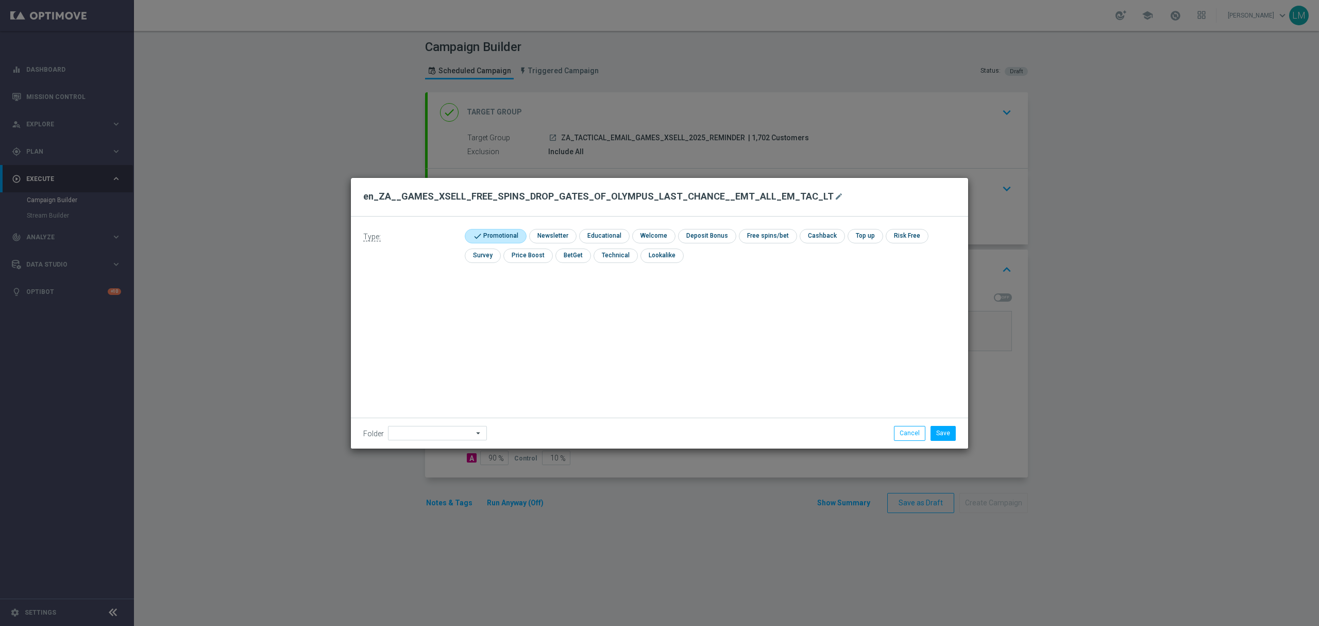
click at [937, 425] on div "Folder arrow_drop_down Drag here to set row groups Drag here to set column labe…" at bounding box center [659, 432] width 617 height 30
click at [937, 429] on button "Save" at bounding box center [943, 433] width 25 height 14
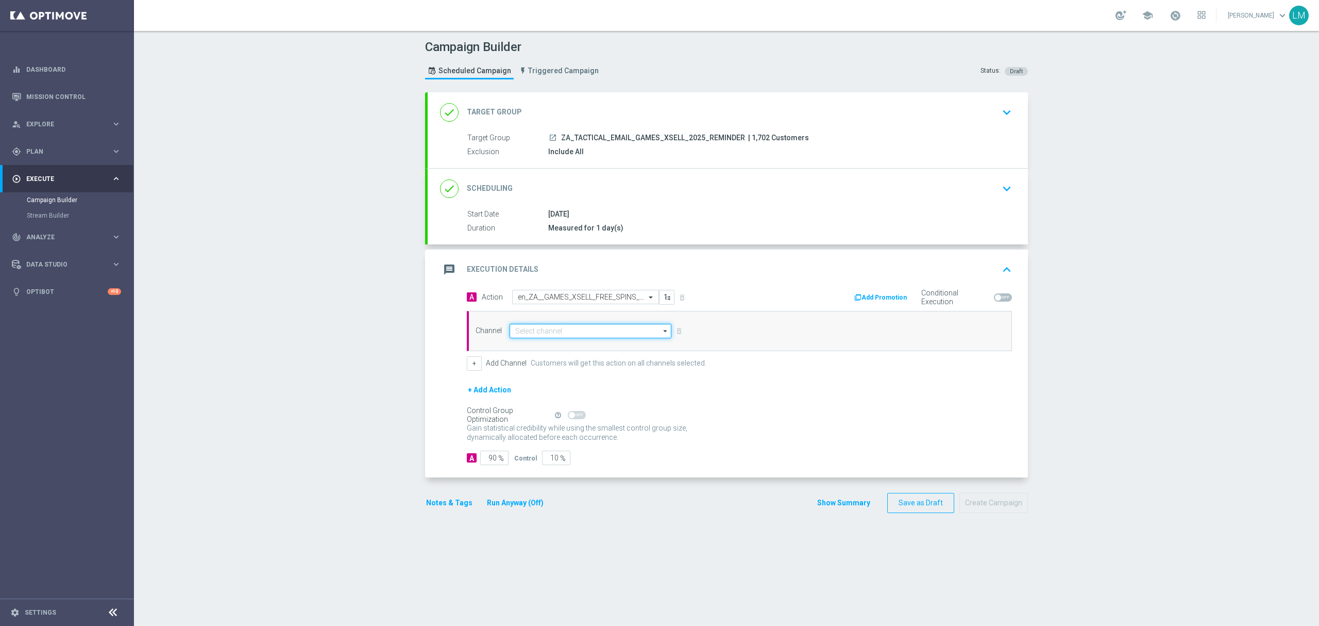
click at [586, 330] on input at bounding box center [591, 331] width 162 height 14
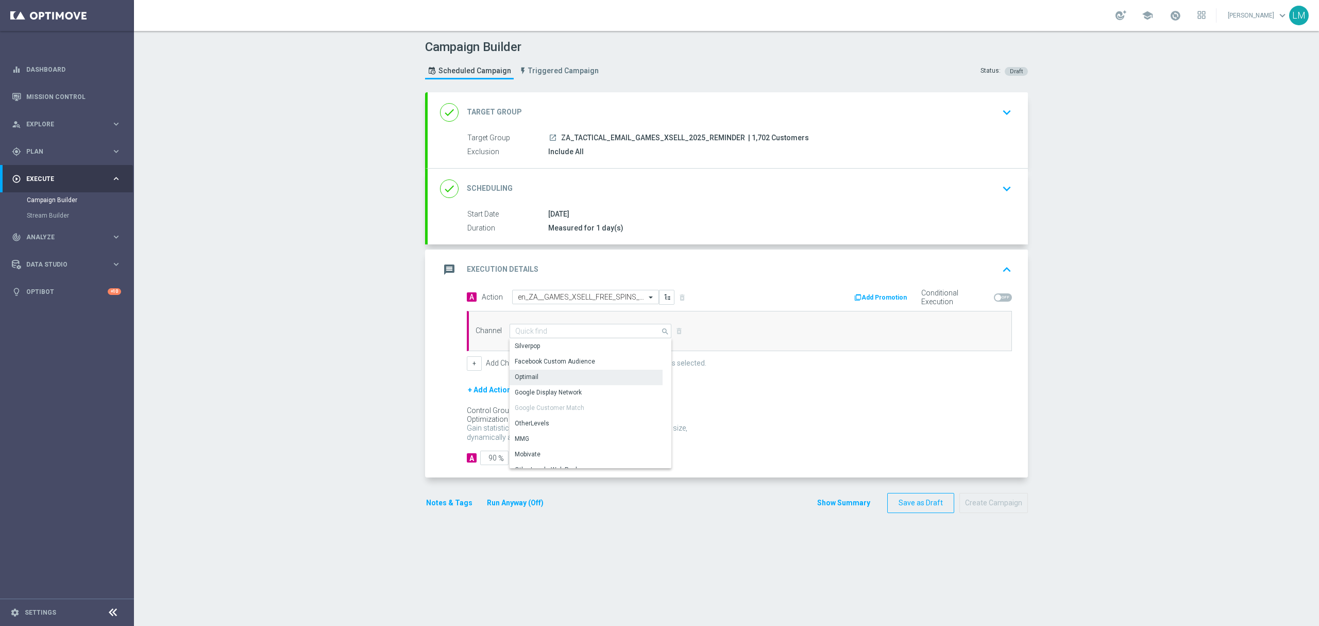
click at [563, 374] on div "Optimail" at bounding box center [586, 377] width 153 height 14
type input "Optimail"
click at [548, 409] on div "+ Add Action" at bounding box center [739, 396] width 545 height 26
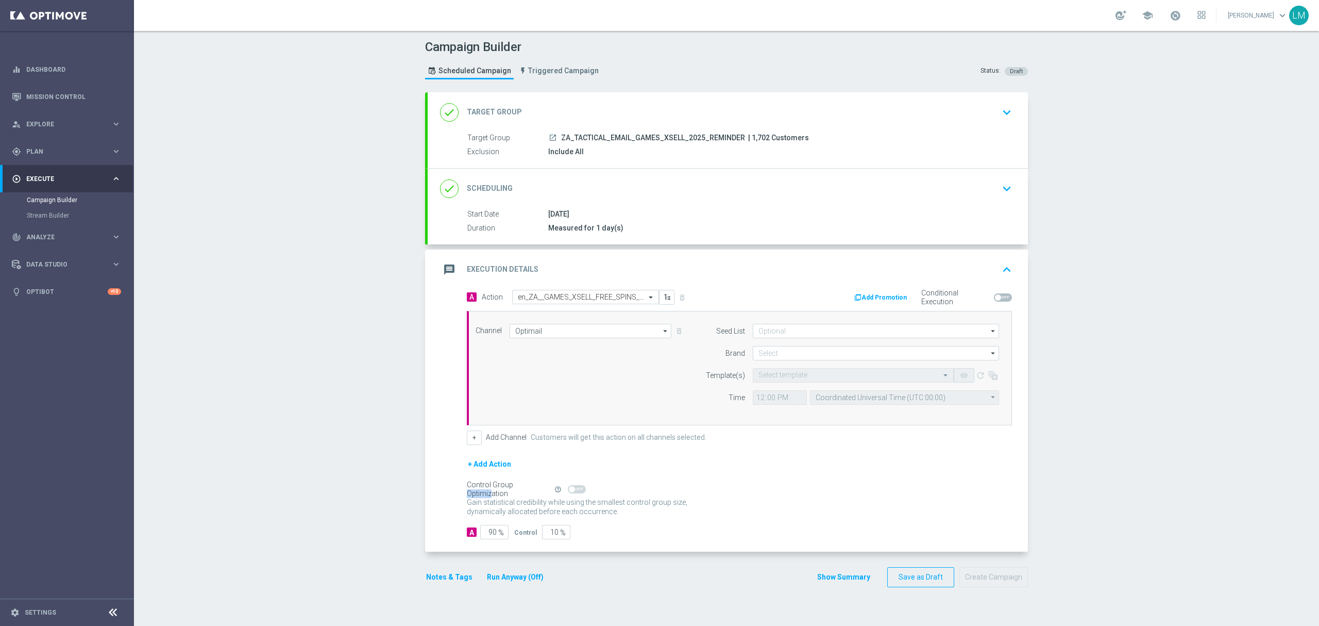
click at [548, 463] on div "+ Add Action" at bounding box center [739, 471] width 545 height 26
click at [542, 536] on input "10" at bounding box center [556, 532] width 28 height 14
type input "5"
type input "95"
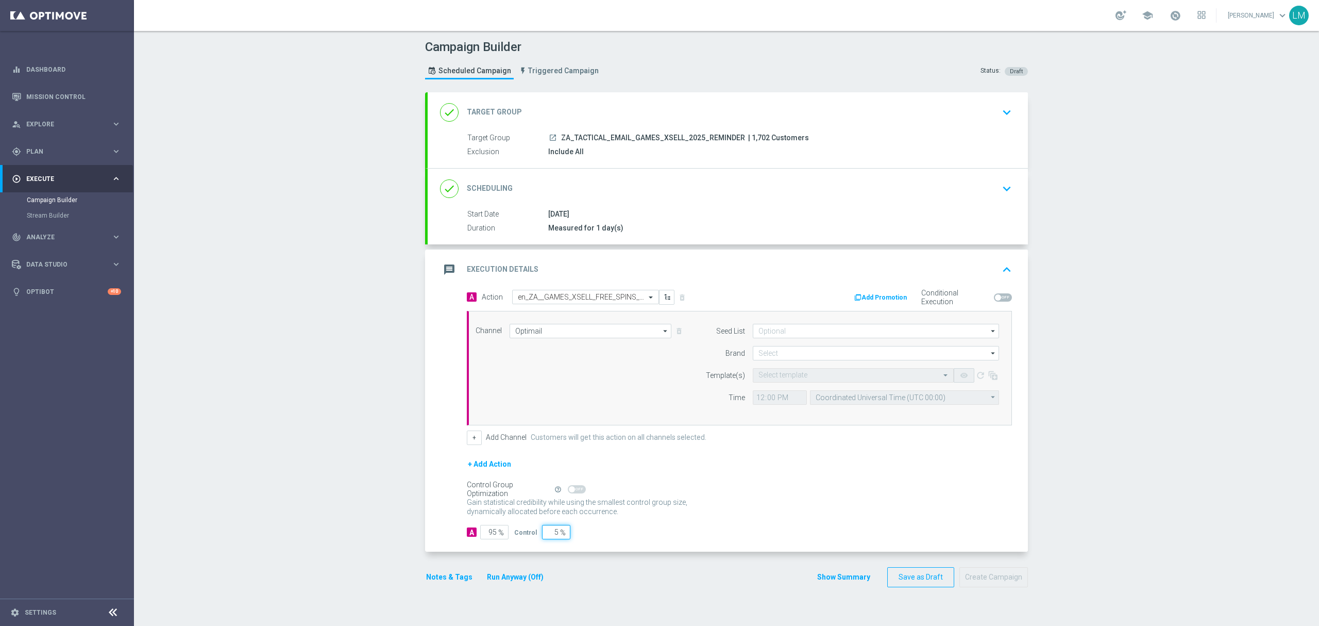
type input "5"
click at [805, 481] on div "+ Add Action" at bounding box center [739, 471] width 545 height 26
click at [796, 358] on input at bounding box center [876, 353] width 246 height 14
click at [783, 377] on div "lottoland" at bounding box center [876, 383] width 247 height 14
type input "lottoland"
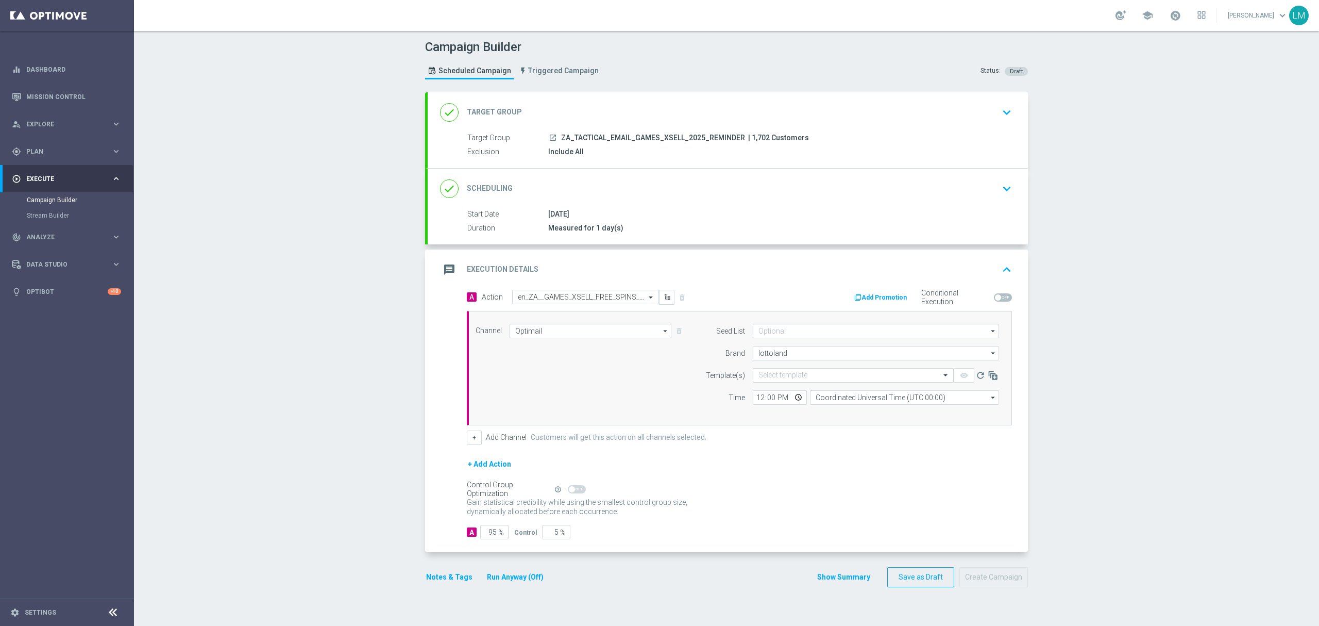
click at [782, 376] on input "text" at bounding box center [843, 375] width 169 height 9
paste input "en_ZA__GAMES_XSELL_FREE_SPINS_DROP_GATES_OF_OLYMPUS_LAST_CHANCE__EMT_ALL_EM_TAC…"
click at [852, 396] on div "en_ZA__GAMES_XSELL_FREE_SPINS_DROP_GATES_OF_OLYMPUS_LAST_CHANCE__EMT_ALL_EM_TAC…" at bounding box center [854, 390] width 190 height 17
type input "en_ZA__GAMES_XSELL_FREE_SPINS_DROP_GATES_OF_OLYMPUS_LAST_CHANCE__EMT_ALL_EM_TAC…"
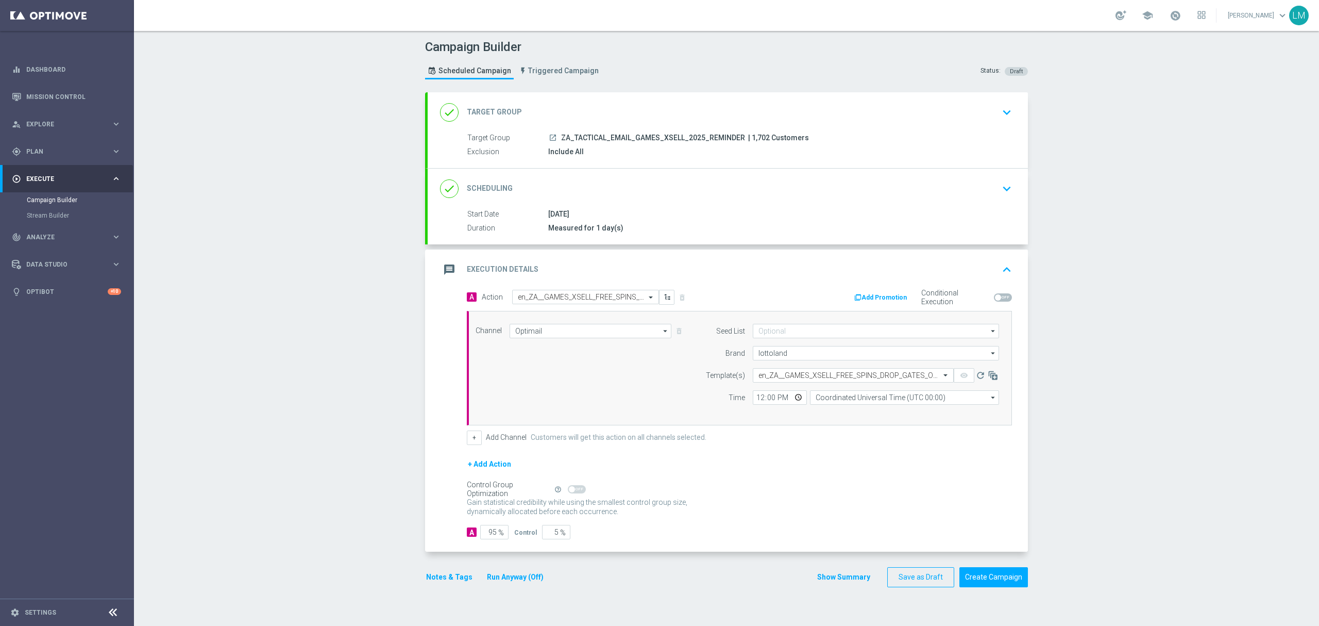
scroll to position [0, 0]
click at [833, 402] on input "Coordinated Universal Time (UTC 00:00)" at bounding box center [904, 397] width 189 height 14
click at [834, 413] on div "Central European Time ([GEOGRAPHIC_DATA]) (UTC +02:00)" at bounding box center [899, 412] width 169 height 9
type input "Central European Time ([GEOGRAPHIC_DATA]) (UTC +02:00)"
click at [656, 388] on div "Channel Optimail Optimail arrow_drop_down Drag here to set row groups Drag here…" at bounding box center [737, 368] width 539 height 89
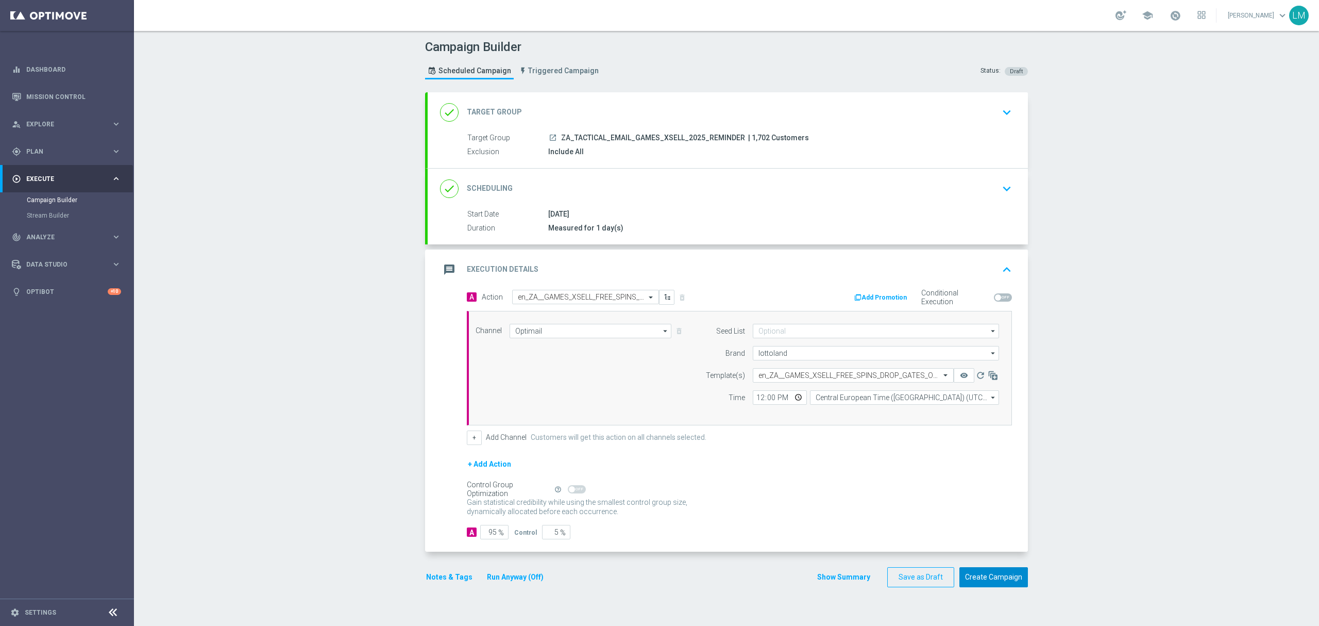
click at [1007, 584] on button "Create Campaign" at bounding box center [994, 577] width 69 height 20
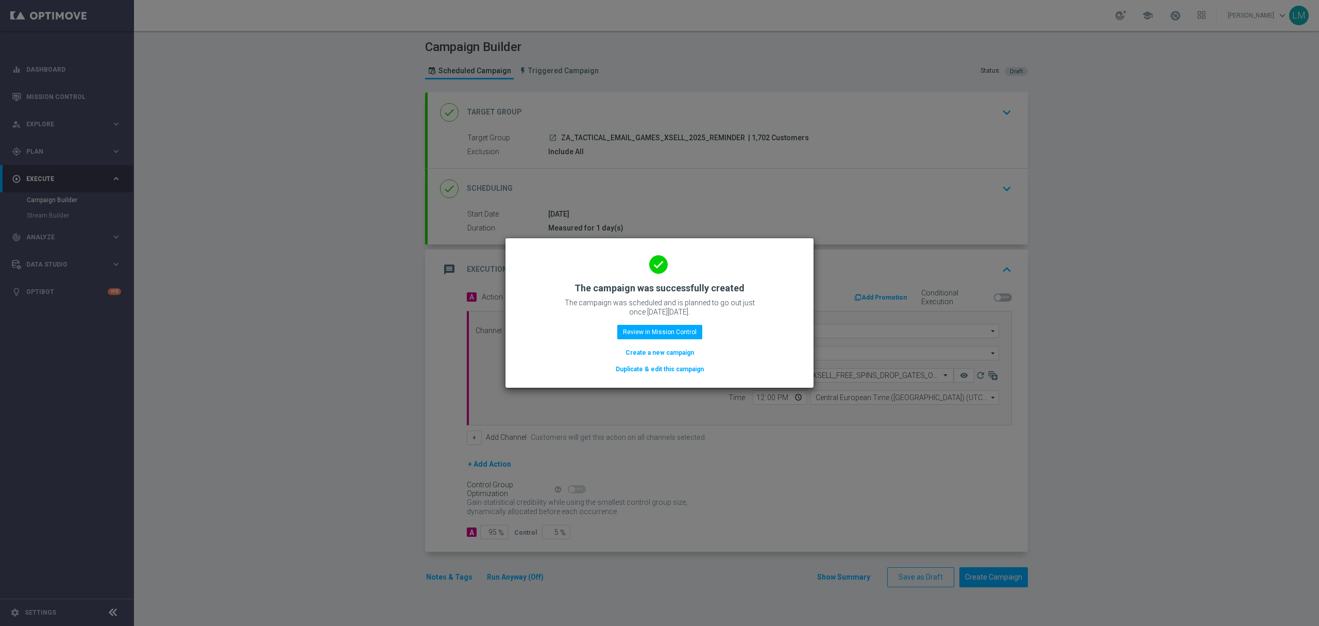
click at [631, 349] on button "Create a new campaign" at bounding box center [660, 352] width 71 height 11
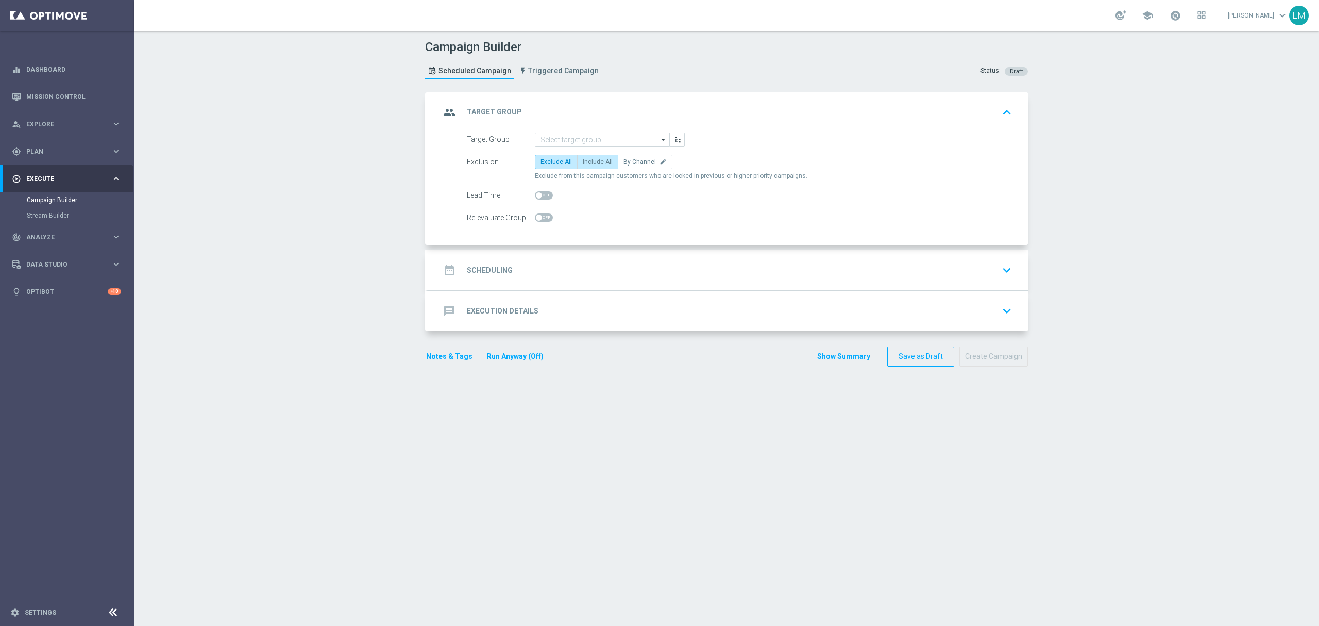
click at [597, 164] on span "Include All" at bounding box center [598, 161] width 30 height 7
click at [590, 164] on input "Include All" at bounding box center [586, 163] width 7 height 7
radio input "true"
click at [596, 136] on input at bounding box center [602, 139] width 135 height 14
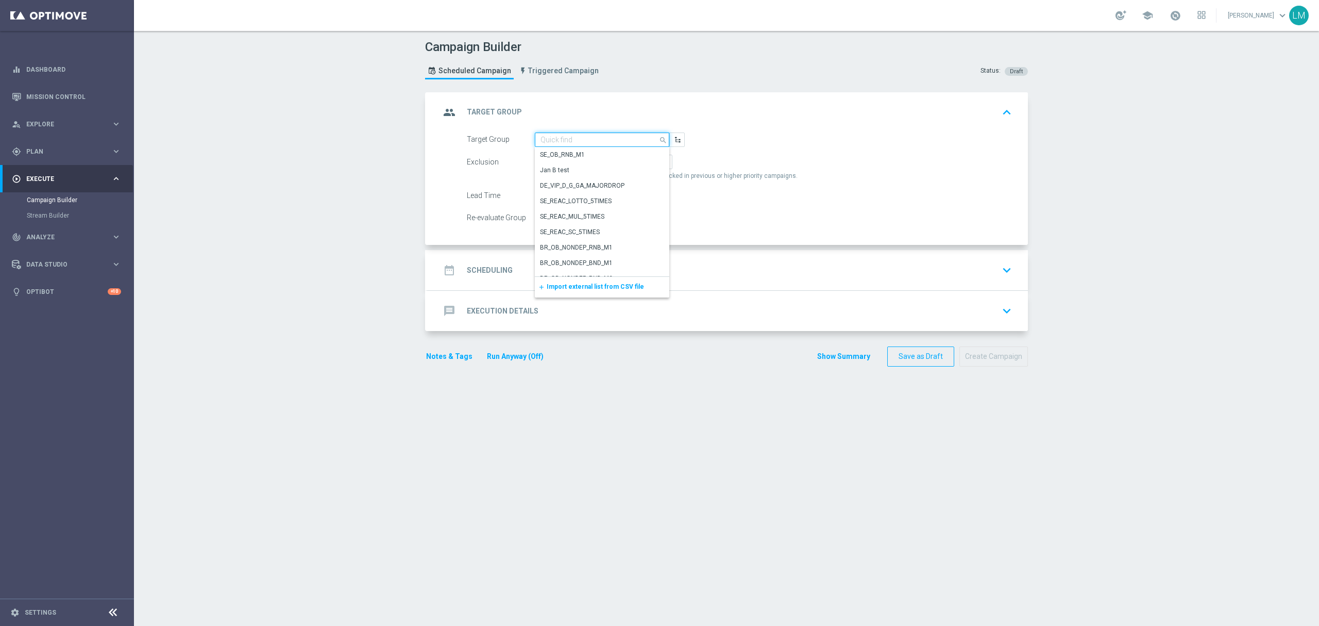
paste input "ZA_TACTICAL_EMAIL_ALL_WITH_TG_EXCLUSIONS_2"
click at [592, 154] on div "ZA_TACTICAL_EMAIL_ALL_WITH_TG_EXCLUSIONS_2" at bounding box center [602, 159] width 125 height 19
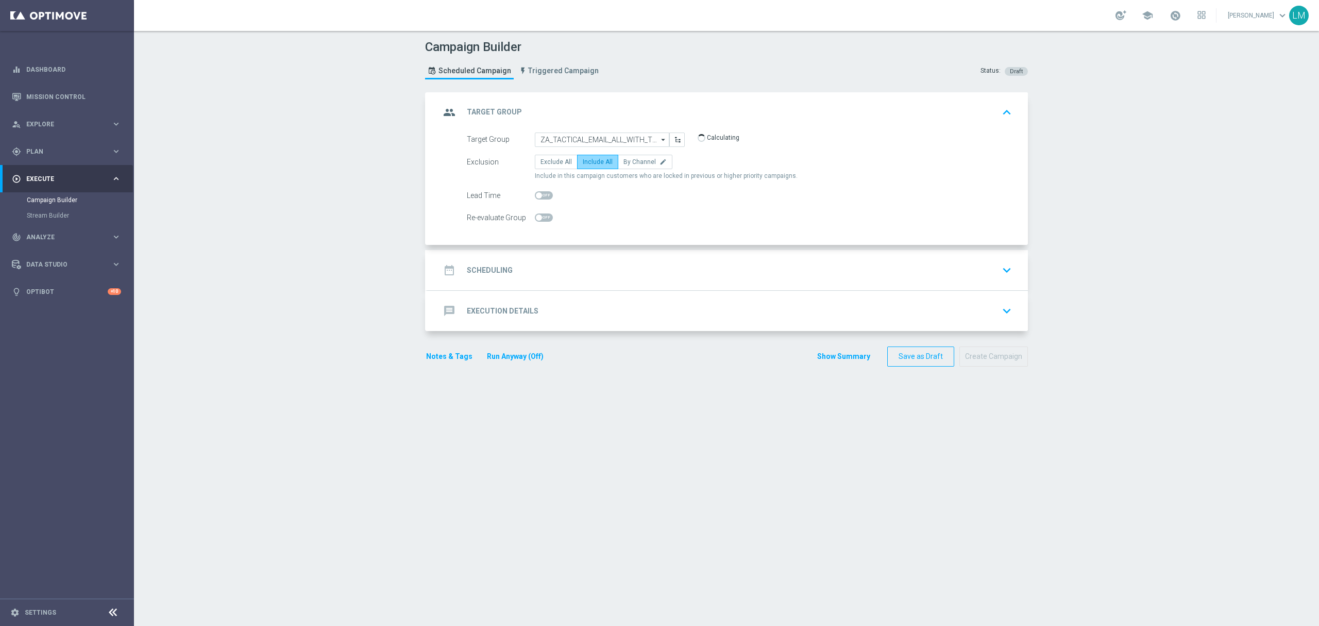
type input "ZA_TACTICAL_EMAIL_ALL_WITH_TG_EXCLUSIONS_2"
click at [596, 275] on div "date_range Scheduling keyboard_arrow_down" at bounding box center [728, 270] width 576 height 20
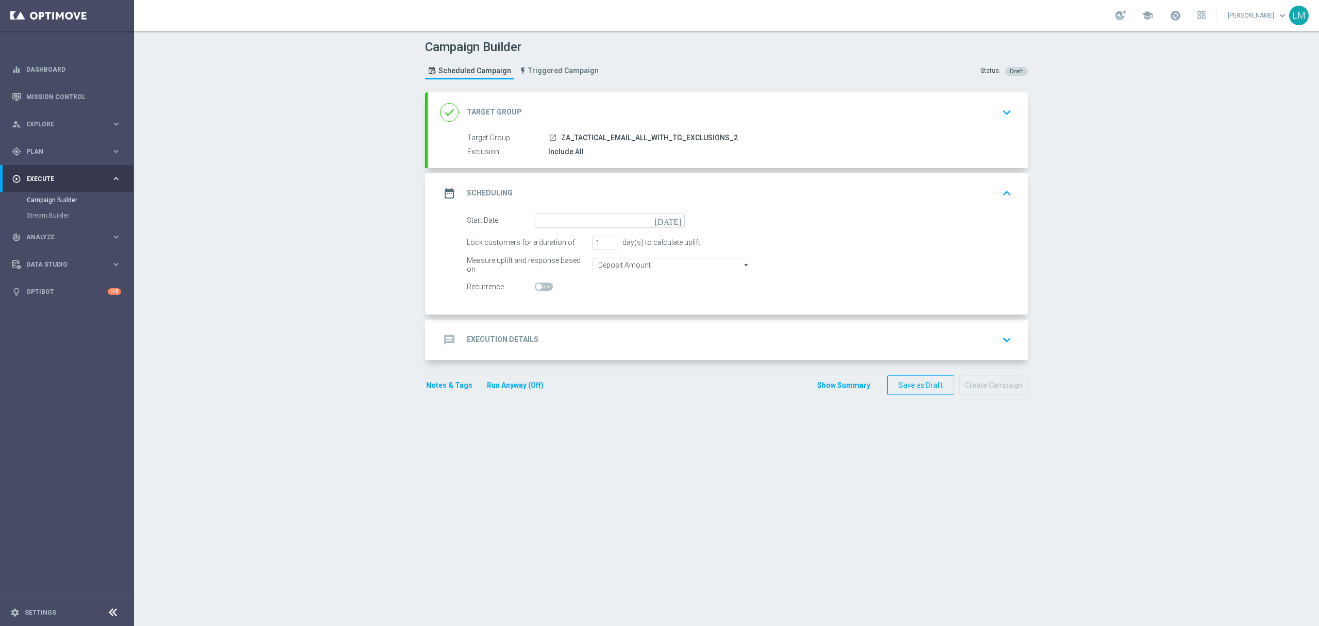
click at [674, 217] on icon "[DATE]" at bounding box center [670, 218] width 30 height 11
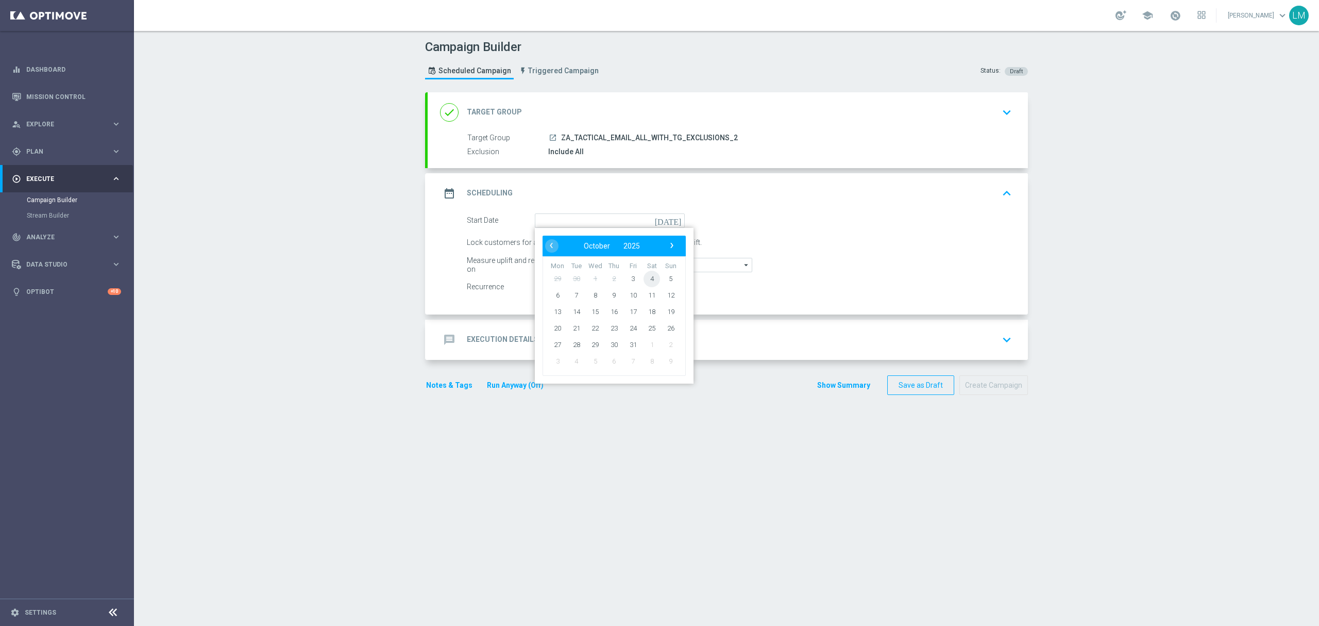
click at [645, 275] on span "4" at bounding box center [652, 278] width 16 height 16
type input "[DATE]"
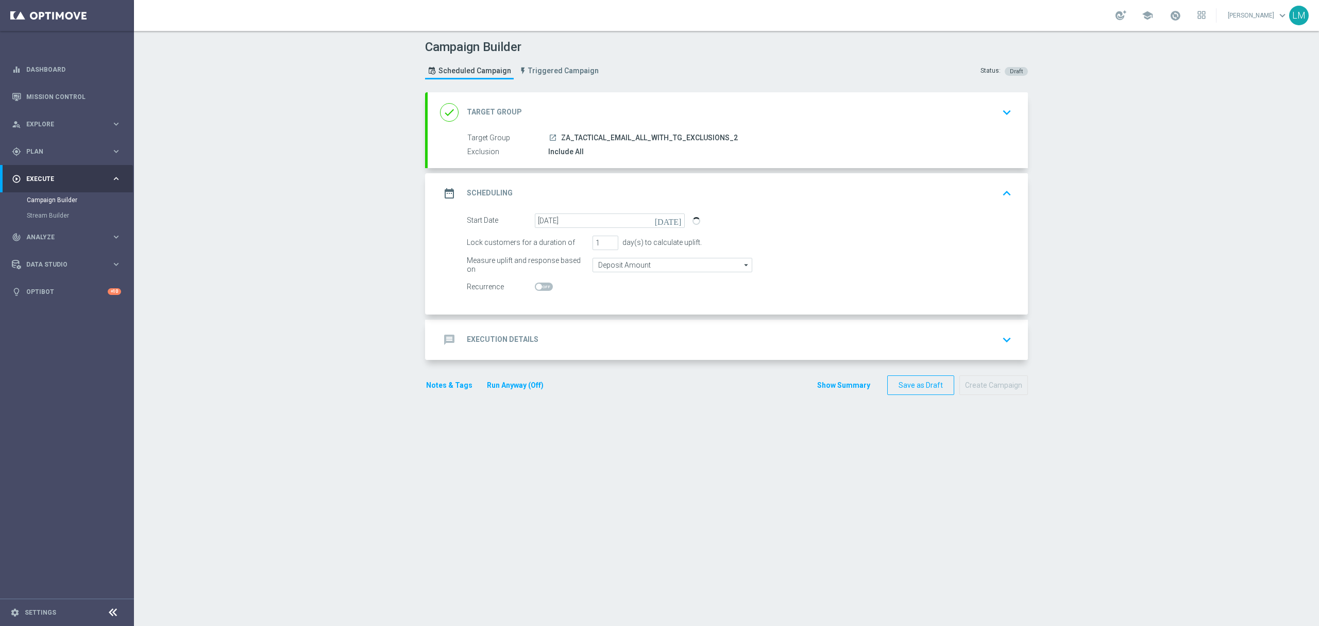
click at [631, 345] on div "message Execution Details keyboard_arrow_down" at bounding box center [728, 340] width 576 height 20
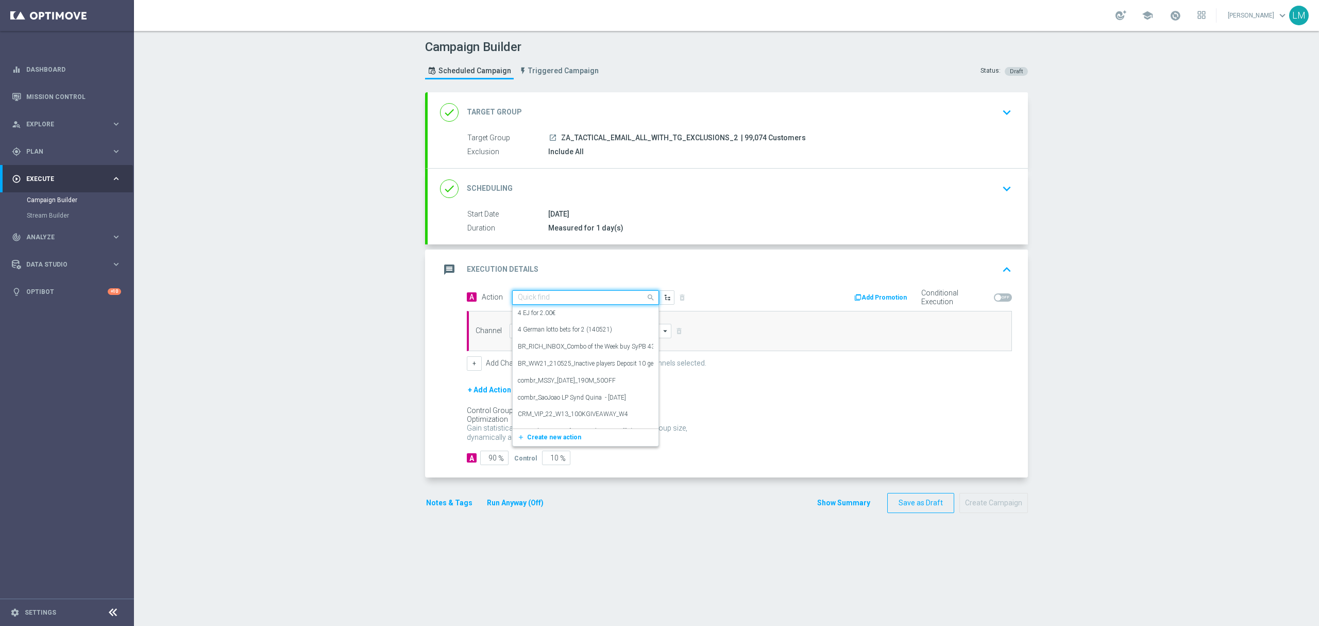
click at [532, 294] on input "text" at bounding box center [575, 297] width 115 height 9
paste input "en_ZA__RUGBY_INT_ARGENTINA_VS_SOUTH_AFRICA_LOTTO_COMBO_MATCH2__EMT_ALL_EM_TAC_LT"
type input "en_ZA__RUGBY_INT_ARGENTINA_VS_SOUTH_AFRICA_LOTTO_COMBO_MATCH2__EMT_ALL_EM_TAC_LT"
click at [545, 328] on span "Create new action" at bounding box center [554, 329] width 54 height 7
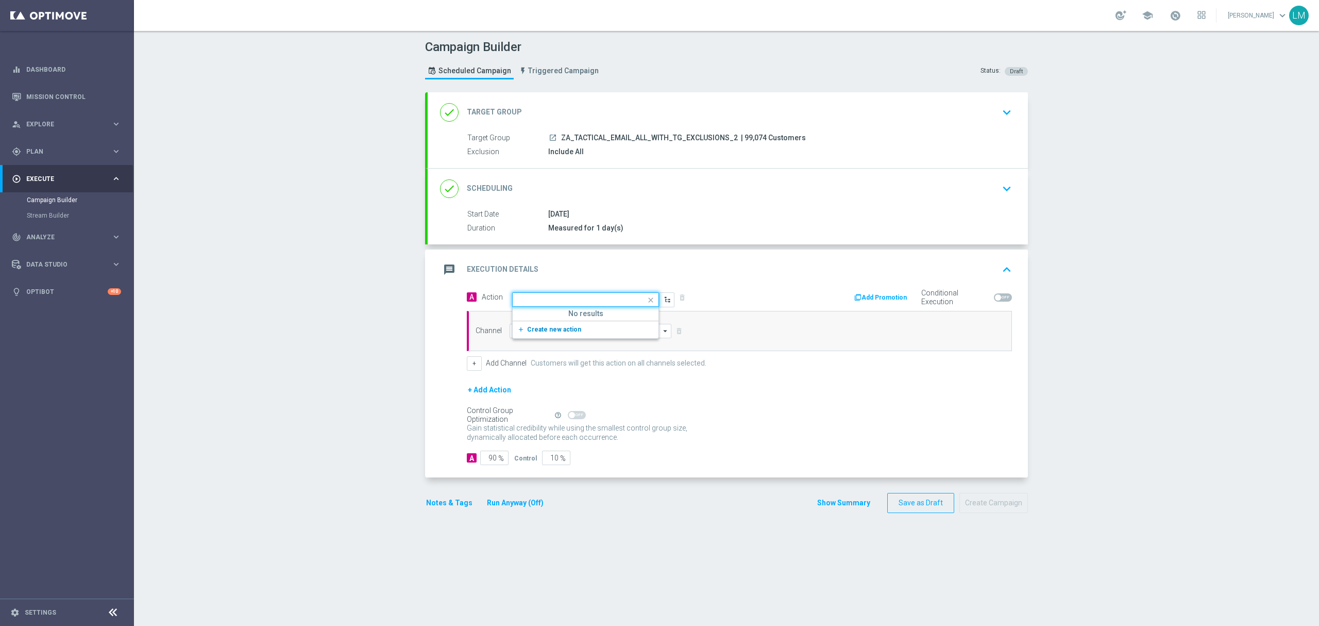
scroll to position [0, 0]
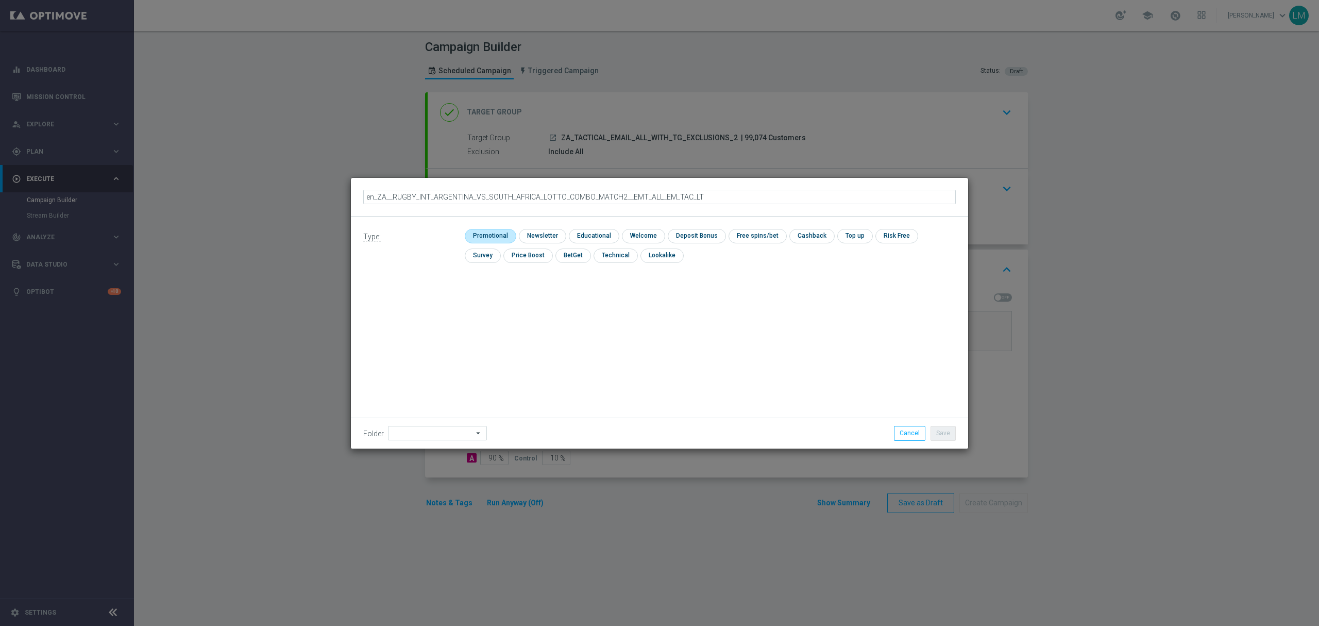
click at [504, 232] on input "checkbox" at bounding box center [489, 236] width 49 height 14
checkbox input "true"
click at [938, 429] on button "Save" at bounding box center [943, 433] width 25 height 14
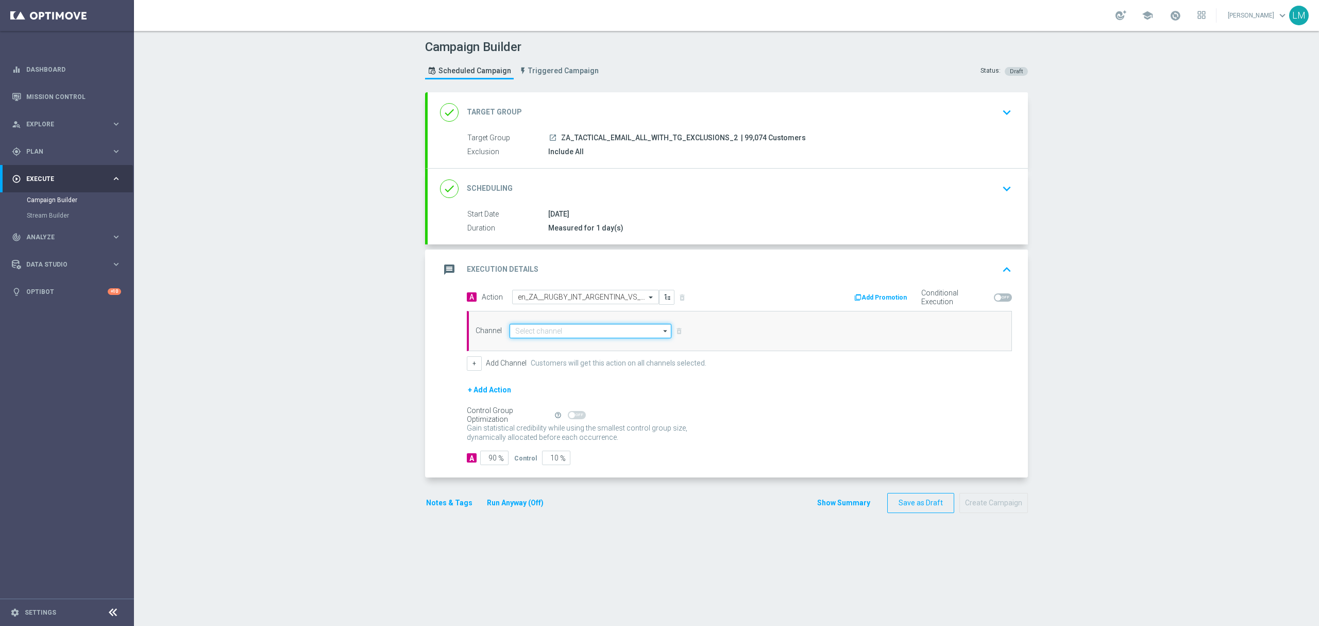
click at [566, 332] on input at bounding box center [591, 331] width 162 height 14
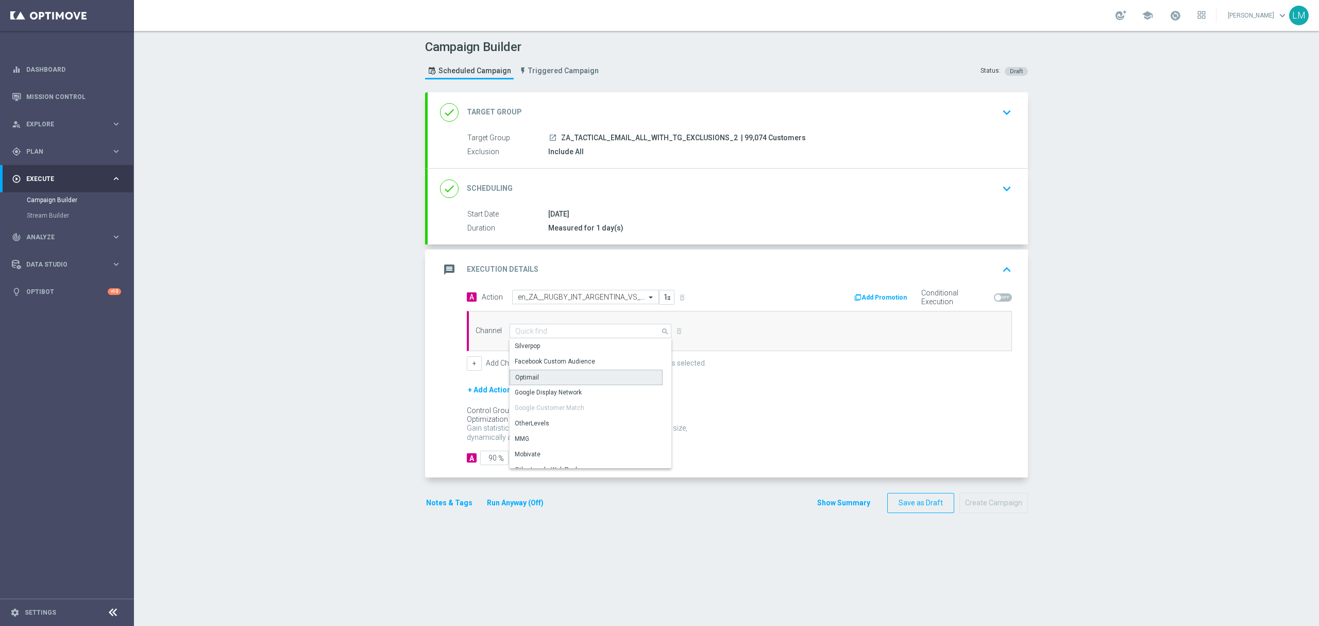
click at [547, 373] on div "Optimail" at bounding box center [586, 377] width 153 height 15
type input "Optimail"
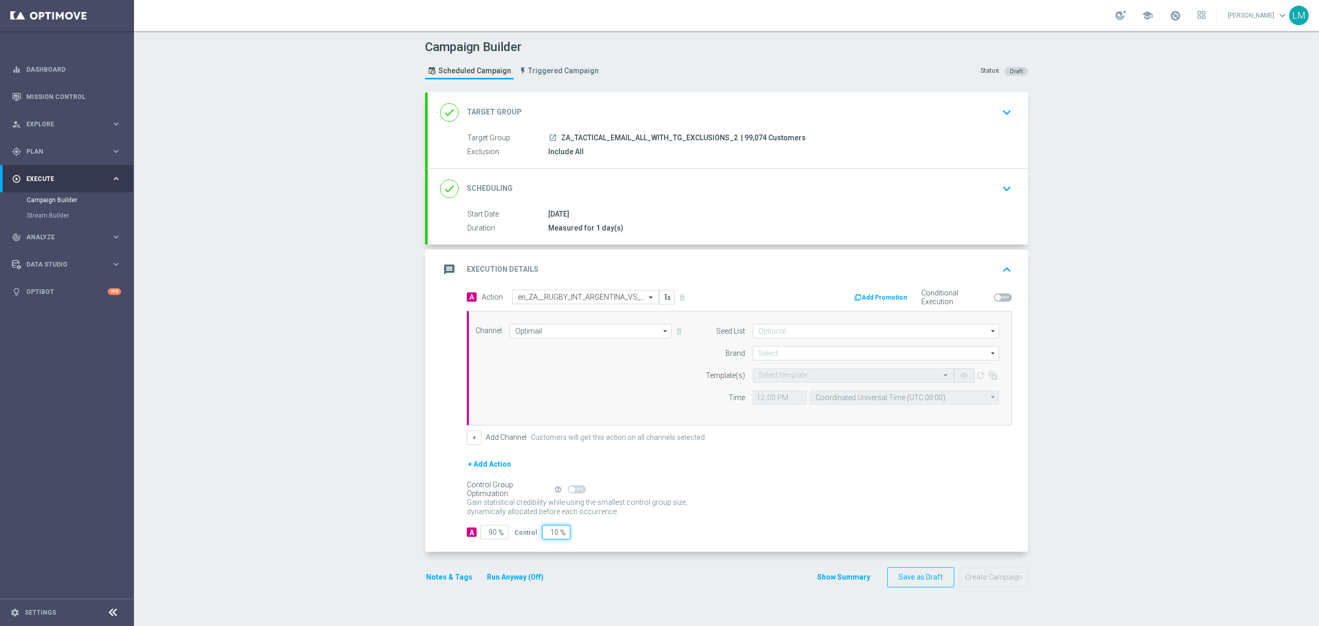
click at [549, 532] on input "10" at bounding box center [556, 532] width 28 height 14
type input "5"
type input "95"
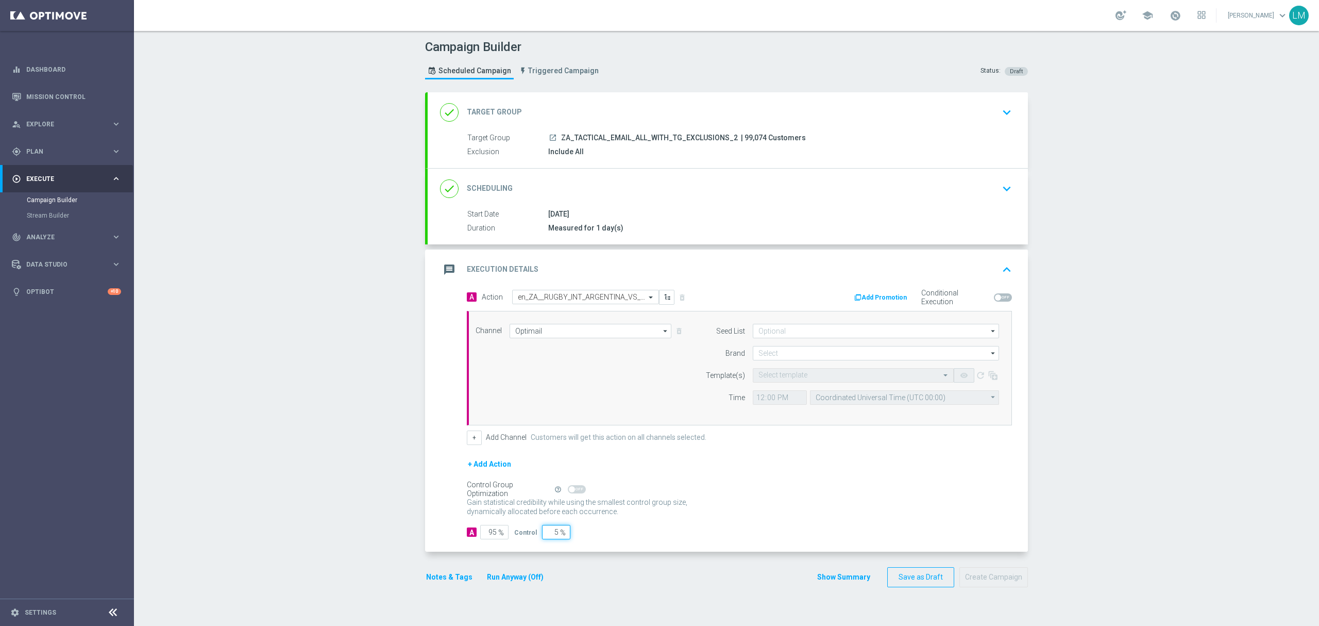
type input "5"
click at [715, 481] on div "+ Add Action" at bounding box center [739, 471] width 545 height 26
click at [767, 360] on input at bounding box center [876, 353] width 246 height 14
click at [774, 379] on div "lottoland" at bounding box center [876, 383] width 247 height 14
type input "lottoland"
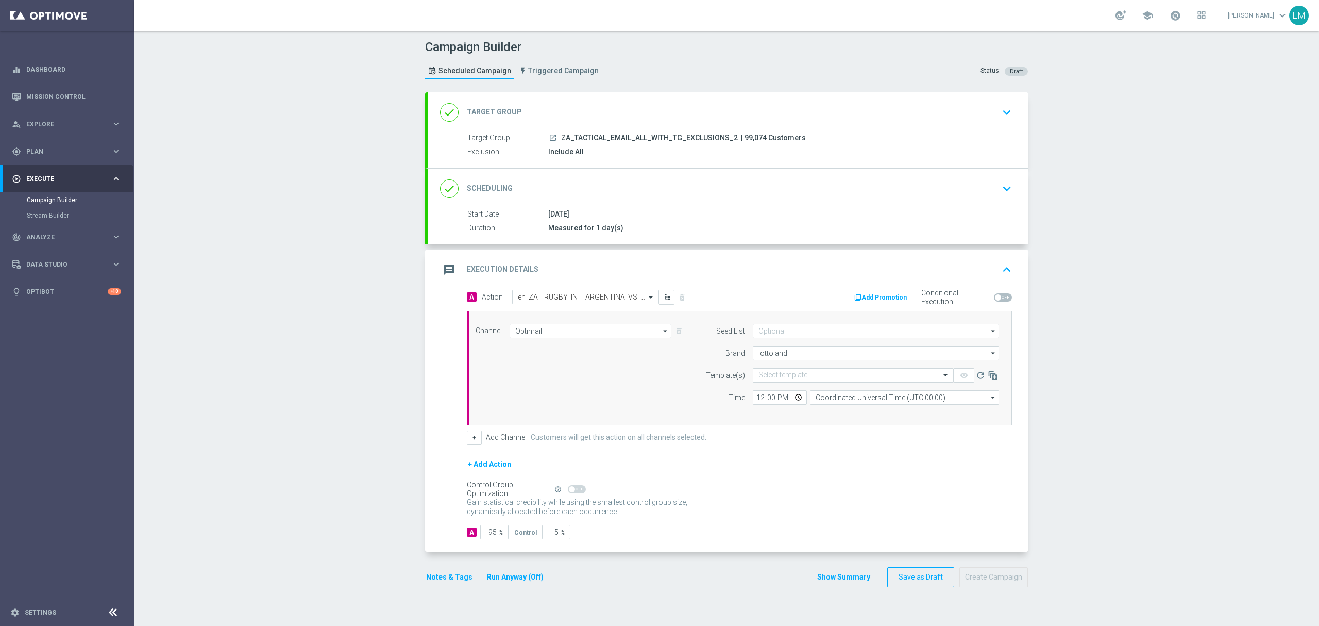
click at [776, 372] on input "text" at bounding box center [843, 375] width 169 height 9
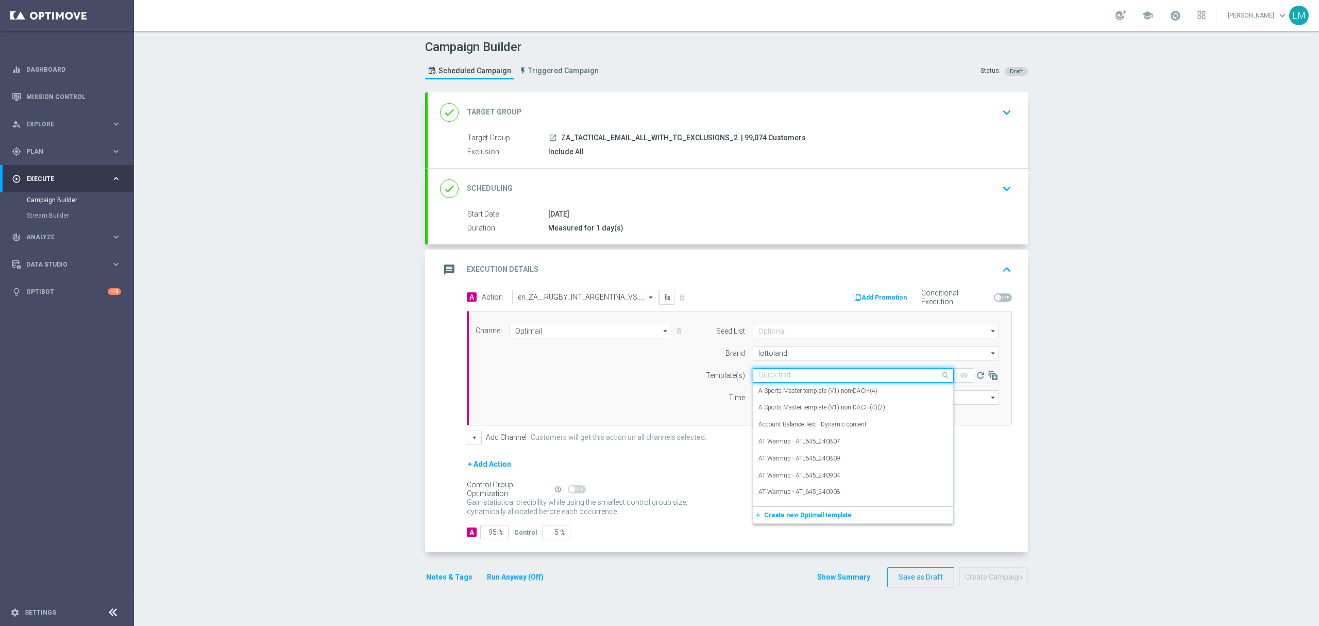
paste input "en_ZA__RUGBY_INT_ARGENTINA_VS_SOUTH_AFRICA_LOTTO_COMBO_MATCH2__EMT_ALL_EM_TAC_LT"
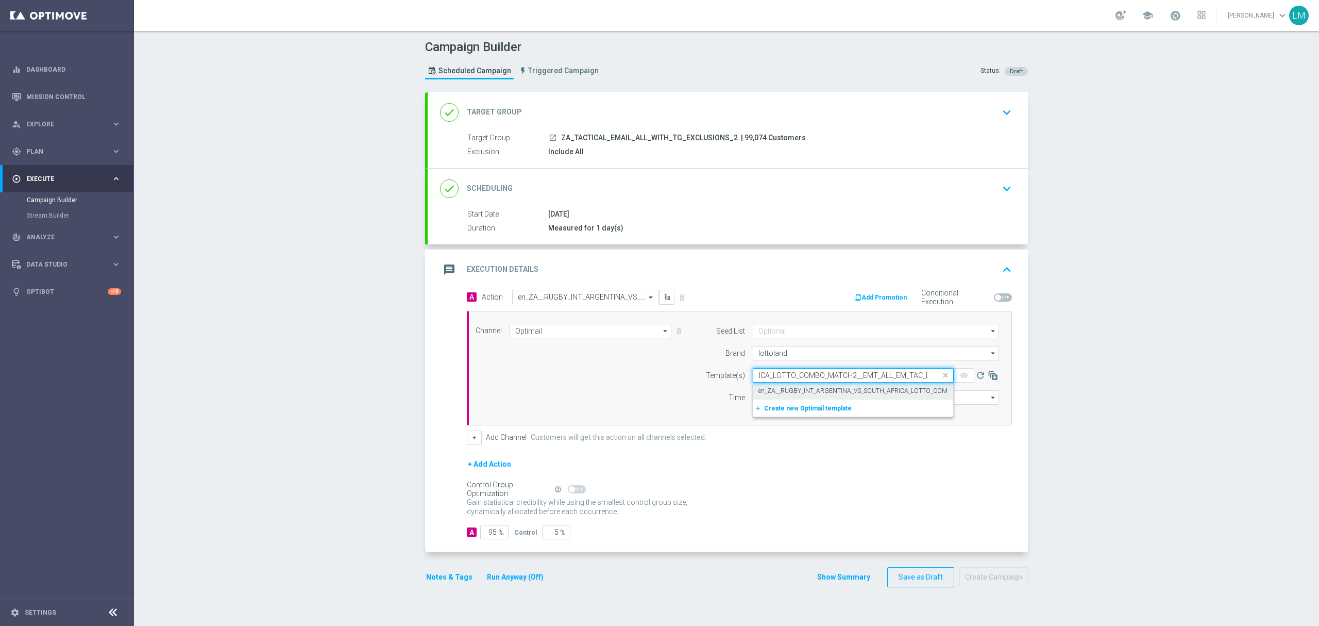
click at [766, 395] on label "en_ZA__RUGBY_INT_ARGENTINA_VS_SOUTH_AFRICA_LOTTO_COMBO_MATCH2__EMT_ALL_EM_TAC_LT" at bounding box center [904, 391] width 291 height 9
type input "en_ZA__RUGBY_INT_ARGENTINA_VS_SOUTH_AFRICA_LOTTO_COMBO_MATCH2__EMT_ALL_EM_TAC_LT"
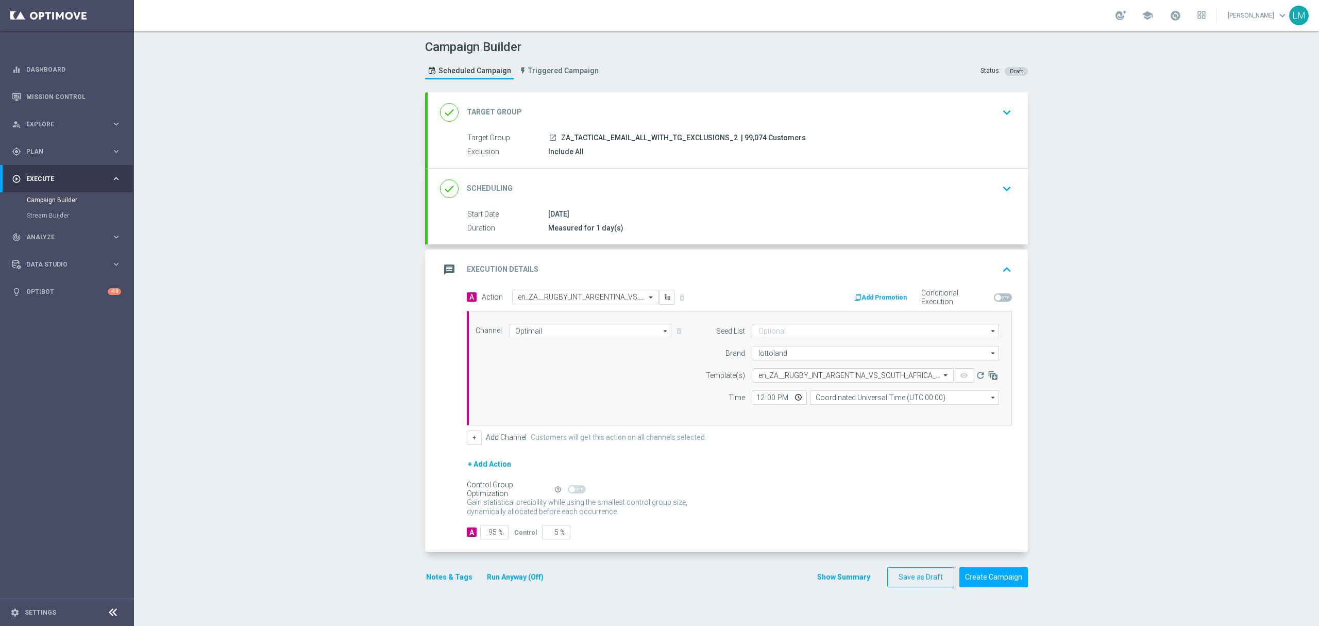
click at [849, 409] on div "Seed List arrow_drop_down Drag here to set row groups Drag here to set column l…" at bounding box center [850, 368] width 314 height 89
click at [850, 407] on div "Seed List arrow_drop_down Drag here to set row groups Drag here to set column l…" at bounding box center [850, 368] width 314 height 89
click at [850, 401] on input "Coordinated Universal Time (UTC 00:00)" at bounding box center [904, 397] width 189 height 14
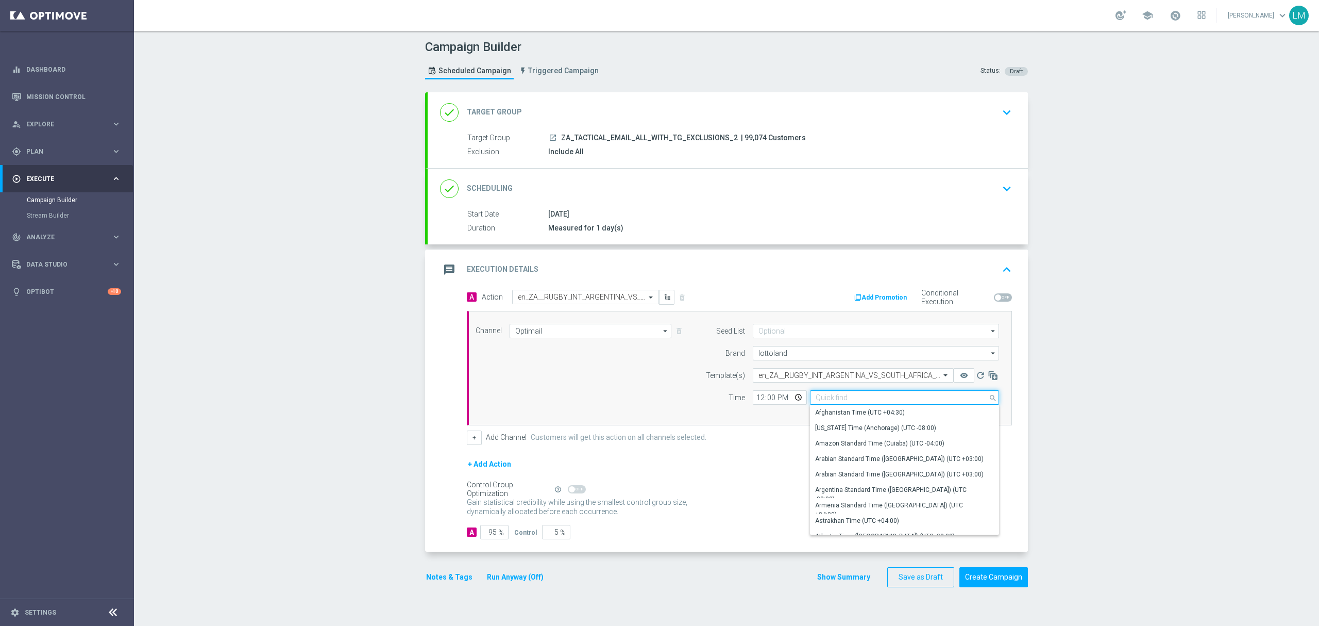
type input "v"
click at [954, 368] on button "remove_red_eye" at bounding box center [964, 375] width 21 height 14
type input "Coordinated Universal Time (UTC 00:00)"
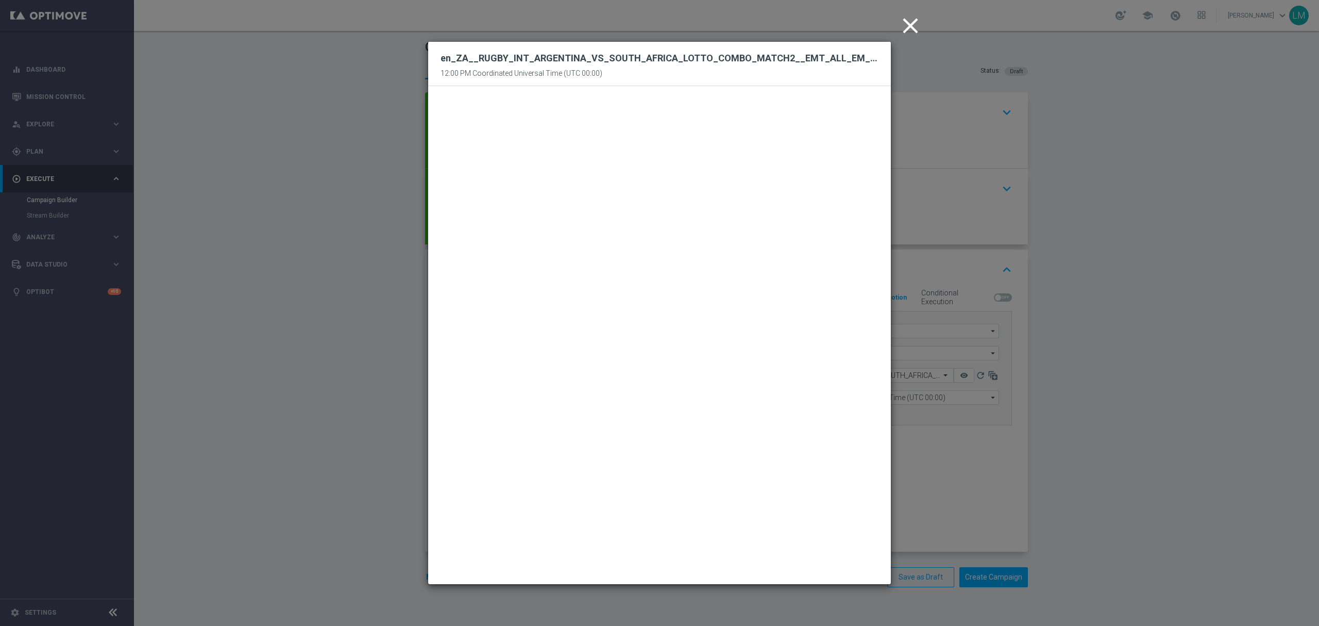
click at [916, 39] on button "close" at bounding box center [911, 26] width 31 height 32
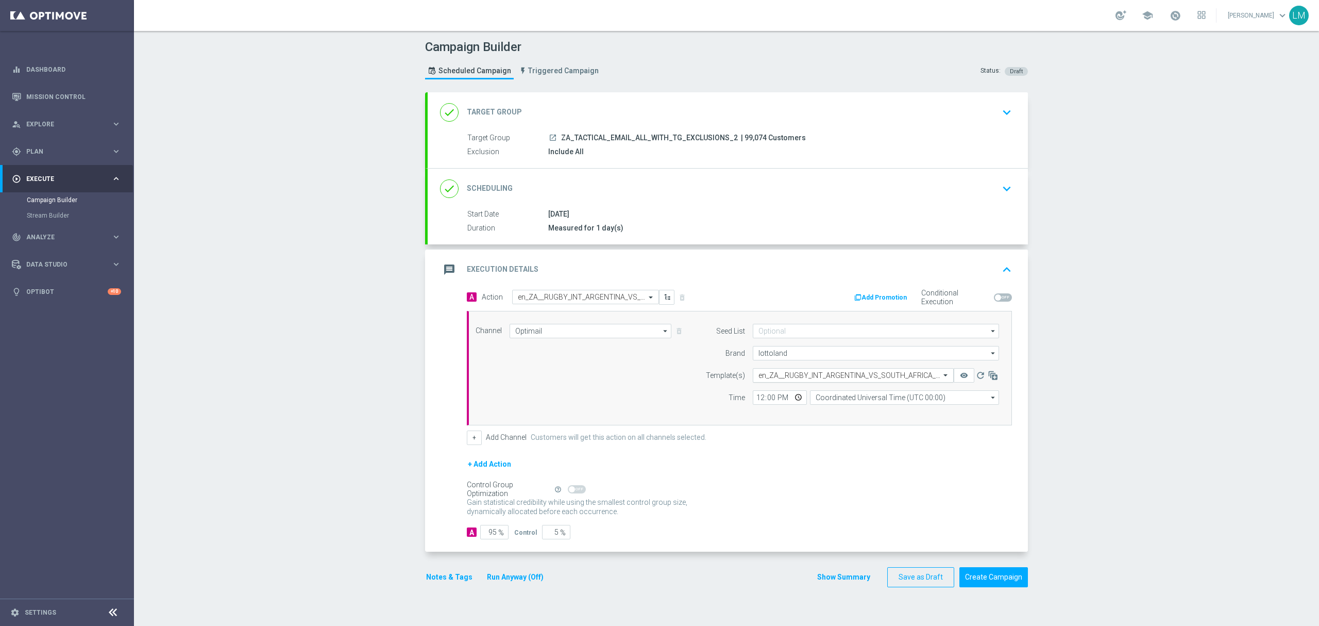
click at [837, 372] on div "Select template en_ZA__RUGBY_INT_ARGENTINA_VS_SOUTH_AFRICA_LOTTO_COMBO_MATCH2__…" at bounding box center [846, 375] width 187 height 8
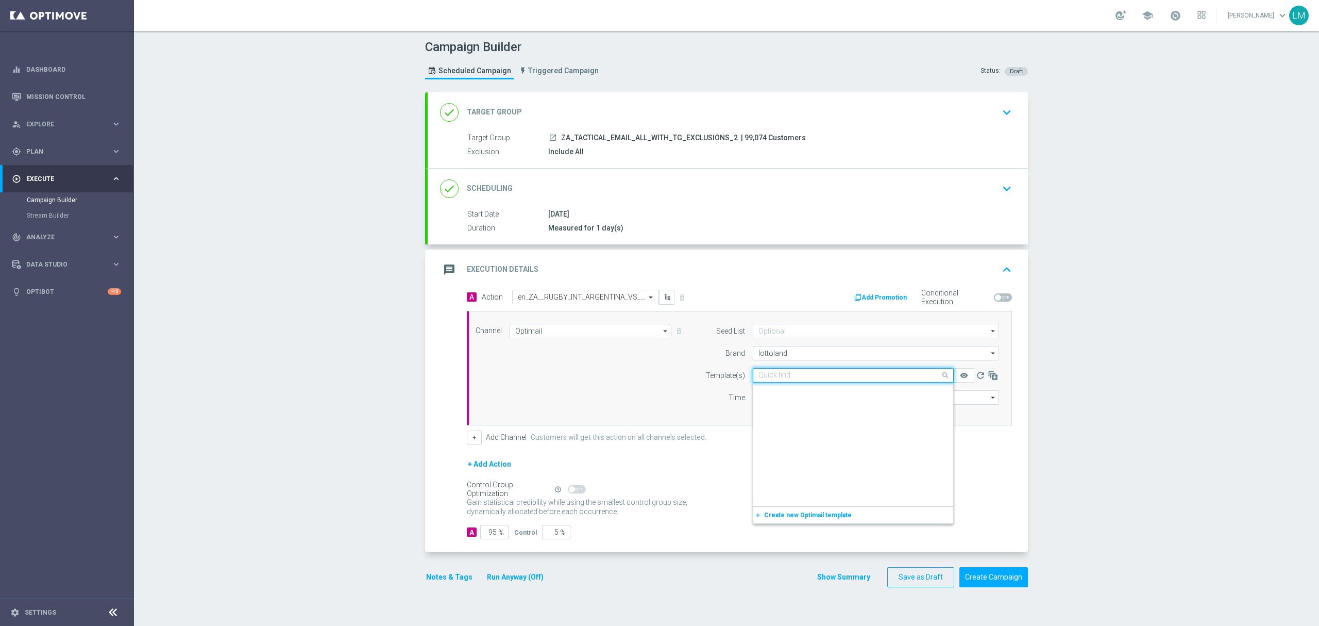
click at [837, 372] on input "text" at bounding box center [843, 375] width 169 height 9
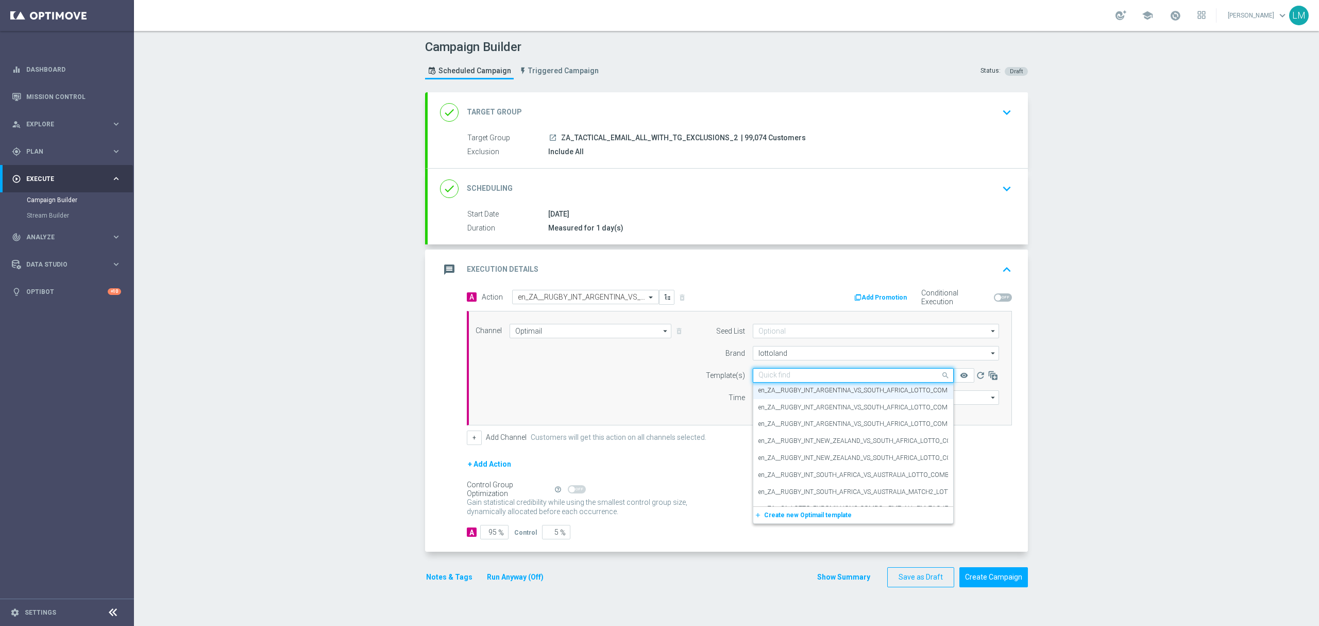
paste input "en_ZA__RUGBY_INT_ARGENTINA_VS_SOUTH_AFRICA_LOTTO_COMBO_MATCH2__EMT_ALL_EM_TAC_LT"
type input "en_ZA__RUGBY_INT_ARGENTINA_VS_SOUTH_AFRICA_LOTTO_COMBO_MATCH2__EMT_ALL_EM_TAC_LT"
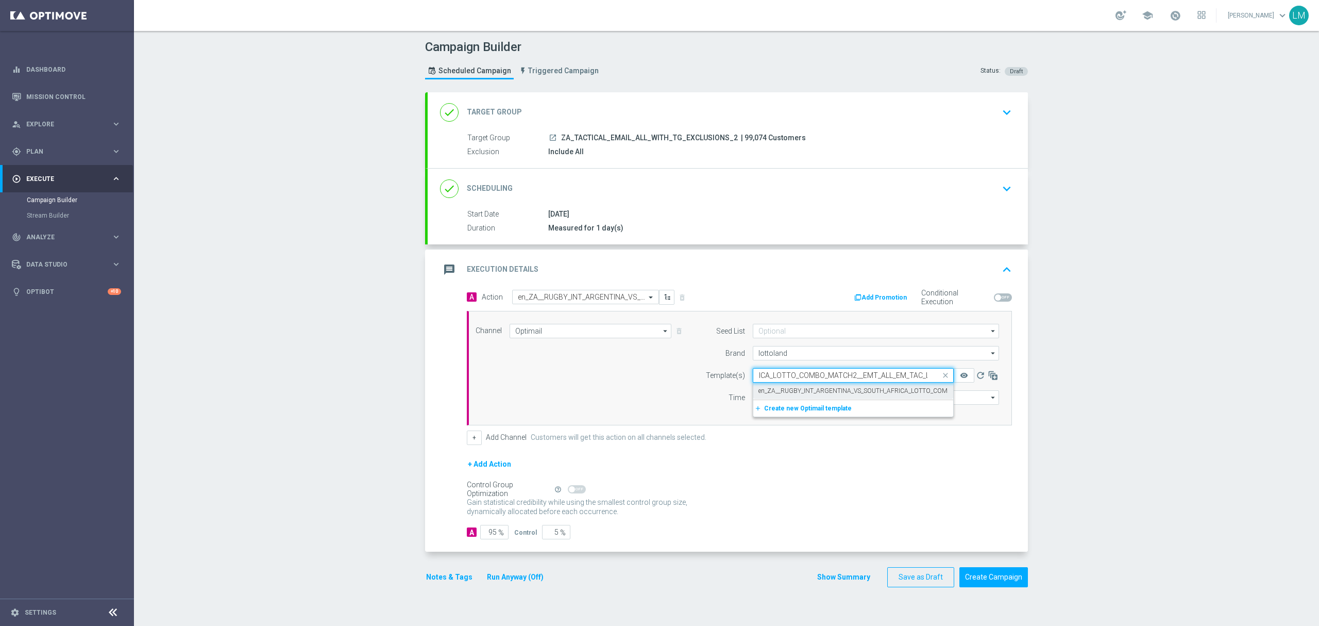
click at [813, 385] on div "en_ZA__RUGBY_INT_ARGENTINA_VS_SOUTH_AFRICA_LOTTO_COMBO_MATCH2__EMT_ALL_EM_TAC_LT" at bounding box center [854, 390] width 190 height 17
click at [846, 405] on input "Coordinated Universal Time (UTC 00:00)" at bounding box center [904, 397] width 189 height 14
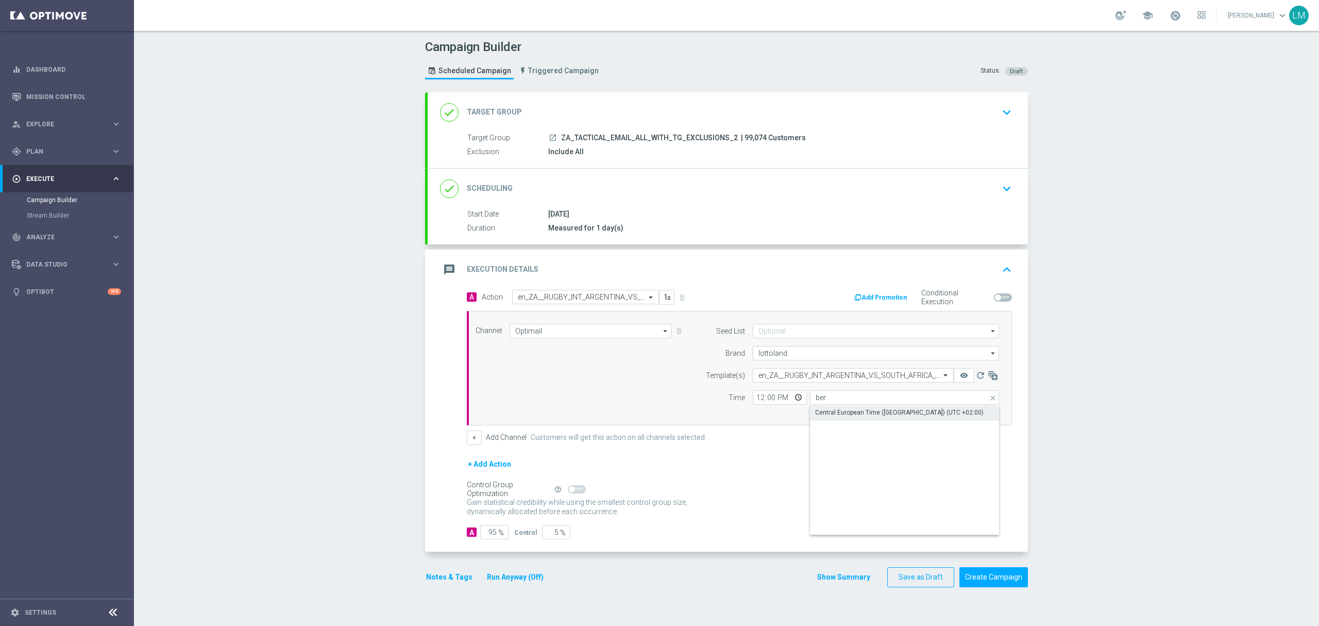
click at [850, 415] on div "Central European Time ([GEOGRAPHIC_DATA]) (UTC +02:00)" at bounding box center [899, 412] width 169 height 9
type input "Central European Time ([GEOGRAPHIC_DATA]) (UTC +02:00)"
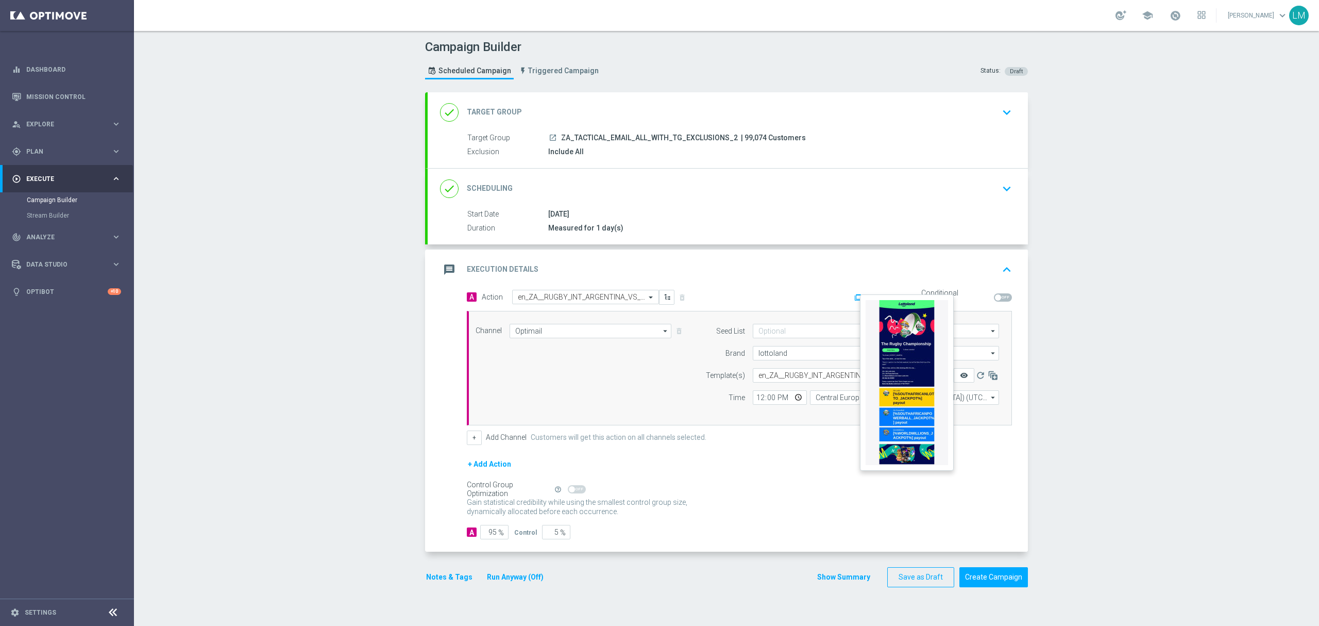
click at [960, 376] on icon "remove_red_eye" at bounding box center [964, 375] width 8 height 8
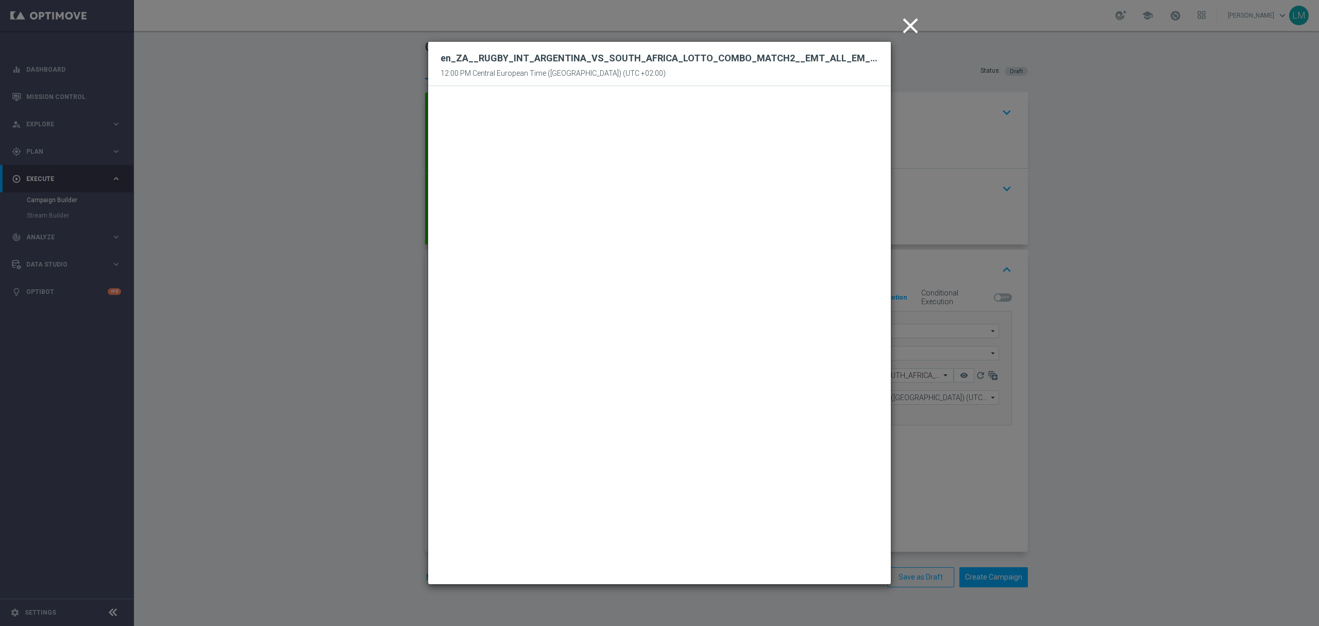
click at [916, 25] on icon "close" at bounding box center [911, 26] width 26 height 26
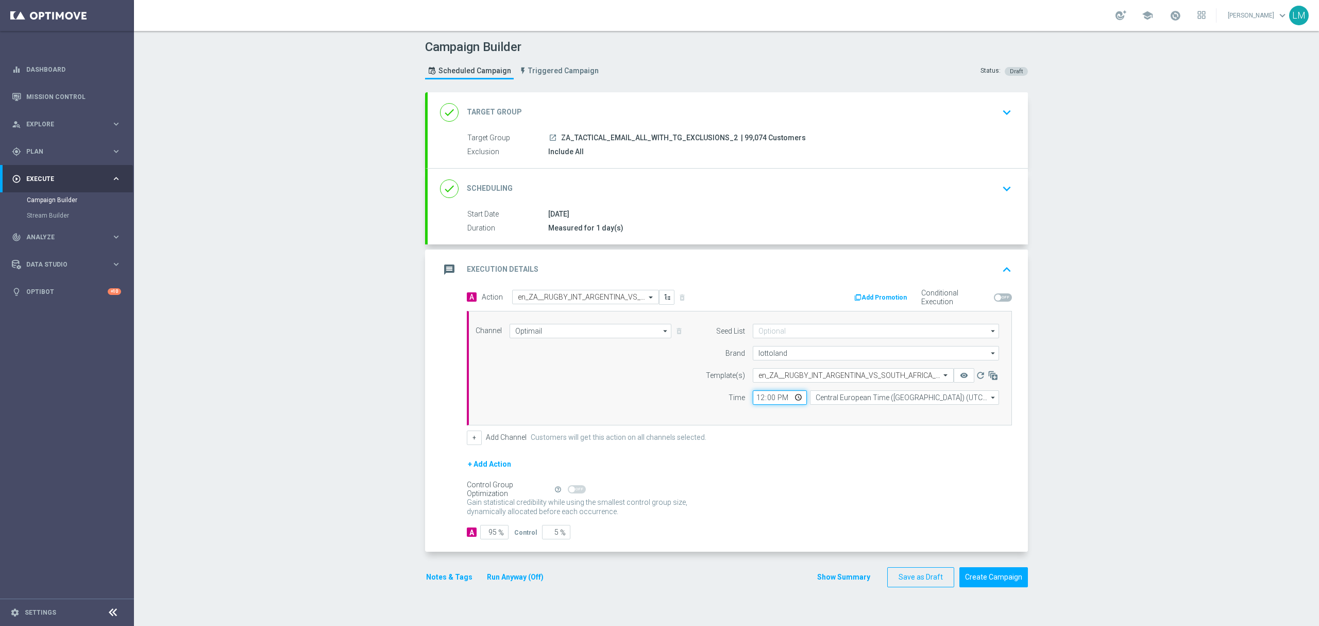
click at [790, 398] on input "12:00" at bounding box center [780, 397] width 54 height 14
type input "11:00"
click at [627, 421] on div "Channel Optimail Optimail arrow_drop_down Drag here to set row groups Drag here…" at bounding box center [739, 368] width 545 height 114
click at [985, 572] on button "Create Campaign" at bounding box center [994, 577] width 69 height 20
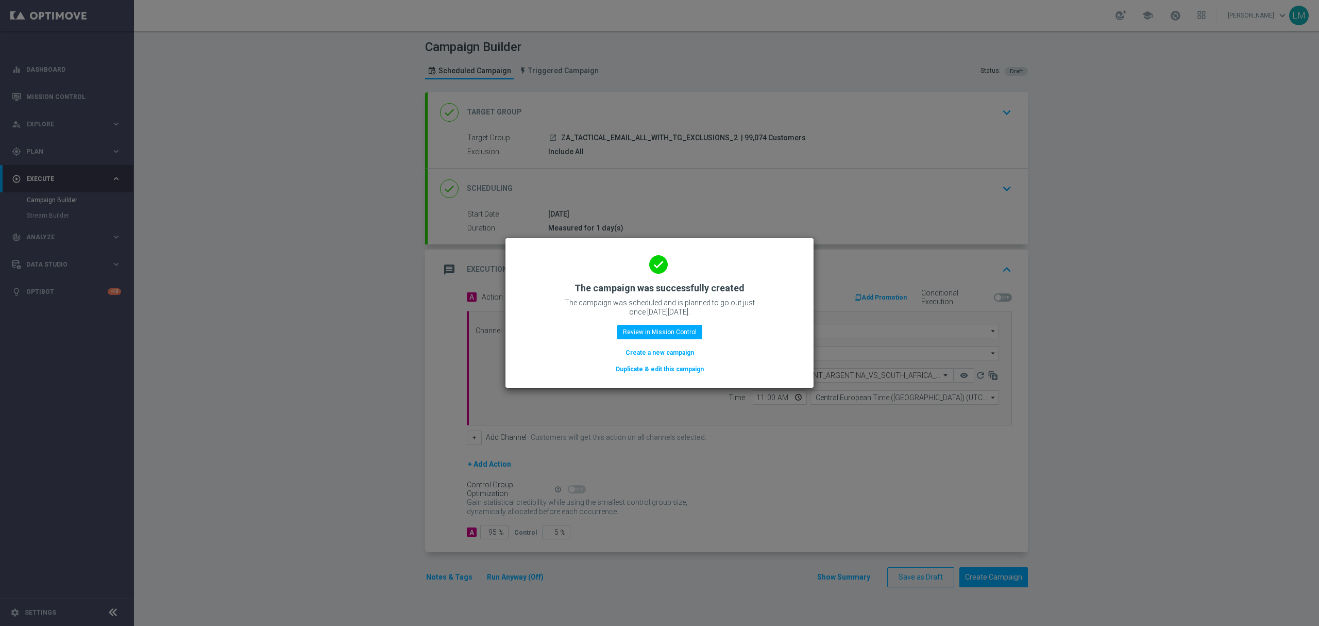
click at [664, 355] on button "Create a new campaign" at bounding box center [660, 352] width 71 height 11
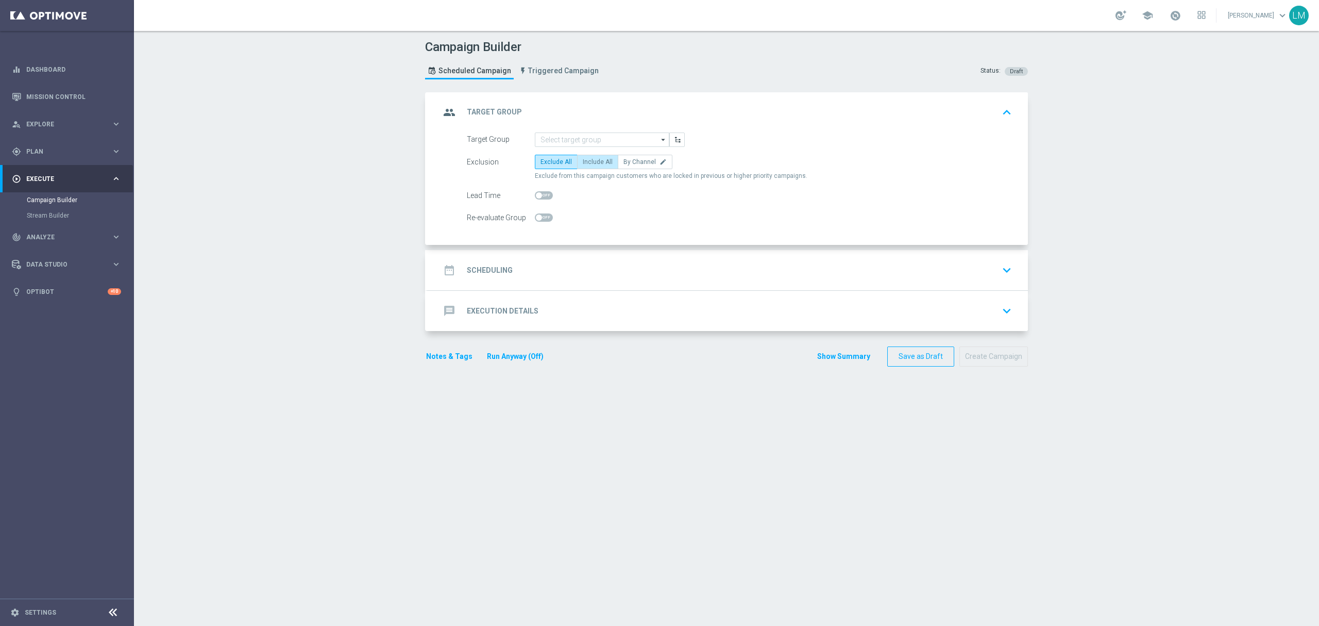
click at [601, 165] on label "Include All" at bounding box center [597, 162] width 41 height 14
click at [590, 165] on input "Include All" at bounding box center [586, 163] width 7 height 7
radio input "true"
click at [594, 141] on input at bounding box center [602, 139] width 135 height 14
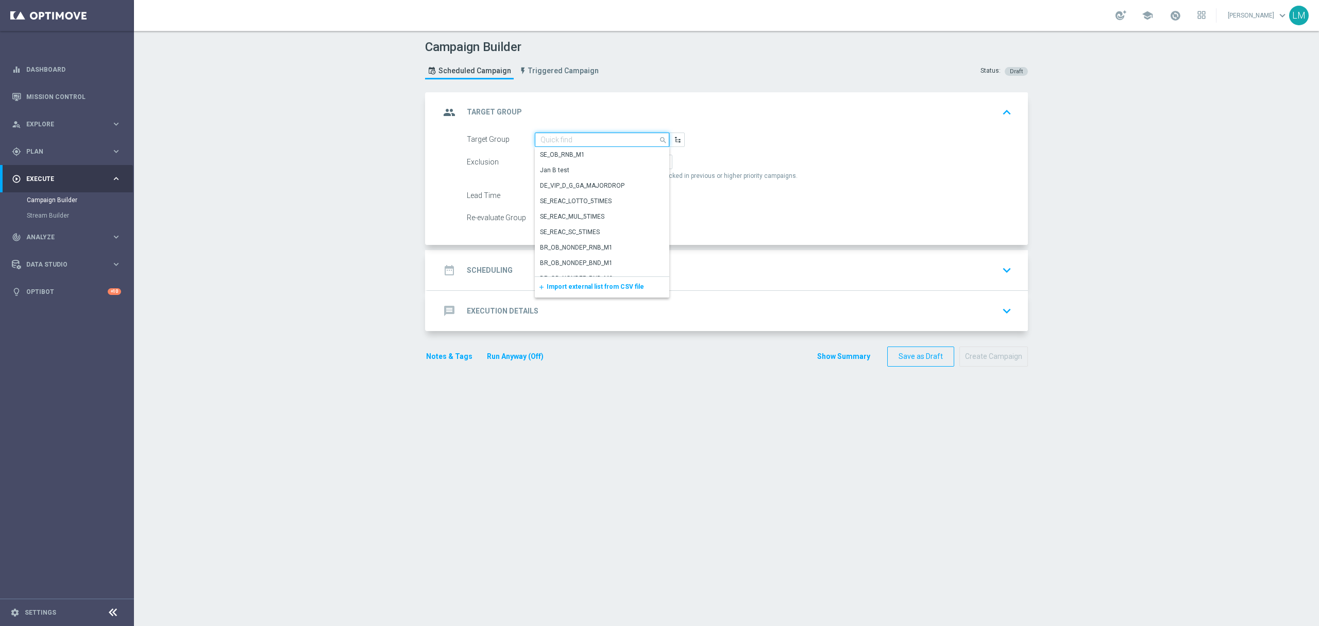
paste input "ZA_TACTICAL_EMAIL_HAS_PLAYED_GAMES_LAST_30_DAYS"
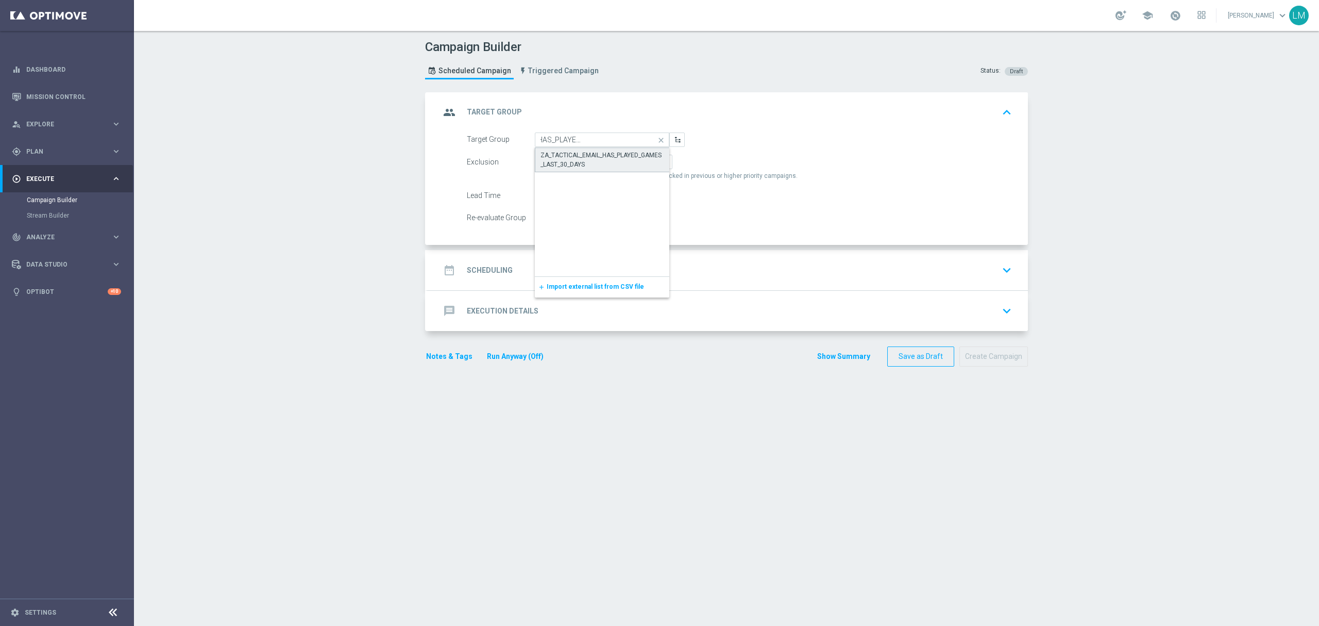
click at [585, 149] on div "ZA_TACTICAL_EMAIL_HAS_PLAYED_GAMES_LAST_30_DAYS" at bounding box center [602, 159] width 135 height 25
type input "ZA_TACTICAL_EMAIL_HAS_PLAYED_GAMES_LAST_30_DAYS"
click at [604, 262] on div "date_range Scheduling keyboard_arrow_down" at bounding box center [728, 270] width 576 height 20
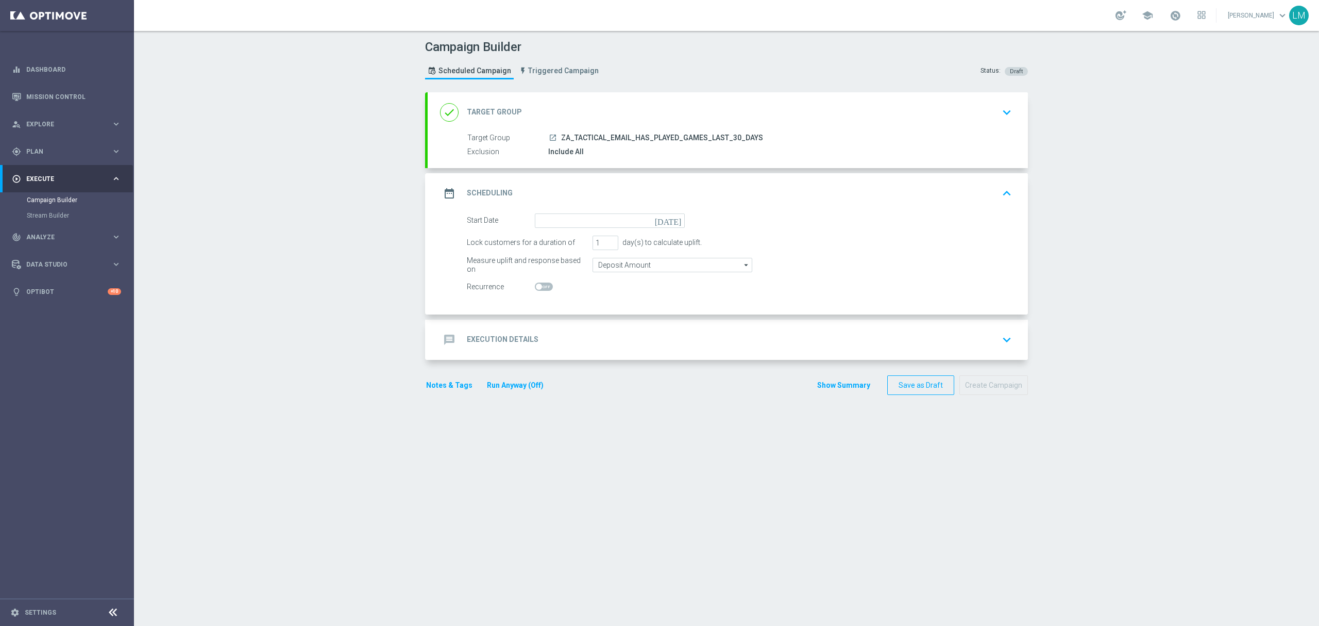
click at [670, 217] on icon "[DATE]" at bounding box center [670, 218] width 30 height 11
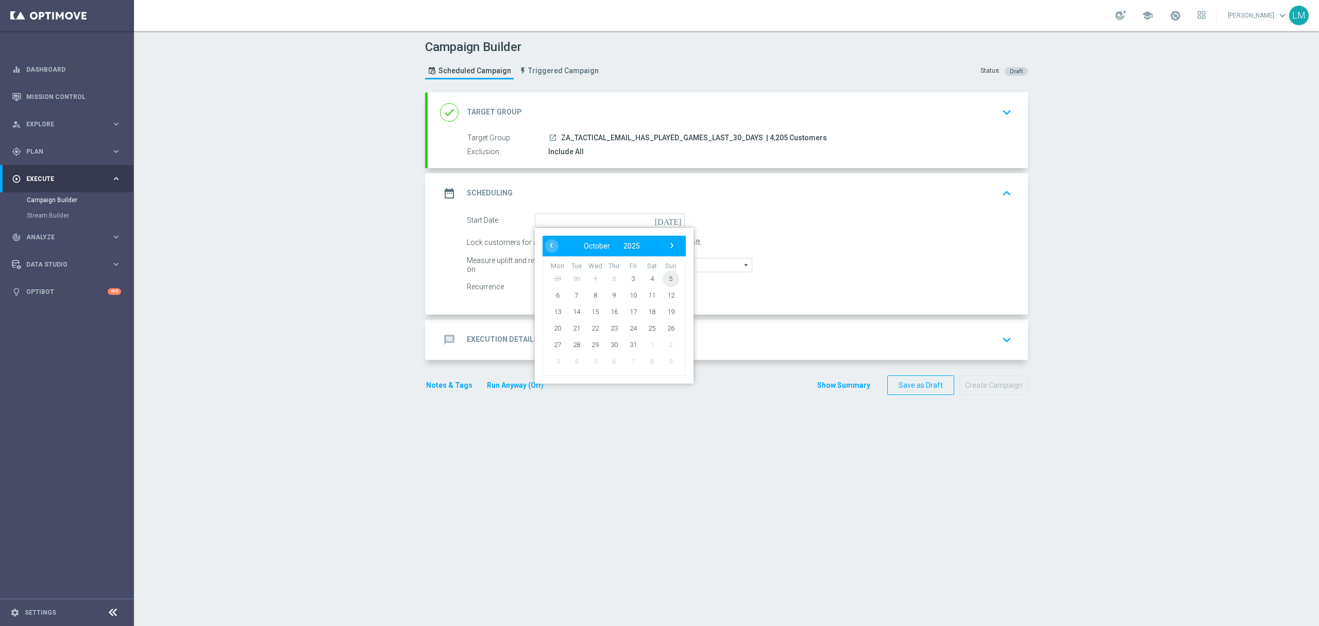
click at [663, 279] on span "5" at bounding box center [671, 278] width 16 height 16
type input "[DATE]"
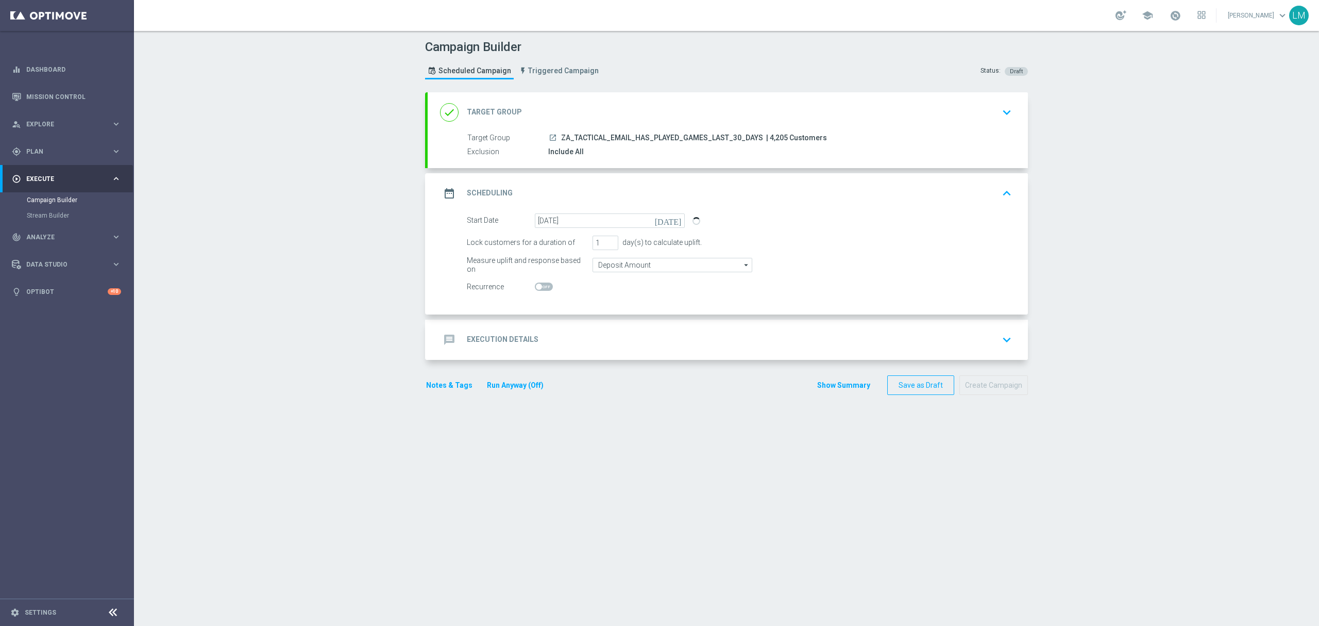
click at [628, 339] on div "message Execution Details keyboard_arrow_down" at bounding box center [728, 340] width 576 height 20
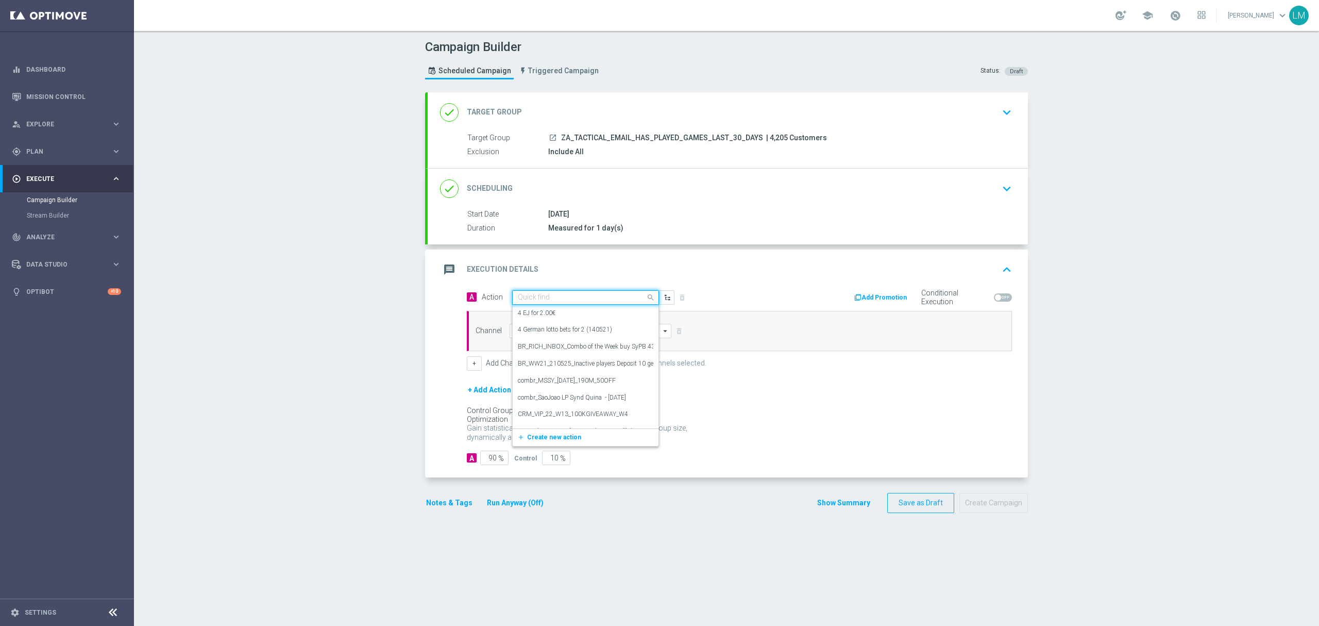
click at [601, 299] on input "text" at bounding box center [575, 297] width 115 height 9
paste input "en_ZA__GAMES_DEPOSIT_STAKE_AND_GET_OCTOBER_2025__EMT_ALL_EM_TAC_LT"
type input "en_ZA__GAMES_DEPOSIT_STAKE_AND_GET_OCTOBER_2025__EMT_ALL_EM_TAC_LT"
click at [566, 330] on span "Create new action" at bounding box center [554, 329] width 54 height 7
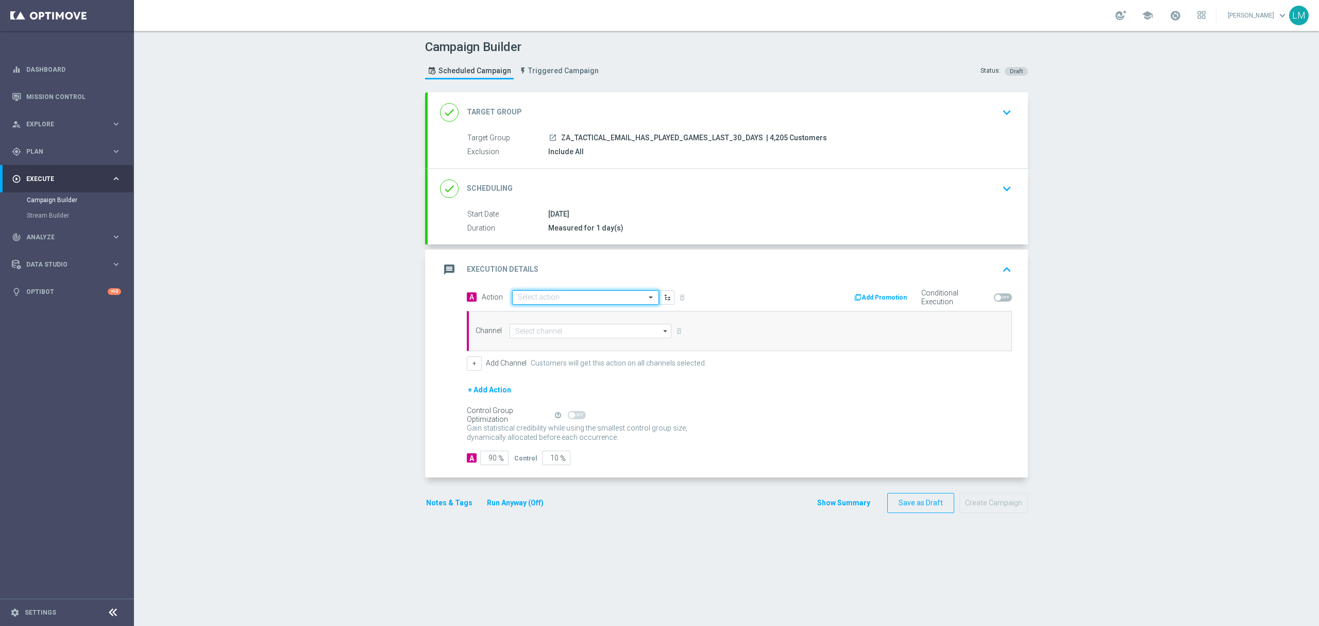
scroll to position [0, 0]
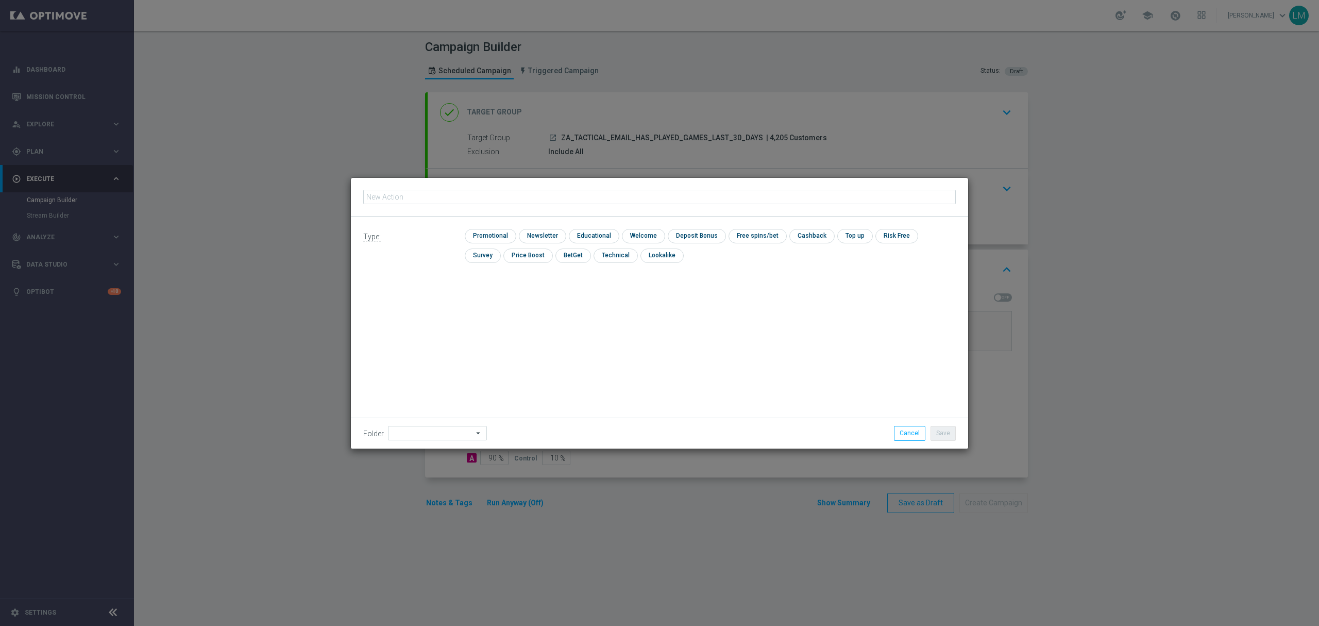
type input "en_ZA__GAMES_DEPOSIT_STAKE_AND_GET_OCTOBER_2025__EMT_ALL_EM_TAC_LT"
click at [499, 235] on input "checkbox" at bounding box center [489, 236] width 49 height 14
checkbox input "true"
click at [942, 437] on button "Save" at bounding box center [943, 433] width 25 height 14
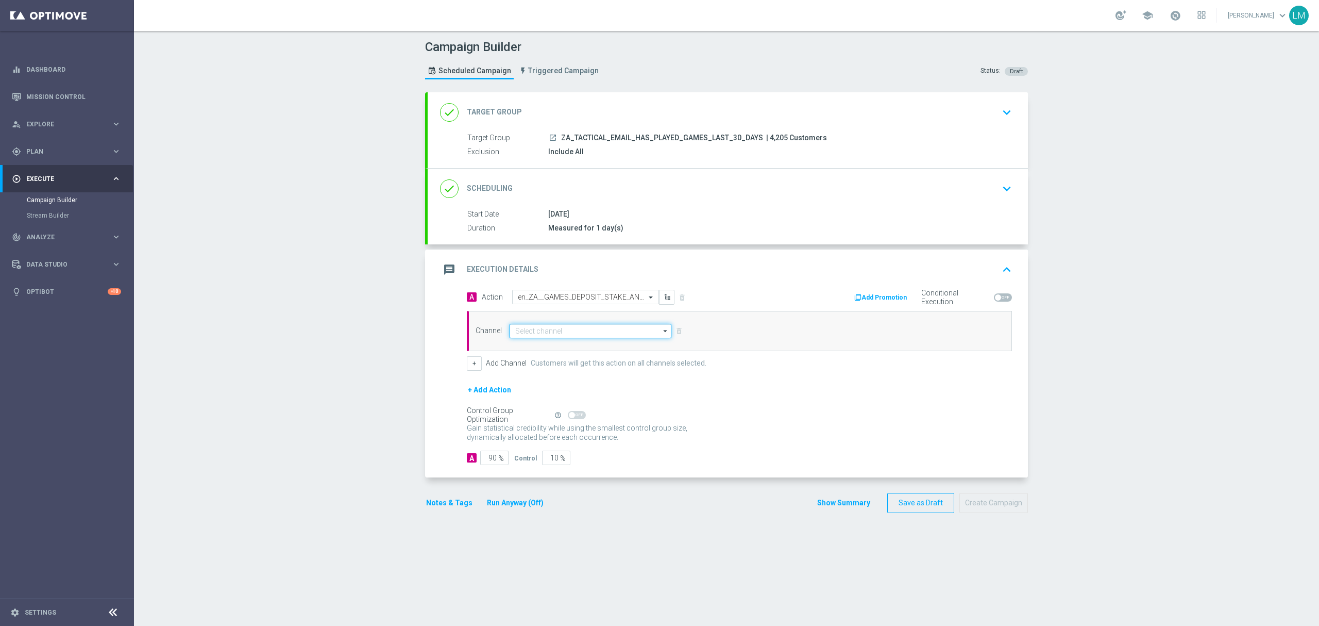
click at [575, 337] on input at bounding box center [591, 331] width 162 height 14
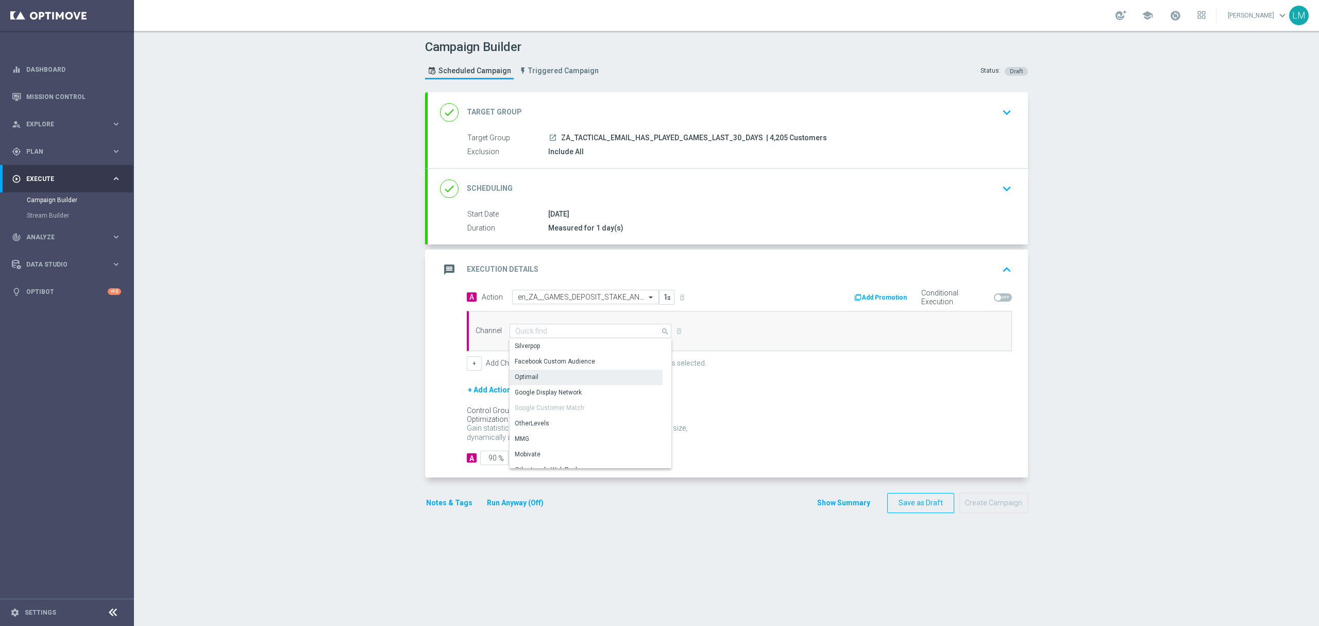
click at [556, 376] on div "Optimail" at bounding box center [586, 377] width 153 height 14
type input "Optimail"
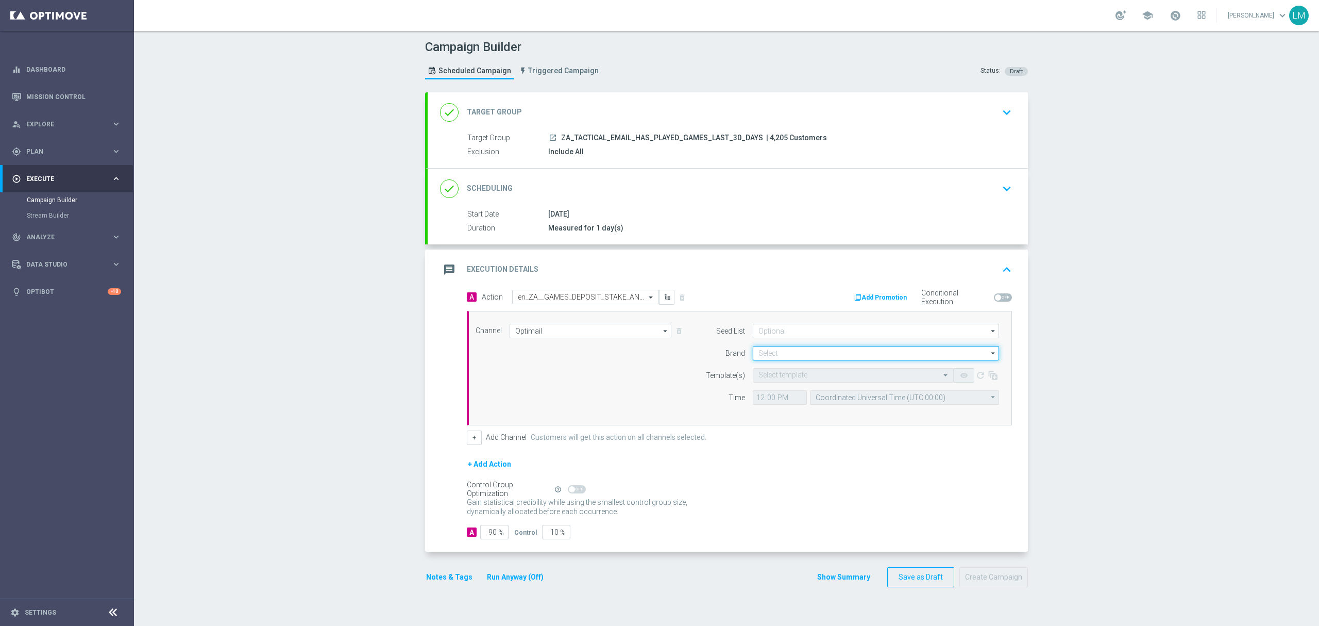
click at [780, 353] on input at bounding box center [876, 353] width 246 height 14
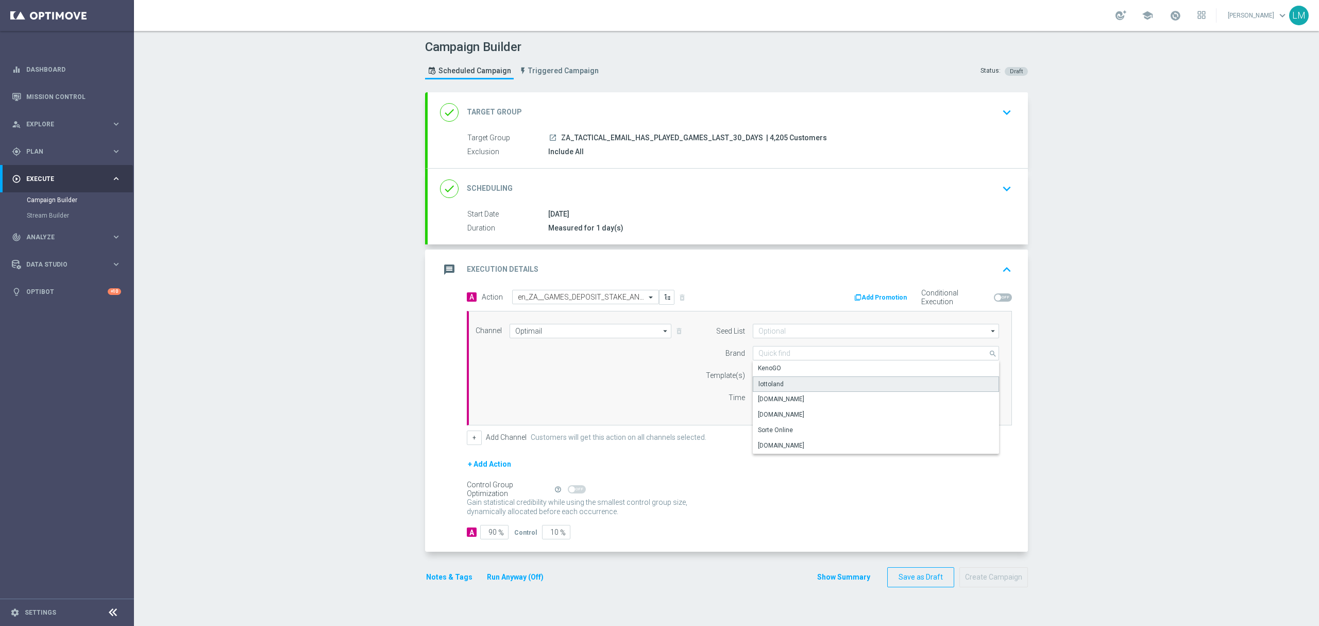
click at [785, 385] on div "lottoland" at bounding box center [876, 383] width 247 height 15
type input "lottoland"
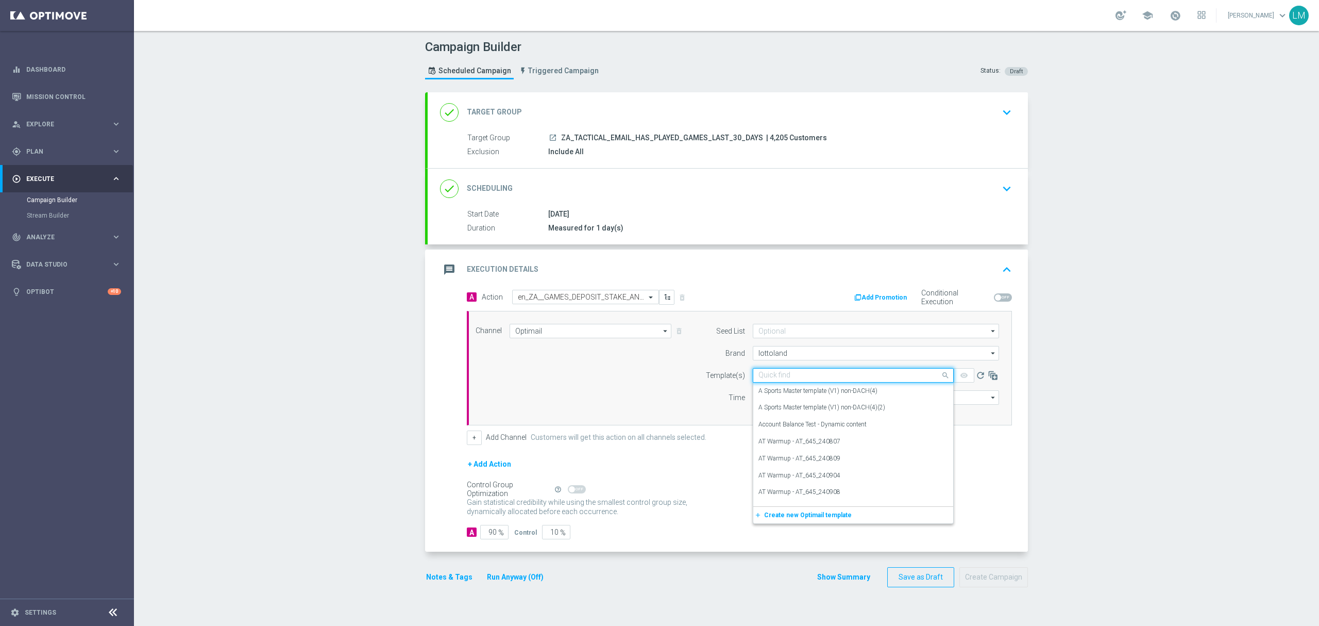
click at [813, 379] on input "text" at bounding box center [843, 375] width 169 height 9
paste input "en_ZA__GAMES_DEPOSIT_STAKE_AND_GET_OCTOBER_2025__EMT_ALL_EM_TAC_LT"
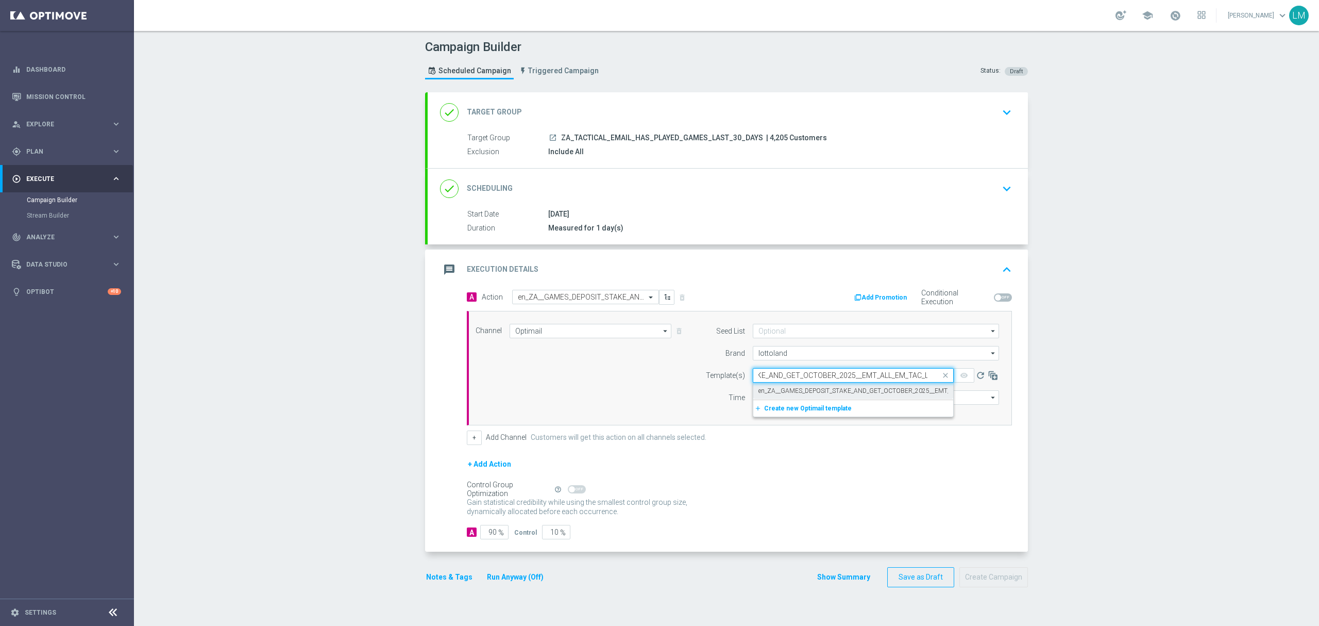
click at [811, 392] on label "en_ZA__GAMES_DEPOSIT_STAKE_AND_GET_OCTOBER_2025__EMT_ALL_EM_TAC_LT" at bounding box center [877, 391] width 237 height 9
type input "en_ZA__GAMES_DEPOSIT_STAKE_AND_GET_OCTOBER_2025__EMT_ALL_EM_TAC_LT"
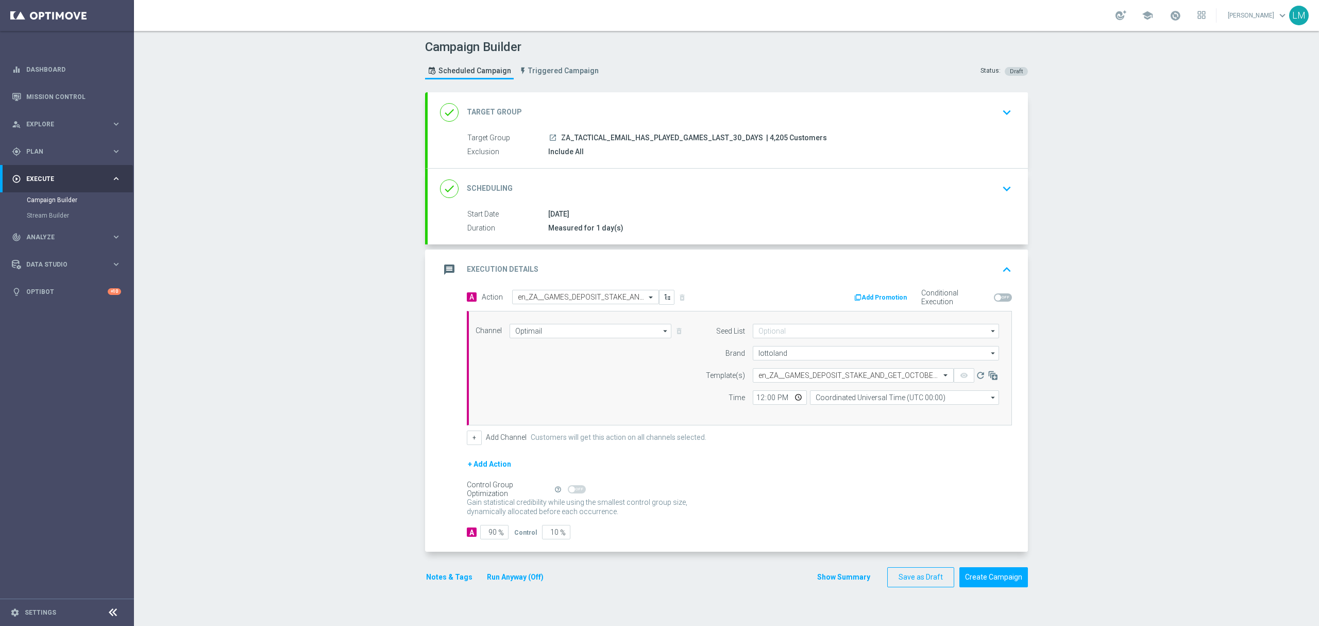
scroll to position [0, 0]
click at [835, 400] on input "Coordinated Universal Time (UTC 00:00)" at bounding box center [904, 397] width 189 height 14
click at [844, 412] on div "Central European Time ([GEOGRAPHIC_DATA]) (UTC +02:00)" at bounding box center [900, 412] width 169 height 9
type input "Central European Time ([GEOGRAPHIC_DATA]) (UTC +02:00)"
click at [545, 533] on input "10" at bounding box center [556, 532] width 28 height 14
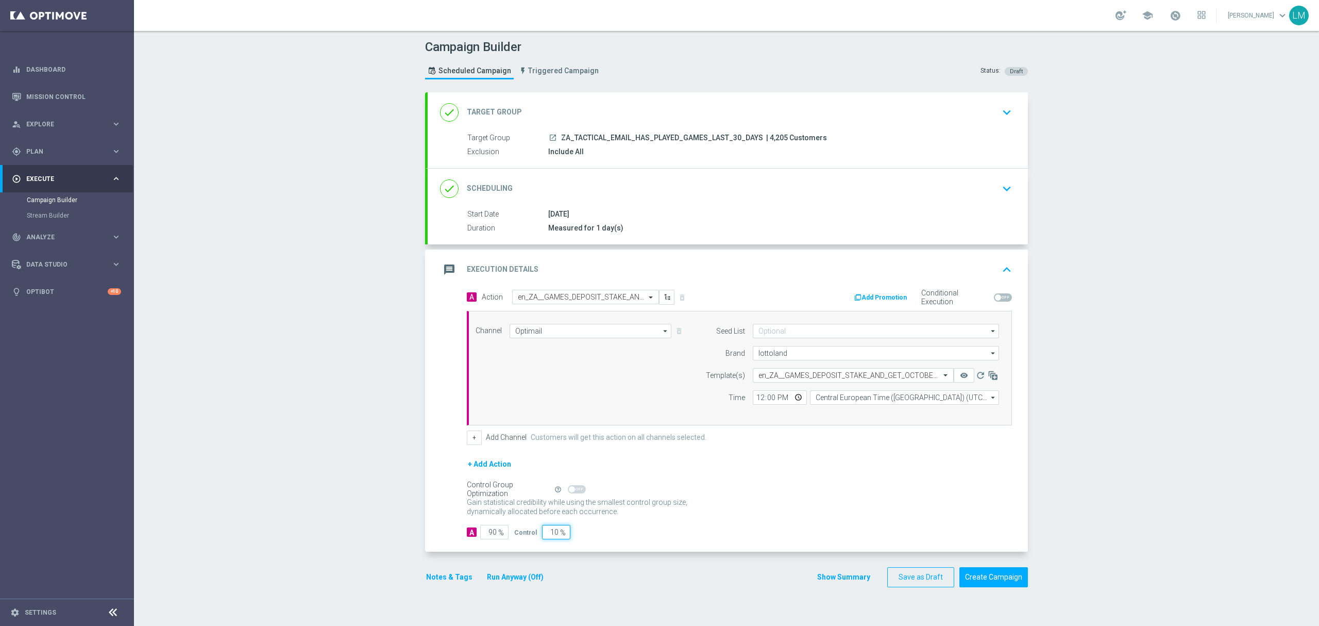
click at [545, 533] on input "10" at bounding box center [556, 532] width 28 height 14
type input "5"
type input "95"
type input "5"
click at [774, 469] on div "+ Add Action" at bounding box center [739, 471] width 545 height 26
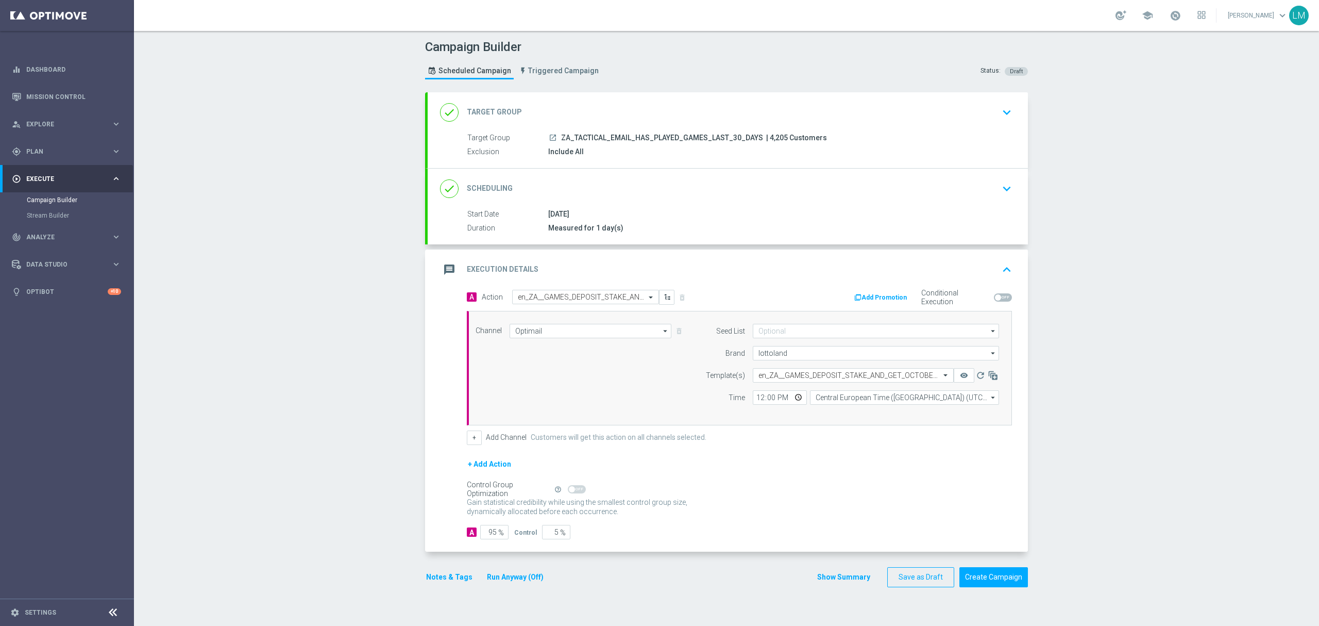
click at [349, 273] on div "Campaign Builder Scheduled Campaign Triggered Campaign Status: Draft done Targe…" at bounding box center [726, 328] width 1185 height 595
click at [980, 580] on button "Create Campaign" at bounding box center [994, 577] width 69 height 20
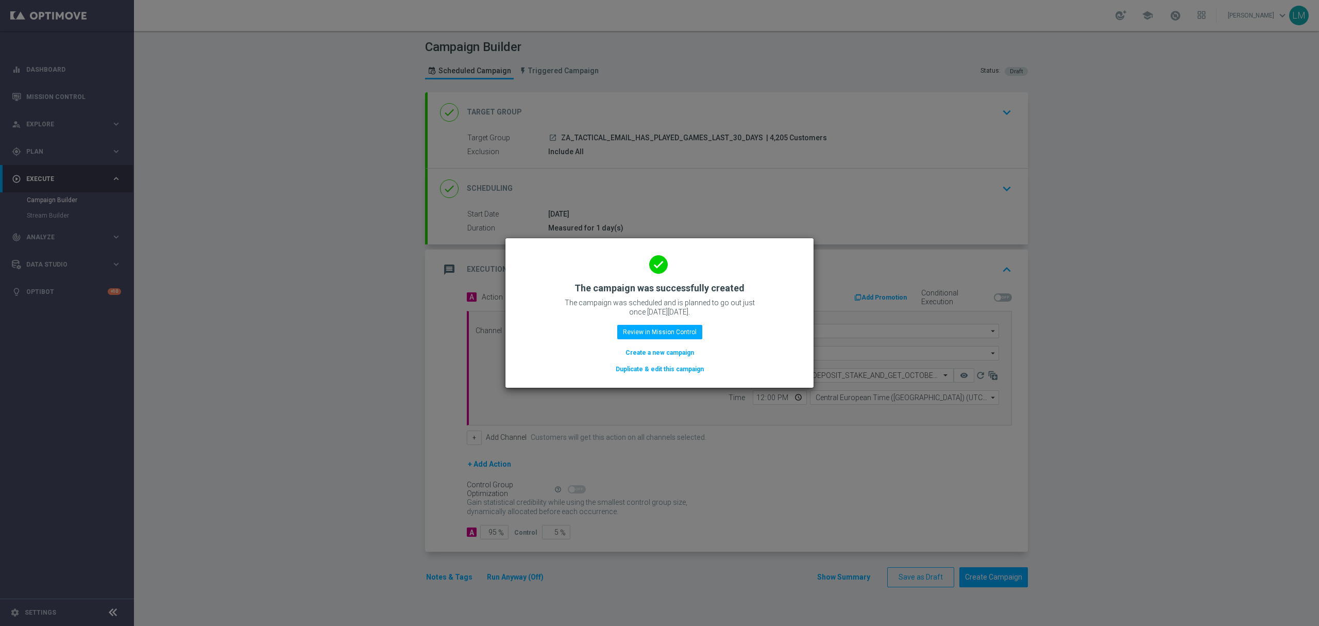
click at [643, 354] on button "Create a new campaign" at bounding box center [660, 352] width 71 height 11
